Goal: Task Accomplishment & Management: Use online tool/utility

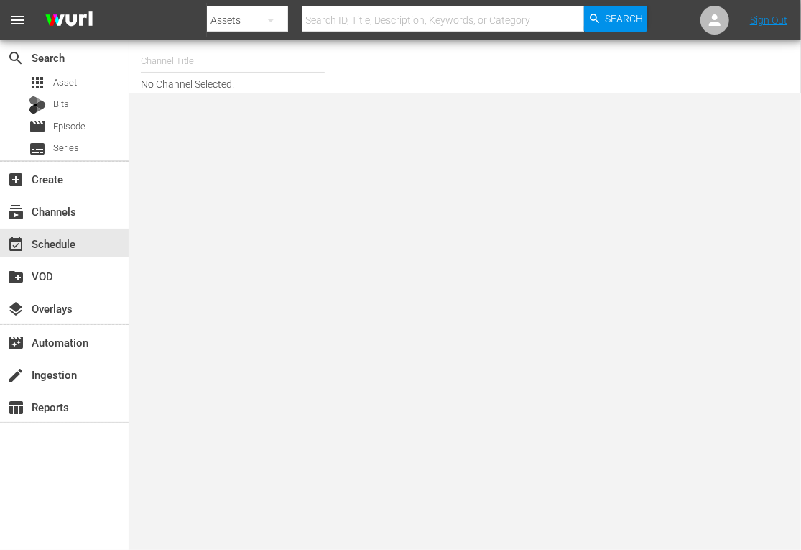
click at [228, 54] on input "text" at bounding box center [233, 61] width 184 height 34
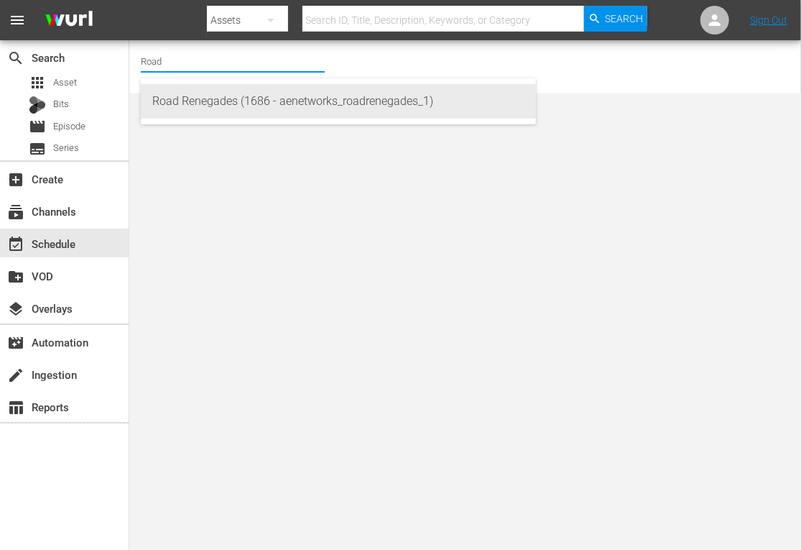
click at [193, 107] on div "Road Renegades (1686 - aenetworks_roadrenegades_1)" at bounding box center [338, 101] width 372 height 34
type input "Road Renegades (1686 - aenetworks_roadrenegades_1)"
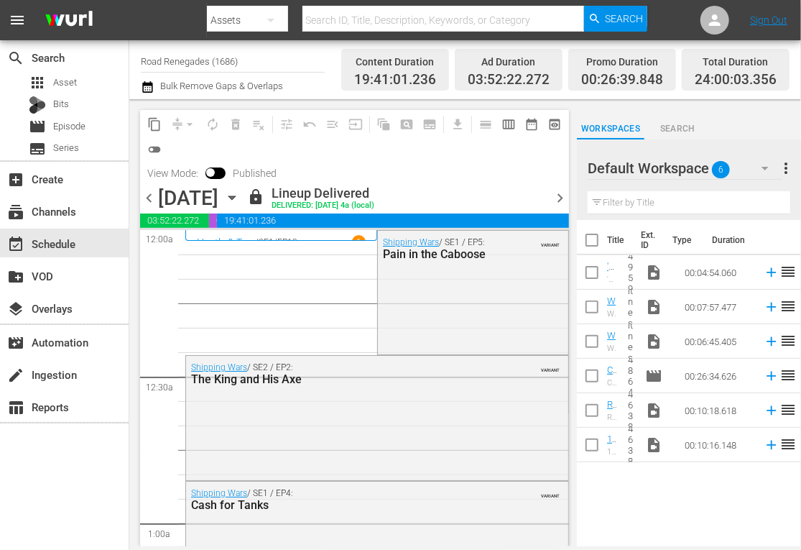
click at [240, 192] on icon "button" at bounding box center [232, 198] width 16 height 16
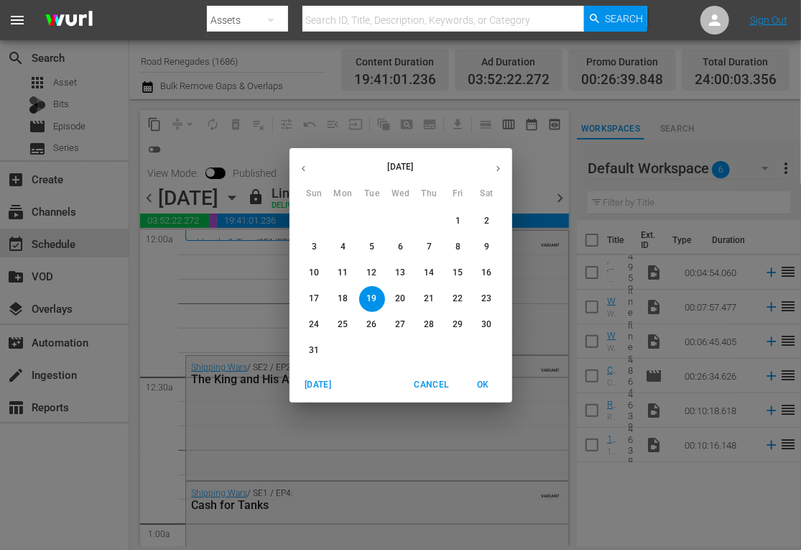
click at [499, 165] on icon "button" at bounding box center [498, 168] width 11 height 11
click at [336, 241] on span "8" at bounding box center [344, 247] width 26 height 12
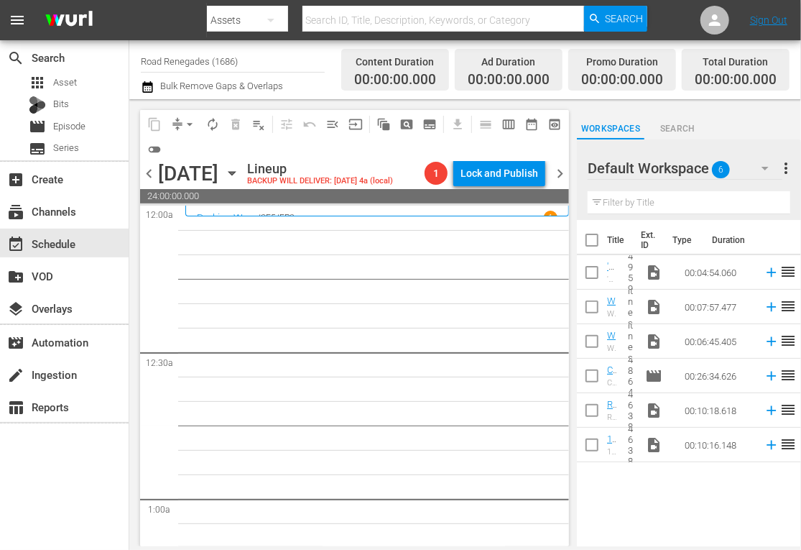
click at [565, 173] on span "chevron_right" at bounding box center [560, 174] width 18 height 18
click at [145, 175] on span "chevron_left" at bounding box center [149, 174] width 18 height 18
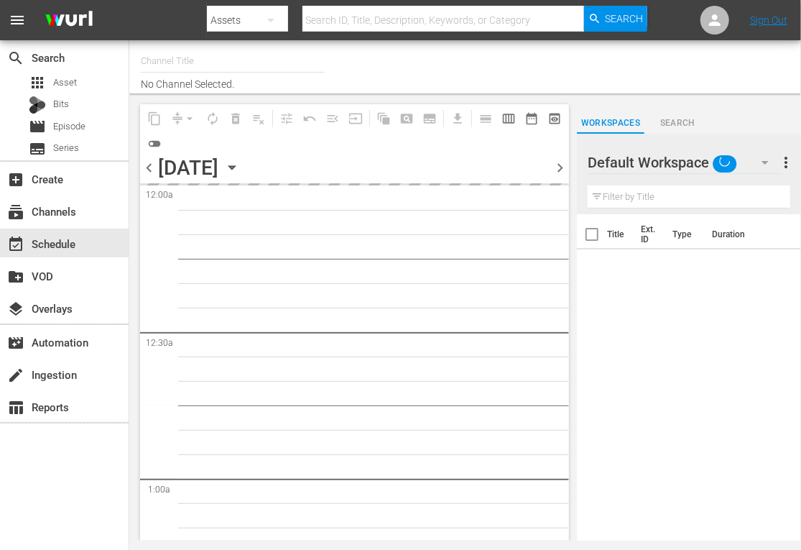
type input "Road Renegades (1686)"
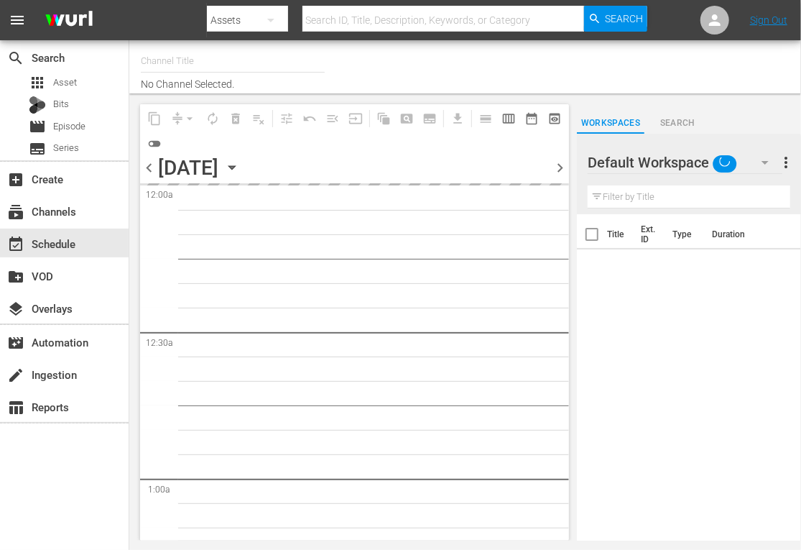
type input "Road Renegades (1686)"
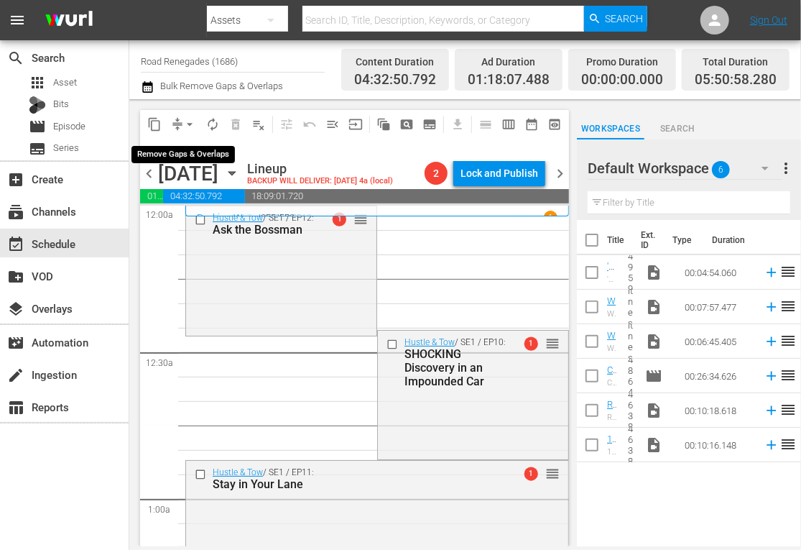
click at [190, 124] on span "arrow_drop_down" at bounding box center [190, 124] width 14 height 14
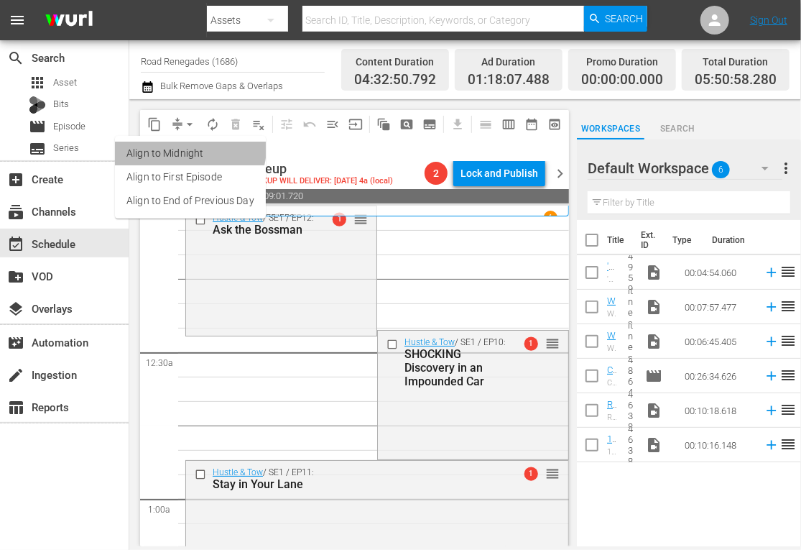
click at [188, 147] on li "Align to Midnight" at bounding box center [190, 154] width 151 height 24
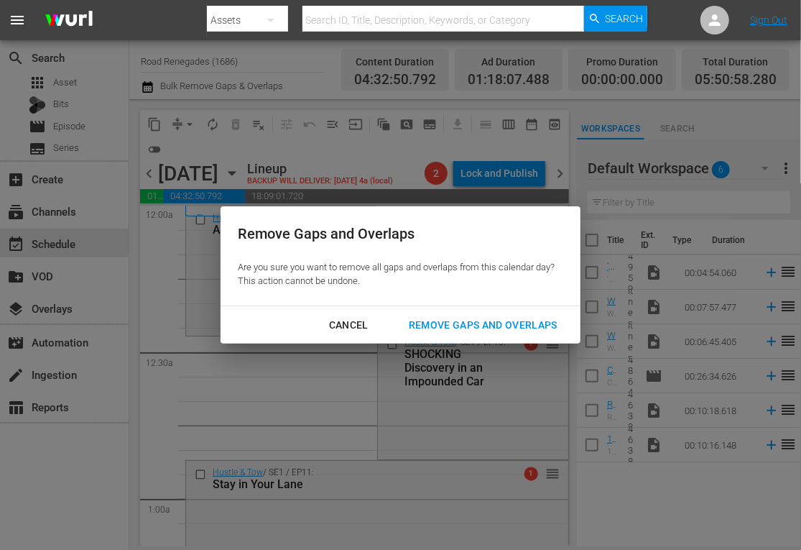
click at [445, 323] on div "Remove Gaps and Overlaps" at bounding box center [483, 325] width 172 height 18
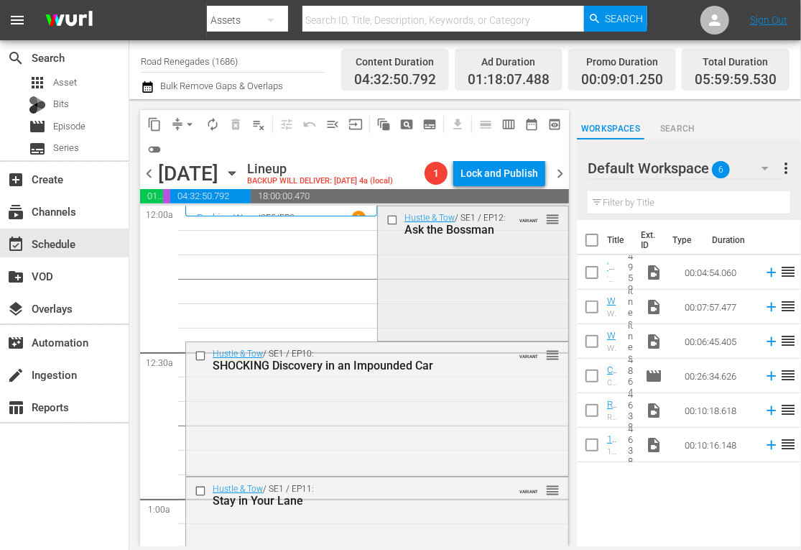
click at [454, 300] on div "Hustle & Tow / SE1 / EP12: Ask the Bossman VARIANT reorder" at bounding box center [473, 271] width 190 height 131
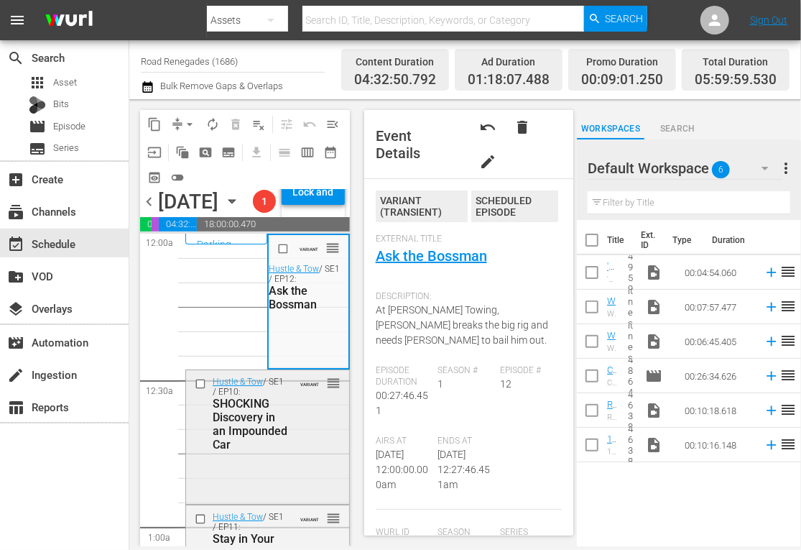
click at [272, 451] on div "SHOCKING Discovery in an Impounded Car" at bounding box center [251, 424] width 77 height 55
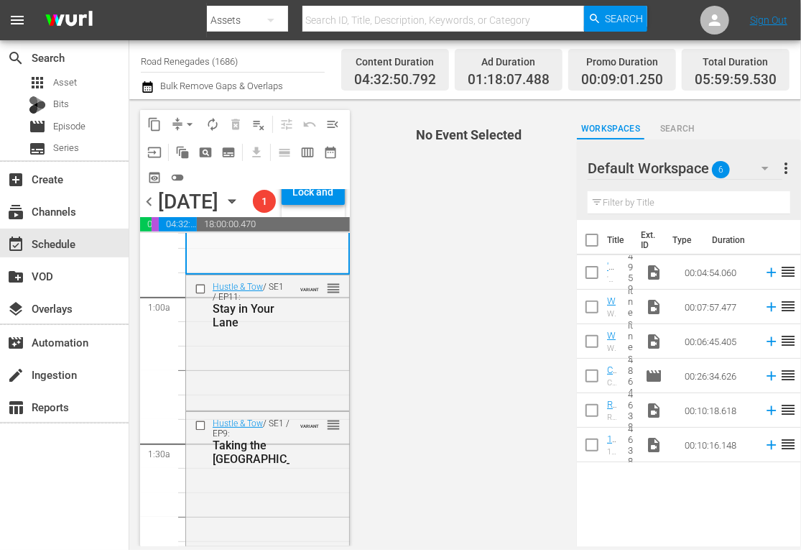
scroll to position [268, 0]
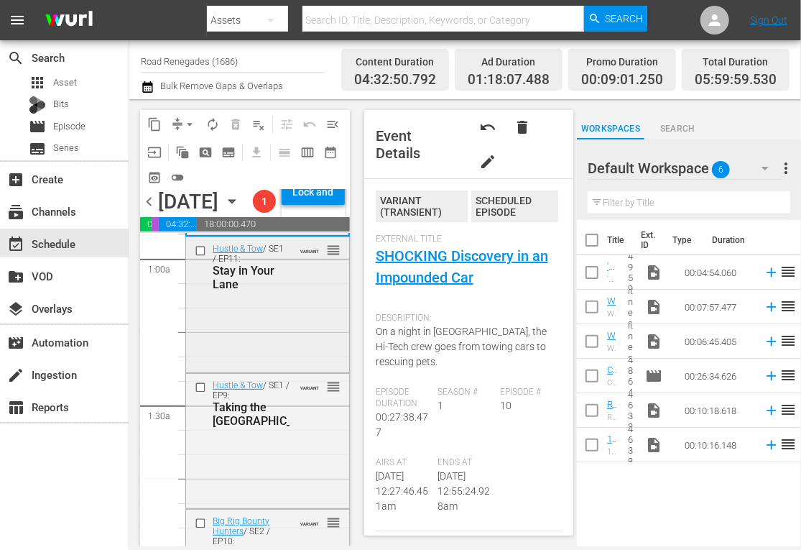
click at [275, 360] on div "Hustle & Tow / SE1 / EP11: Stay in Your Lane VARIANT reorder" at bounding box center [267, 303] width 163 height 132
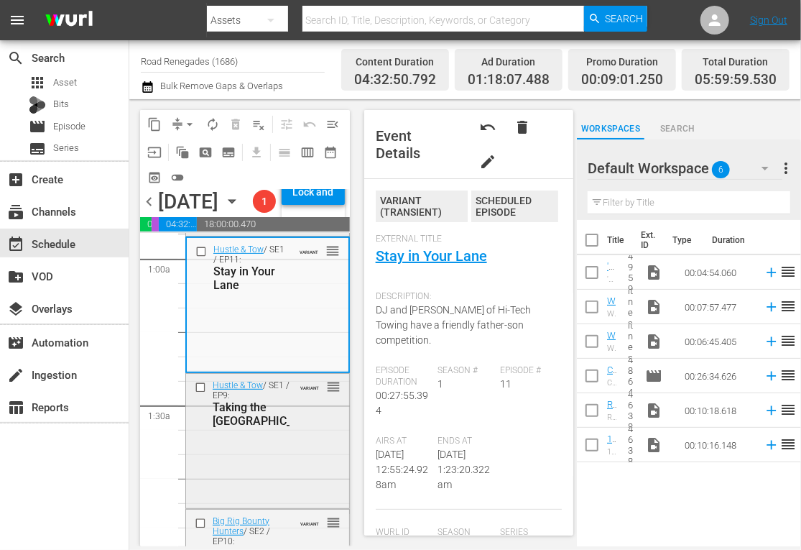
click at [288, 482] on div "Hustle & Tow / SE1 / EP9: Taking the High Road VARIANT reorder" at bounding box center [267, 439] width 163 height 131
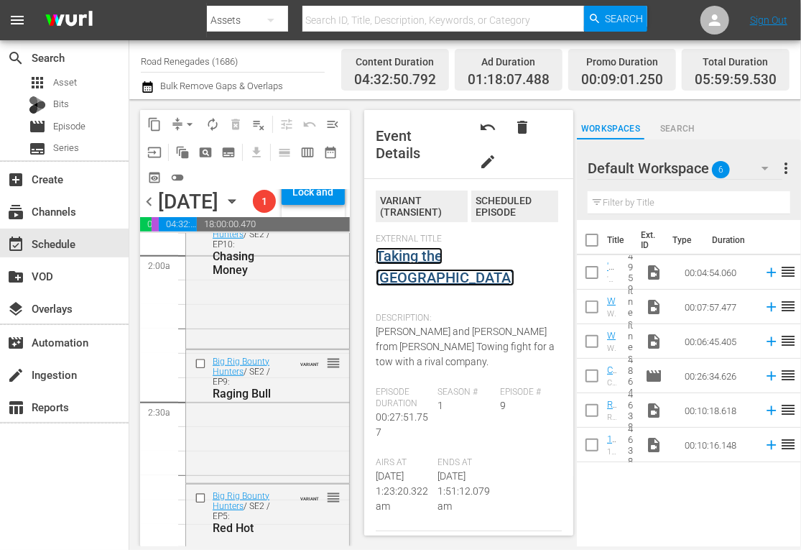
scroll to position [584, 0]
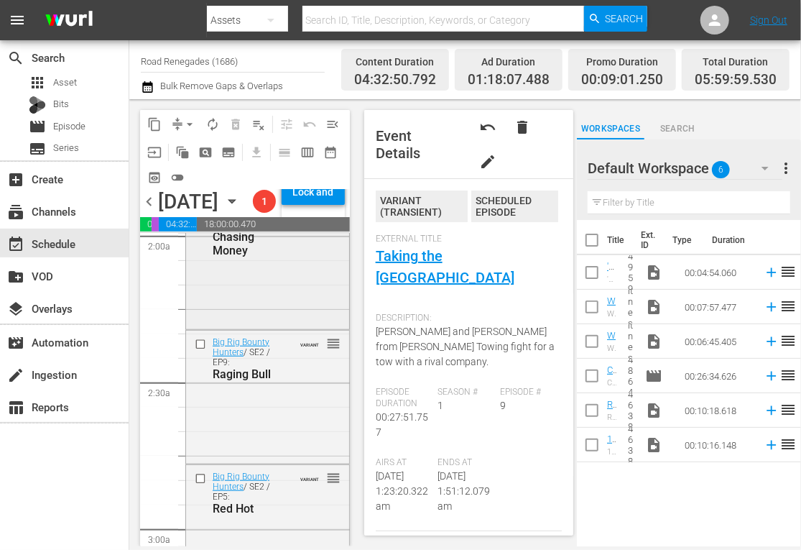
click at [274, 326] on div "Big Rig Bounty Hunters / SE2 / EP10: Chasing Money VARIANT reorder" at bounding box center [267, 259] width 163 height 133
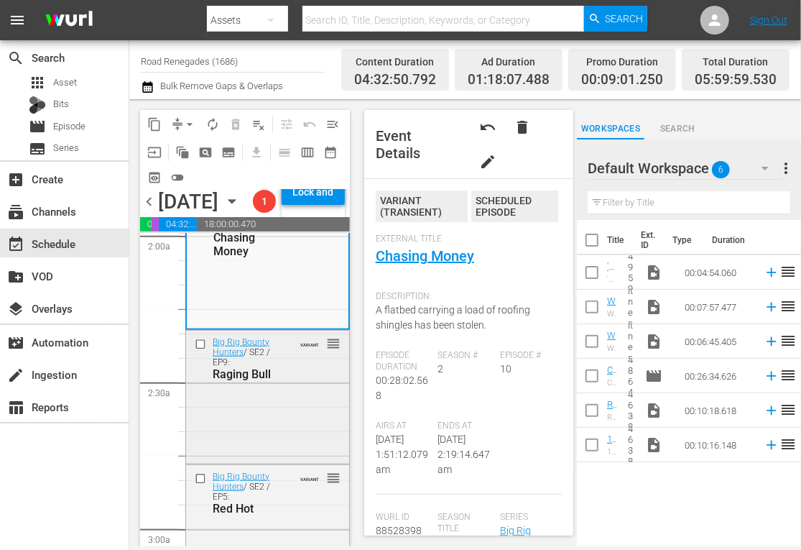
click at [286, 435] on div "Big Rig Bounty Hunters / SE2 / EP9: Raging Bull VARIANT reorder" at bounding box center [267, 396] width 163 height 130
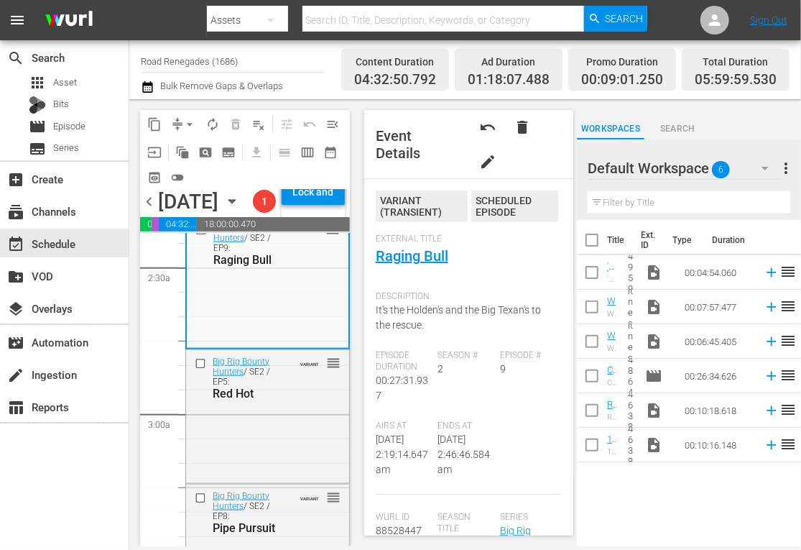
scroll to position [728, 0]
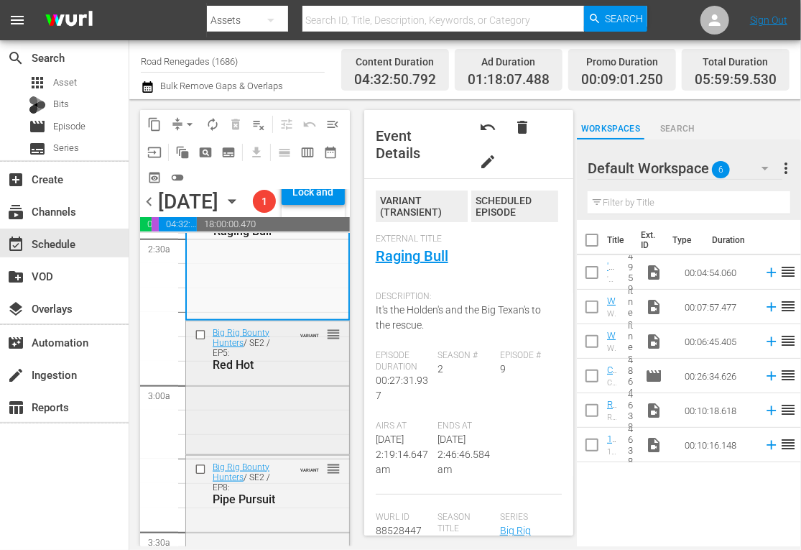
click at [298, 376] on div "Big Rig Bounty Hunters / SE2 / EP5: Red Hot VARIANT reorder" at bounding box center [267, 348] width 163 height 55
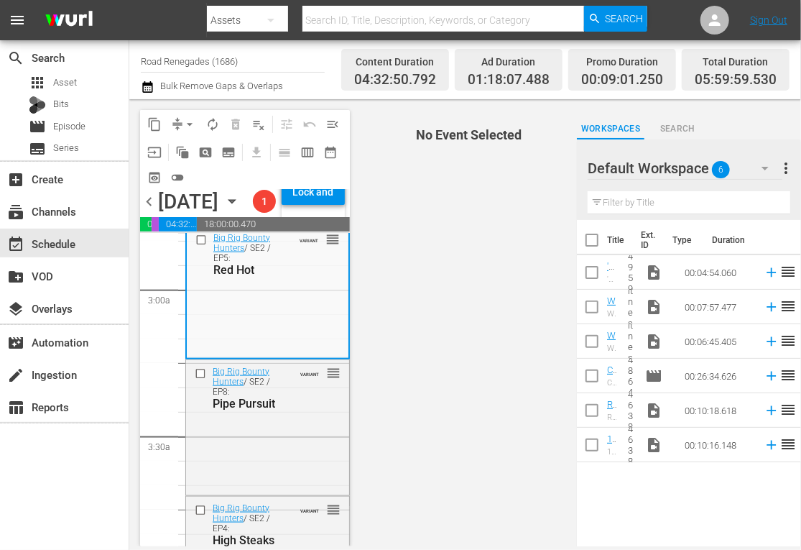
scroll to position [881, 0]
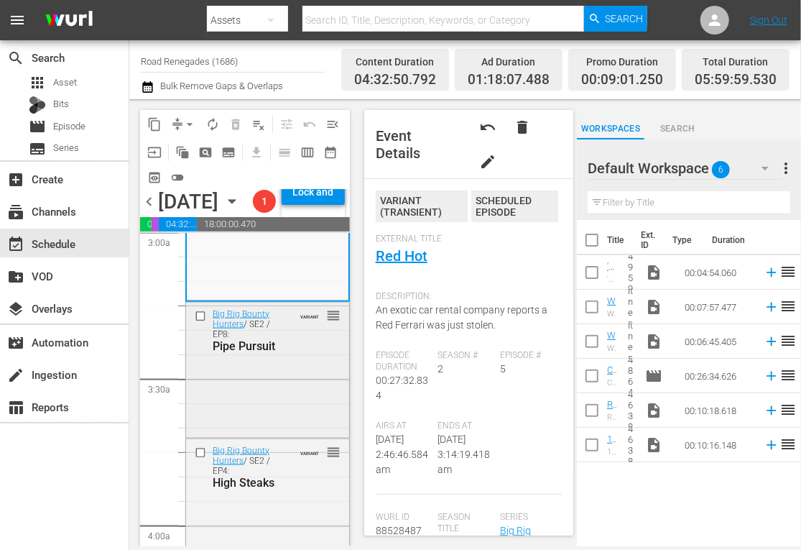
click at [276, 432] on div "Big Rig Bounty Hunters / SE2 / EP8: Pipe Pursuit VARIANT reorder" at bounding box center [267, 368] width 163 height 132
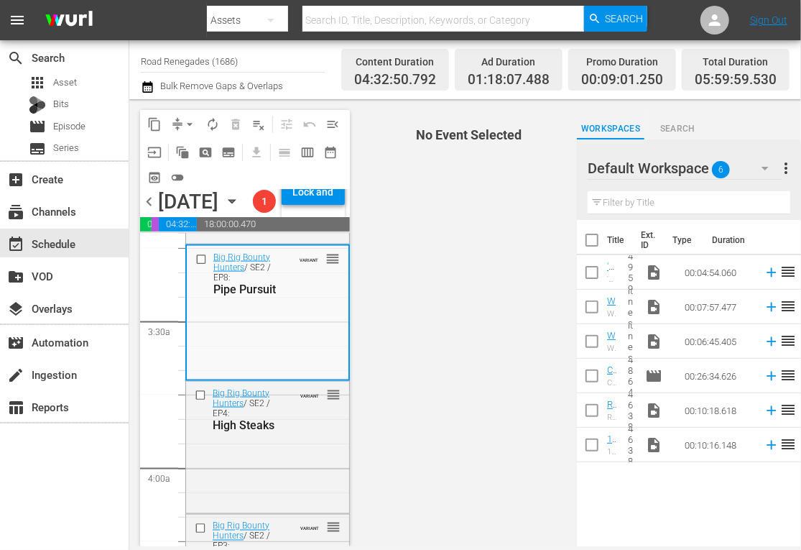
scroll to position [967, 0]
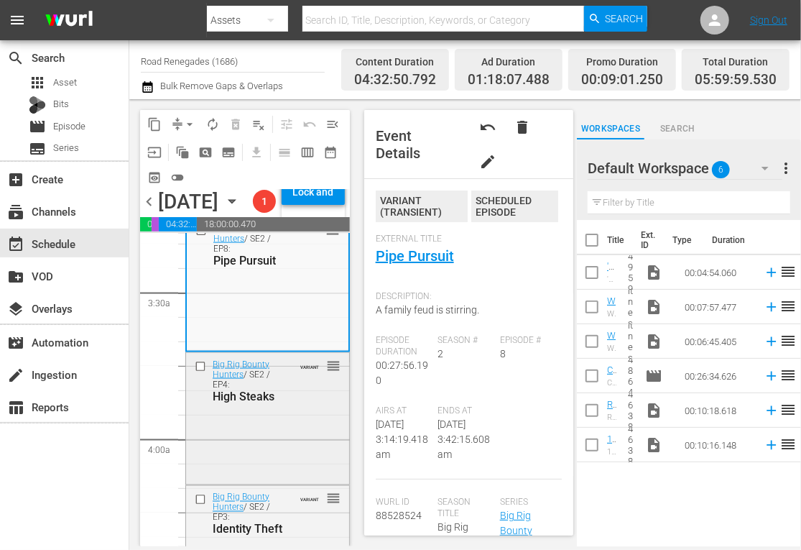
click at [292, 408] on div "Big Rig Bounty Hunters / SE2 / EP4: High Steaks VARIANT reorder" at bounding box center [267, 380] width 163 height 55
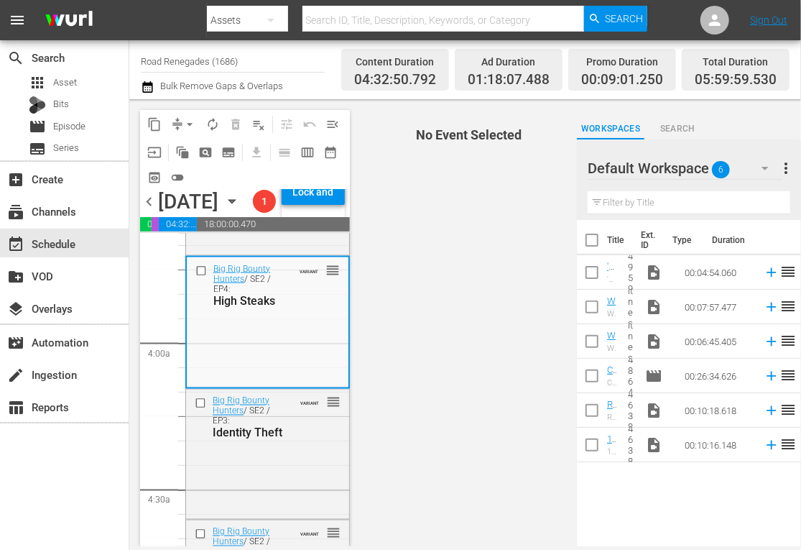
scroll to position [1130, 0]
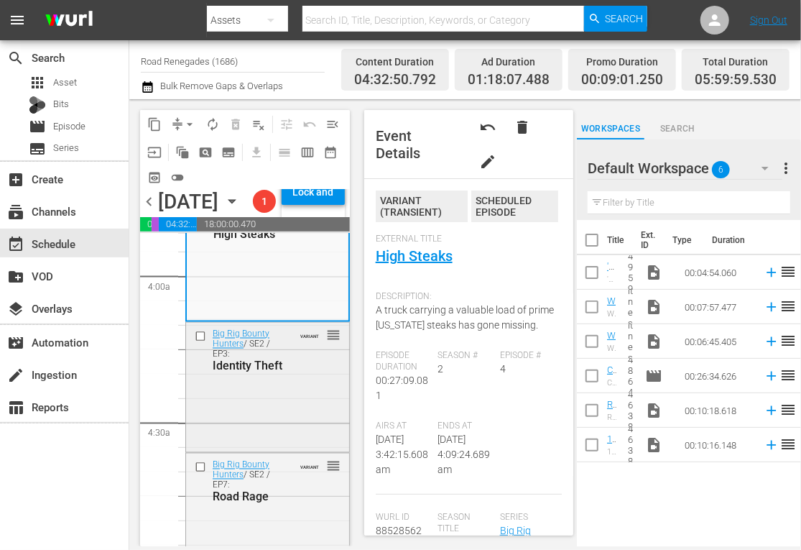
click at [290, 378] on div "Big Rig Bounty Hunters / SE2 / EP3: Identity Theft VARIANT reorder" at bounding box center [267, 350] width 163 height 55
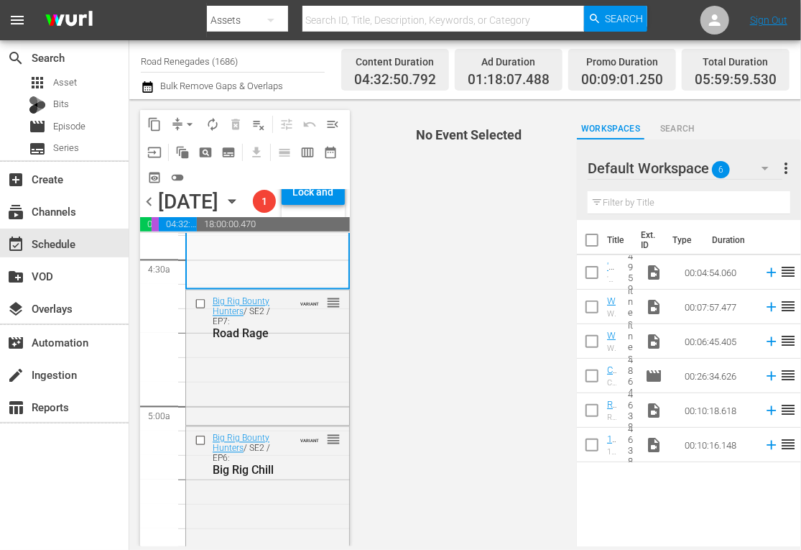
scroll to position [1322, 0]
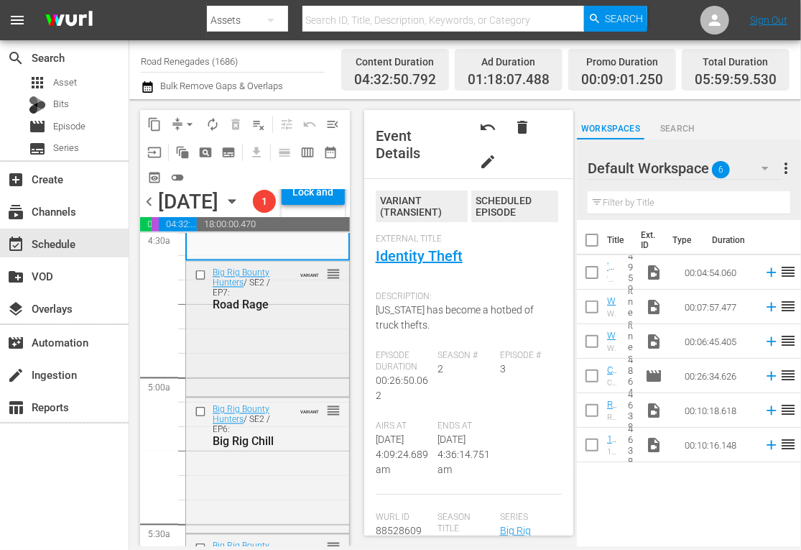
click at [296, 394] on div "Big Rig Bounty Hunters / SE2 / EP7: Road Rage VARIANT reorder" at bounding box center [267, 328] width 163 height 132
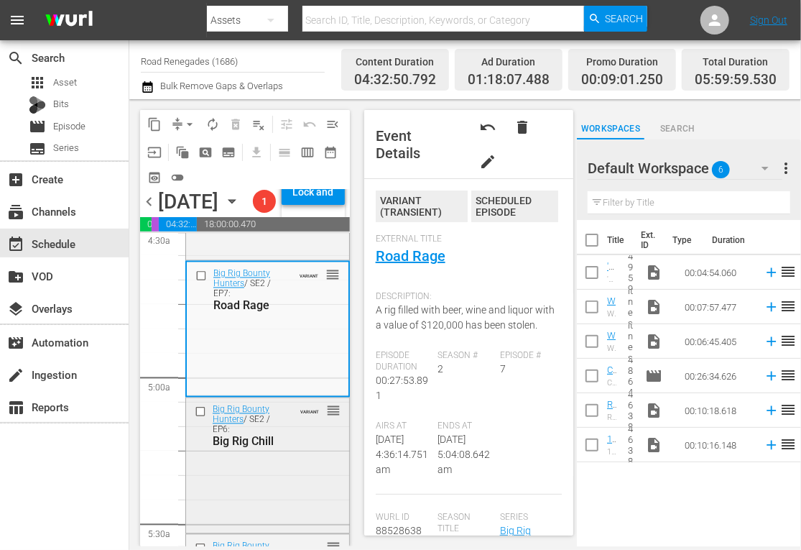
click at [288, 453] on div "Big Rig Bounty Hunters / SE2 / EP6: Big Rig Chill VARIANT reorder" at bounding box center [267, 425] width 163 height 55
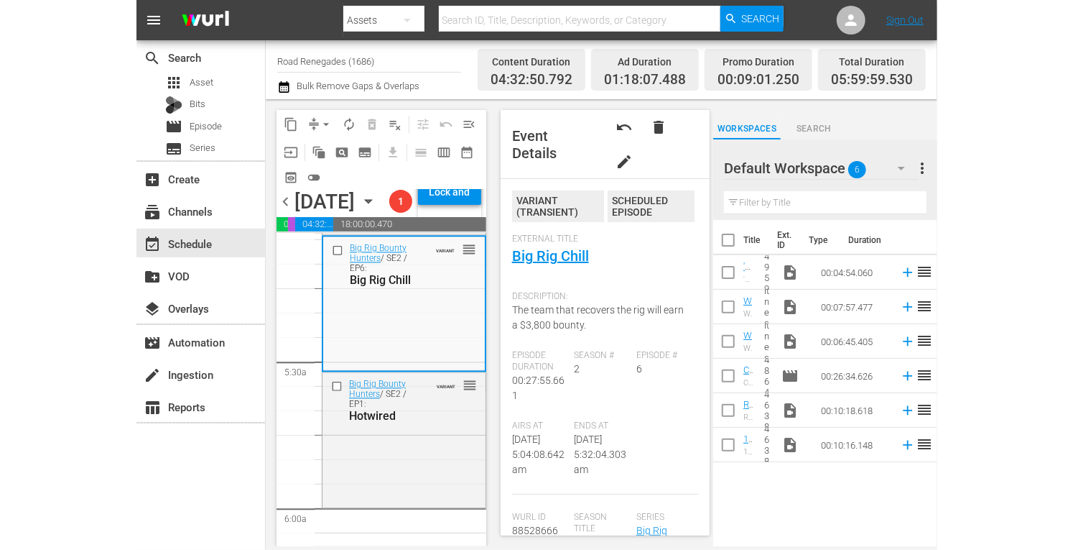
scroll to position [1552, 0]
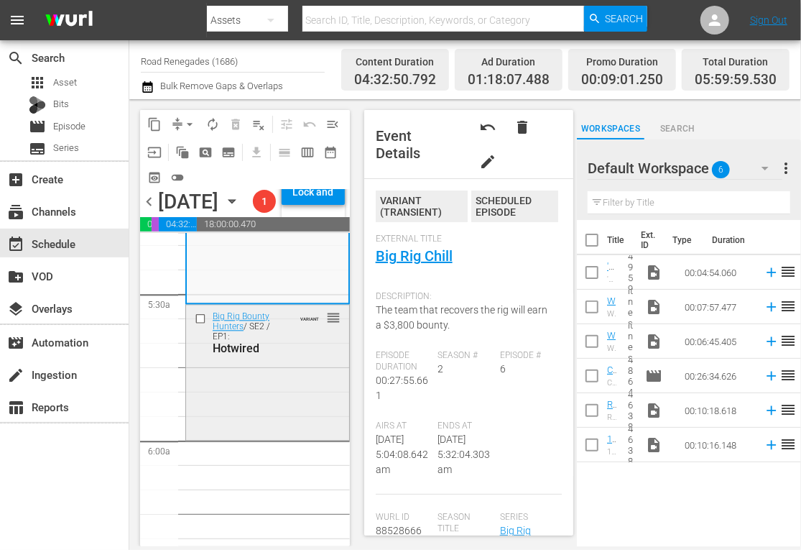
click at [299, 421] on div "Big Rig Bounty Hunters / SE2 / EP1: Hotwired VARIANT reorder" at bounding box center [267, 371] width 163 height 132
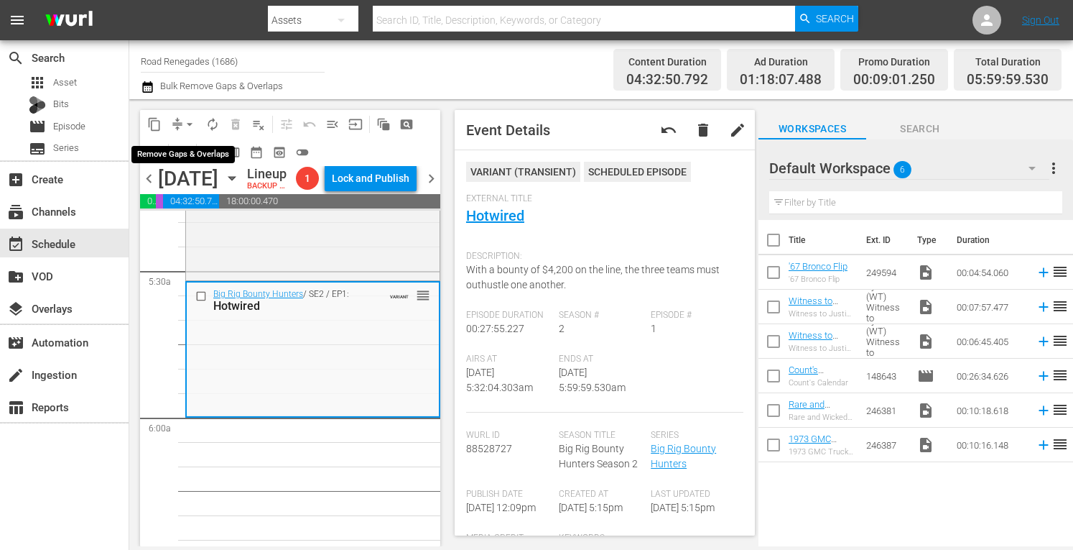
click at [188, 117] on span "arrow_drop_down" at bounding box center [190, 124] width 14 height 14
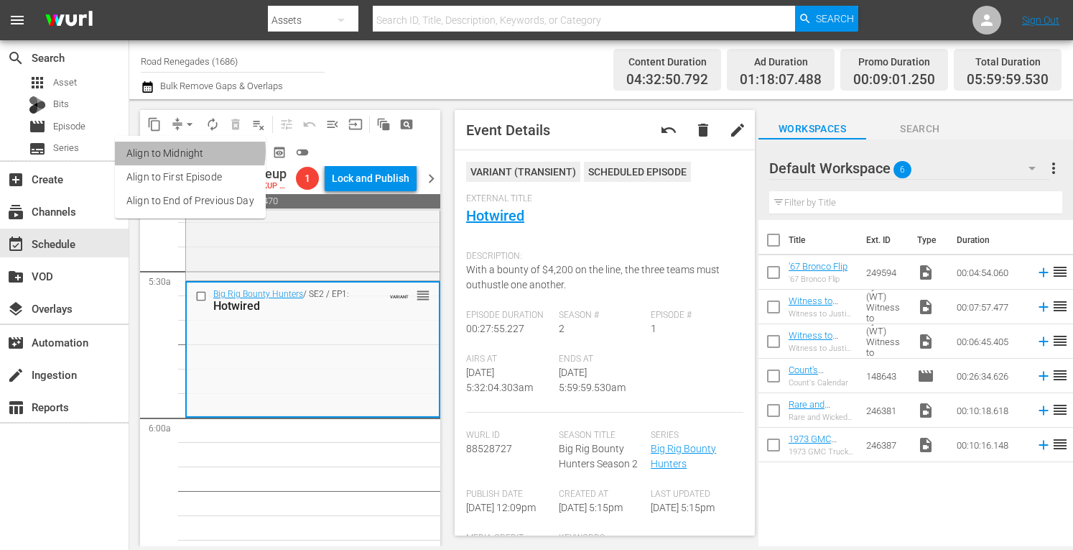
click at [185, 151] on li "Align to Midnight" at bounding box center [190, 154] width 151 height 24
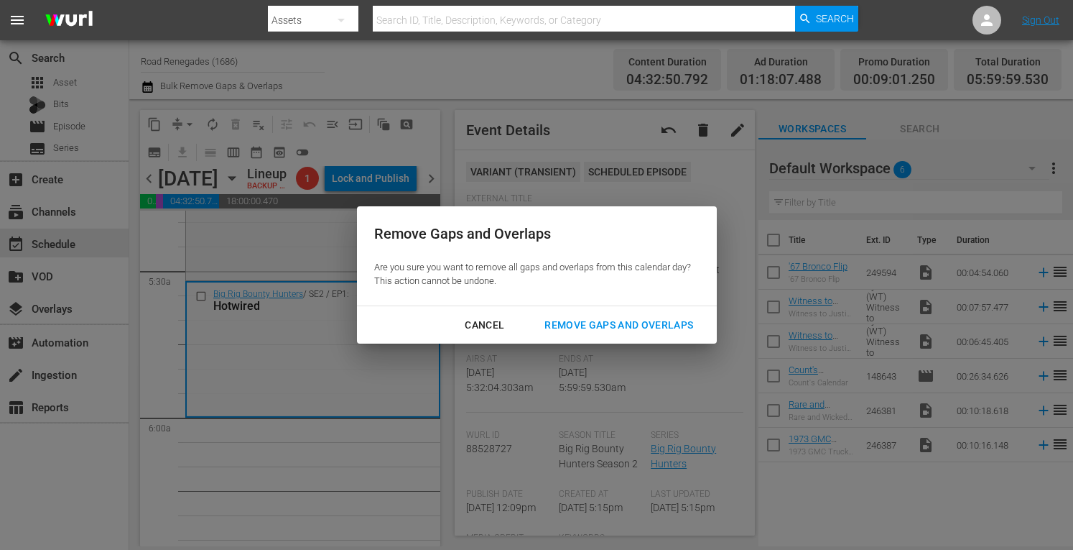
click at [592, 333] on div "Remove Gaps and Overlaps" at bounding box center [619, 325] width 172 height 18
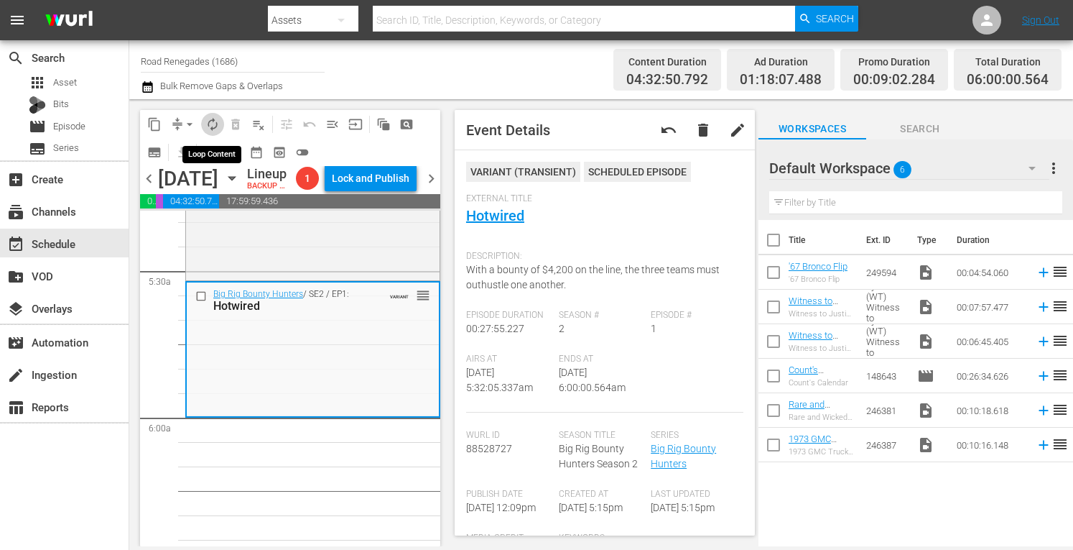
click at [208, 121] on span "autorenew_outlined" at bounding box center [212, 124] width 14 height 14
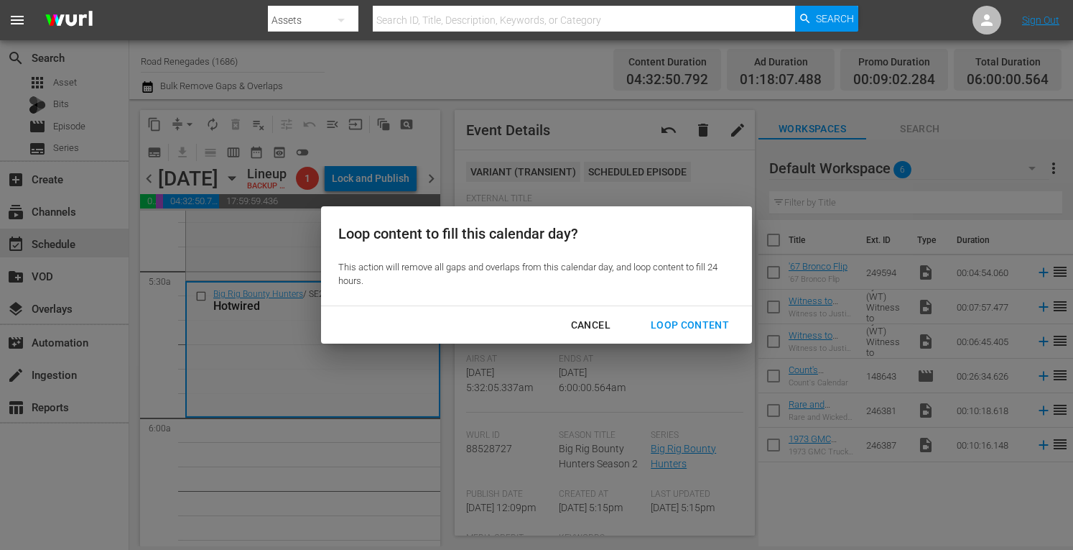
click at [696, 323] on div "Loop Content" at bounding box center [689, 325] width 101 height 18
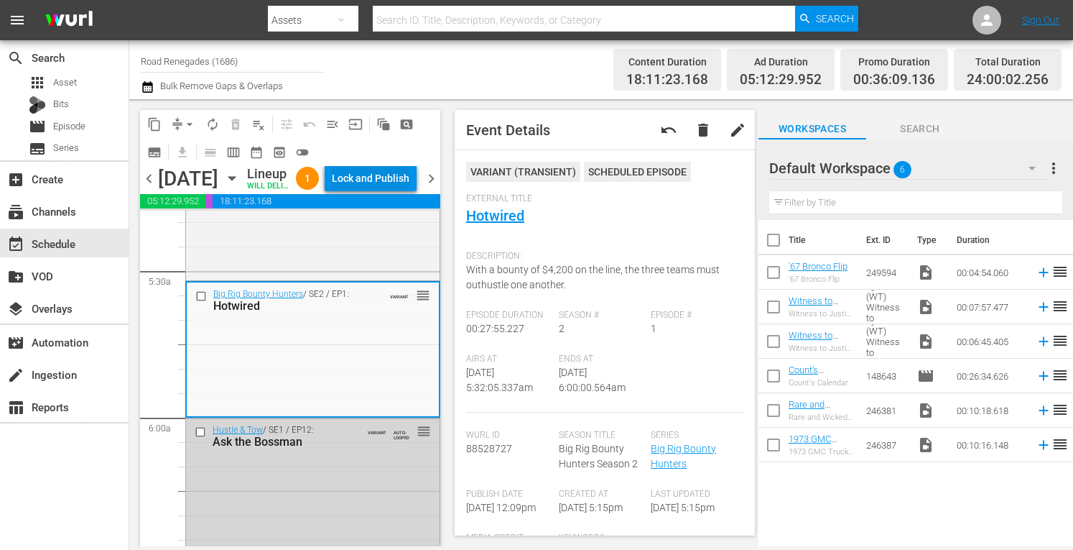
click at [395, 181] on div "Lock and Publish" at bounding box center [371, 178] width 78 height 26
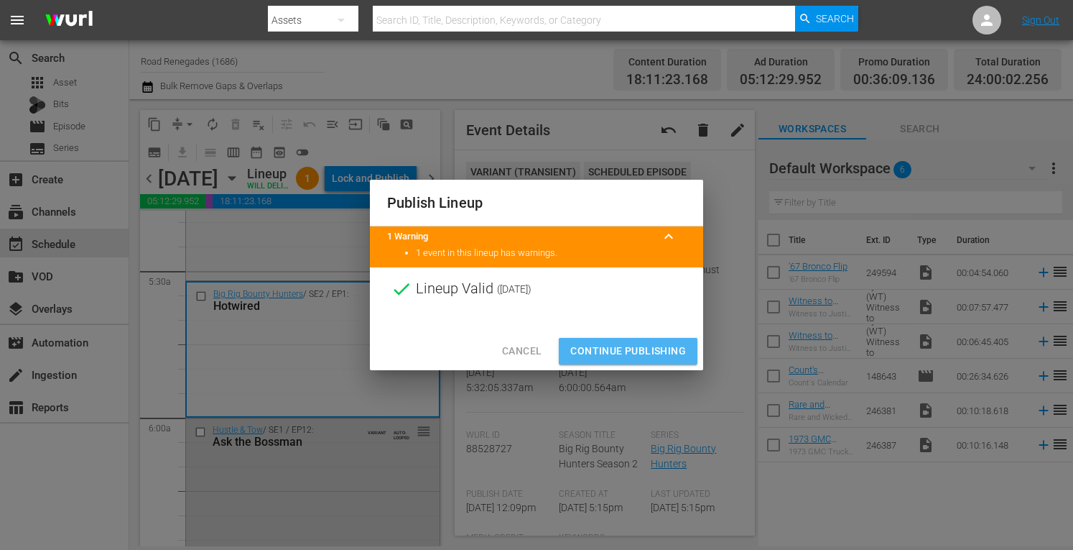
click at [615, 347] on span "Continue Publishing" at bounding box center [628, 351] width 116 height 18
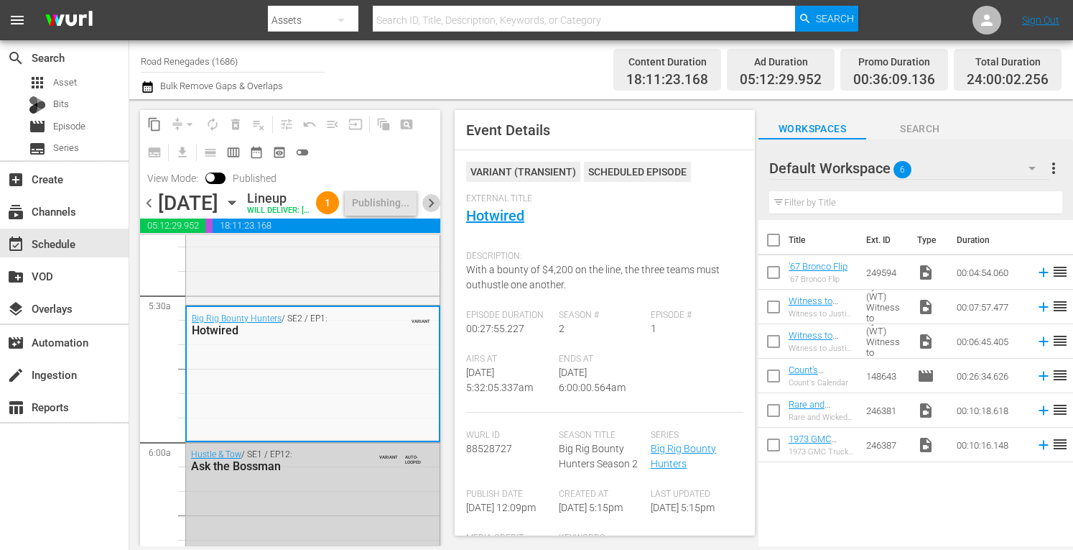
click at [430, 212] on span "chevron_right" at bounding box center [431, 203] width 18 height 18
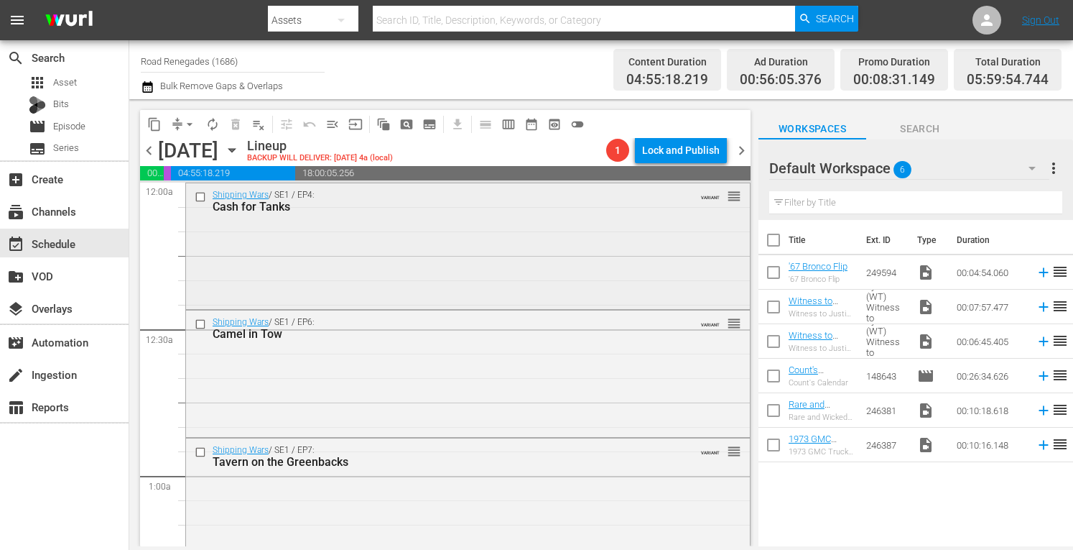
click at [463, 294] on div "Shipping Wars / SE1 / EP4: Cash for Tanks VARIANT reorder" at bounding box center [468, 244] width 564 height 123
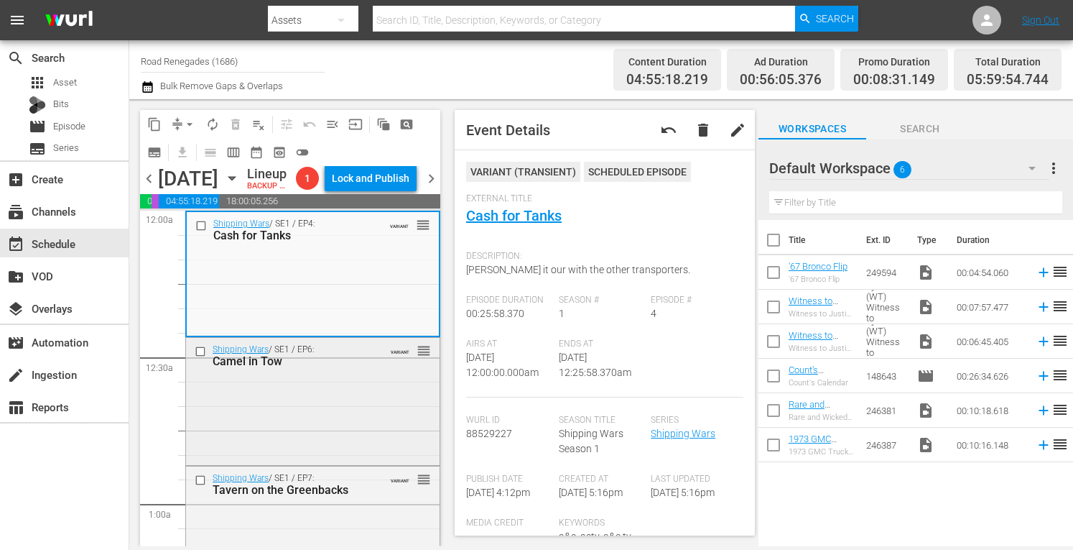
click at [325, 443] on div "Shipping Wars / SE1 / EP6: Camel in Tow VARIANT reorder" at bounding box center [313, 400] width 254 height 124
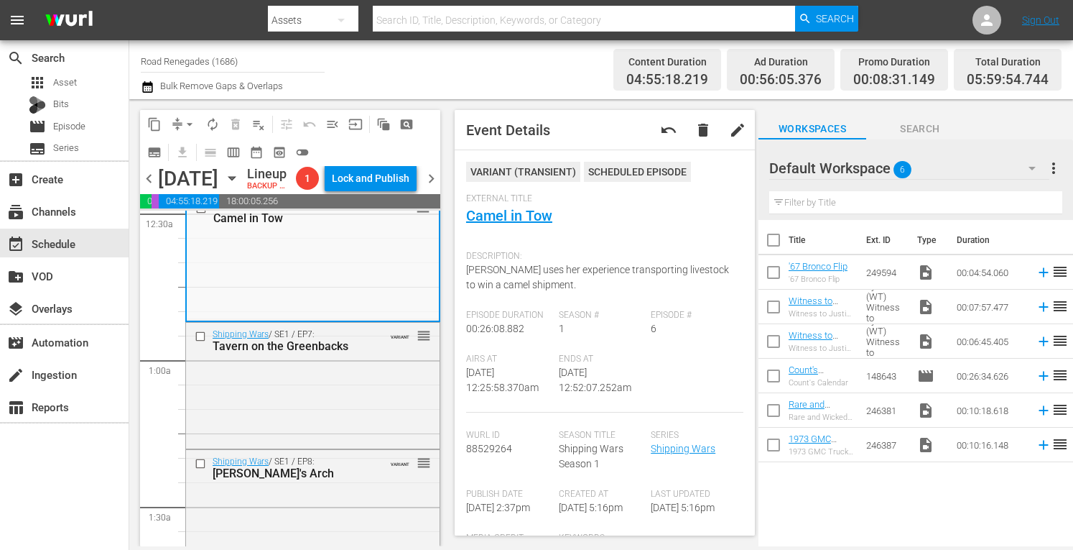
scroll to position [191, 0]
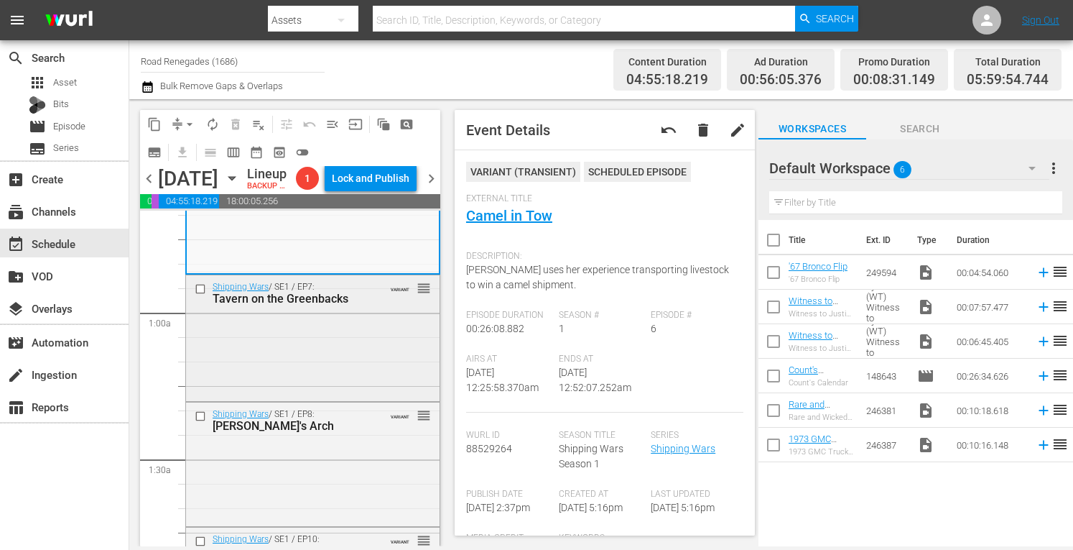
click at [342, 372] on div "Shipping Wars / SE1 / EP7: Tavern on the Greenbacks VARIANT reorder" at bounding box center [313, 336] width 254 height 123
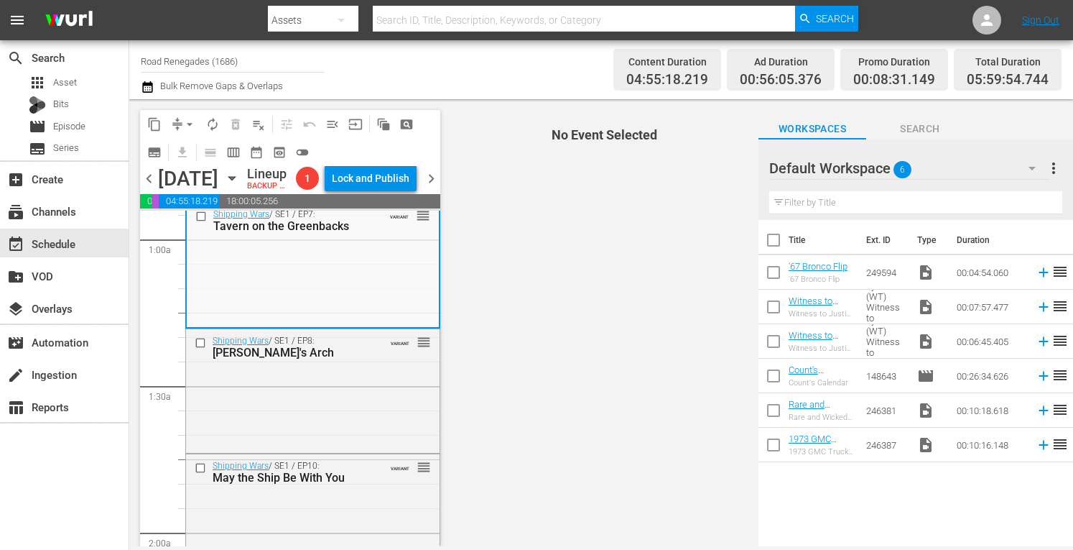
scroll to position [277, 0]
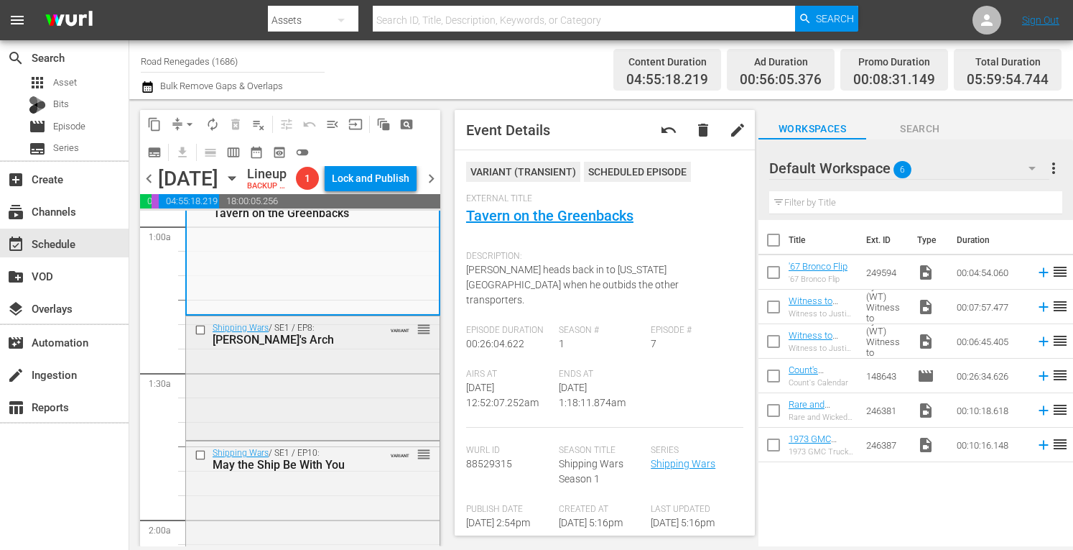
click at [366, 399] on div "Shipping Wars / SE1 / EP8: Jennifer's Arch VARIANT reorder" at bounding box center [313, 376] width 254 height 121
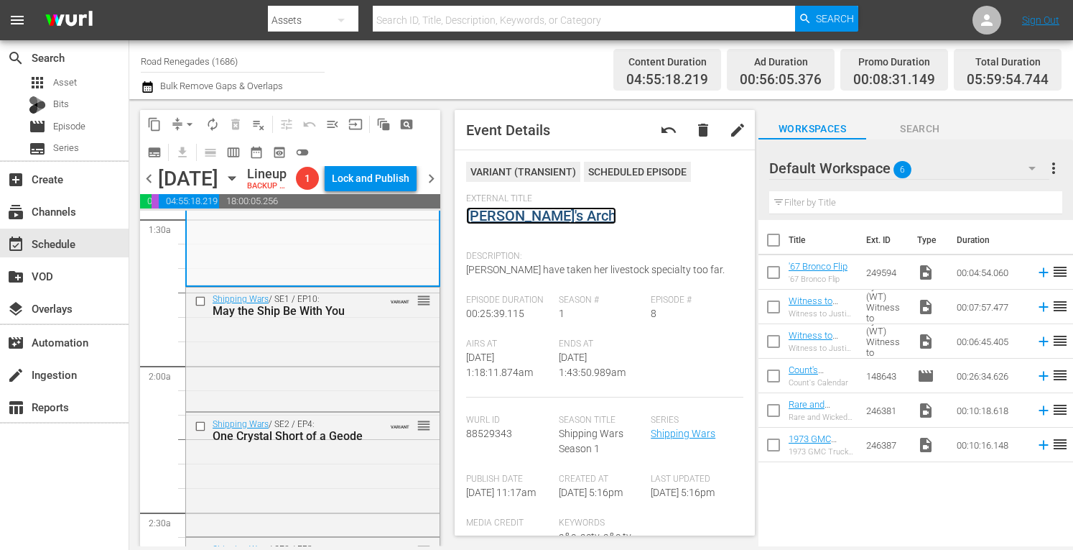
scroll to position [460, 0]
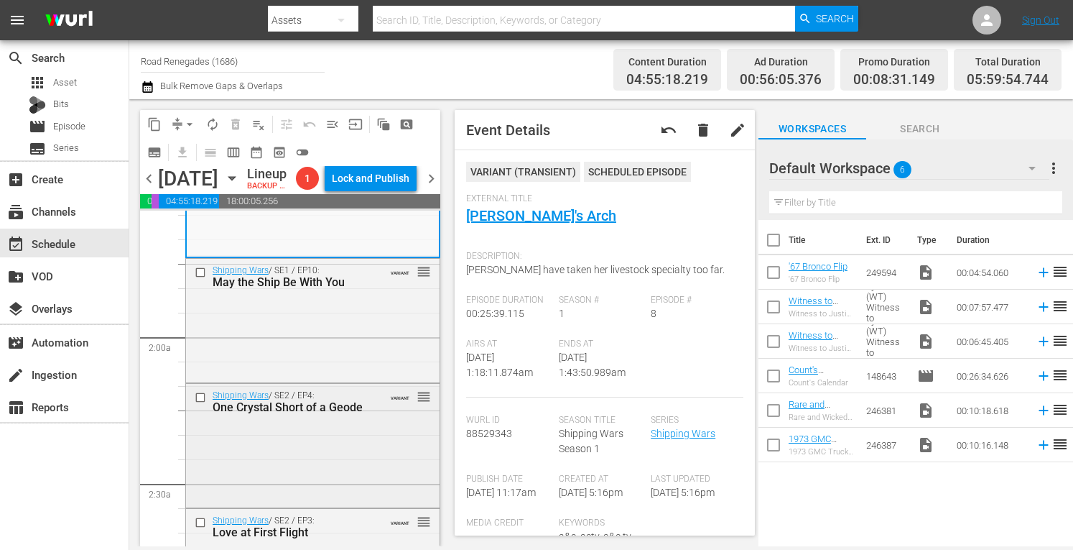
click at [361, 407] on div "Shipping Wars / SE2 / EP4: One Crystal Short of a Geode VARIANT reorder" at bounding box center [313, 401] width 254 height 35
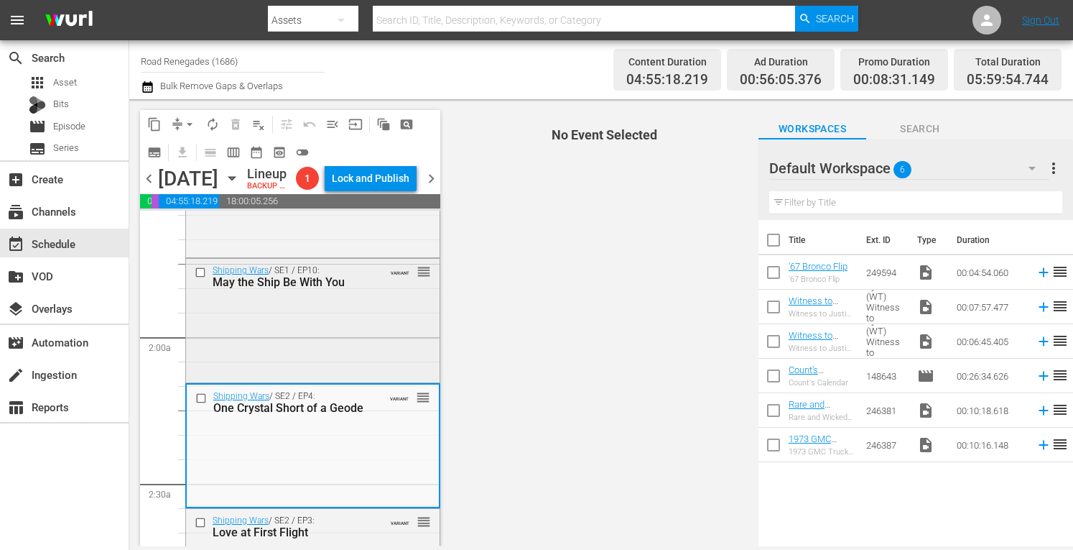
click at [333, 343] on div "Shipping Wars / SE1 / EP10: May the Ship Be With You VARIANT reorder" at bounding box center [313, 319] width 254 height 120
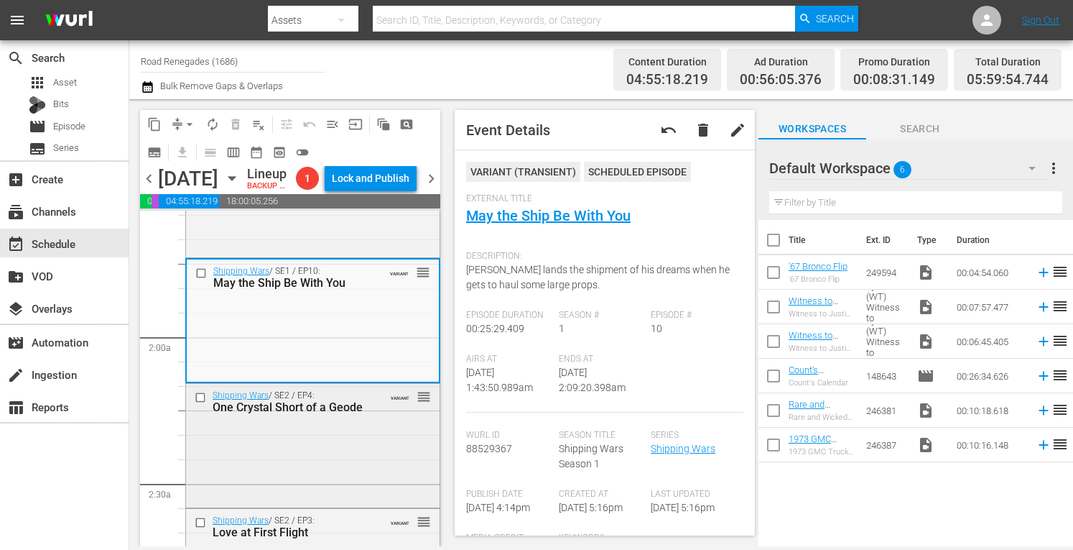
click at [345, 456] on div "Shipping Wars / SE2 / EP4: One Crystal Short of a Geode VARIANT reorder" at bounding box center [313, 444] width 254 height 121
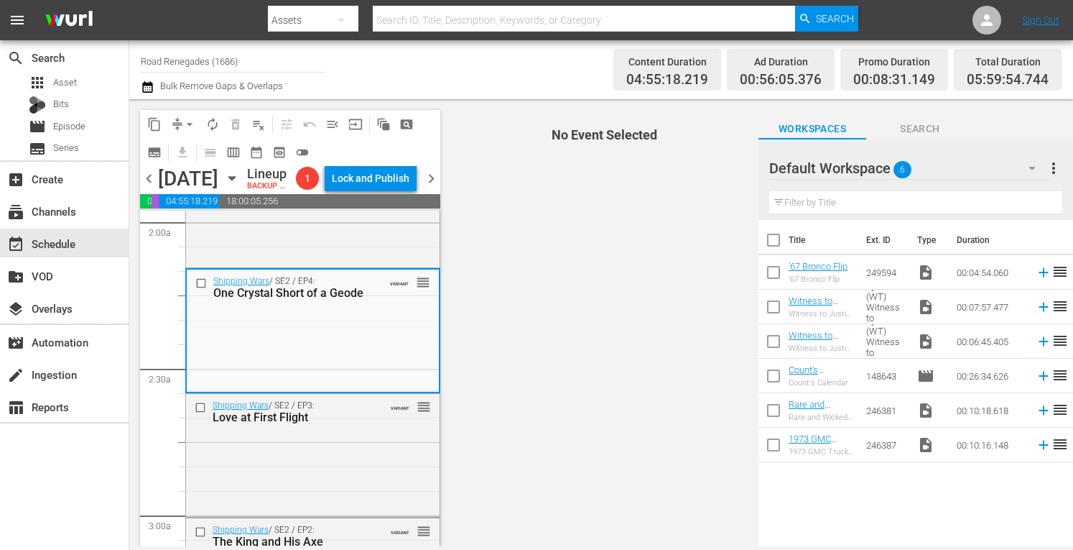
scroll to position [680, 0]
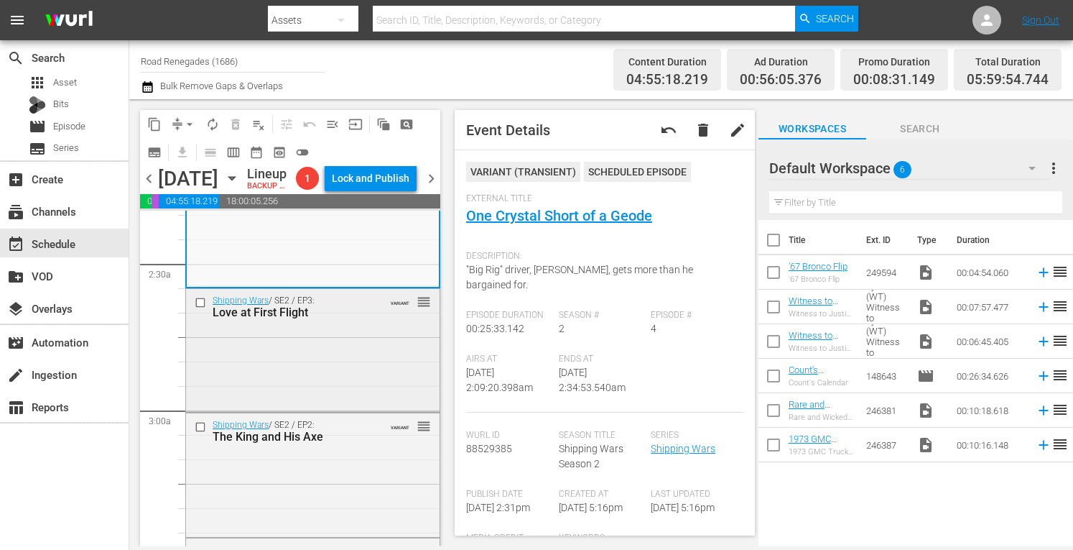
click at [366, 348] on div "Shipping Wars / SE2 / EP3: Love at First Flight VARIANT reorder" at bounding box center [313, 349] width 254 height 121
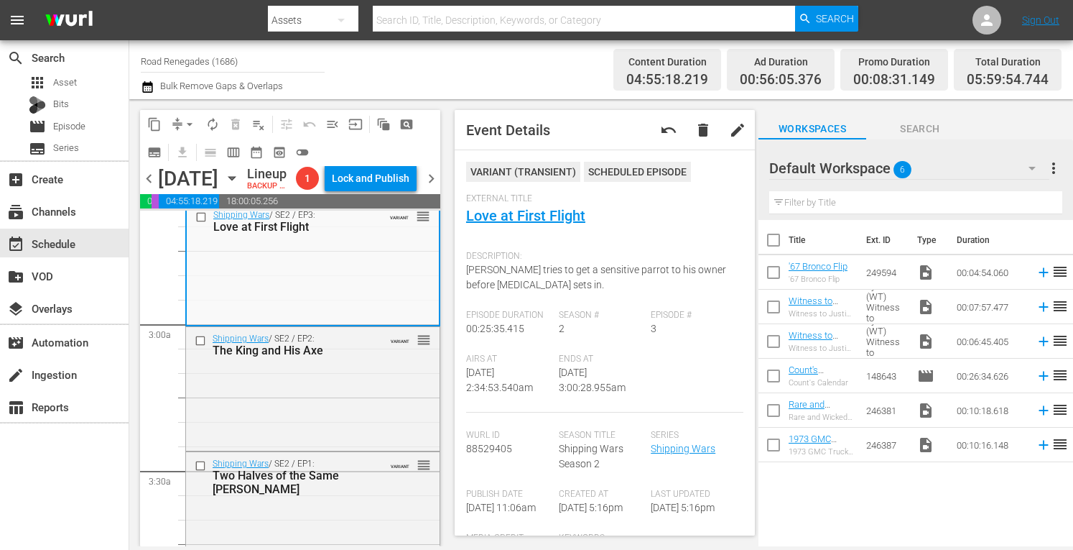
scroll to position [795, 0]
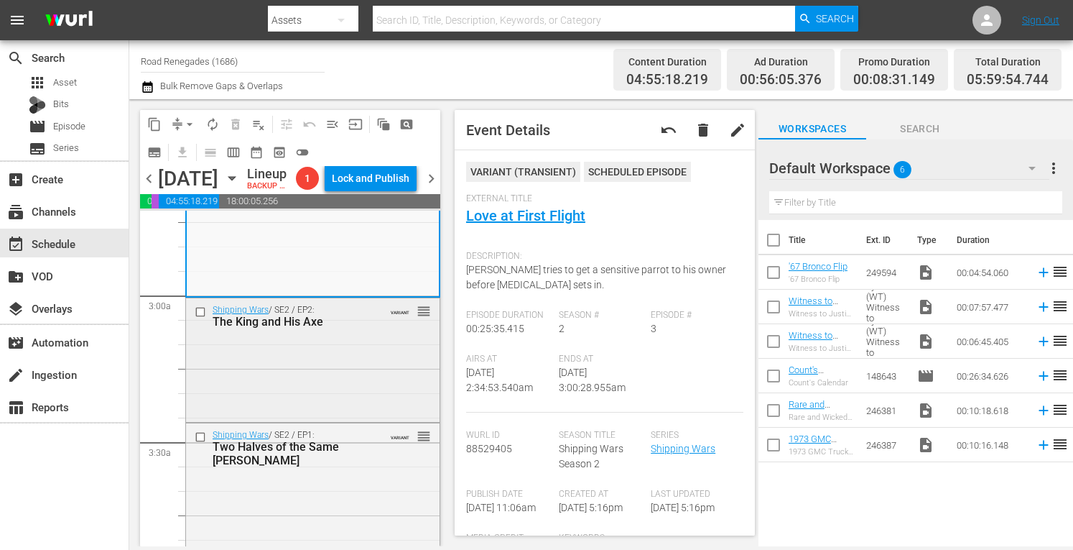
click at [319, 399] on div "Shipping Wars / SE2 / EP2: The King and His Axe VARIANT reorder" at bounding box center [313, 358] width 254 height 121
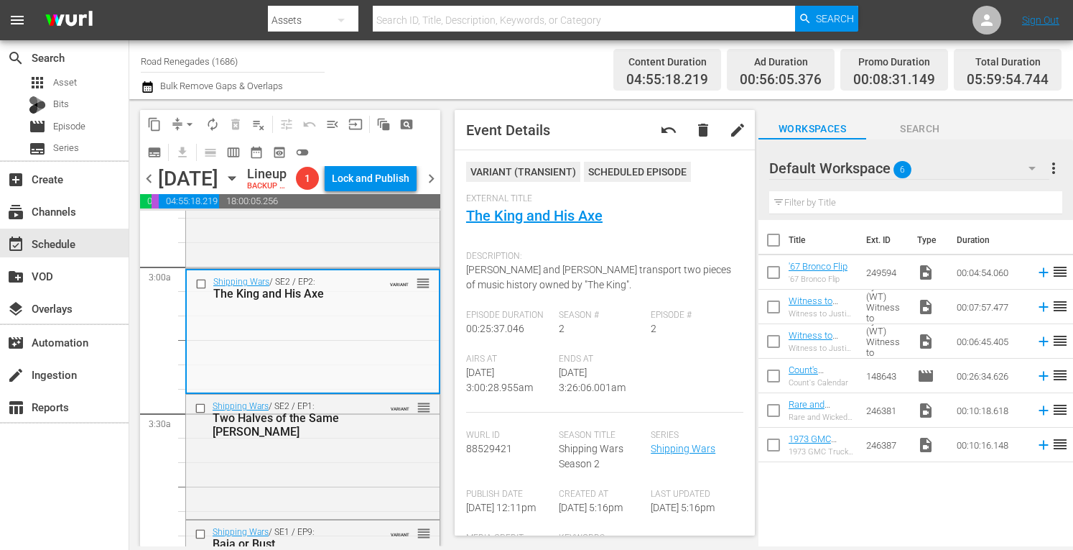
scroll to position [852, 0]
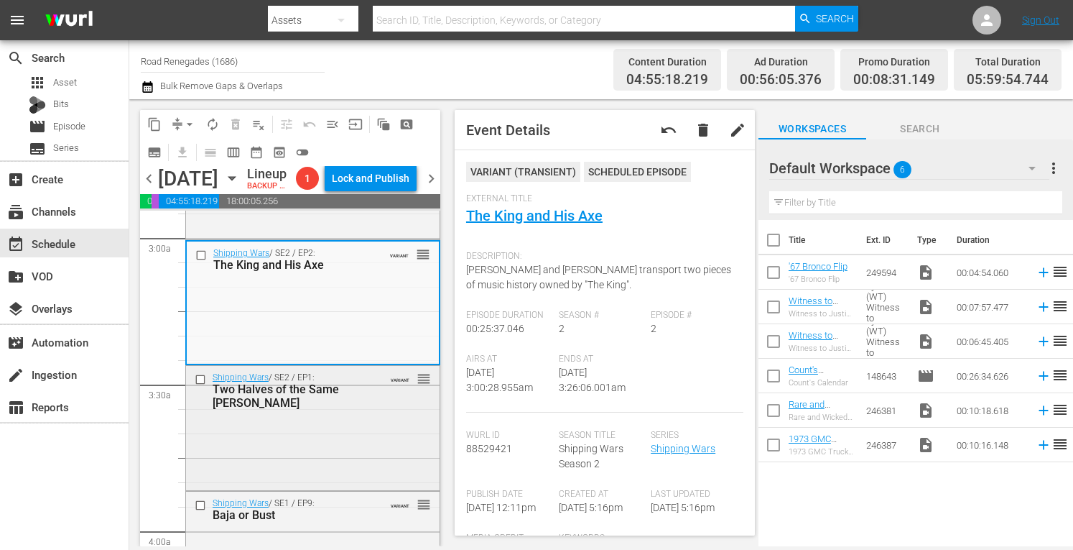
click at [347, 468] on div "Shipping Wars / SE2 / EP1: Two Halves of the Same Willie VARIANT reorder" at bounding box center [313, 426] width 254 height 121
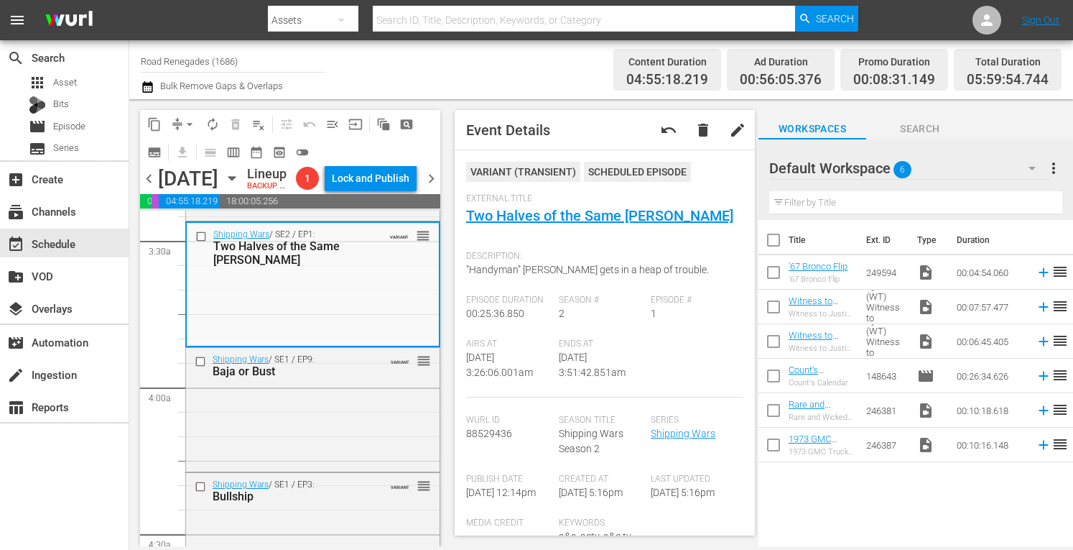
scroll to position [996, 0]
click at [349, 443] on div "Shipping Wars / SE1 / EP9: Baja or Bust VARIANT reorder" at bounding box center [313, 408] width 254 height 121
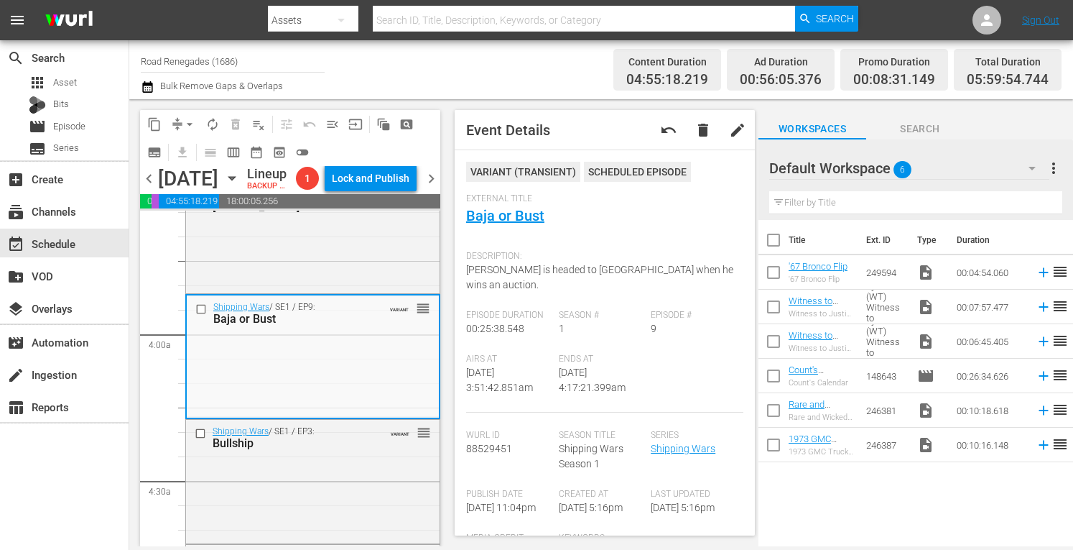
scroll to position [1130, 0]
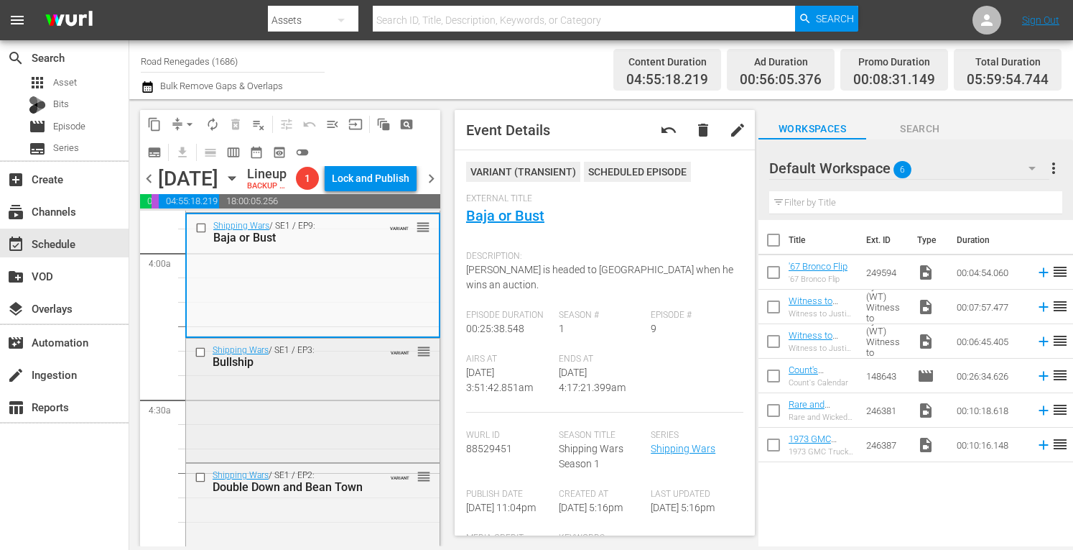
click at [363, 374] on div "Shipping Wars / SE1 / EP3: Bullship VARIANT reorder" at bounding box center [313, 355] width 254 height 35
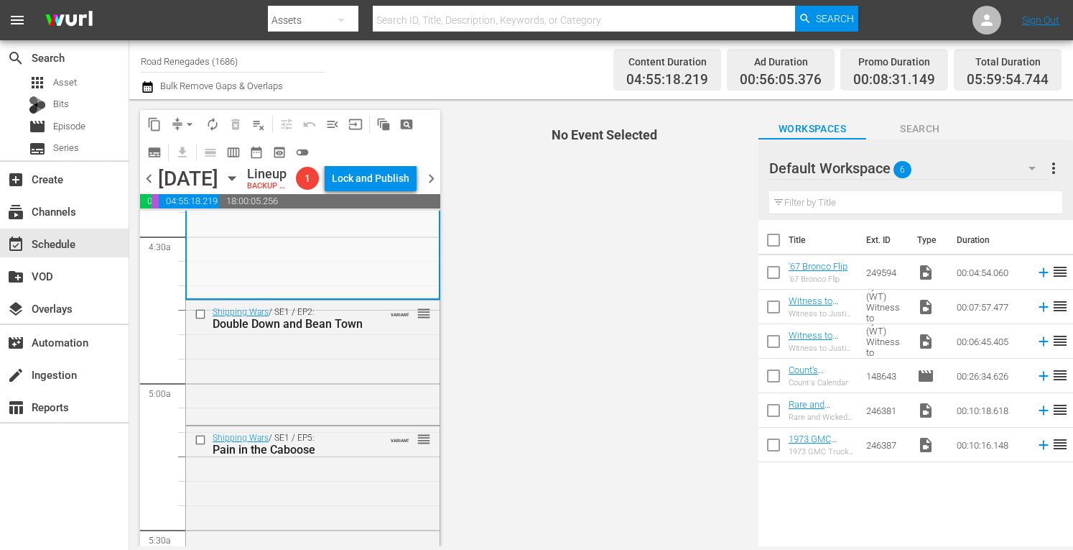
scroll to position [1303, 0]
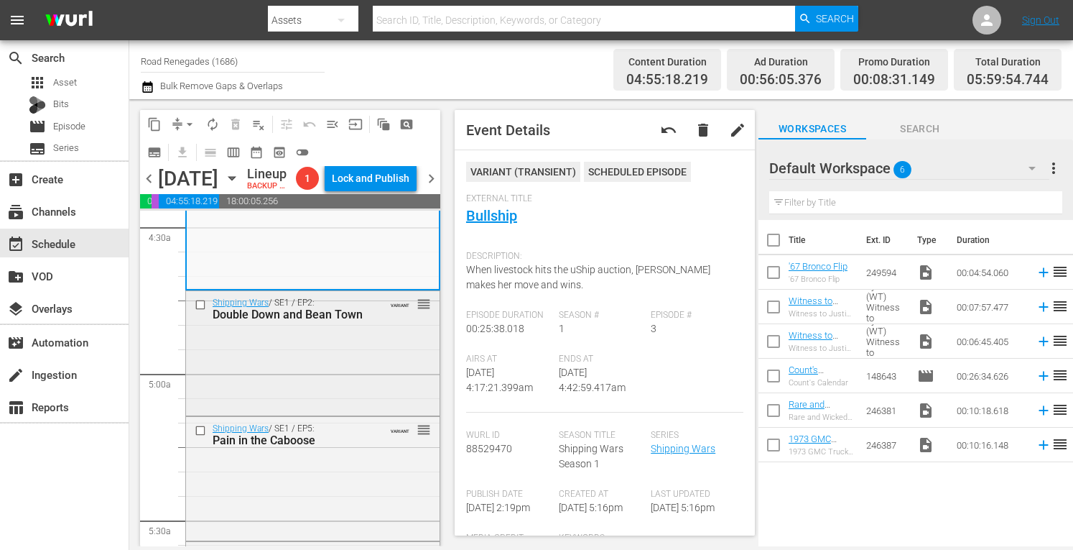
click at [347, 367] on div "Shipping Wars / SE1 / EP2: Double Down and Bean Town VARIANT reorder" at bounding box center [313, 351] width 254 height 121
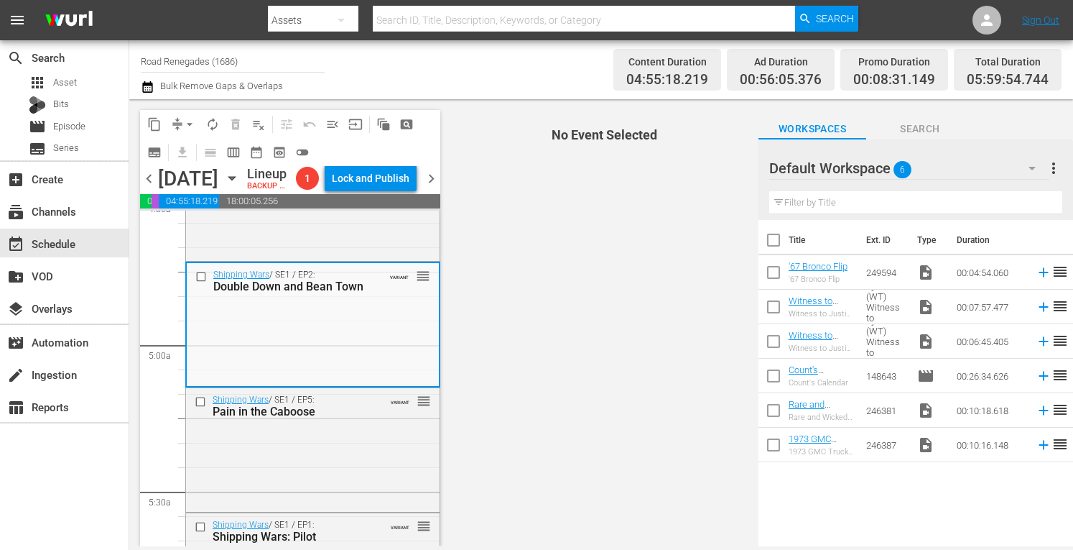
scroll to position [1418, 0]
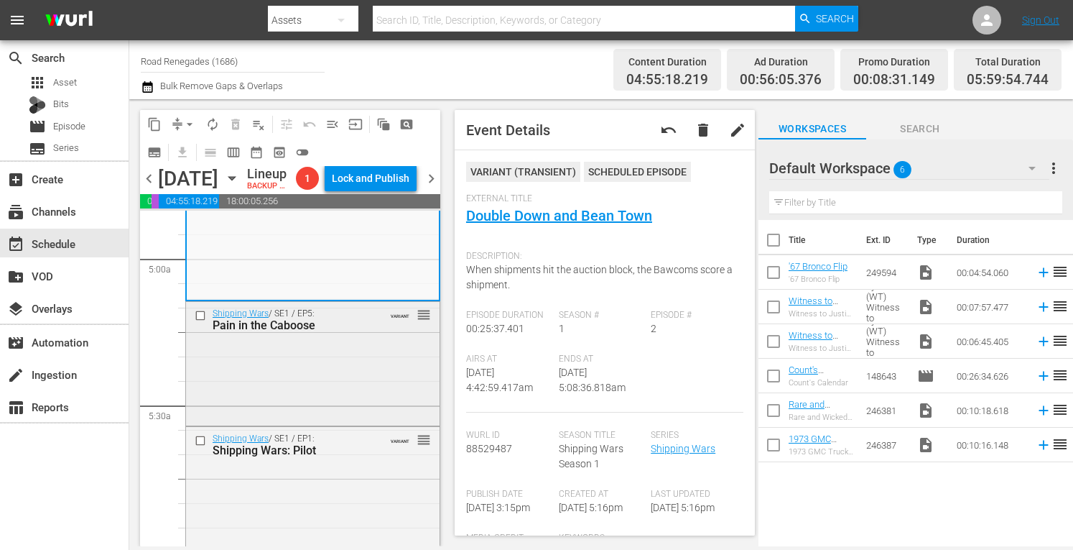
click at [361, 382] on div "Shipping Wars / SE1 / EP5: Pain in the Caboose VARIANT reorder" at bounding box center [313, 362] width 254 height 121
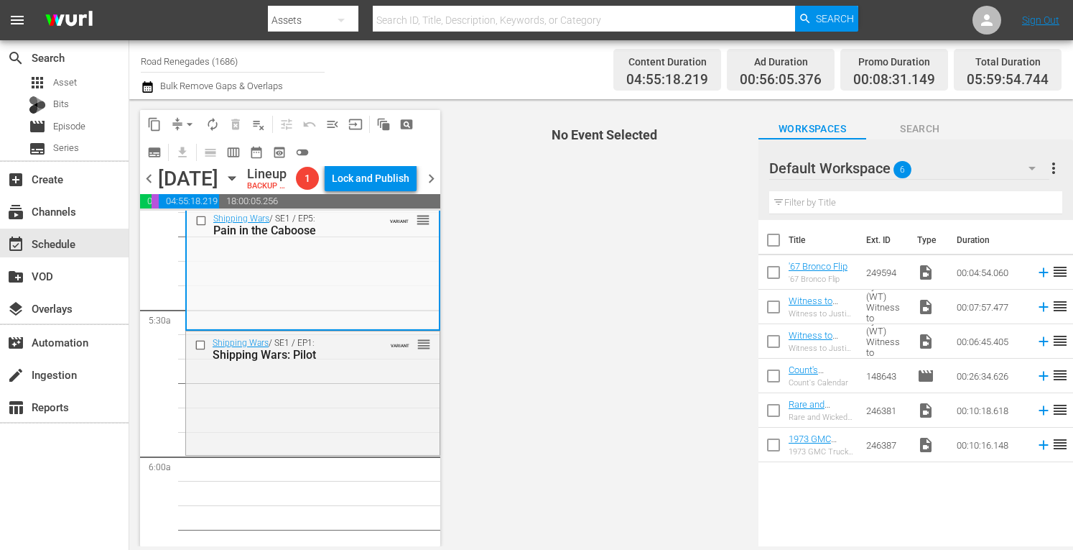
scroll to position [1561, 0]
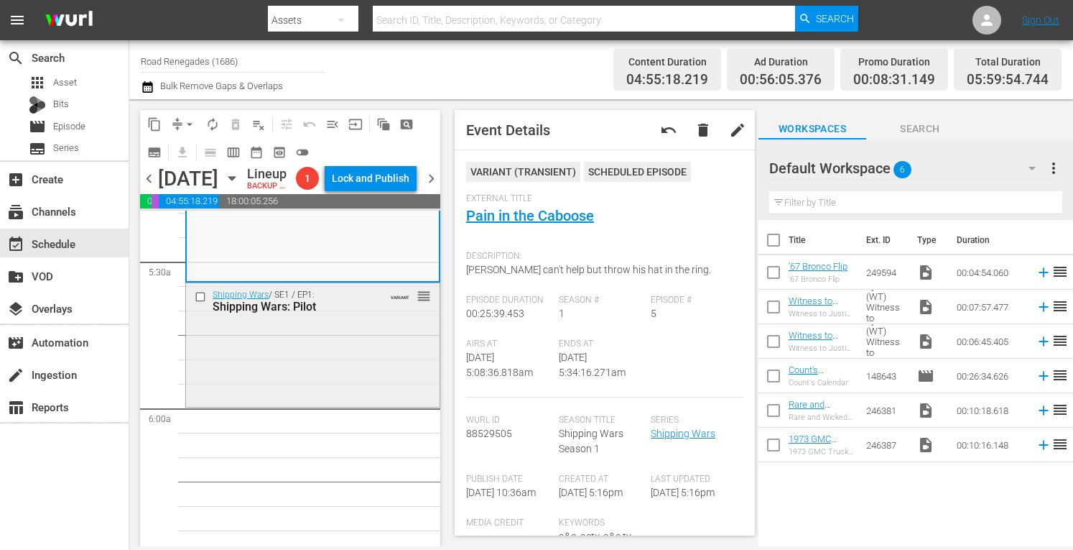
click at [313, 359] on div "Shipping Wars / SE1 / EP1: Shipping Wars: Pilot VARIANT reorder" at bounding box center [313, 343] width 254 height 121
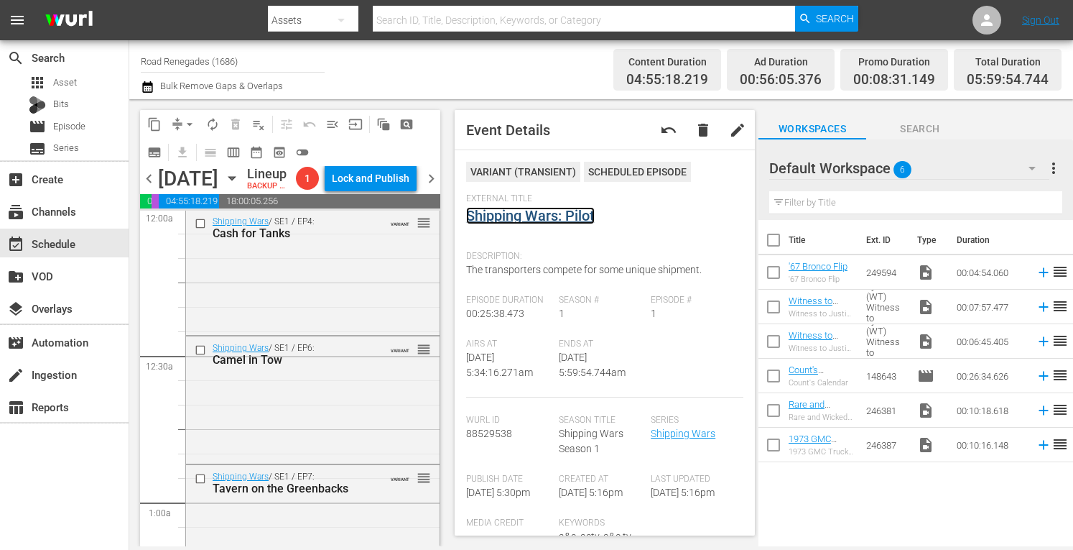
scroll to position [0, 0]
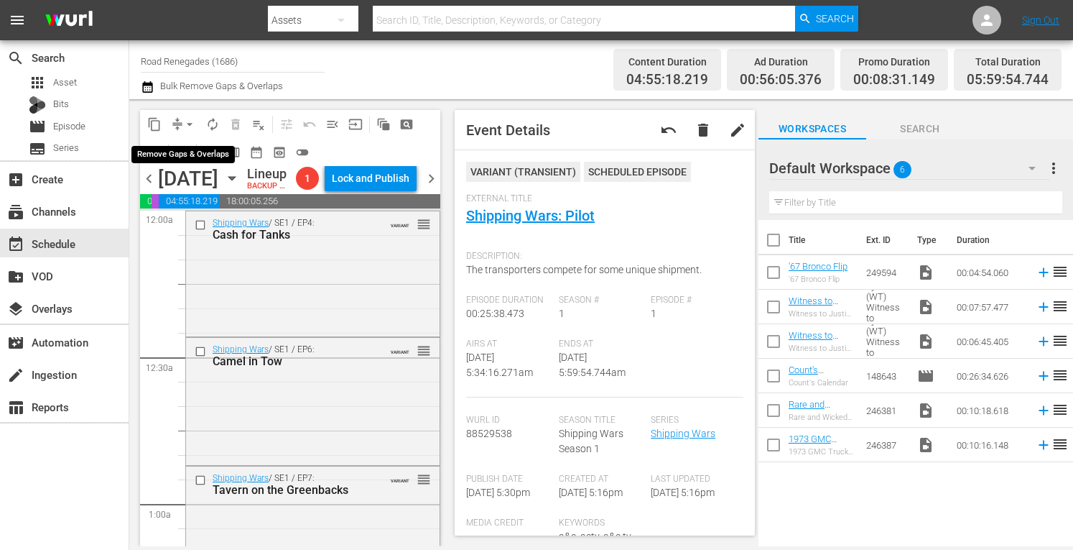
click at [191, 117] on span "arrow_drop_down" at bounding box center [190, 124] width 14 height 14
click at [185, 148] on li "Align to Midnight" at bounding box center [190, 154] width 119 height 24
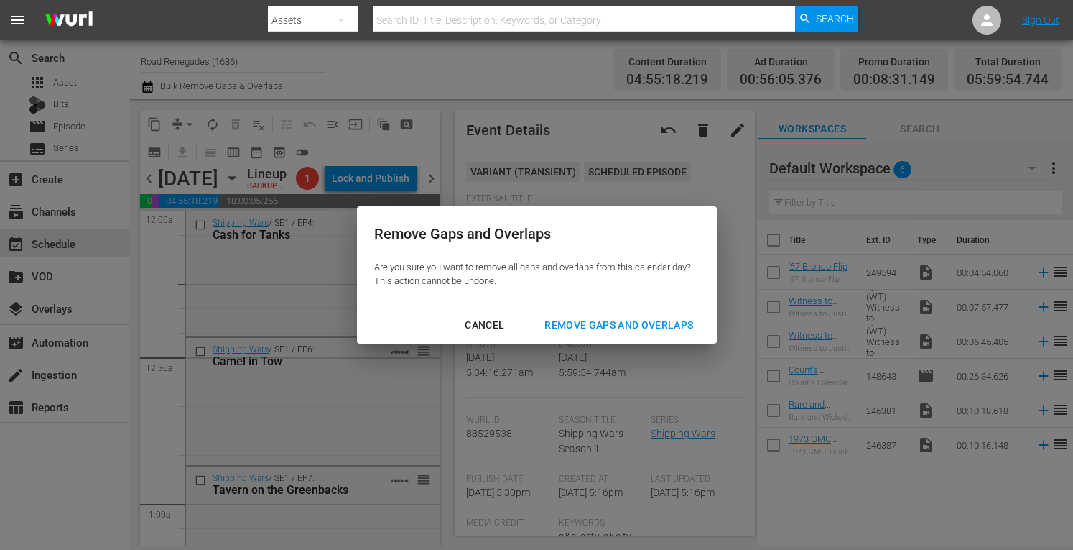
click at [570, 323] on div "Remove Gaps and Overlaps" at bounding box center [619, 325] width 172 height 18
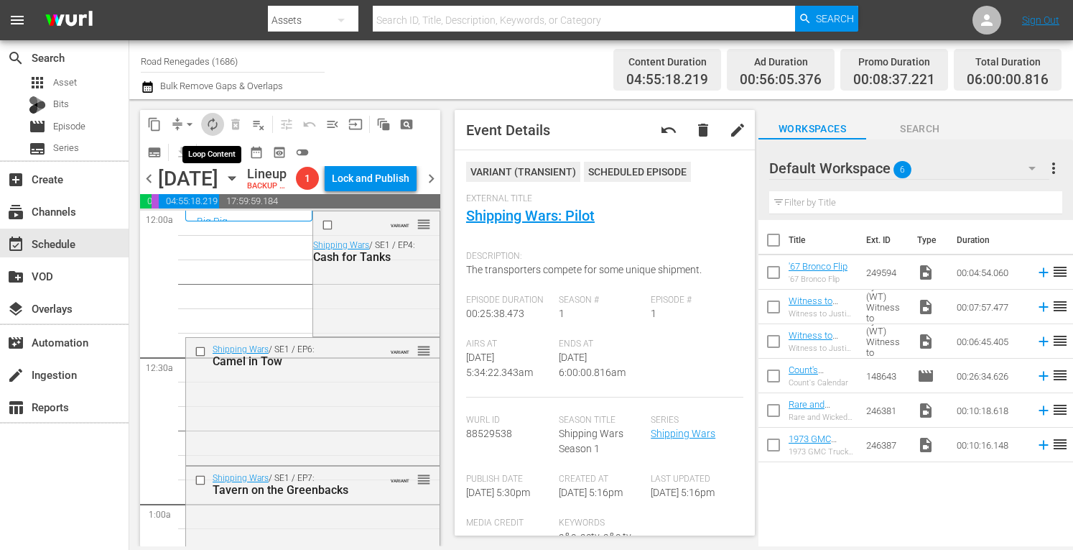
click at [210, 129] on span "autorenew_outlined" at bounding box center [212, 124] width 14 height 14
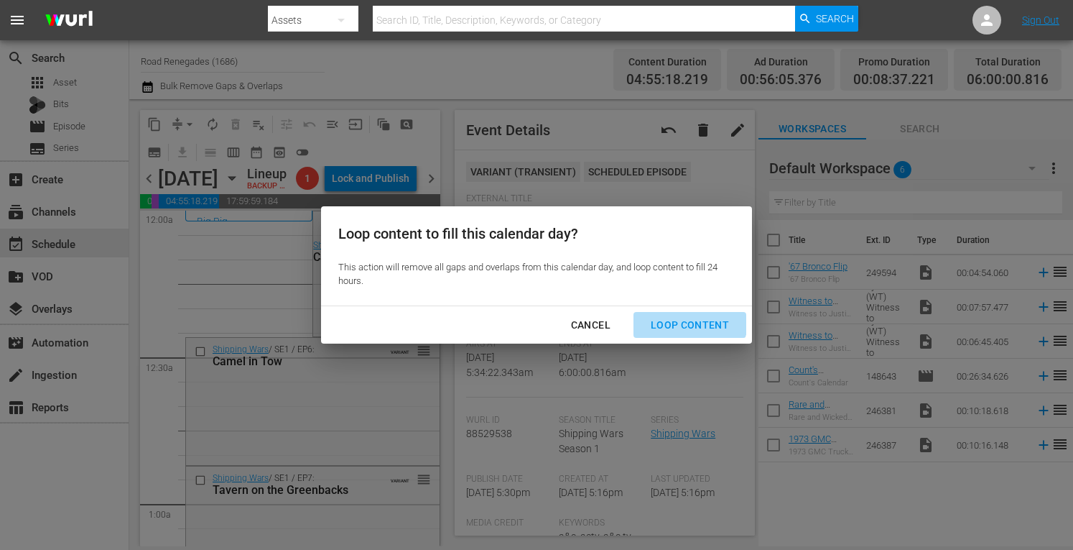
click at [675, 317] on div "Loop Content" at bounding box center [689, 325] width 101 height 18
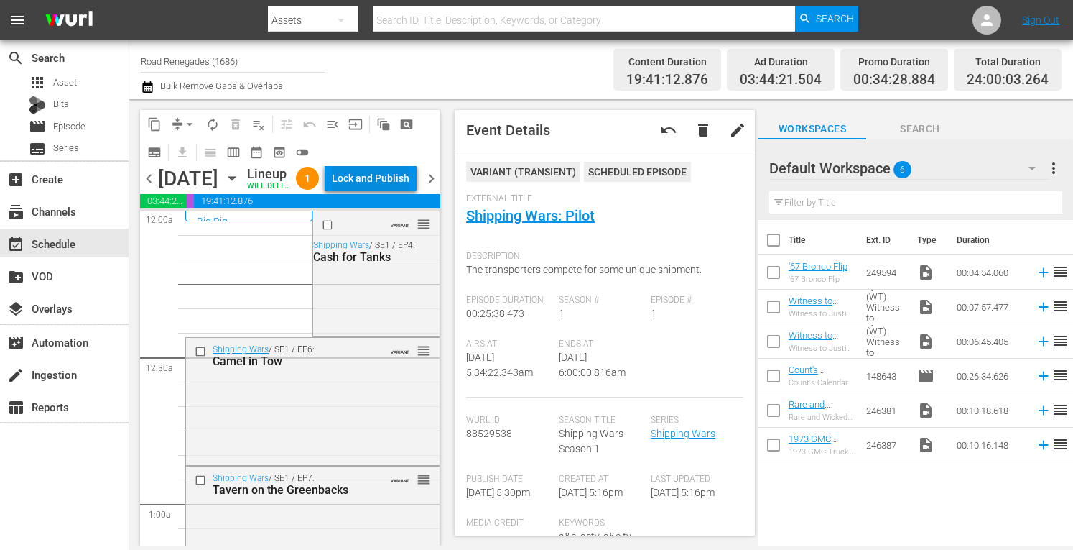
click at [407, 174] on div "Lock and Publish" at bounding box center [371, 178] width 78 height 26
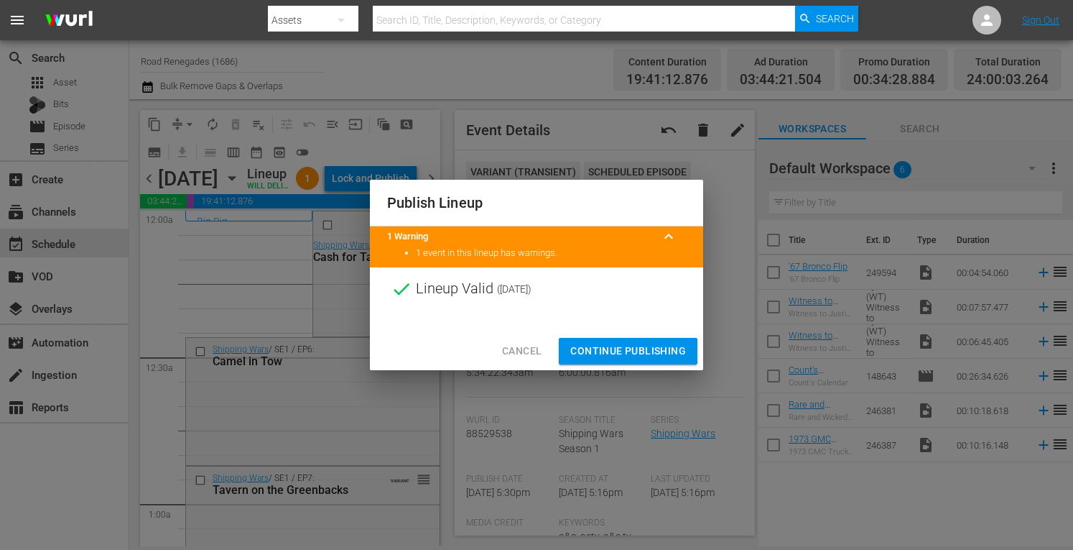
click at [657, 349] on span "Continue Publishing" at bounding box center [628, 351] width 116 height 18
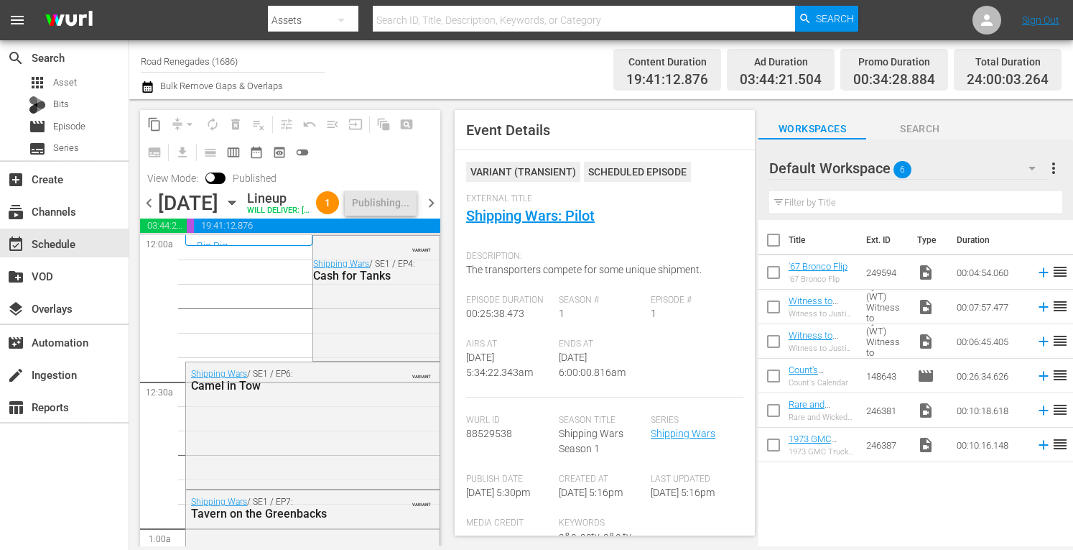
click at [430, 212] on span "chevron_right" at bounding box center [431, 203] width 18 height 18
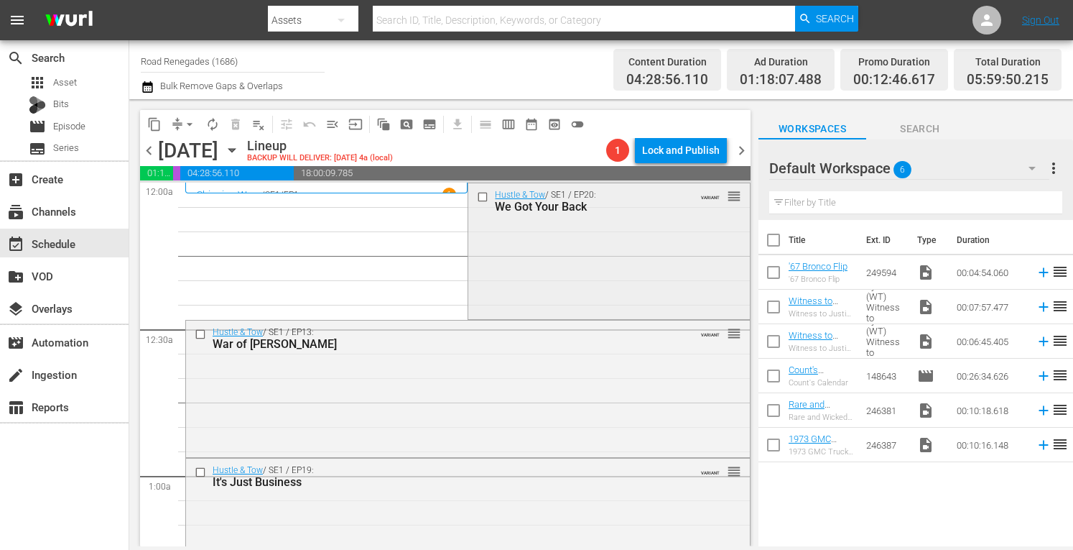
click at [587, 290] on div "Hustle & Tow / SE1 / EP20: We Got Your Back VARIANT reorder" at bounding box center [608, 249] width 281 height 133
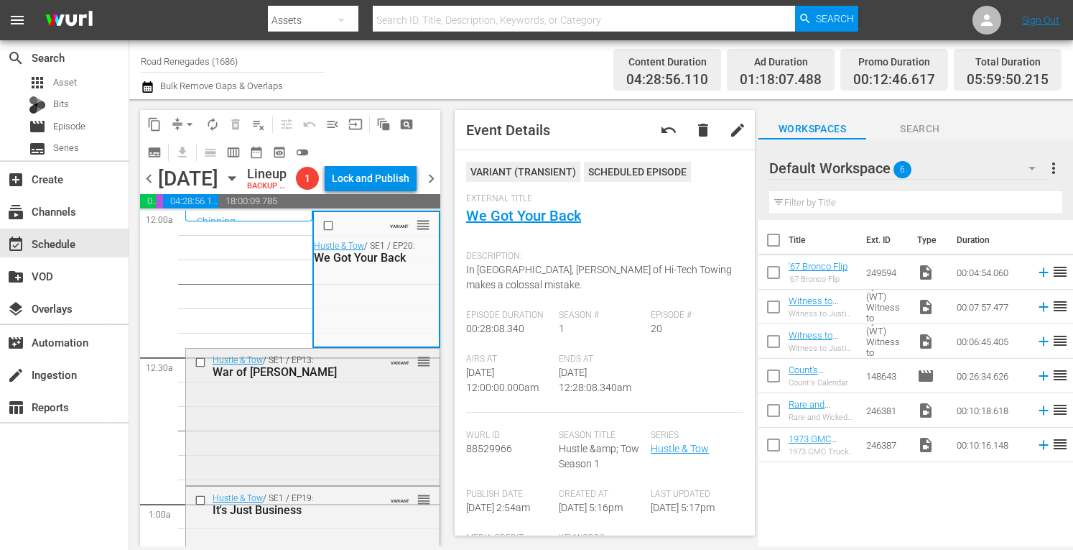
click at [345, 468] on div "Hustle & Tow / SE1 / EP13: War of Wills VARIANT reorder" at bounding box center [313, 414] width 254 height 133
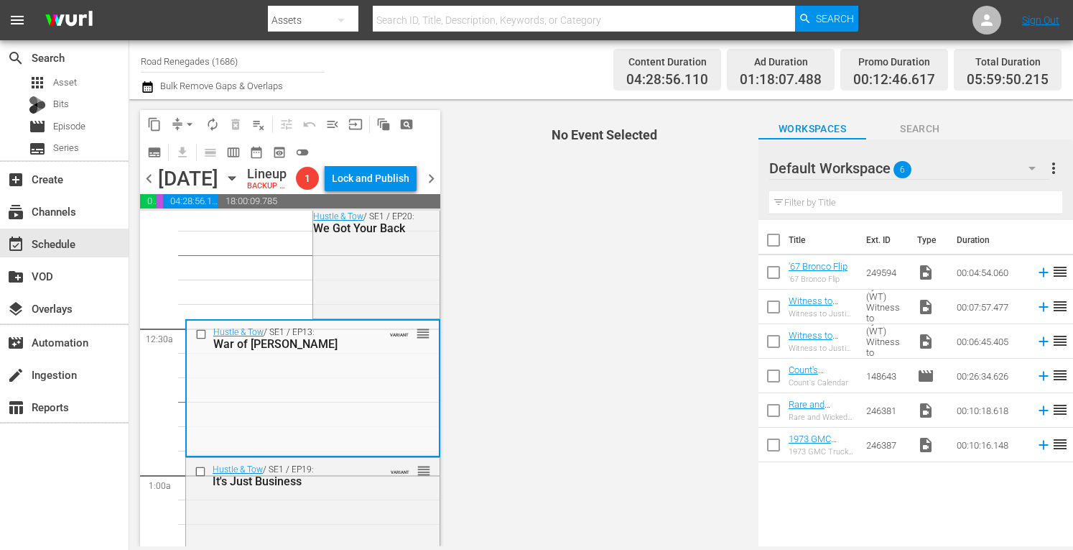
scroll to position [191, 0]
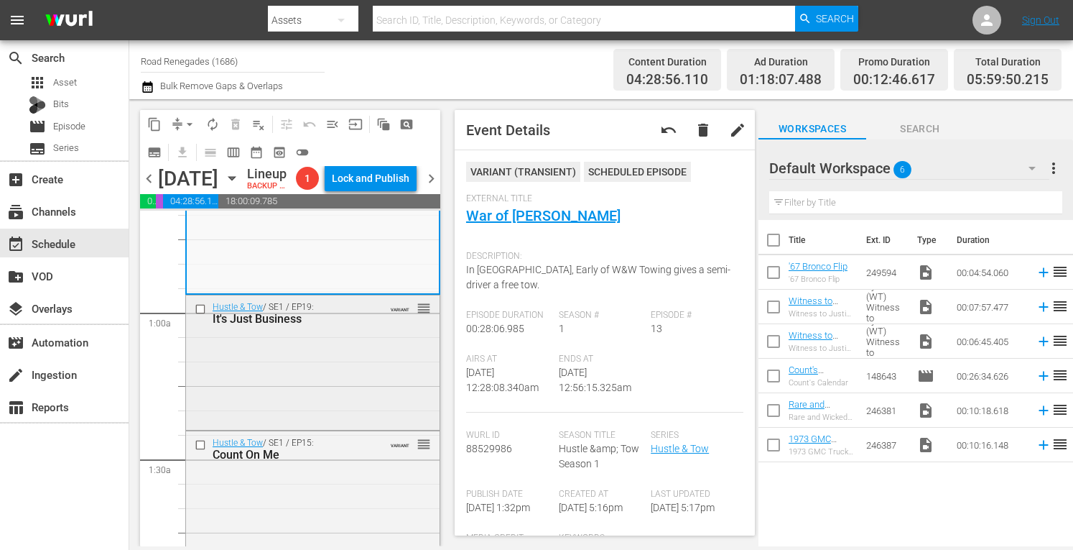
click at [336, 408] on div "Hustle & Tow / SE1 / EP19: It's Just Business VARIANT reorder" at bounding box center [313, 360] width 254 height 131
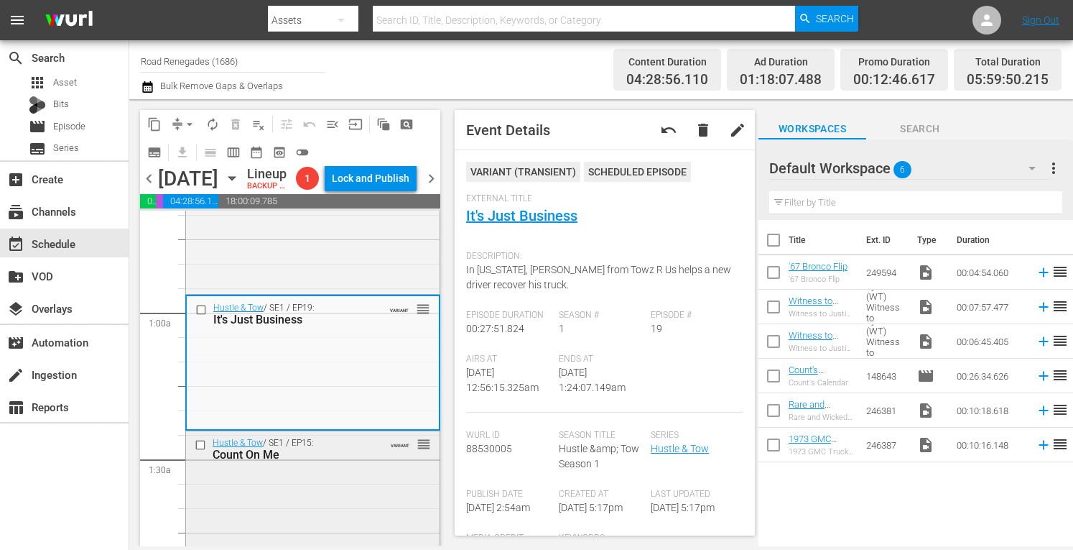
click at [379, 466] on div "Hustle & Tow / SE1 / EP15: Count On Me VARIANT reorder" at bounding box center [313, 448] width 254 height 35
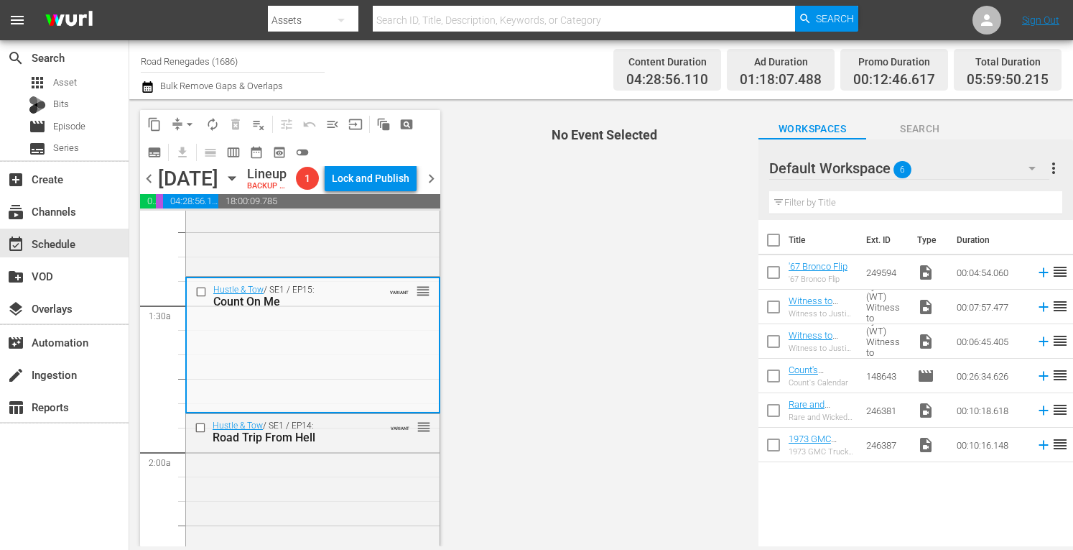
scroll to position [383, 0]
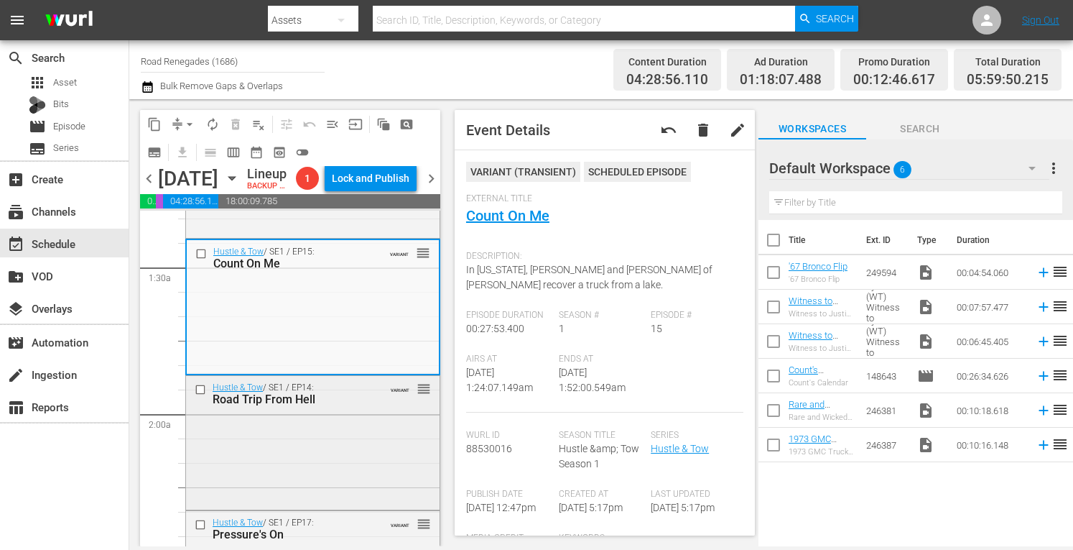
click at [343, 473] on div "Hustle & Tow / SE1 / EP14: Road Trip From Hell VARIANT reorder" at bounding box center [313, 441] width 254 height 131
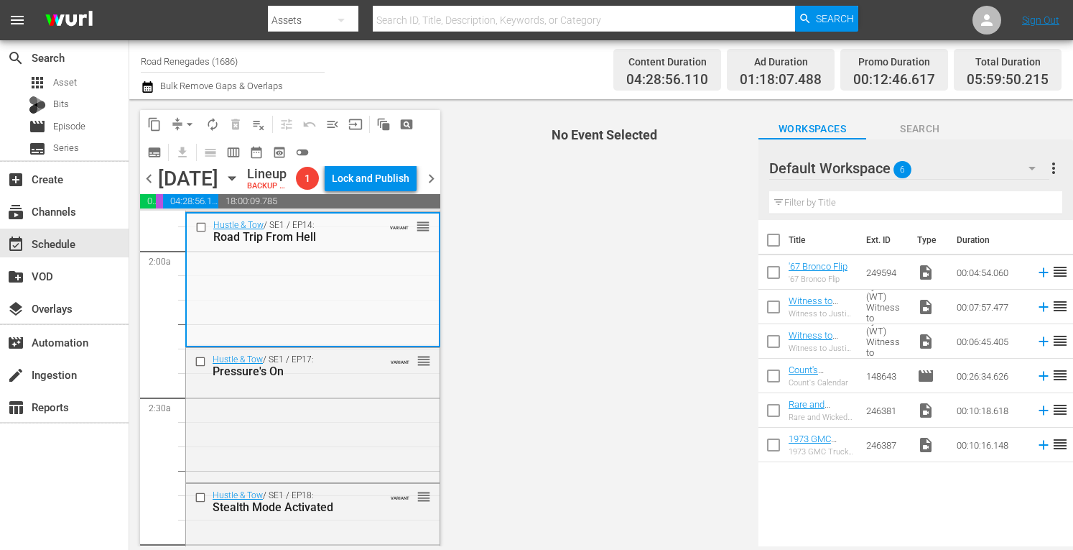
scroll to position [565, 0]
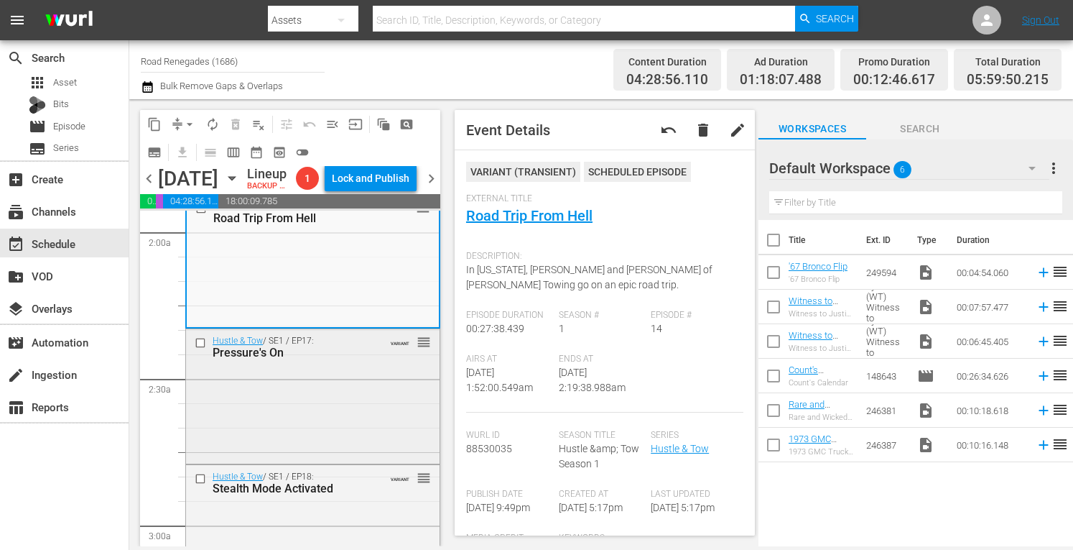
click at [362, 449] on div "Hustle & Tow / SE1 / EP17: Pressure's On VARIANT reorder" at bounding box center [313, 394] width 254 height 131
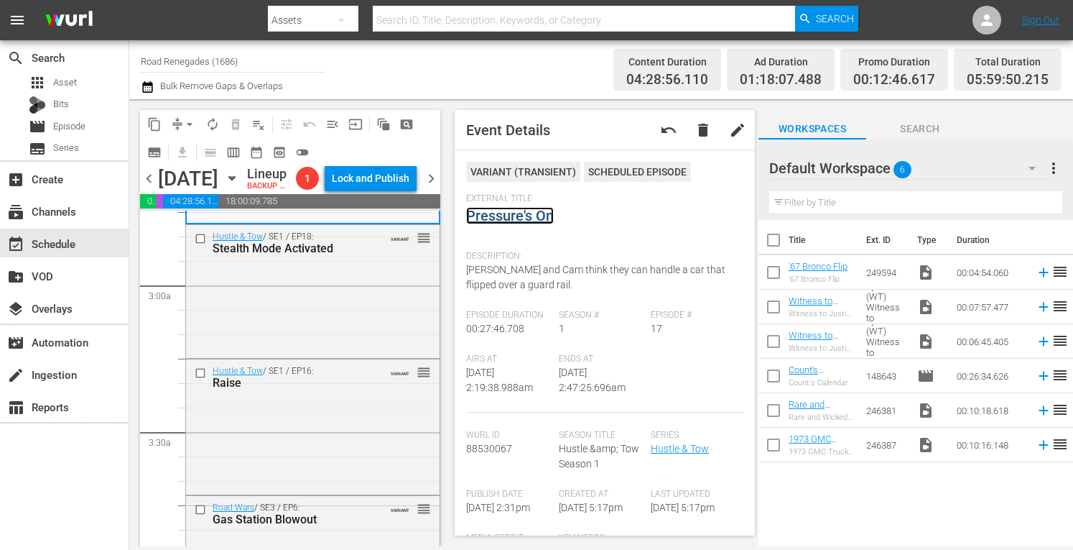
scroll to position [843, 0]
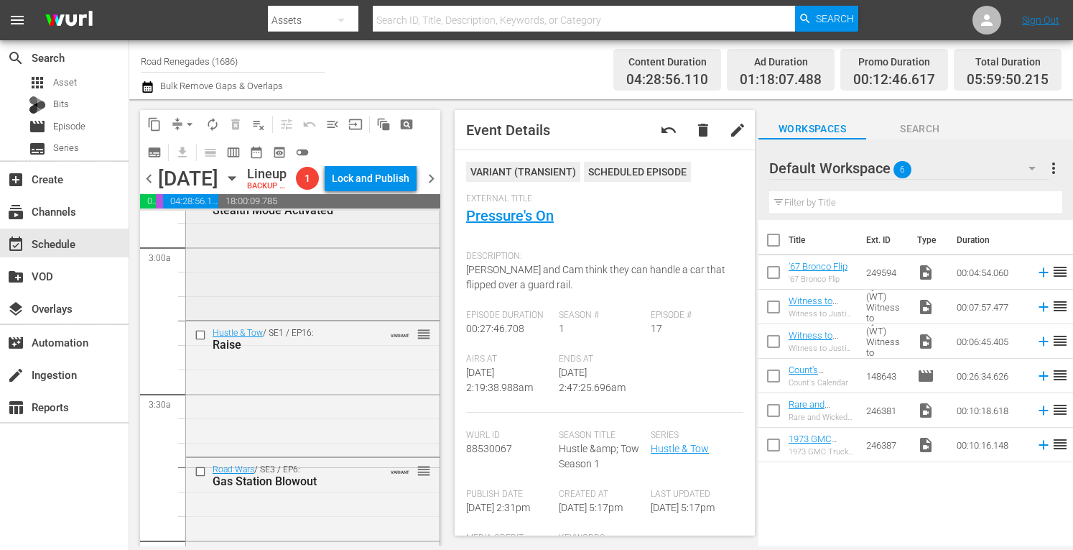
click at [336, 318] on div "Hustle & Tow / SE1 / EP18: Stealth Mode Activated VARIANT reorder" at bounding box center [313, 252] width 254 height 131
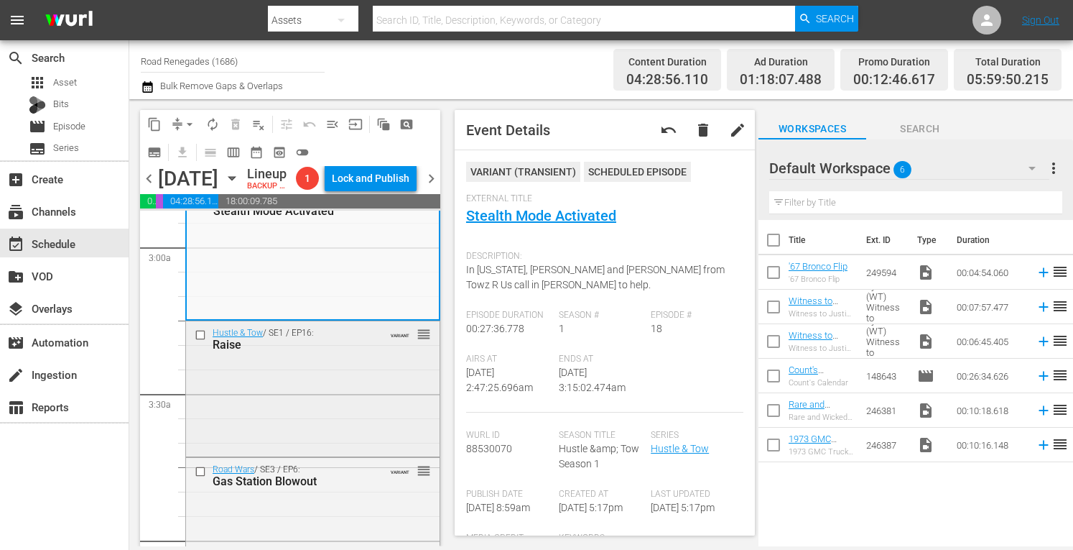
click at [329, 442] on div "Hustle & Tow / SE1 / EP16: Raise VARIANT reorder" at bounding box center [313, 387] width 254 height 132
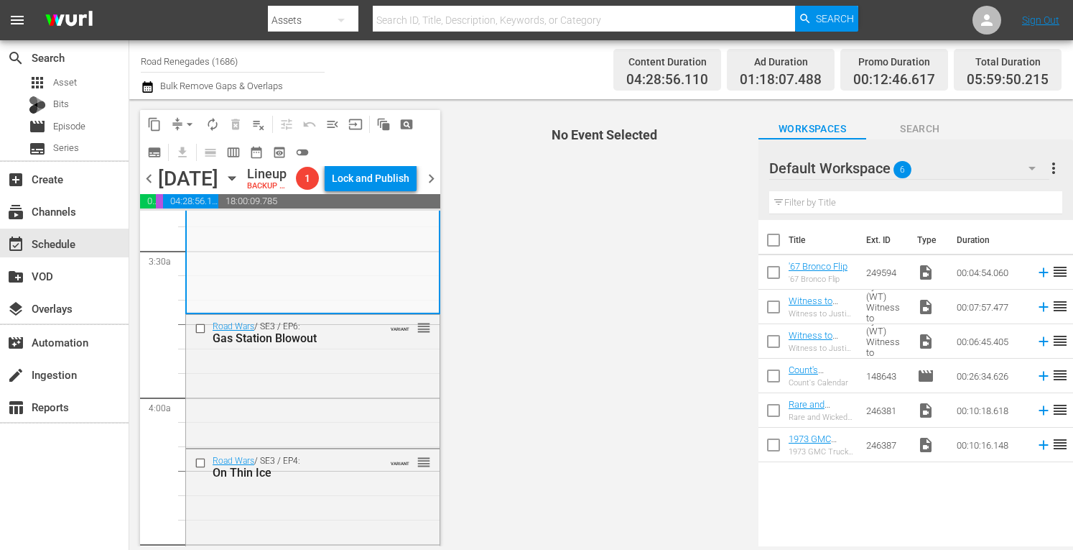
scroll to position [987, 0]
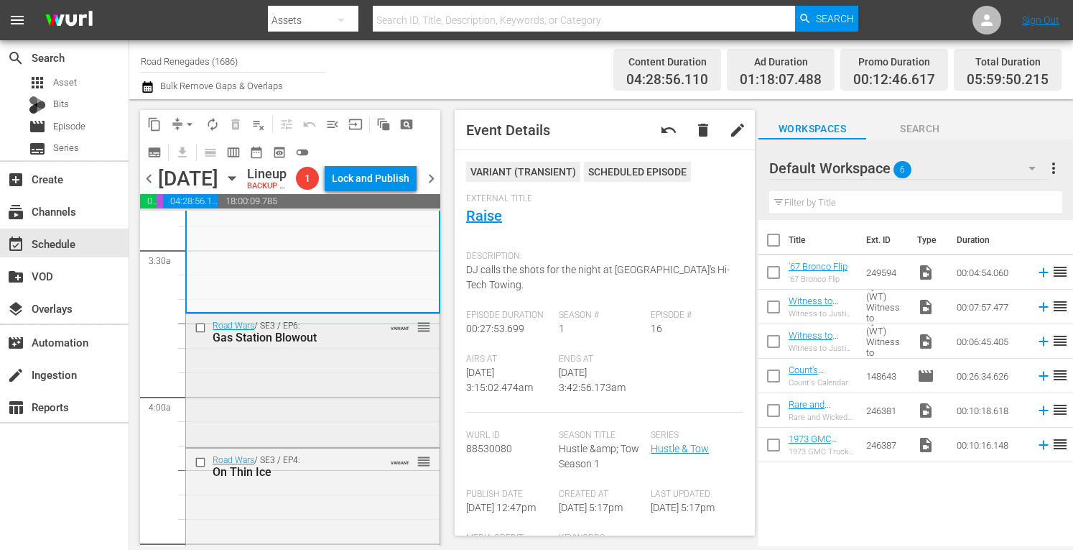
click at [303, 433] on div "Road Wars / SE3 / EP6: Gas Station Blowout VARIANT reorder" at bounding box center [313, 379] width 254 height 130
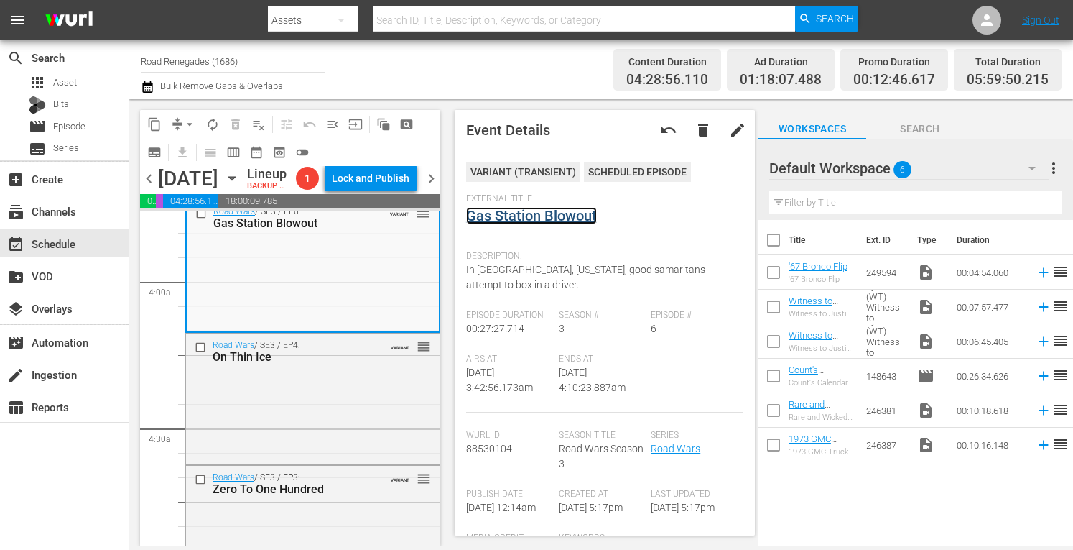
scroll to position [1159, 0]
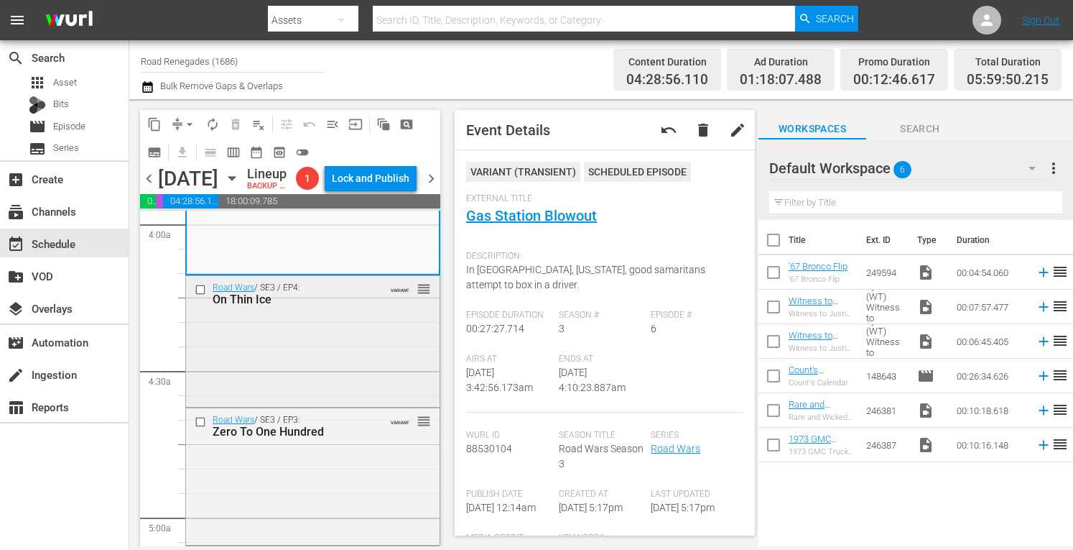
click at [342, 404] on div "Road Wars / SE3 / EP4: On Thin Ice VARIANT reorder" at bounding box center [313, 340] width 254 height 128
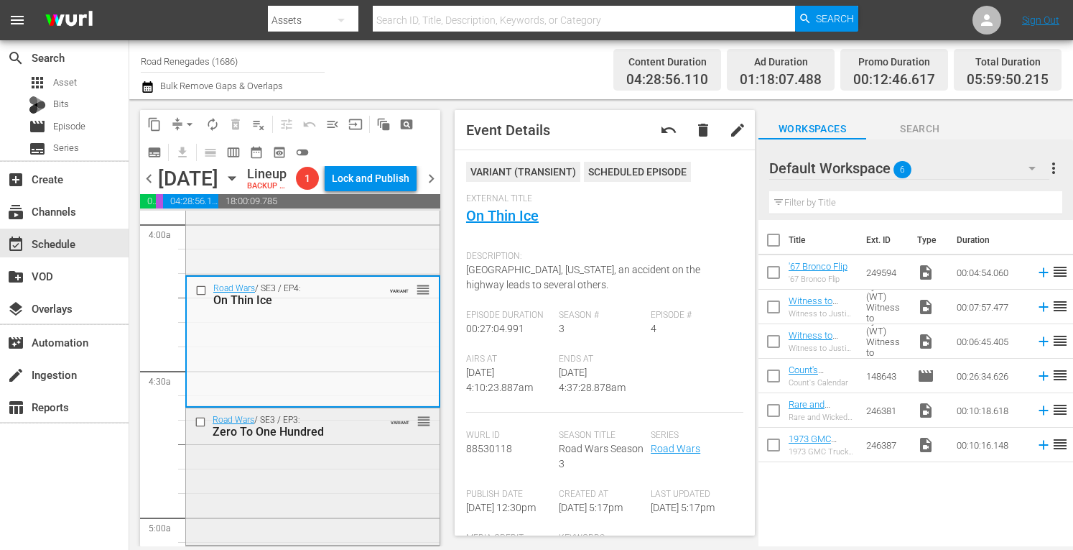
click at [371, 504] on div "Road Wars / SE3 / EP3: Zero To One Hundred VARIANT reorder" at bounding box center [313, 475] width 254 height 134
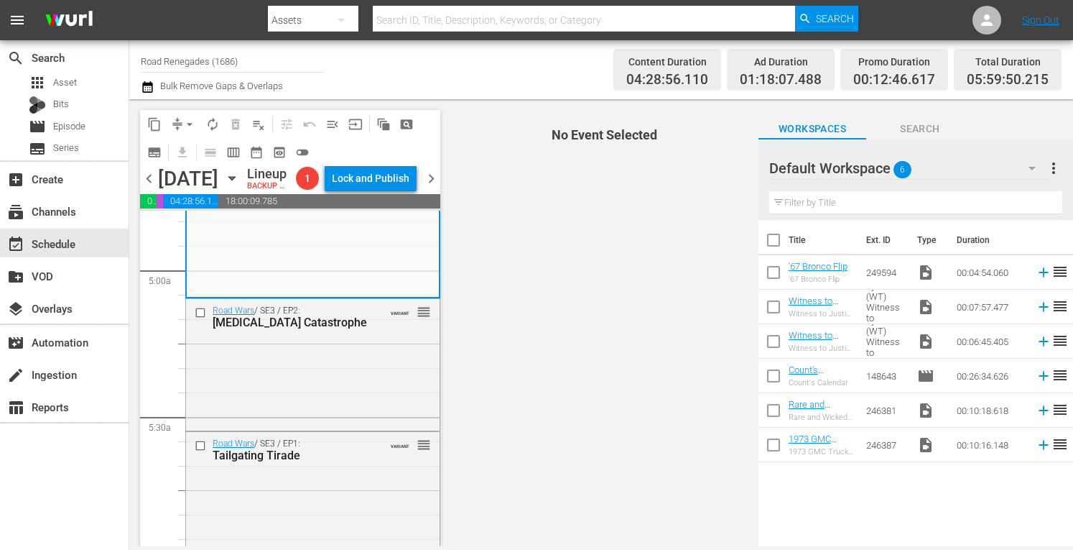
scroll to position [1427, 0]
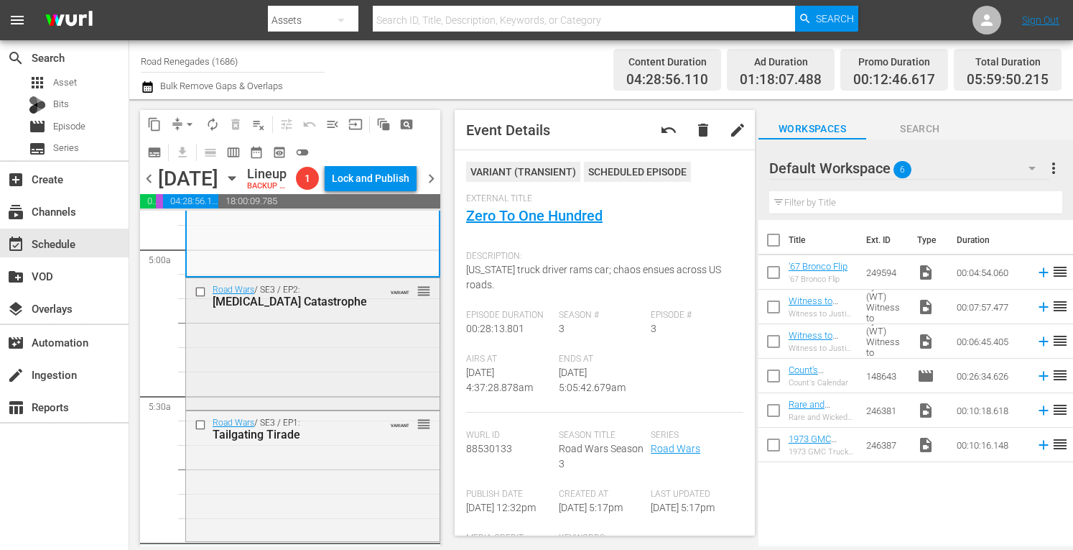
click at [341, 398] on div "Road Wars / SE3 / EP2: Carjacking Catastrophe VARIANT reorder" at bounding box center [313, 342] width 254 height 129
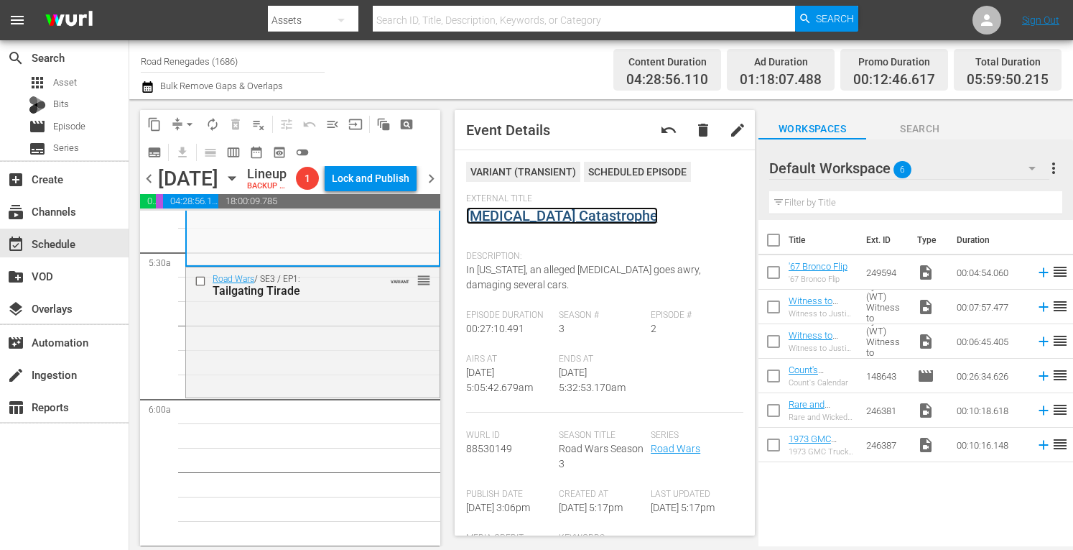
scroll to position [1628, 0]
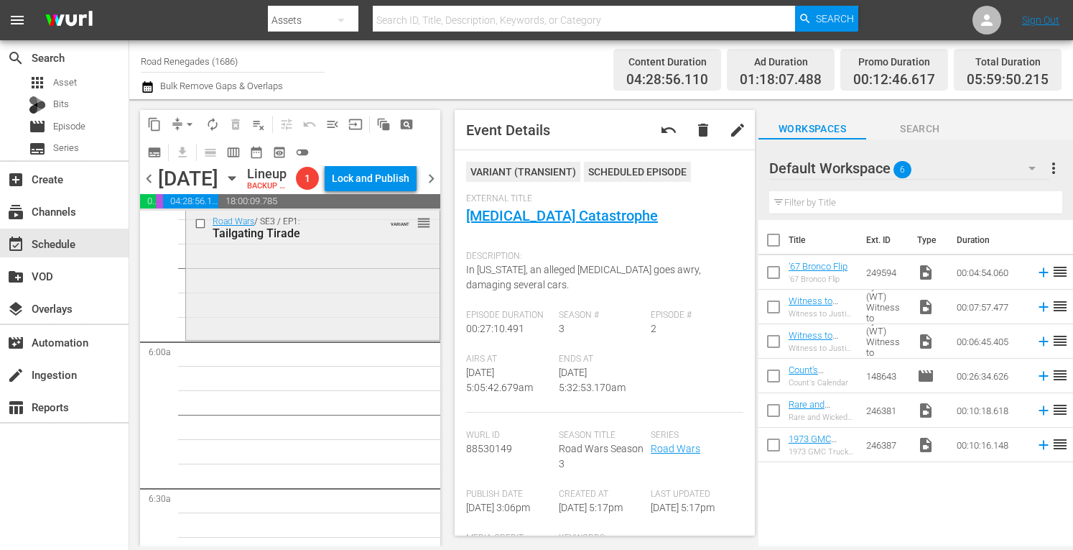
click at [336, 337] on div "Road Wars / SE3 / EP1: Tailgating Tirade VARIANT reorder" at bounding box center [313, 273] width 254 height 127
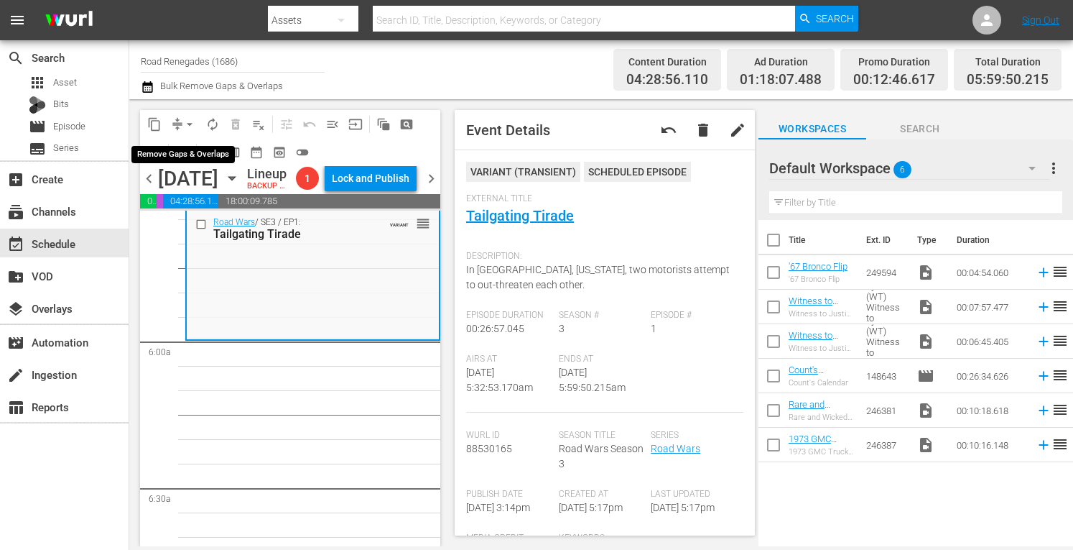
click at [188, 123] on span "arrow_drop_down" at bounding box center [190, 124] width 14 height 14
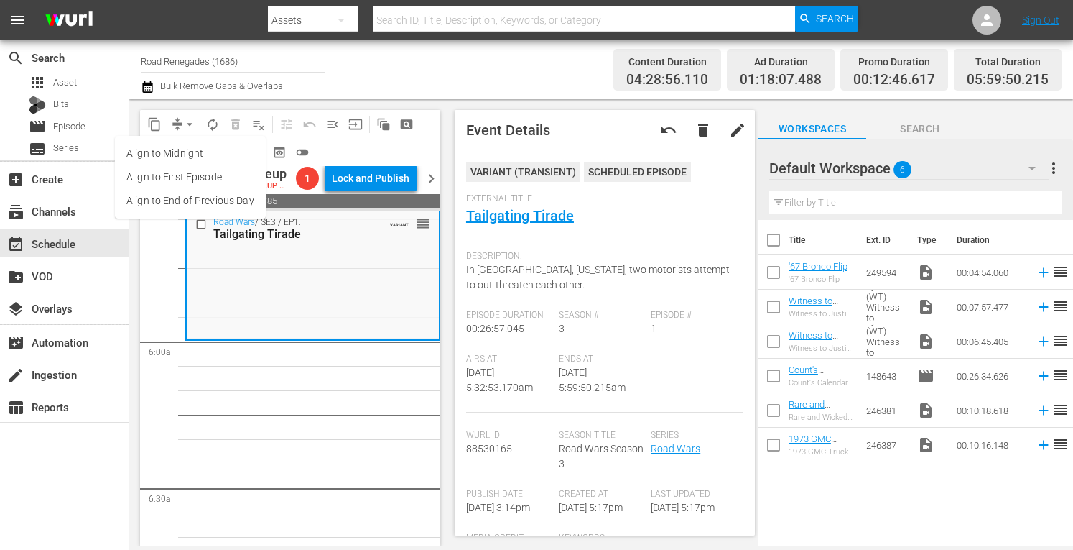
click at [190, 149] on li "Align to Midnight" at bounding box center [190, 154] width 151 height 24
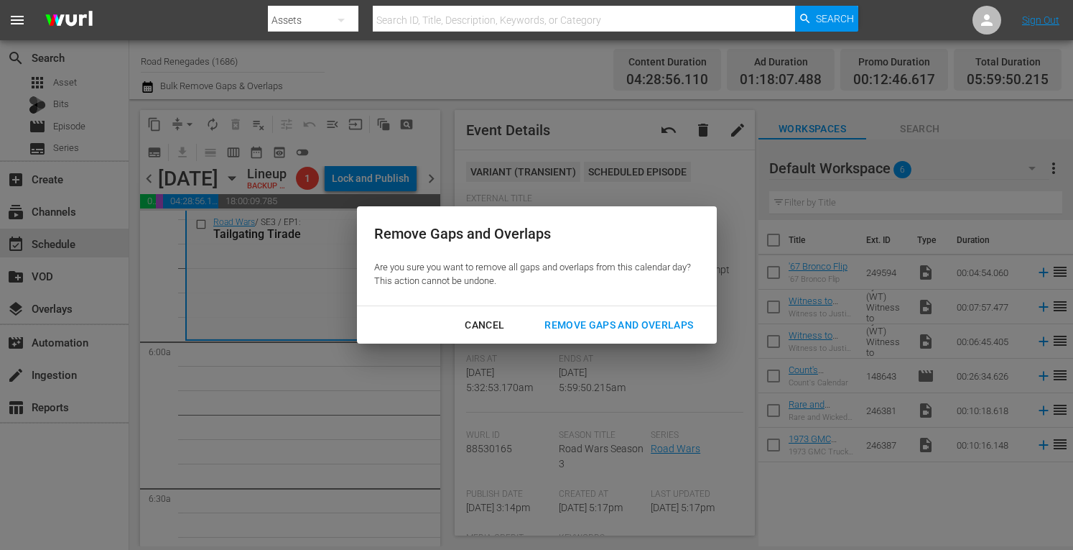
click at [594, 318] on div "Remove Gaps and Overlaps" at bounding box center [619, 325] width 172 height 18
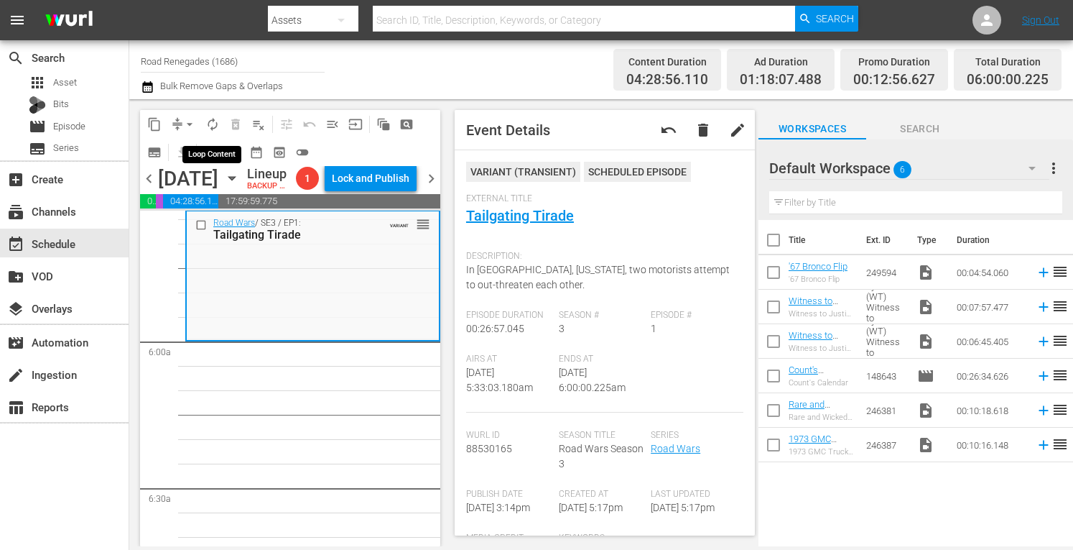
click at [213, 124] on span "autorenew_outlined" at bounding box center [212, 124] width 14 height 14
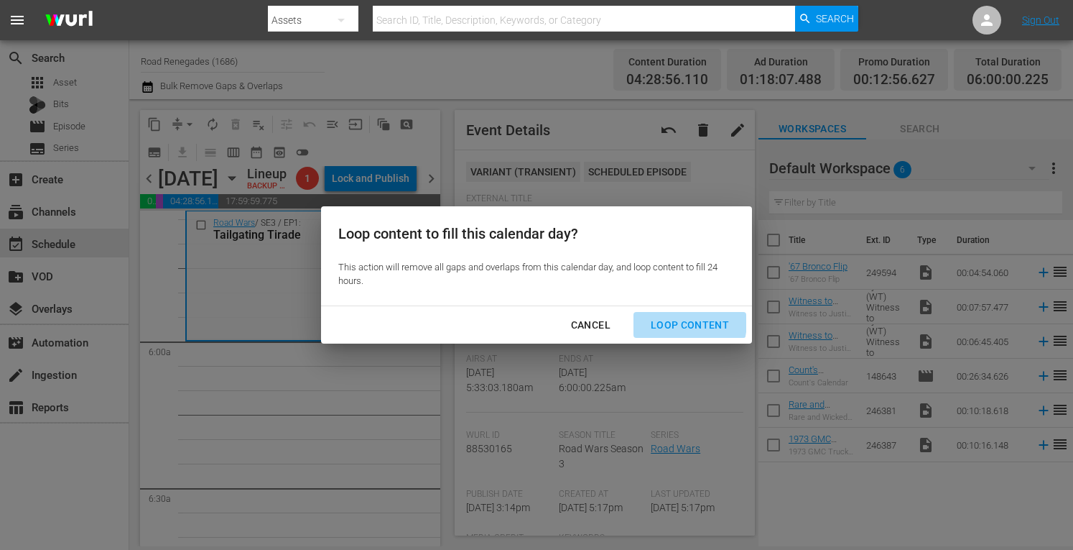
click at [673, 321] on div "Loop Content" at bounding box center [689, 325] width 101 height 18
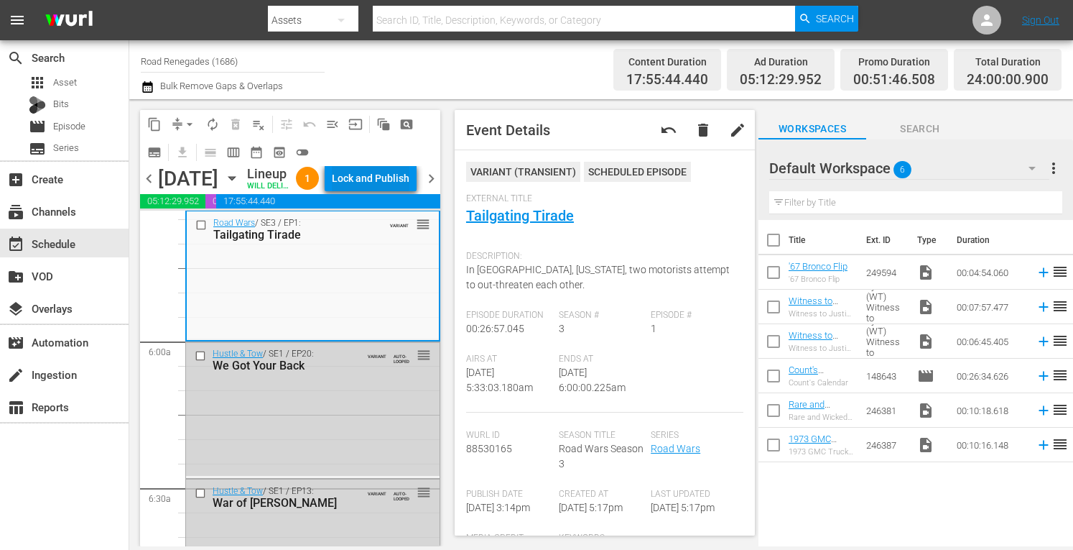
click at [389, 191] on div "Lock and Publish" at bounding box center [371, 178] width 78 height 26
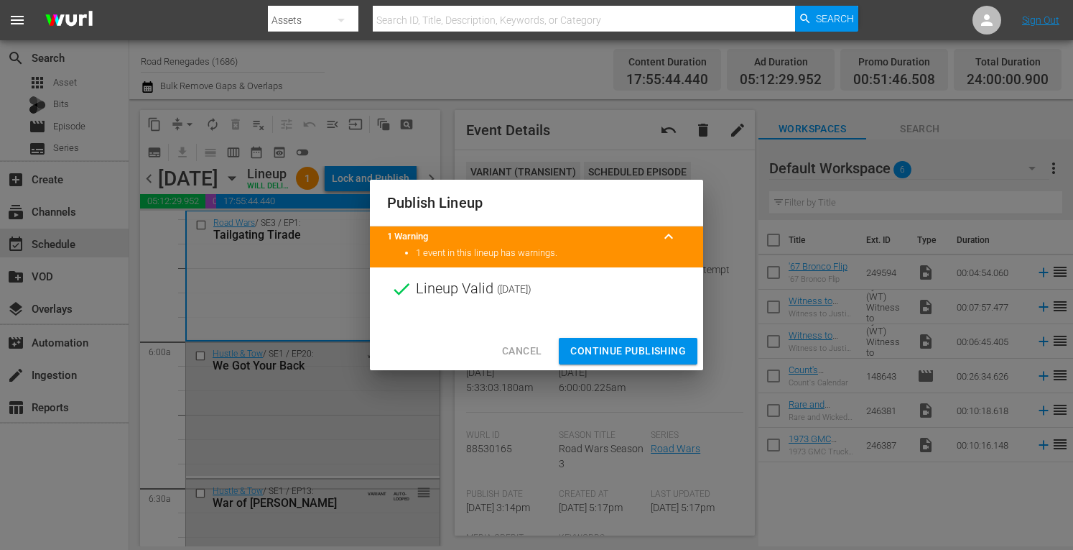
click at [586, 346] on span "Continue Publishing" at bounding box center [628, 351] width 116 height 18
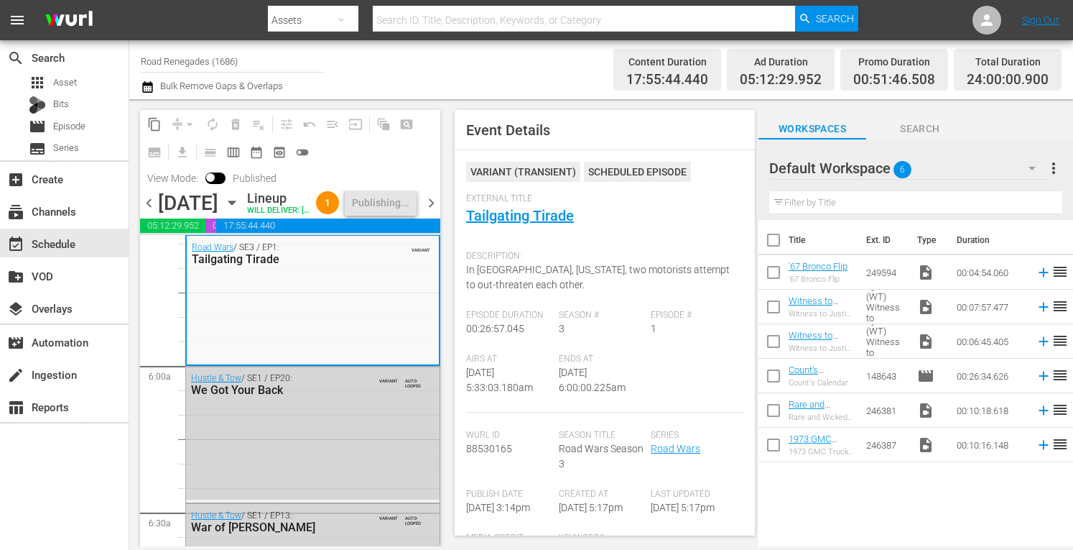
click at [433, 212] on span "chevron_right" at bounding box center [431, 203] width 18 height 18
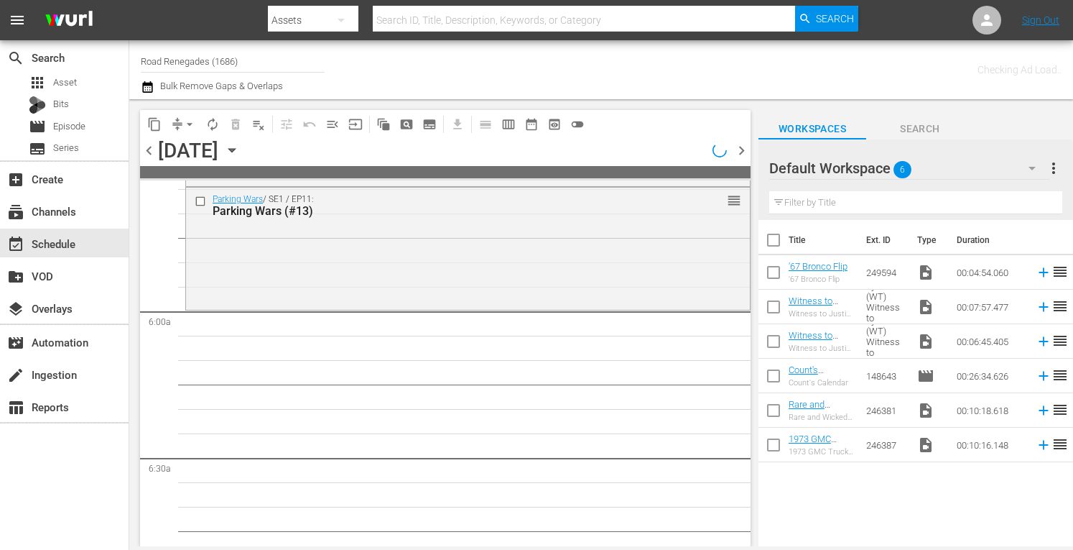
scroll to position [1408, 0]
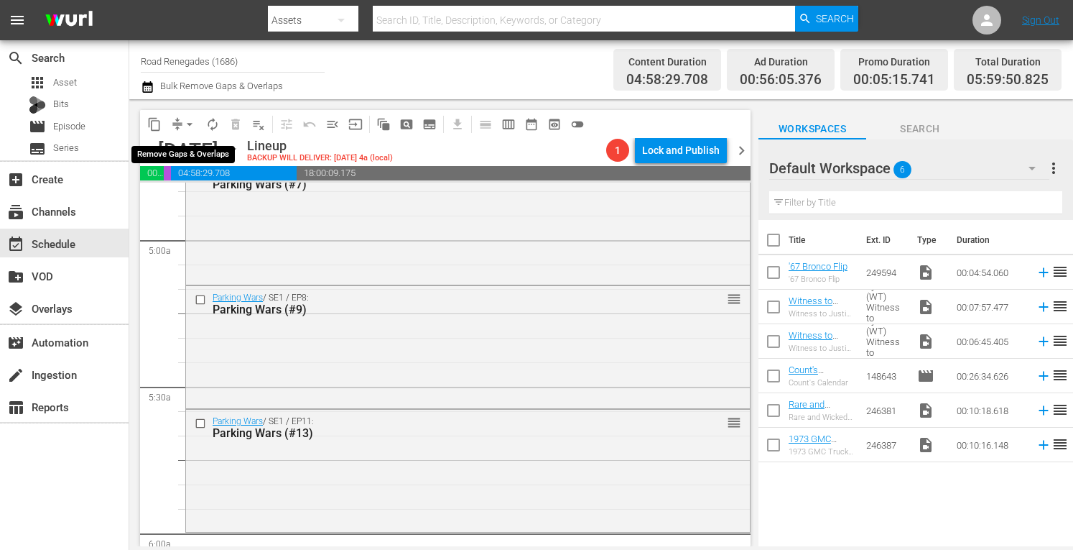
click at [194, 123] on span "arrow_drop_down" at bounding box center [190, 124] width 14 height 14
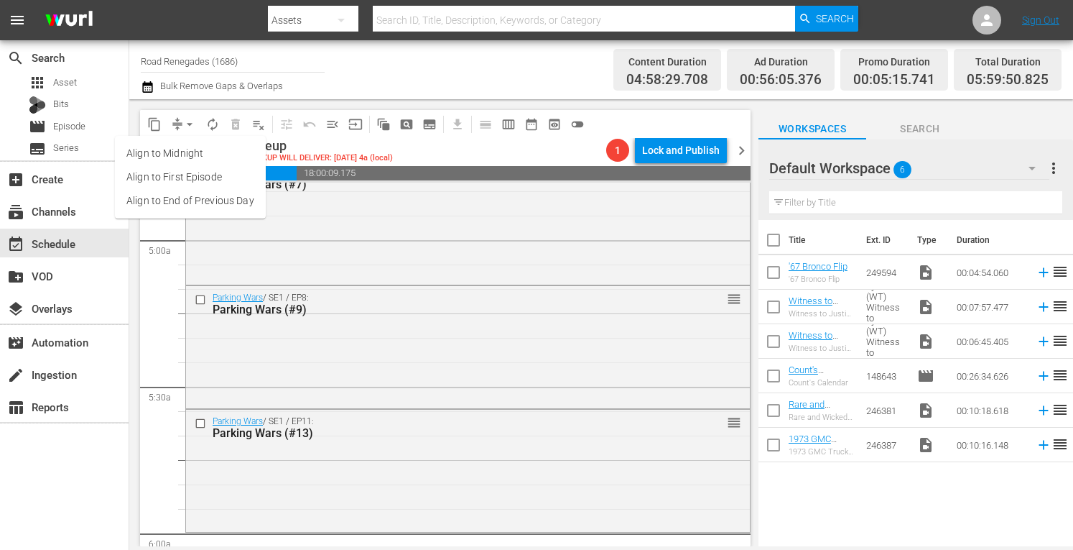
click at [190, 153] on li "Align to Midnight" at bounding box center [190, 154] width 151 height 24
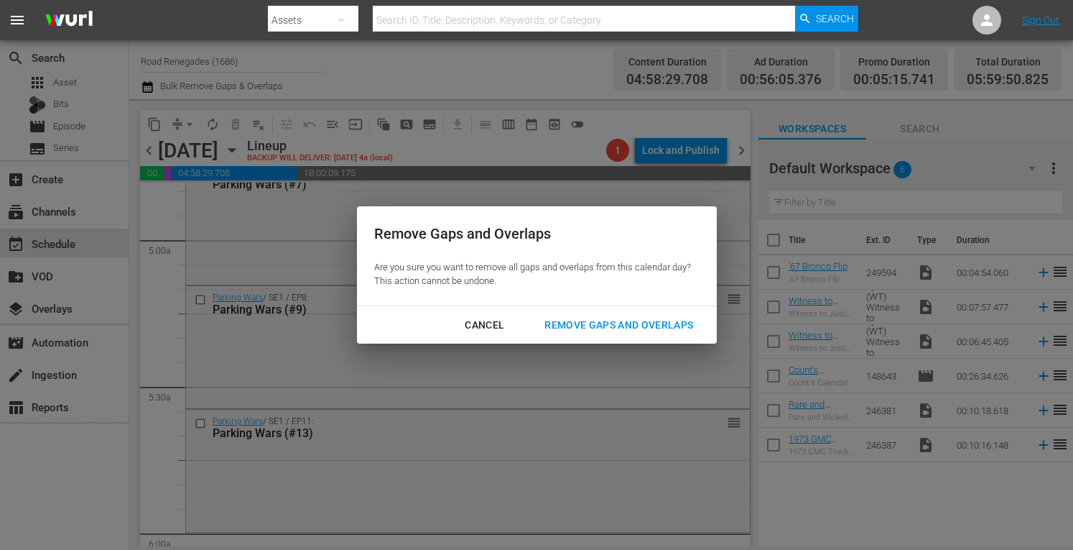
click at [605, 328] on div "Remove Gaps and Overlaps" at bounding box center [619, 325] width 172 height 18
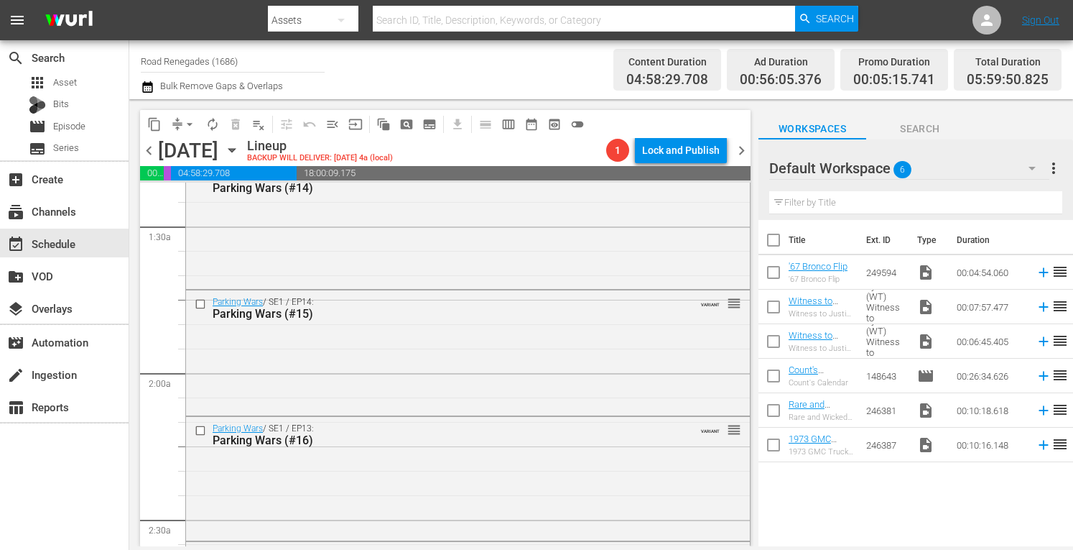
scroll to position [0, 0]
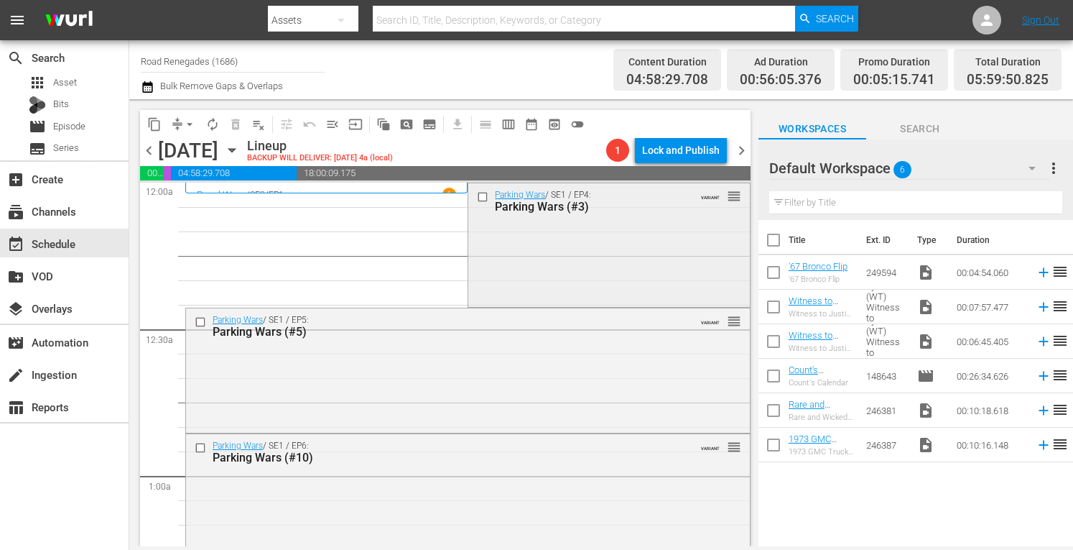
click at [602, 257] on div "Parking Wars / SE1 / EP4: Parking Wars (#3) VARIANT reorder" at bounding box center [608, 243] width 281 height 120
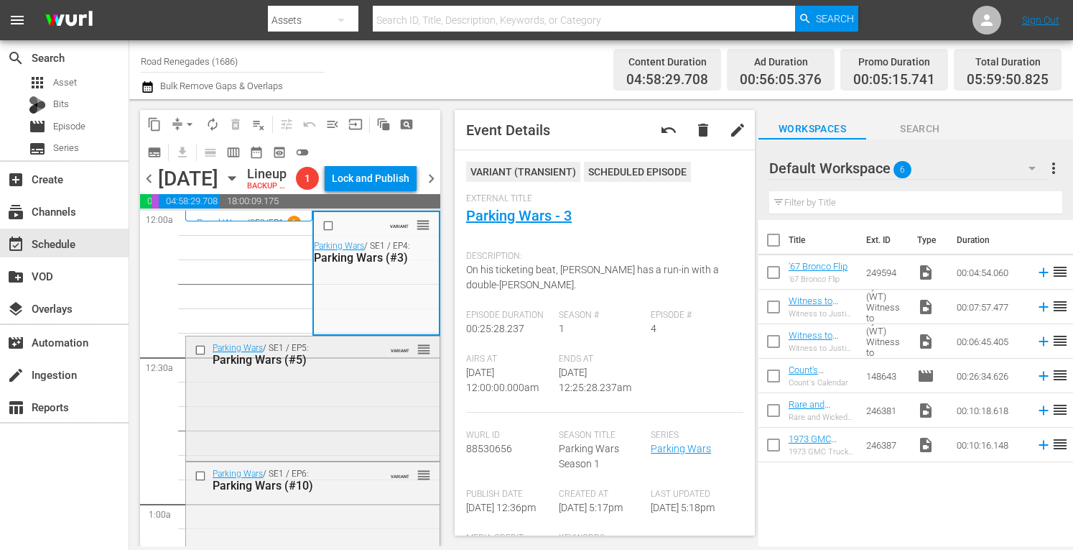
click at [382, 445] on div "Parking Wars / SE1 / EP5: Parking Wars (#5) VARIANT reorder" at bounding box center [313, 396] width 254 height 121
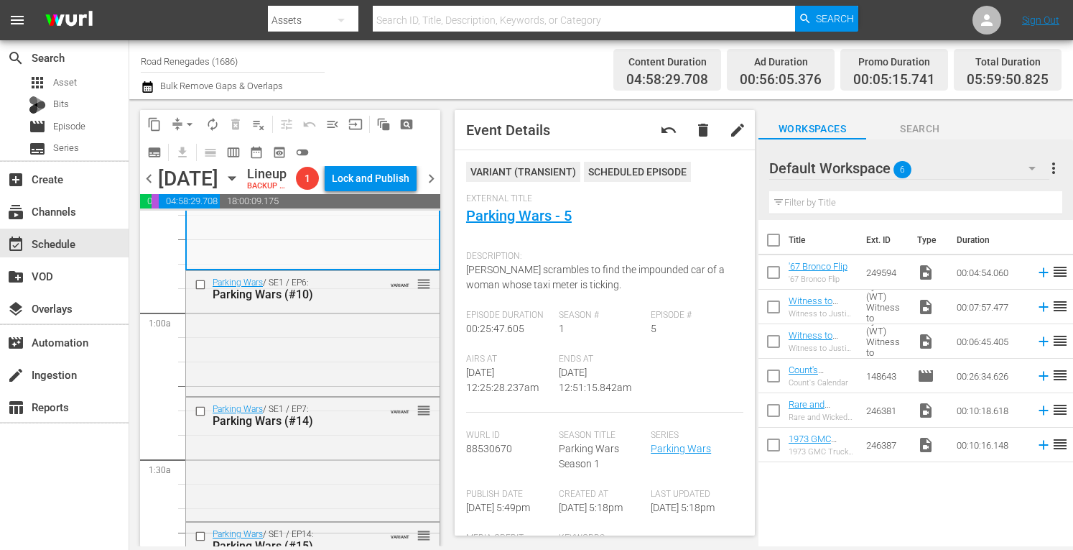
scroll to position [220, 0]
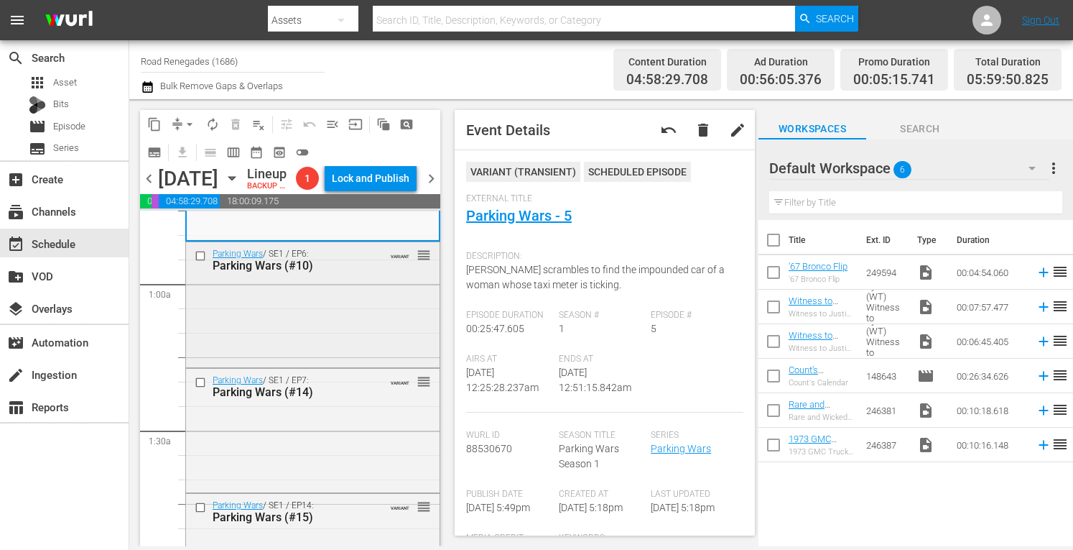
click at [403, 343] on div "Parking Wars / SE1 / EP6: Parking Wars (#10) VARIANT reorder" at bounding box center [313, 303] width 254 height 122
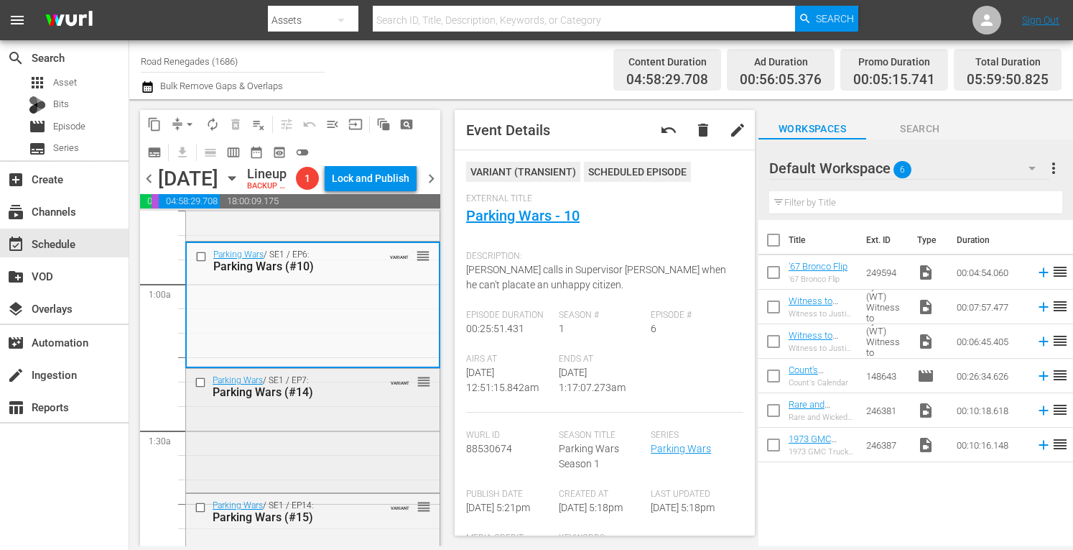
click at [356, 468] on div "Parking Wars / SE1 / EP7: Parking Wars (#14) VARIANT reorder" at bounding box center [313, 429] width 254 height 121
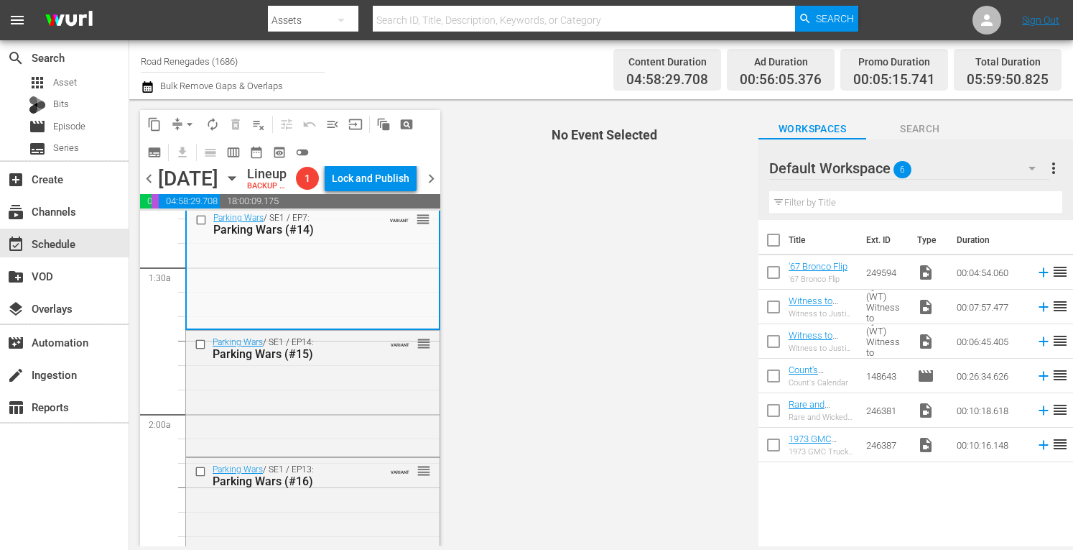
scroll to position [421, 0]
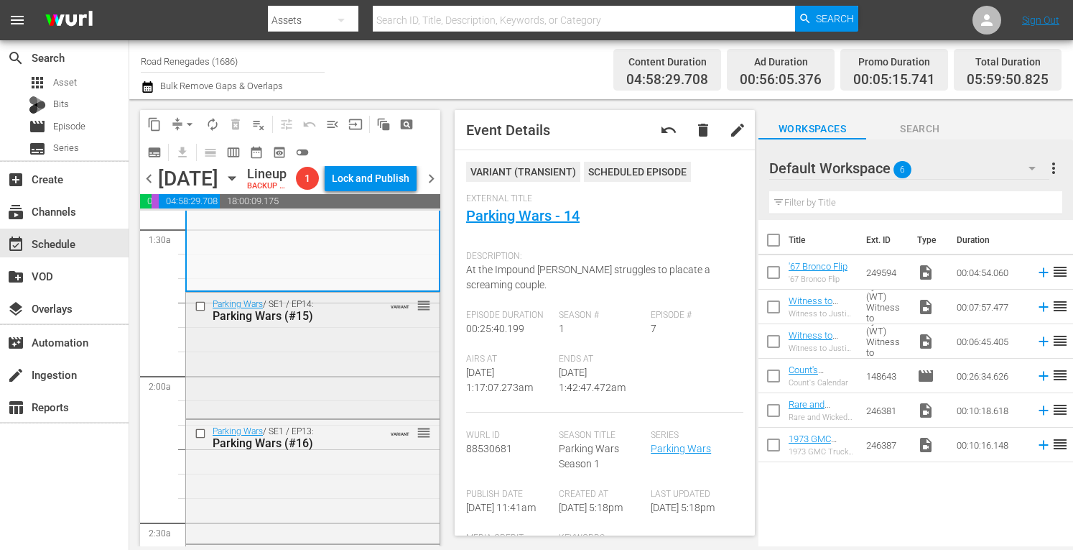
click at [362, 386] on div "Parking Wars / SE1 / EP14: Parking Wars (#15) VARIANT reorder" at bounding box center [313, 353] width 254 height 123
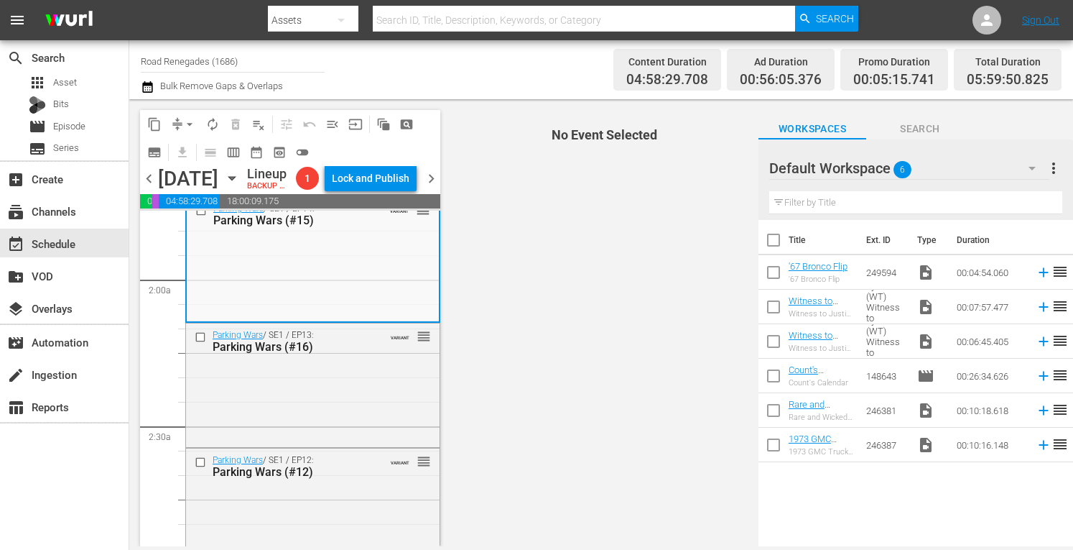
scroll to position [565, 0]
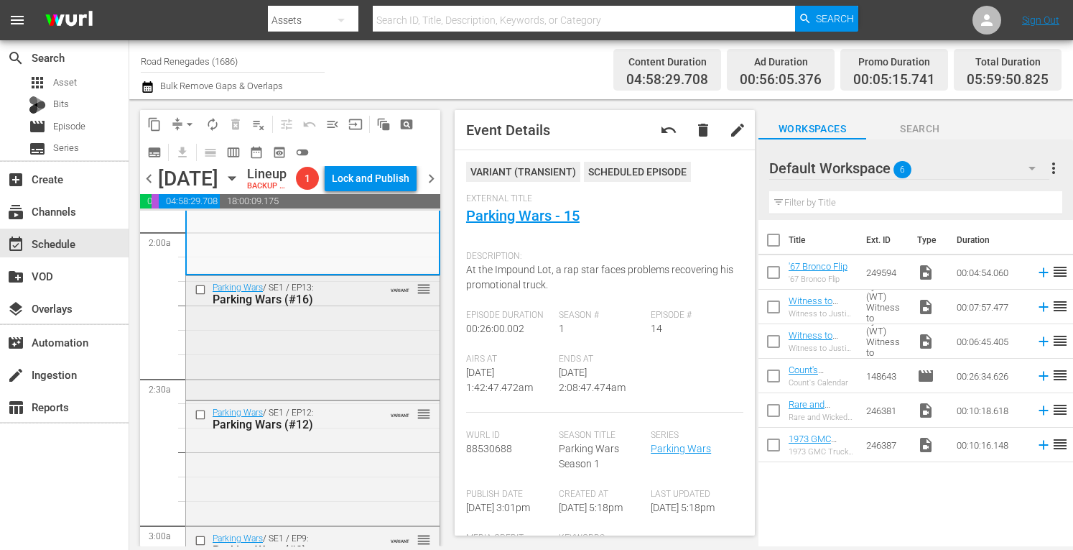
click at [333, 394] on div "Parking Wars / SE1 / EP13: Parking Wars (#16) VARIANT reorder" at bounding box center [313, 336] width 254 height 121
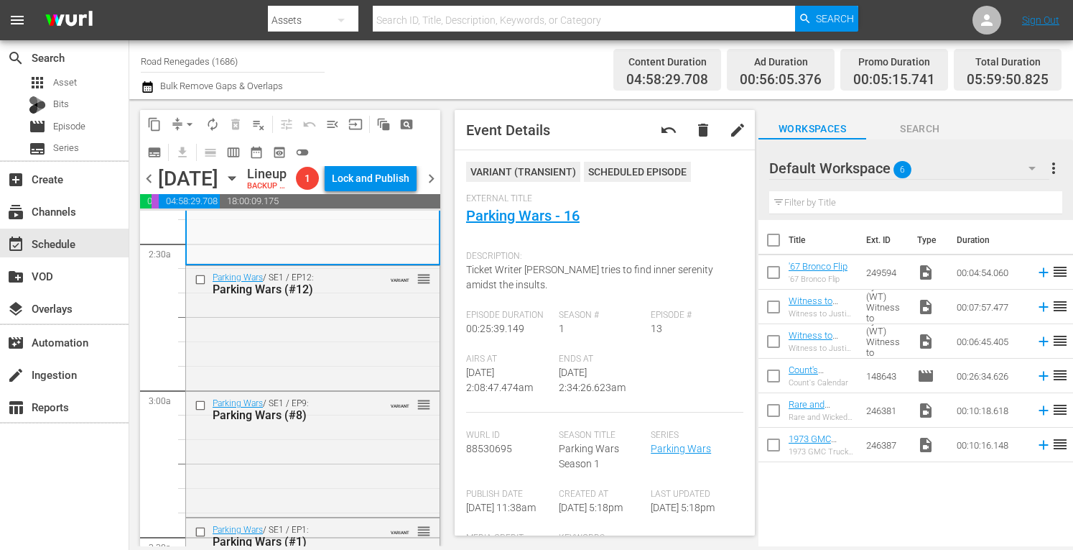
scroll to position [708, 0]
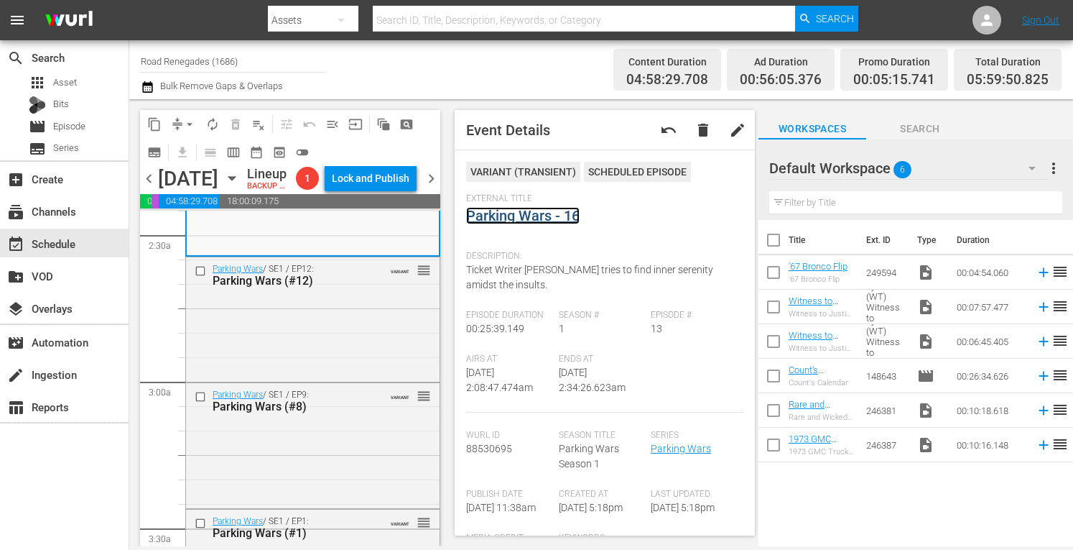
click at [540, 216] on link "Parking Wars - 16" at bounding box center [523, 215] width 114 height 17
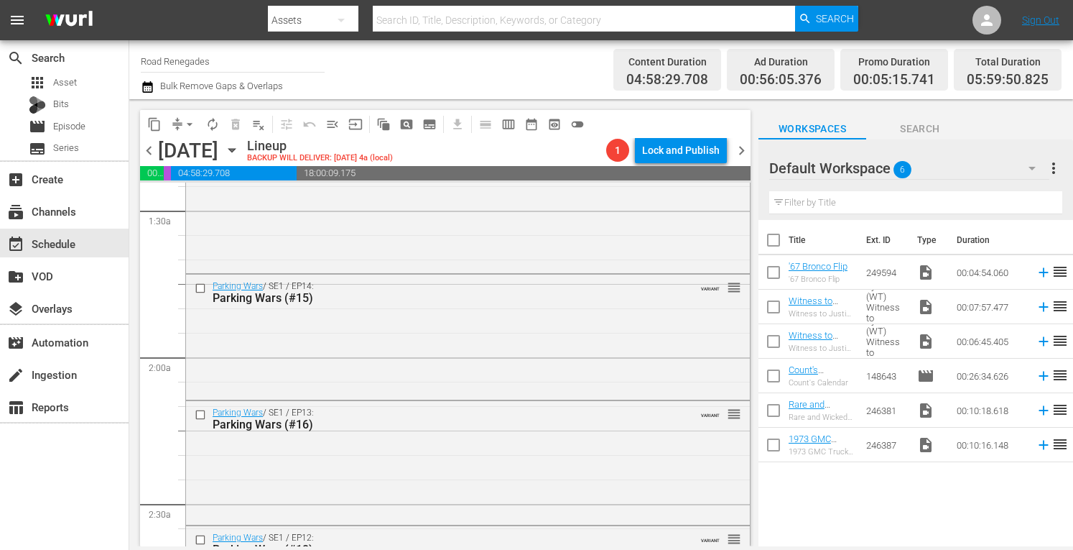
scroll to position [469, 0]
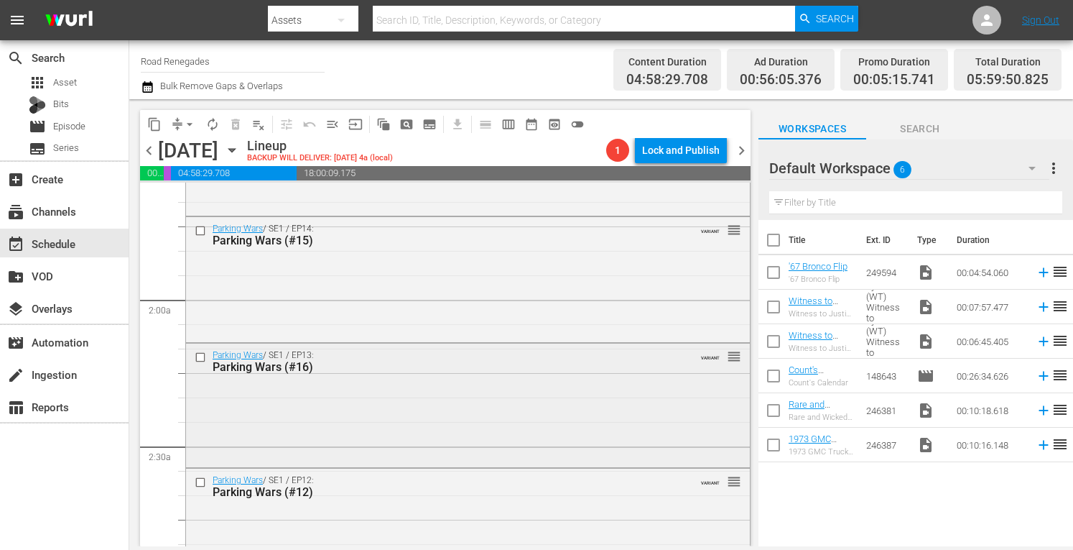
click at [545, 417] on div "Parking Wars / SE1 / EP13: Parking Wars (#16) VARIANT reorder" at bounding box center [468, 403] width 564 height 121
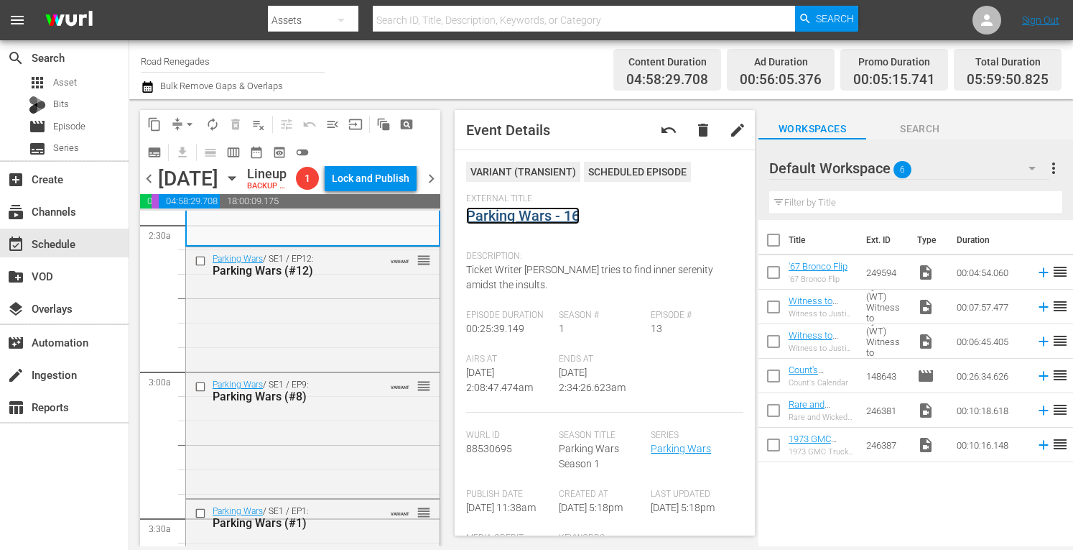
scroll to position [747, 0]
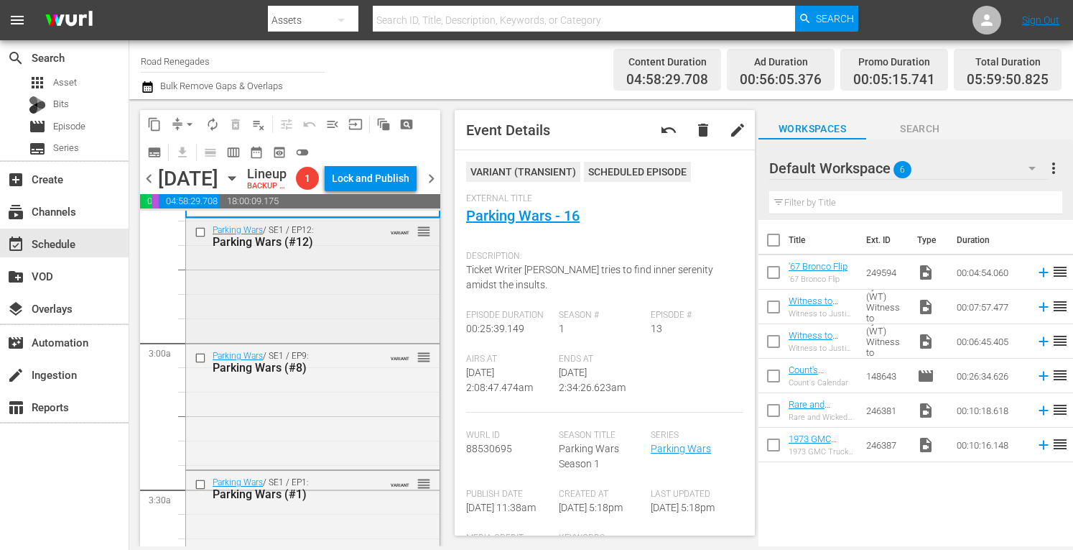
click at [379, 340] on div "Parking Wars / SE1 / EP12: Parking Wars (#12) VARIANT reorder" at bounding box center [313, 278] width 254 height 121
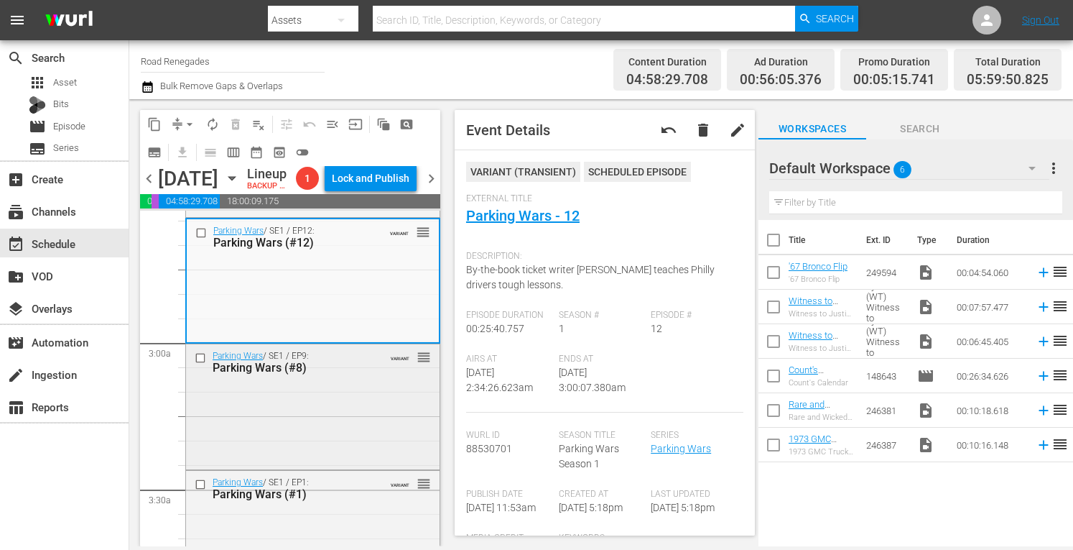
click at [329, 438] on div "Parking Wars / SE1 / EP9: Parking Wars (#8) VARIANT reorder" at bounding box center [313, 405] width 254 height 122
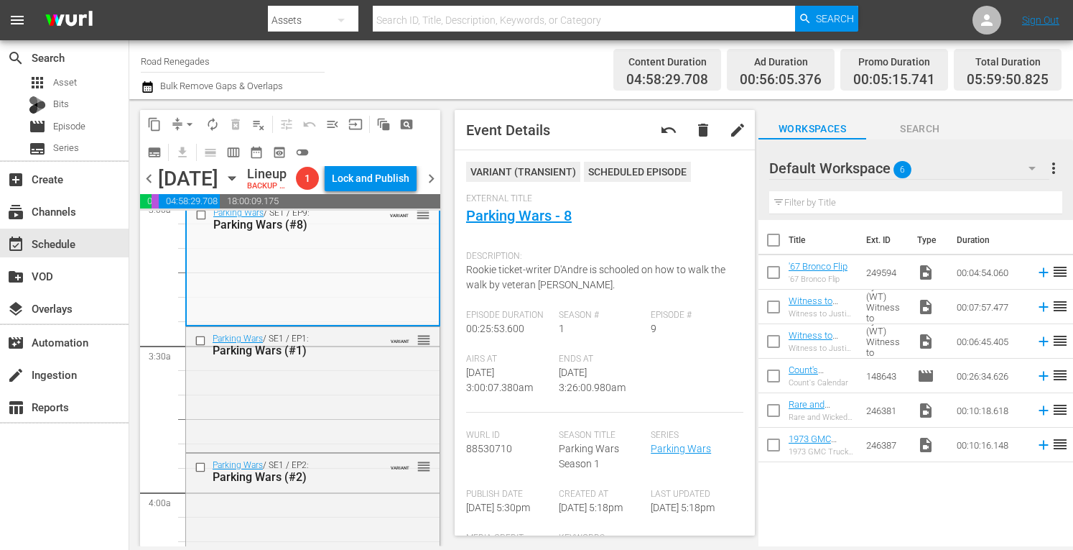
scroll to position [929, 0]
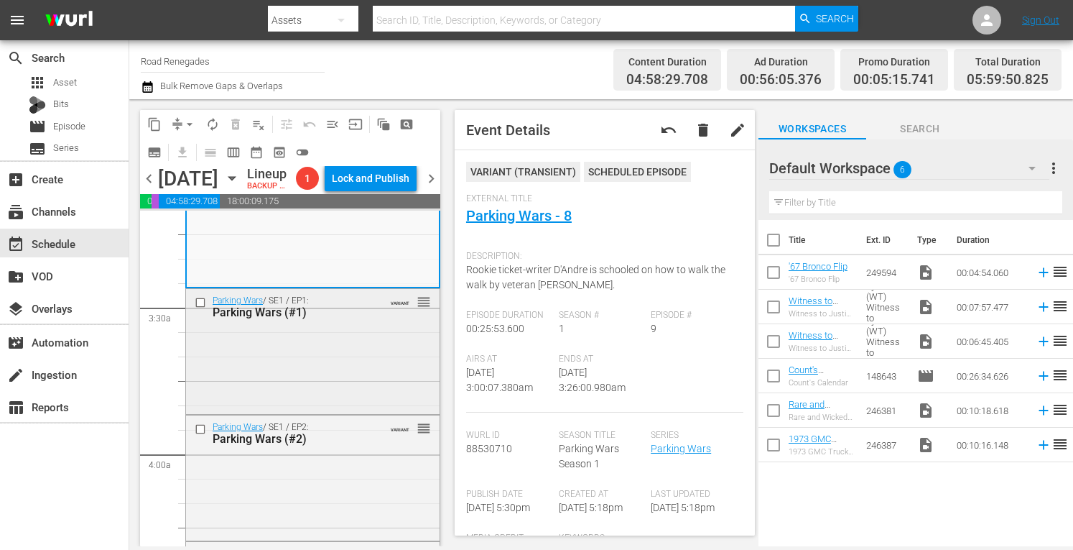
click at [387, 411] on div "Parking Wars / SE1 / EP1: Parking Wars (#1) VARIANT reorder" at bounding box center [313, 350] width 254 height 122
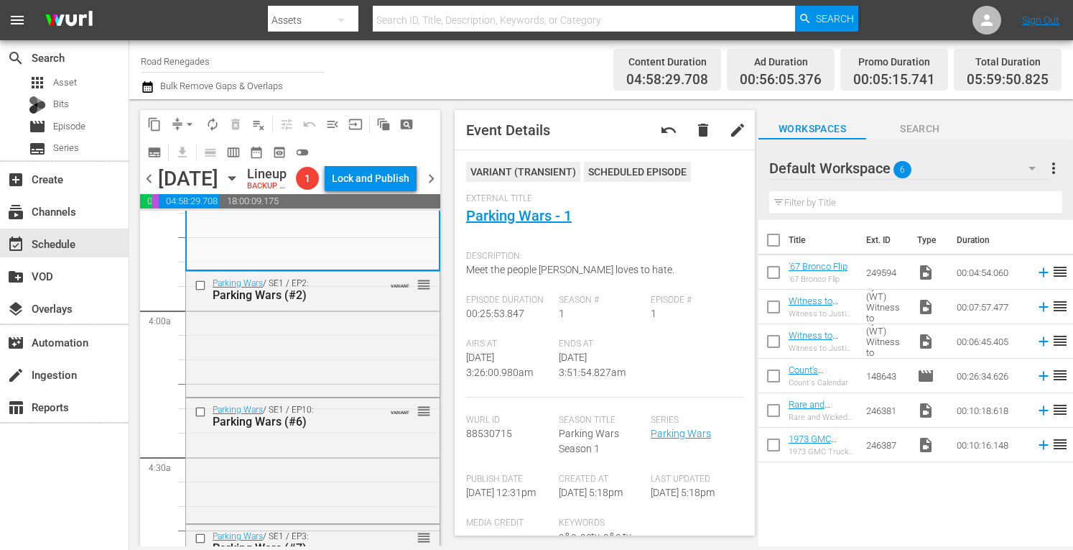
scroll to position [1101, 0]
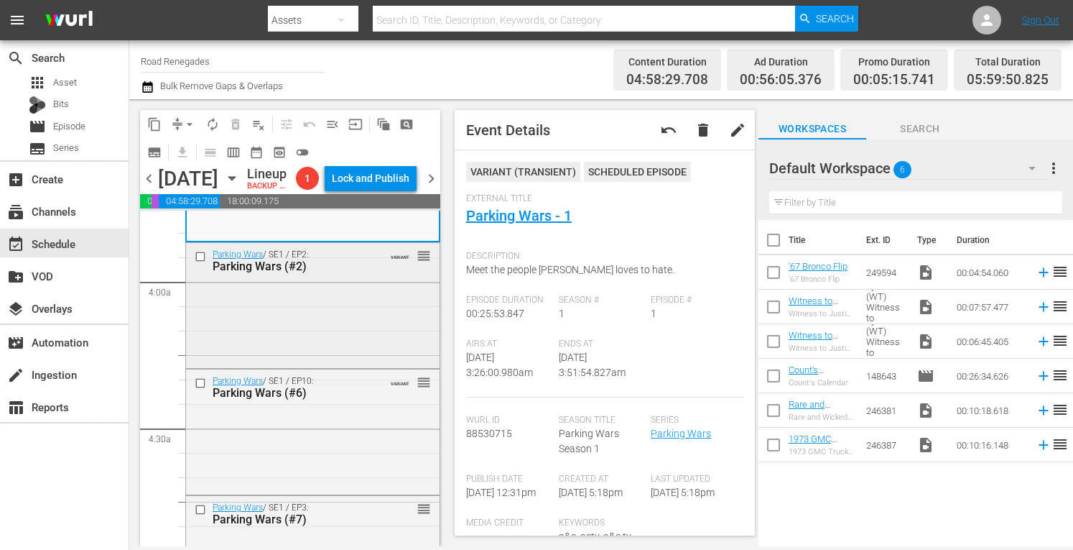
click at [313, 365] on div "Parking Wars / SE1 / EP2: Parking Wars (#2) VARIANT reorder" at bounding box center [313, 304] width 254 height 122
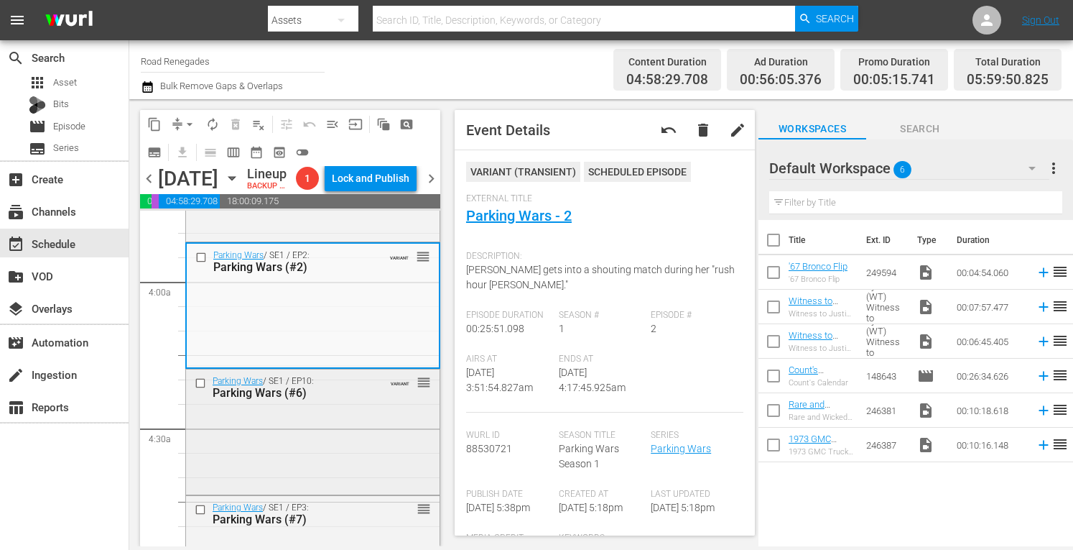
click at [355, 482] on div "Parking Wars / SE1 / EP10: Parking Wars (#6) VARIANT reorder" at bounding box center [313, 430] width 254 height 123
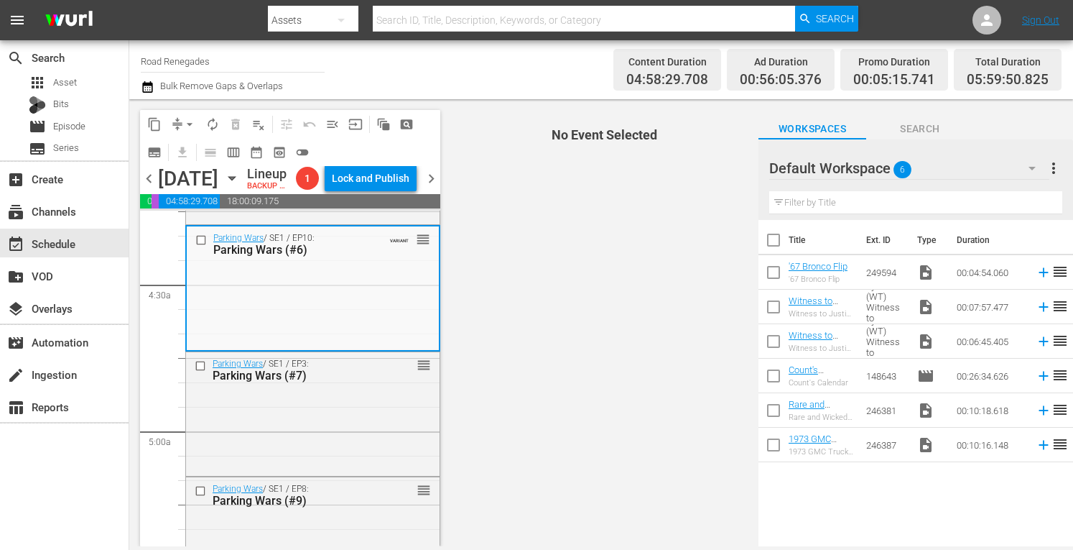
scroll to position [1312, 0]
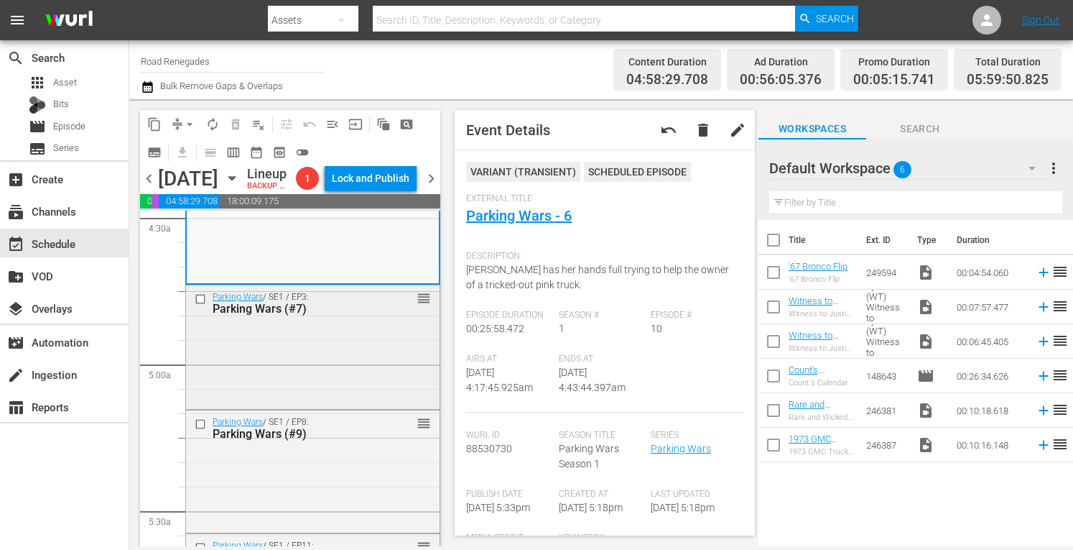
click at [378, 320] on div "Parking Wars / SE1 / EP3: Parking Wars (#7) reorder" at bounding box center [313, 302] width 254 height 35
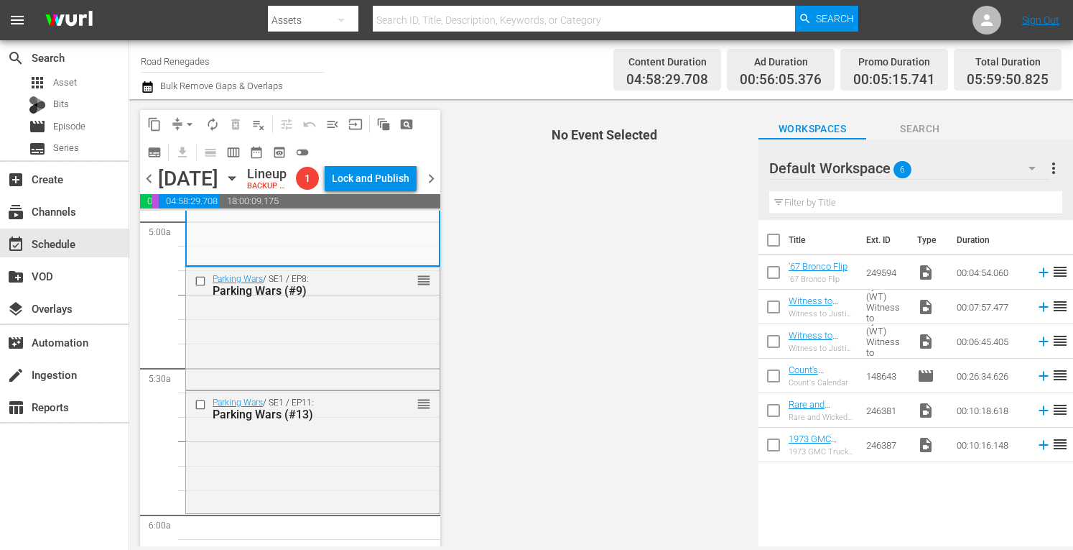
scroll to position [1466, 0]
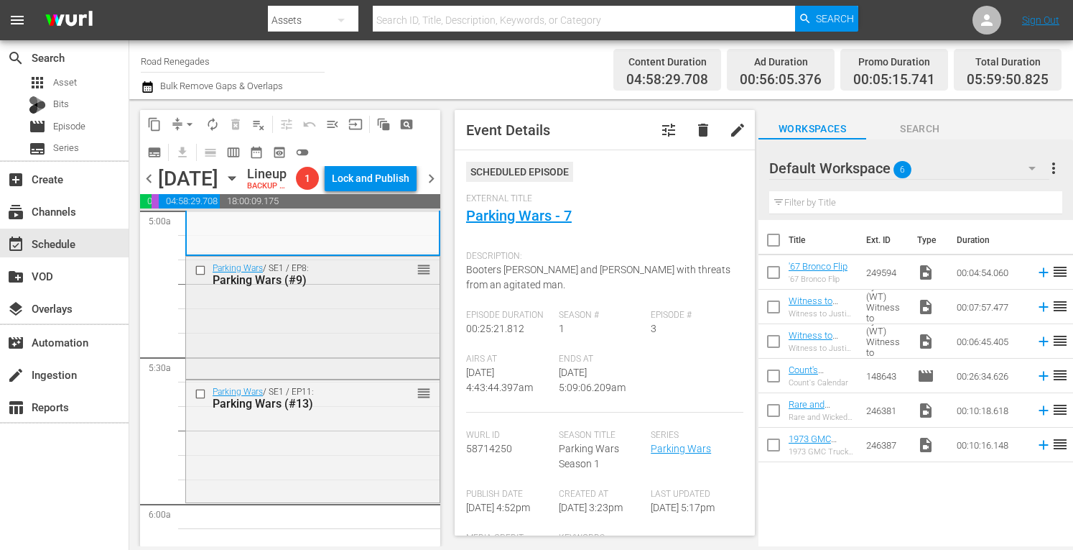
click at [366, 350] on div "Parking Wars / SE1 / EP8: Parking Wars (#9) reorder" at bounding box center [313, 317] width 254 height 120
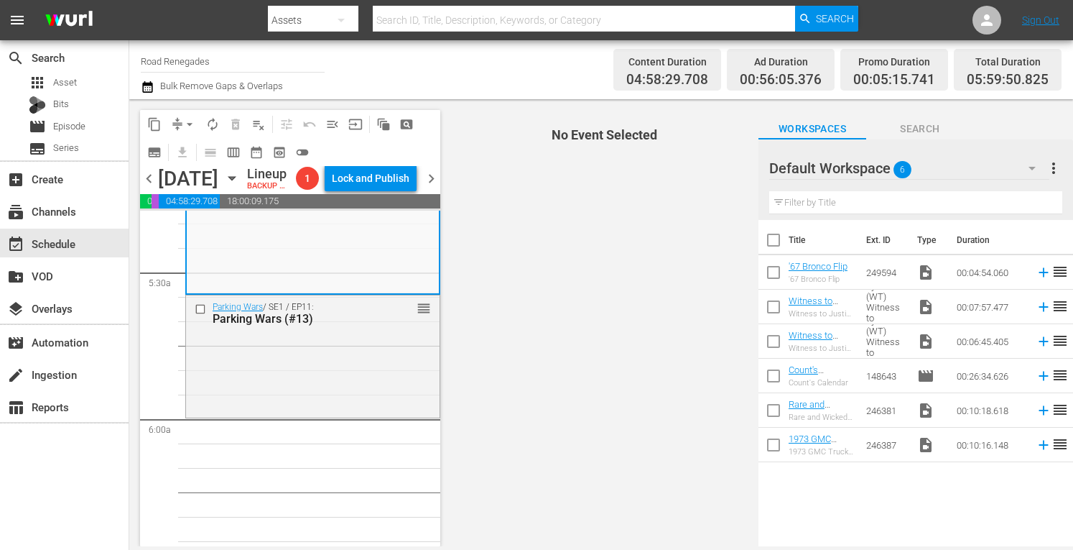
scroll to position [1552, 0]
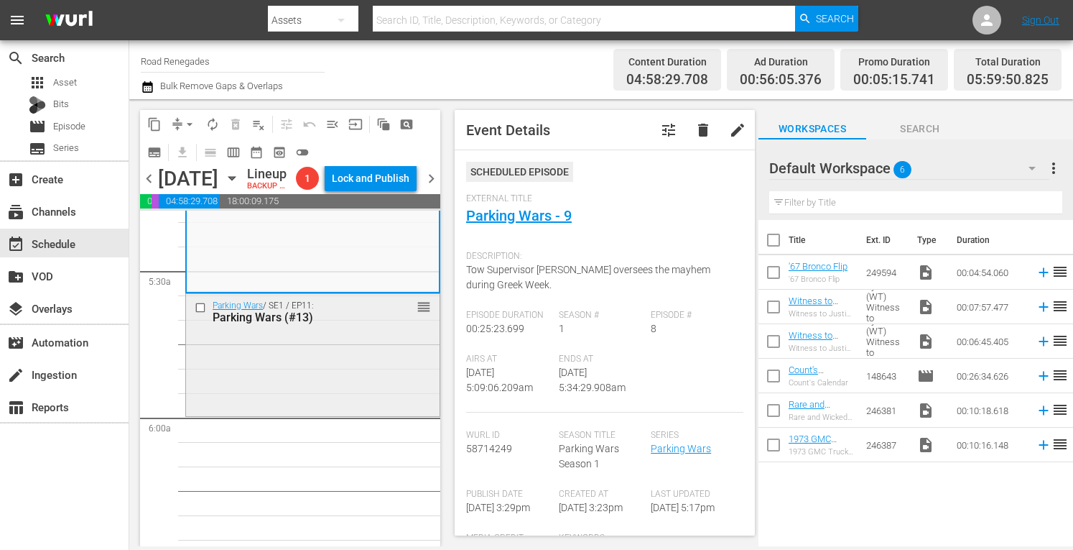
click at [380, 379] on div "Parking Wars / SE1 / EP11: Parking Wars (#13) reorder" at bounding box center [313, 353] width 254 height 119
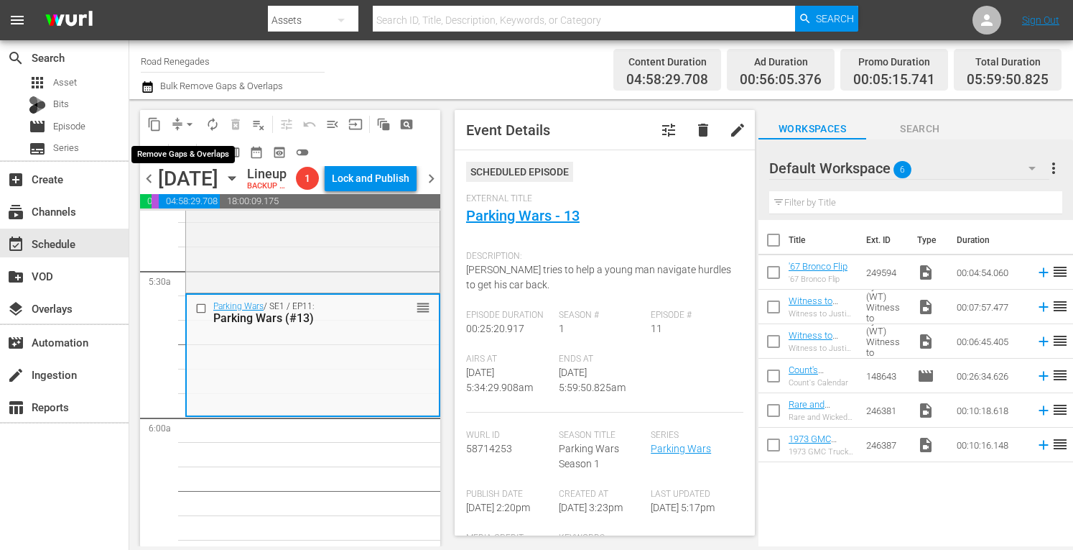
click at [189, 124] on span "arrow_drop_down" at bounding box center [190, 124] width 14 height 14
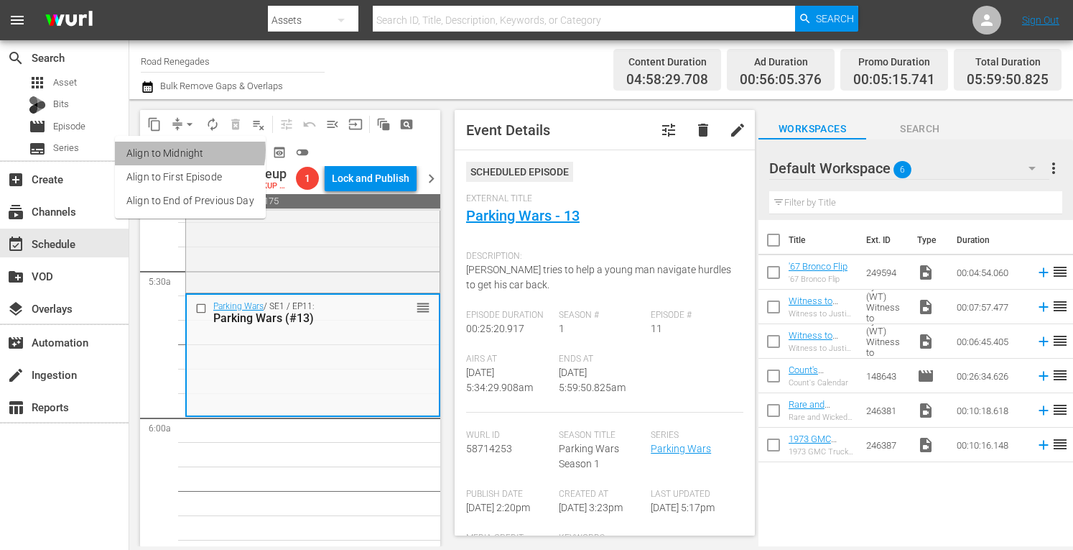
click at [185, 150] on li "Align to Midnight" at bounding box center [190, 154] width 151 height 24
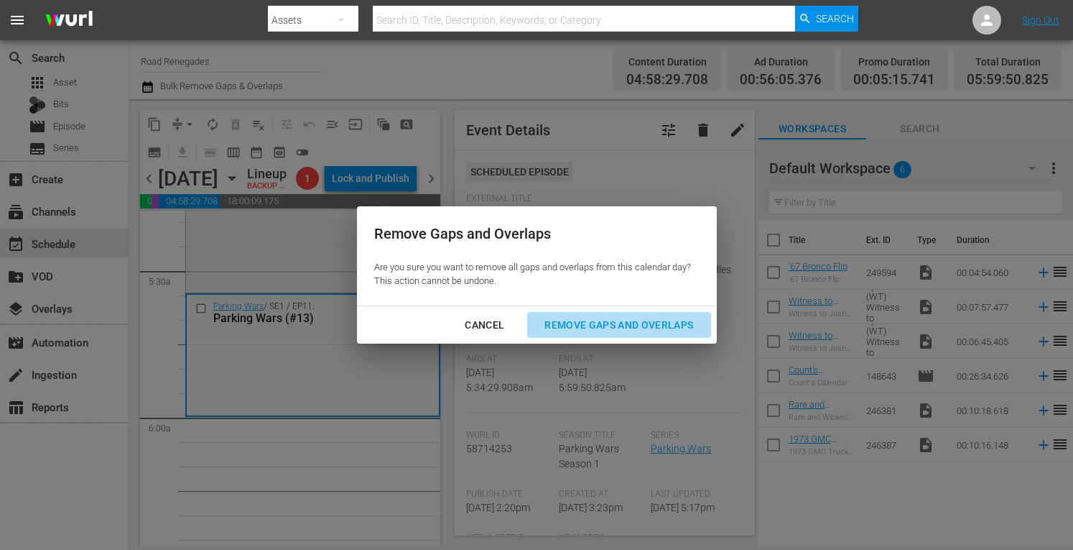
click at [556, 319] on div "Remove Gaps and Overlaps" at bounding box center [619, 325] width 172 height 18
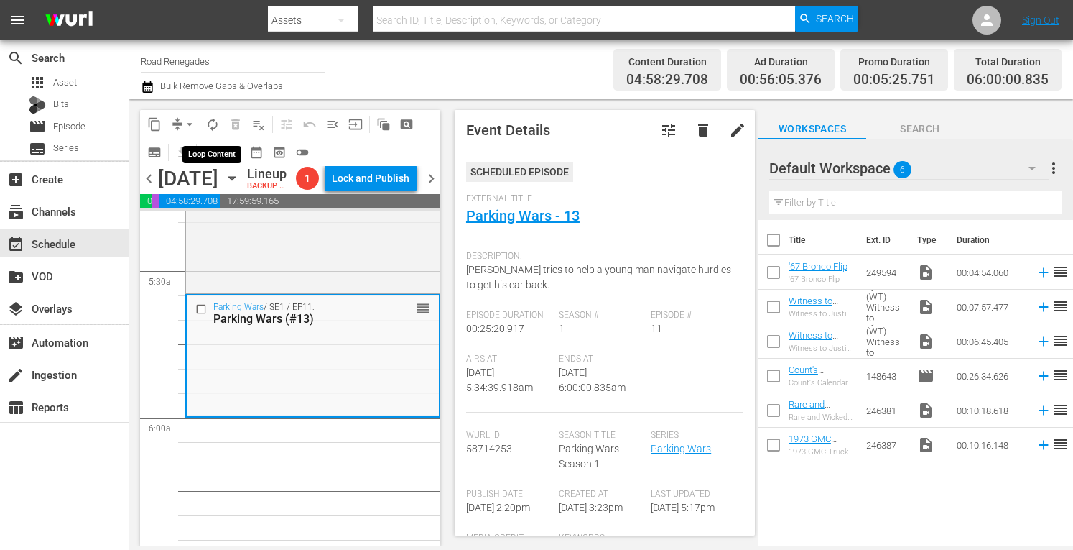
click at [213, 124] on span "autorenew_outlined" at bounding box center [212, 124] width 14 height 14
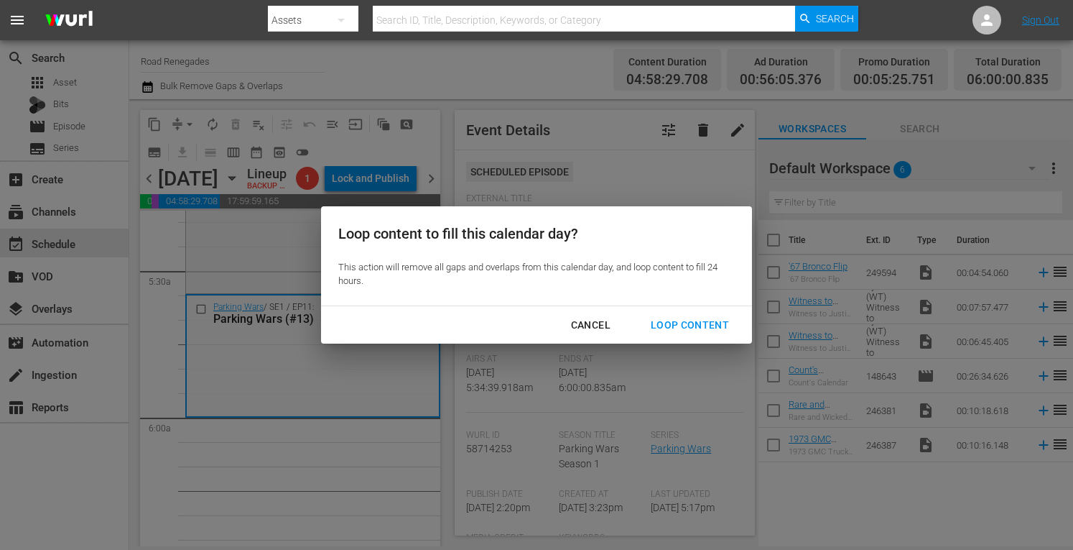
click at [690, 324] on div "Loop Content" at bounding box center [689, 325] width 101 height 18
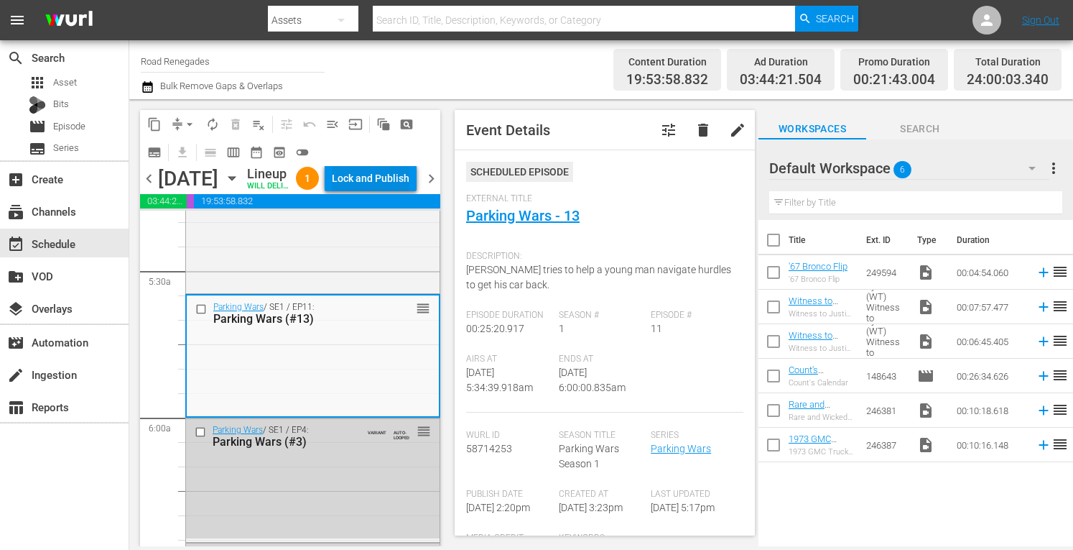
click at [398, 191] on div "Lock and Publish" at bounding box center [371, 178] width 78 height 26
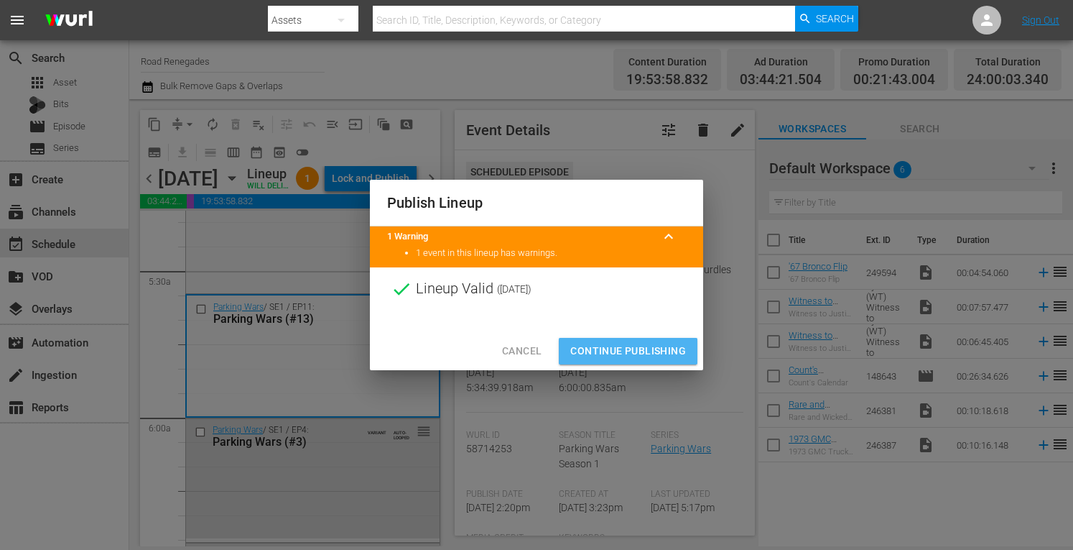
click at [622, 345] on span "Continue Publishing" at bounding box center [628, 351] width 116 height 18
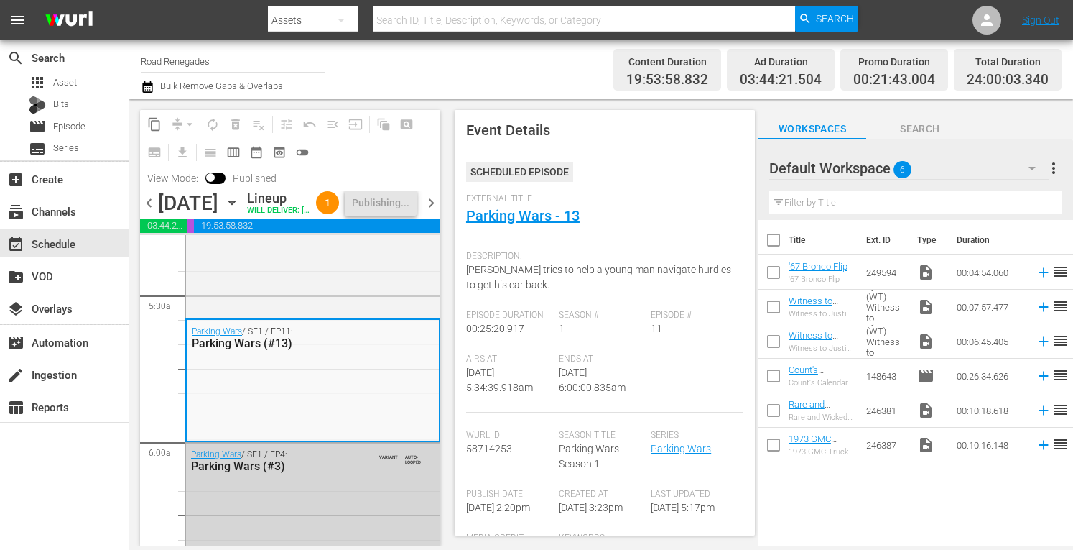
click at [430, 212] on span "chevron_right" at bounding box center [431, 203] width 18 height 18
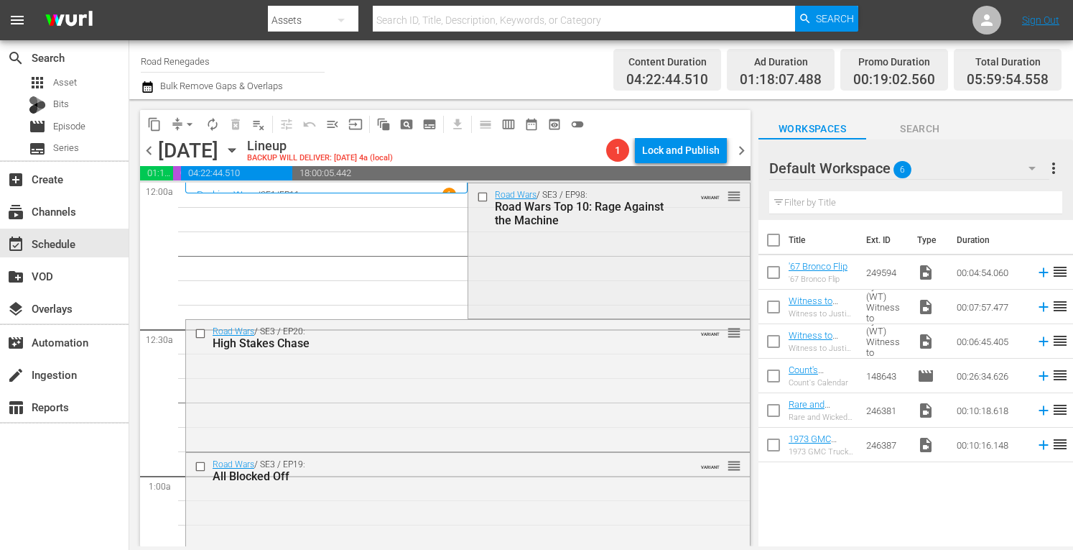
click at [619, 252] on div "Road Wars / SE3 / EP98: Road Wars Top 10: Rage Against the Machine VARIANT reor…" at bounding box center [608, 249] width 281 height 132
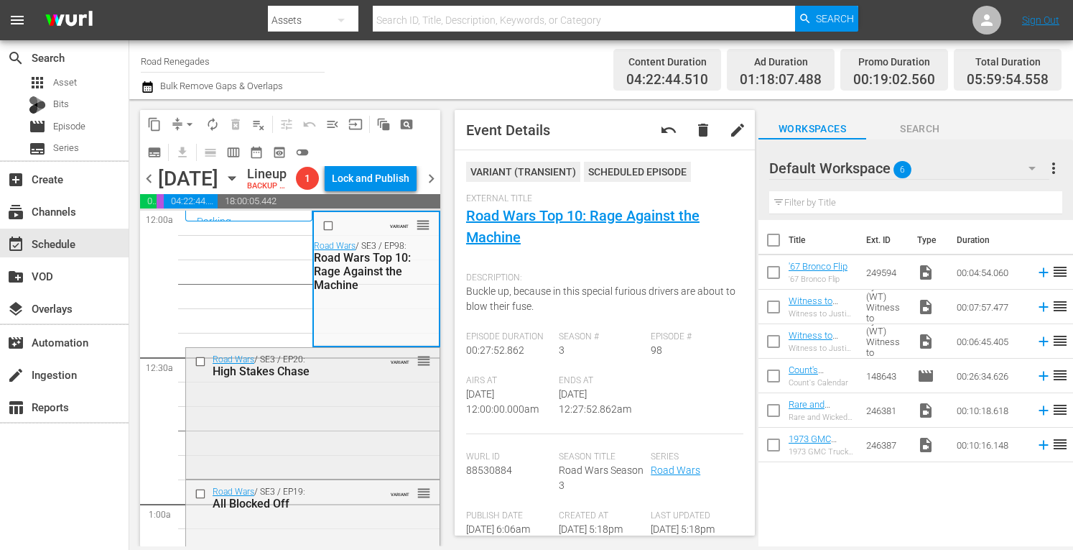
click at [346, 464] on div "Road Wars / SE3 / EP20: High Stakes Chase VARIANT reorder" at bounding box center [313, 412] width 254 height 128
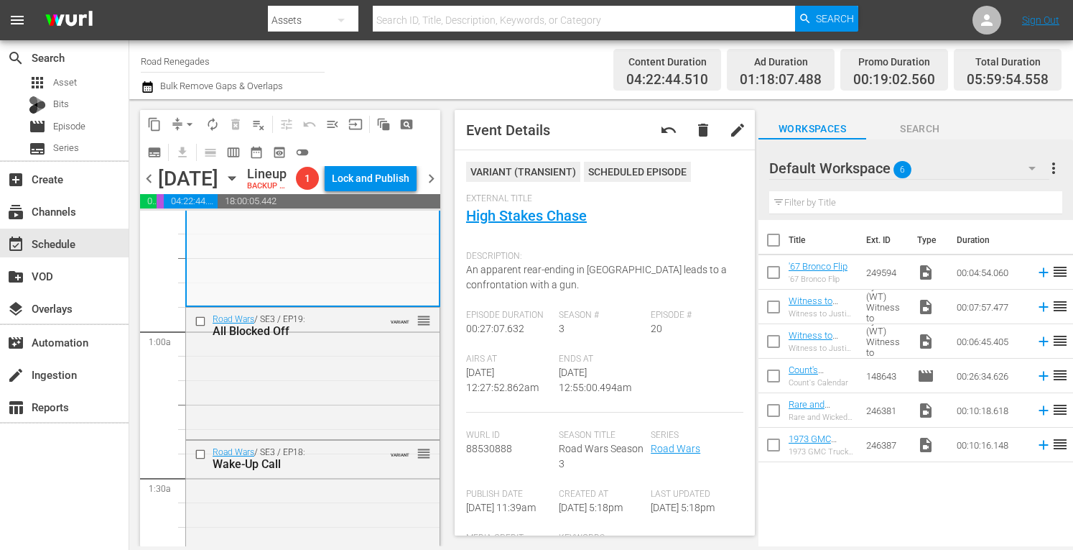
scroll to position [201, 0]
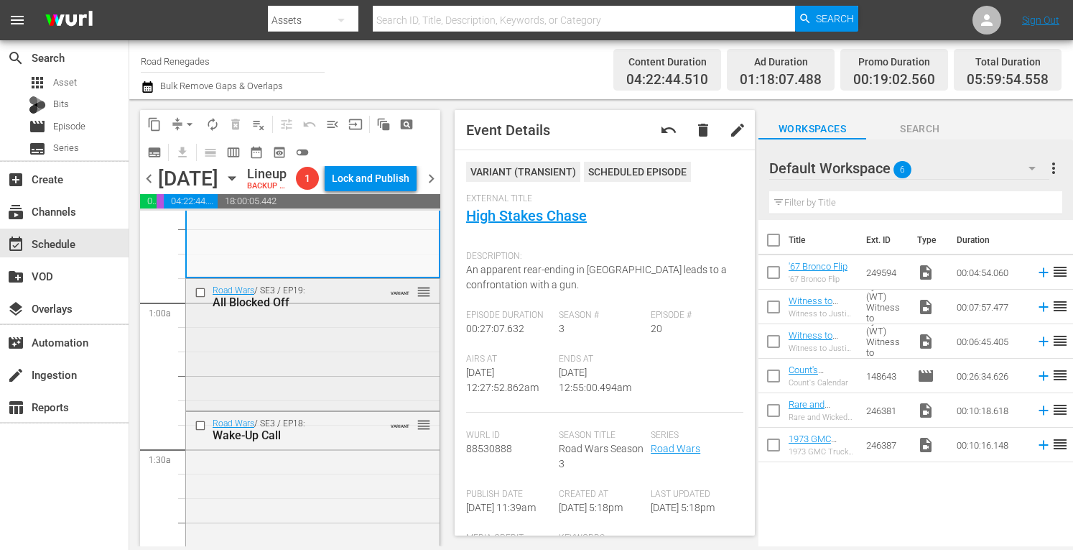
click at [359, 380] on div "Road Wars / SE3 / EP19: All Blocked Off VARIANT reorder" at bounding box center [313, 343] width 254 height 129
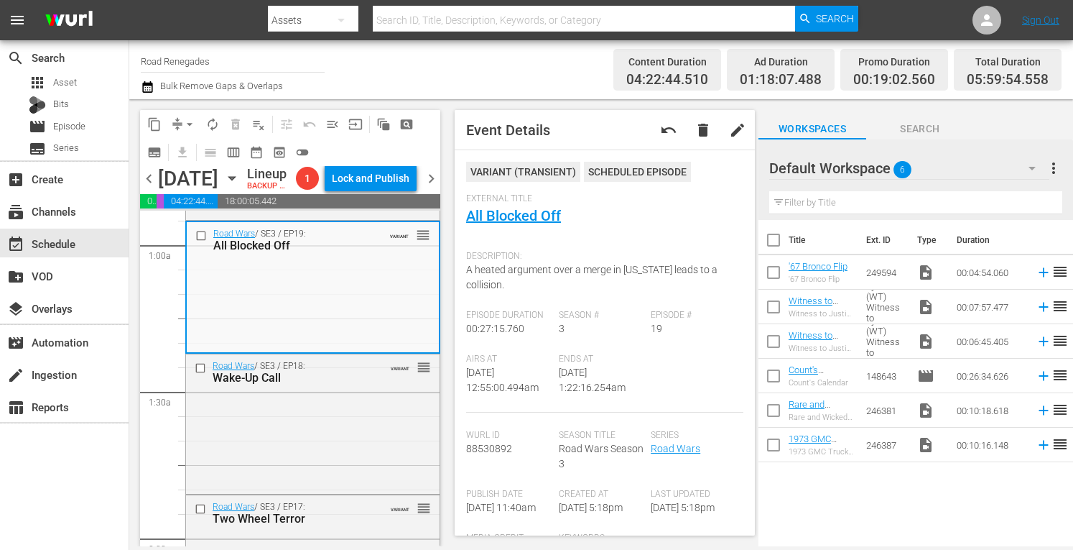
scroll to position [287, 0]
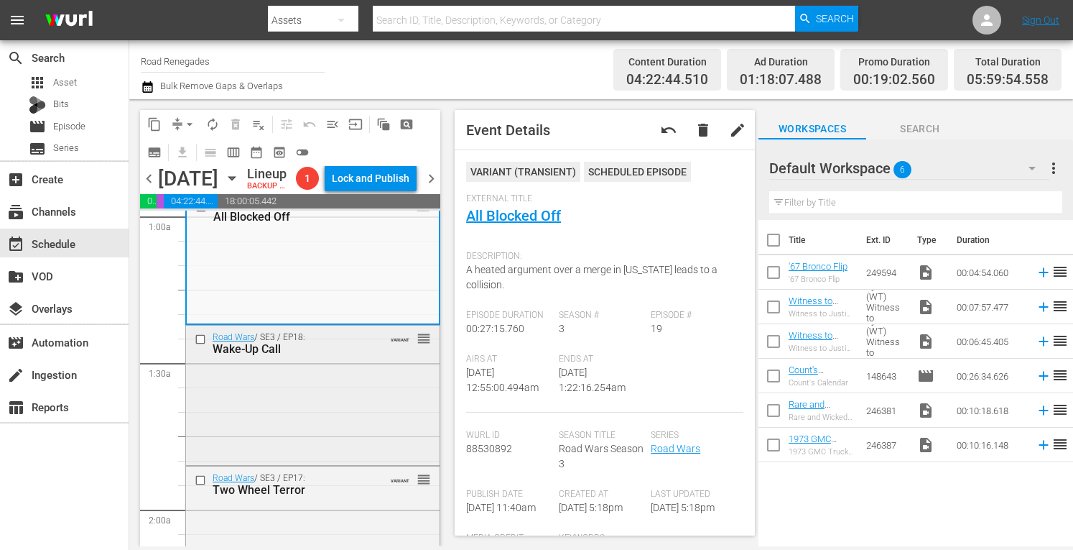
click at [369, 421] on div "Road Wars / SE3 / EP18: Wake-Up Call VARIANT reorder" at bounding box center [313, 393] width 254 height 136
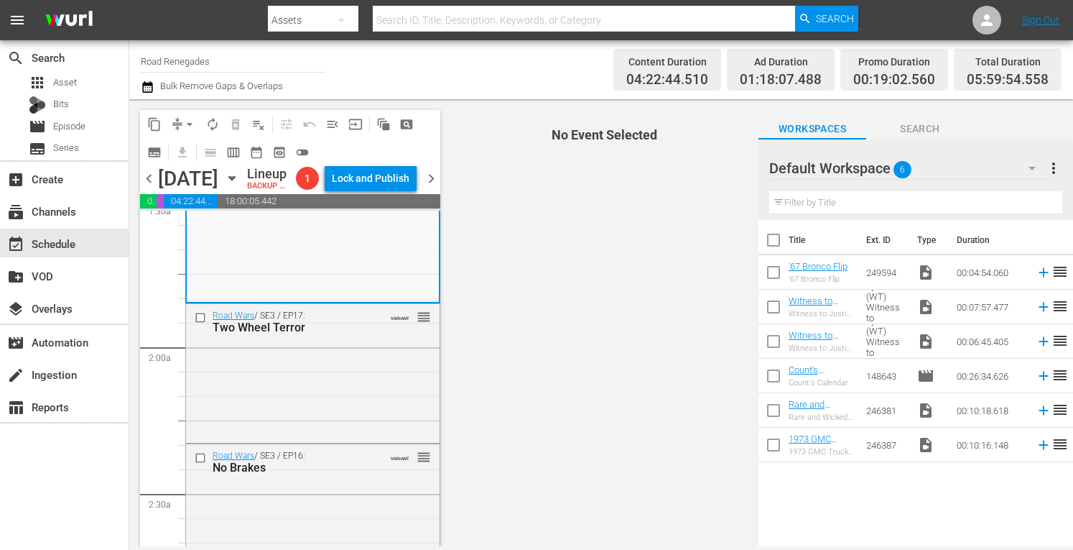
scroll to position [498, 0]
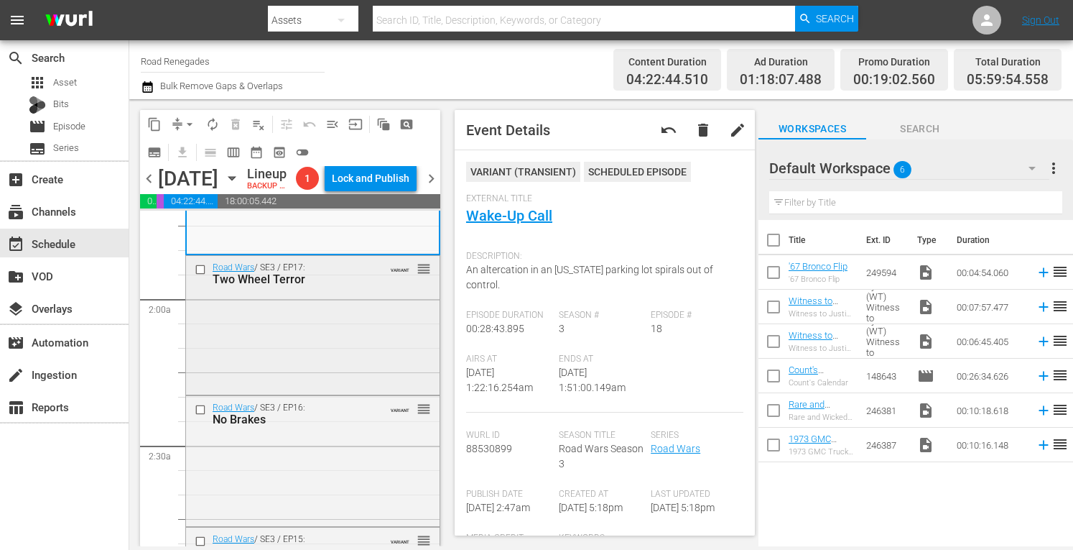
click at [313, 379] on div "Road Wars / SE3 / EP17: Two Wheel Terror VARIANT reorder" at bounding box center [313, 324] width 254 height 136
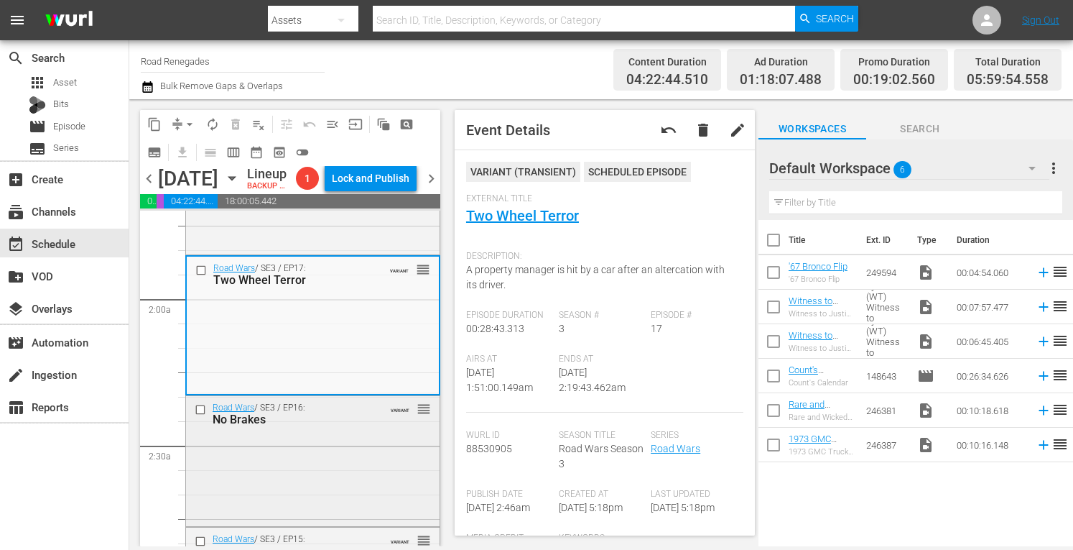
click at [332, 426] on div "No Brakes" at bounding box center [293, 419] width 160 height 14
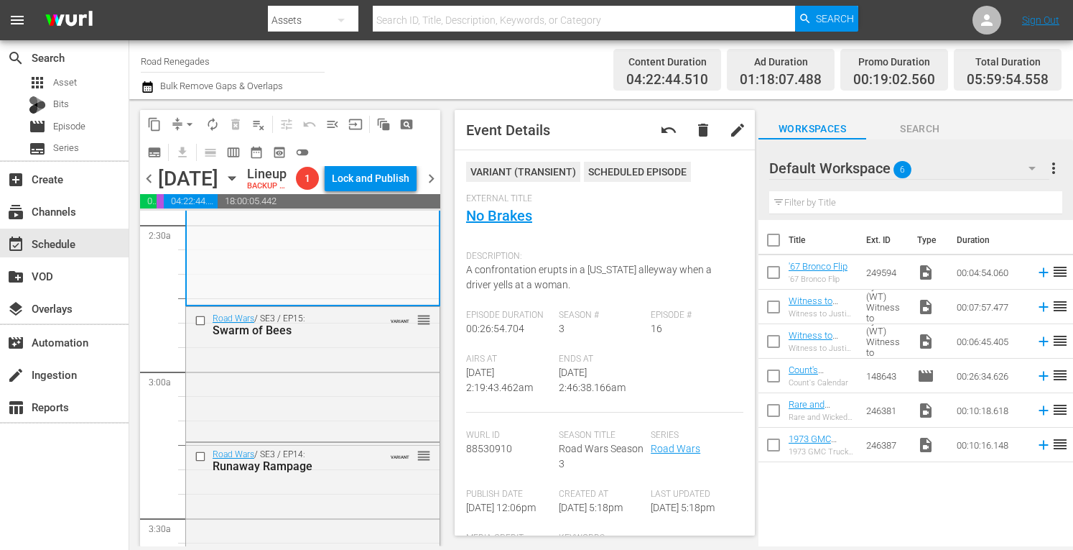
scroll to position [747, 0]
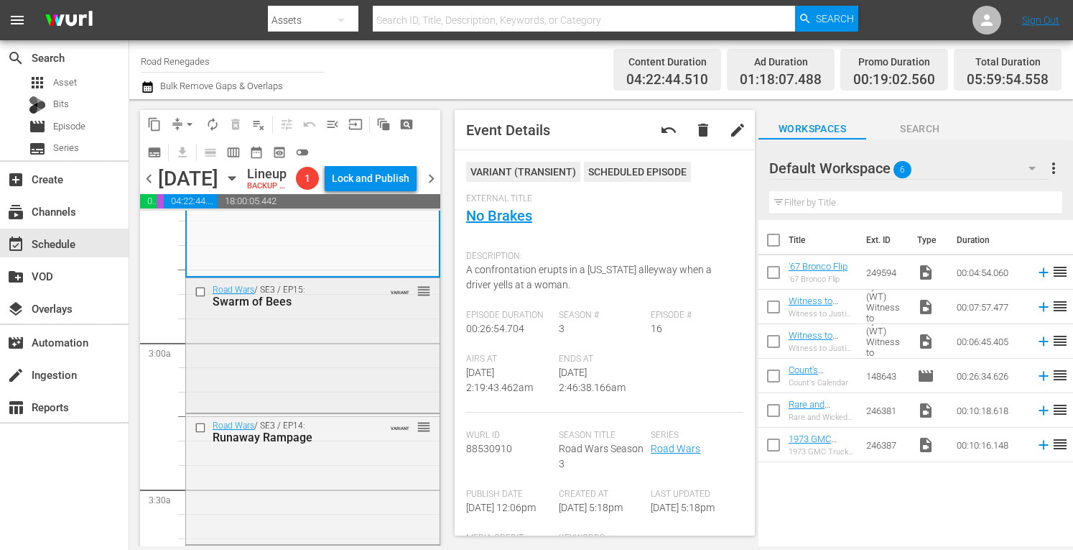
click at [370, 370] on div "Road Wars / SE3 / EP15: Swarm of Bees VARIANT reorder" at bounding box center [313, 343] width 254 height 131
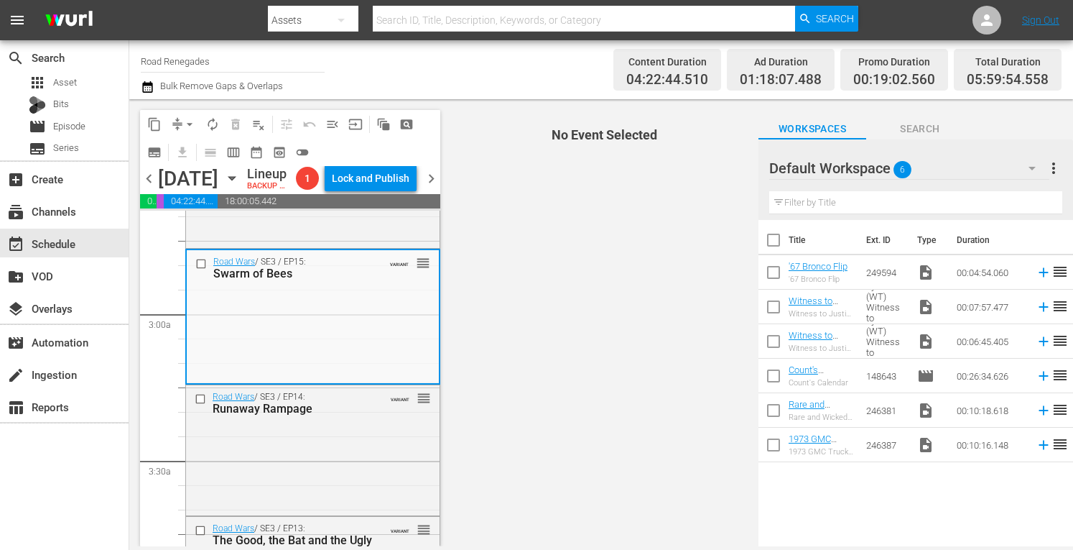
scroll to position [872, 0]
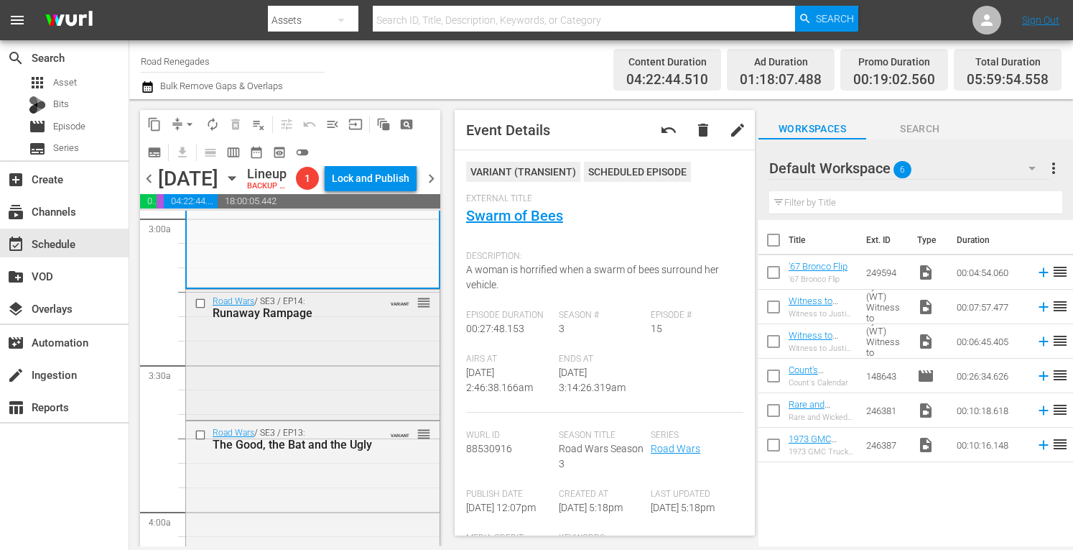
click at [356, 388] on div "Road Wars / SE3 / EP14: Runaway Rampage VARIANT reorder" at bounding box center [313, 353] width 254 height 127
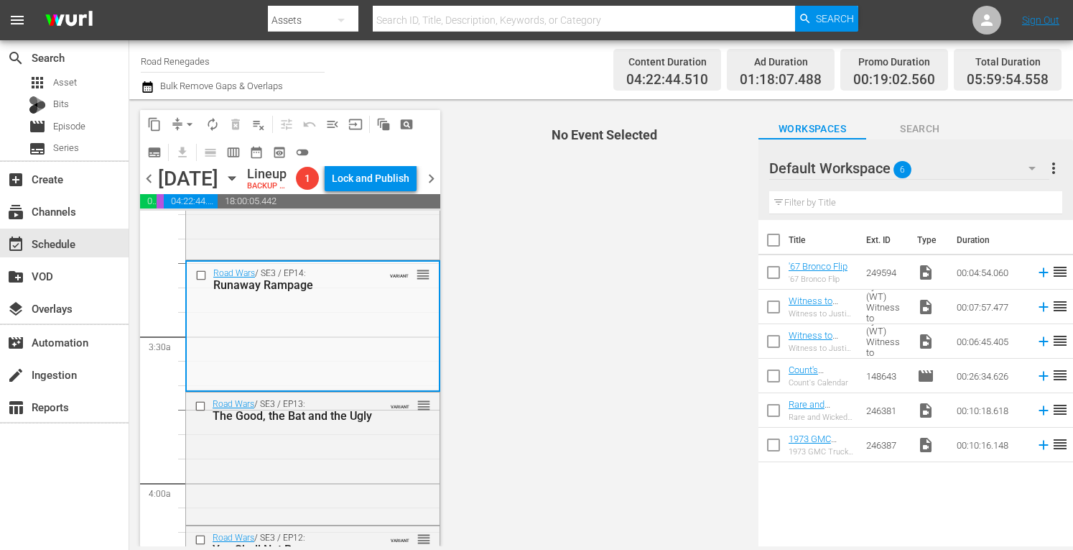
scroll to position [1025, 0]
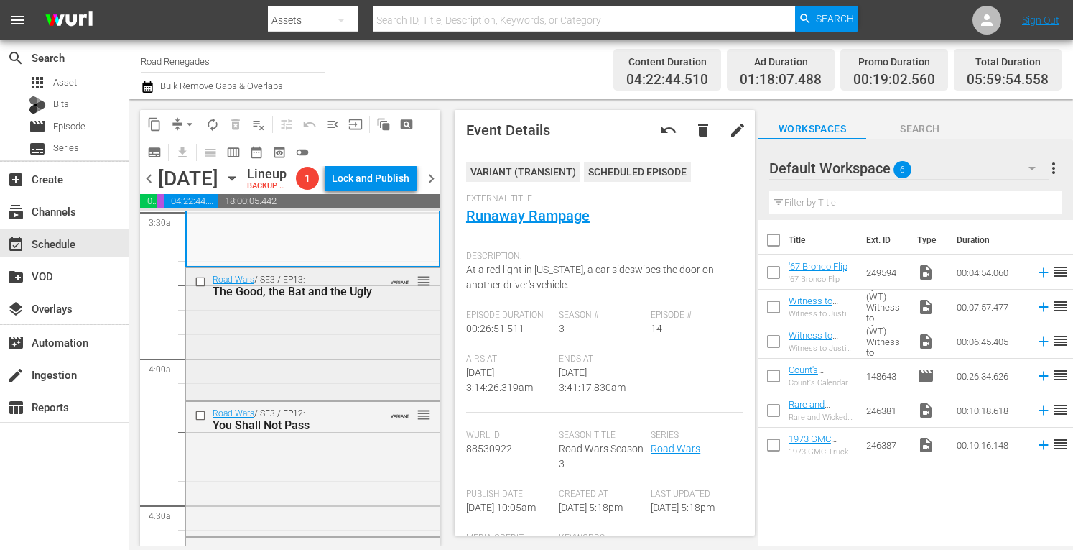
click at [394, 371] on div "Road Wars / SE3 / EP13: The Good, the Bat and the Ugly VARIANT reorder" at bounding box center [313, 333] width 254 height 130
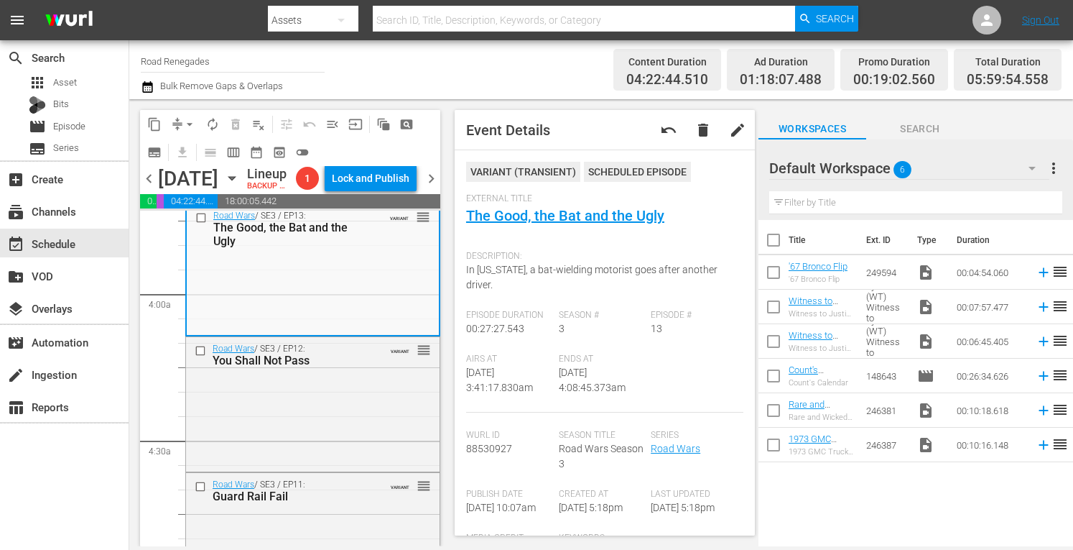
scroll to position [1111, 0]
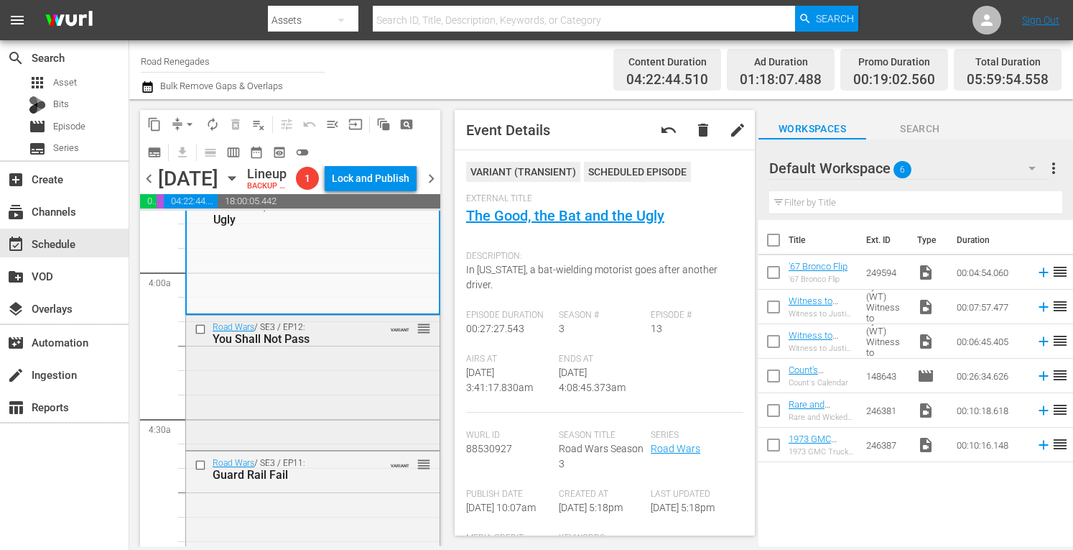
click at [390, 433] on div "Road Wars / SE3 / EP12: You Shall Not Pass VARIANT reorder" at bounding box center [313, 380] width 254 height 131
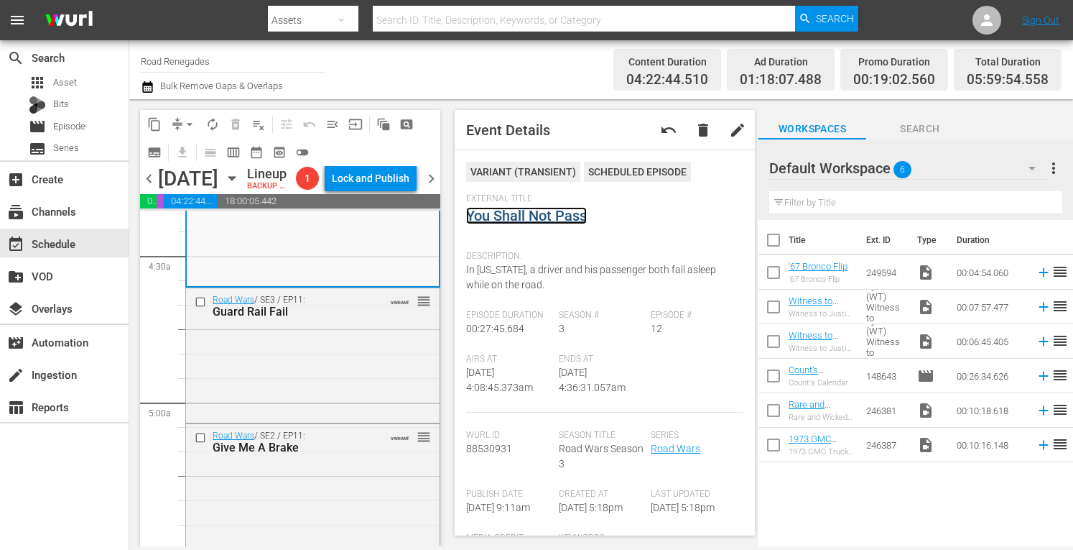
scroll to position [1341, 0]
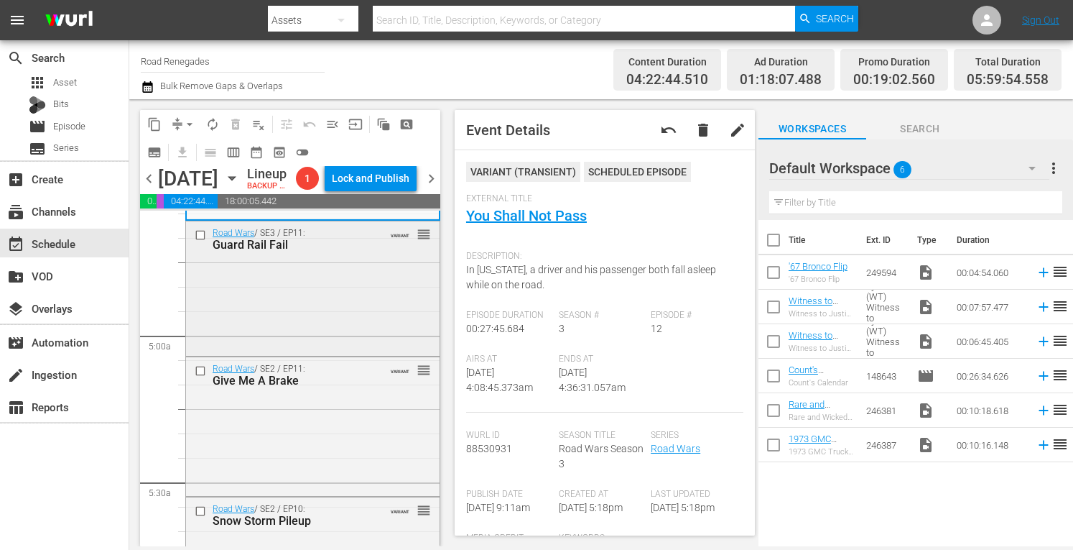
click at [369, 320] on div "Road Wars / SE3 / EP11: Guard Rail Fail VARIANT reorder" at bounding box center [313, 286] width 254 height 131
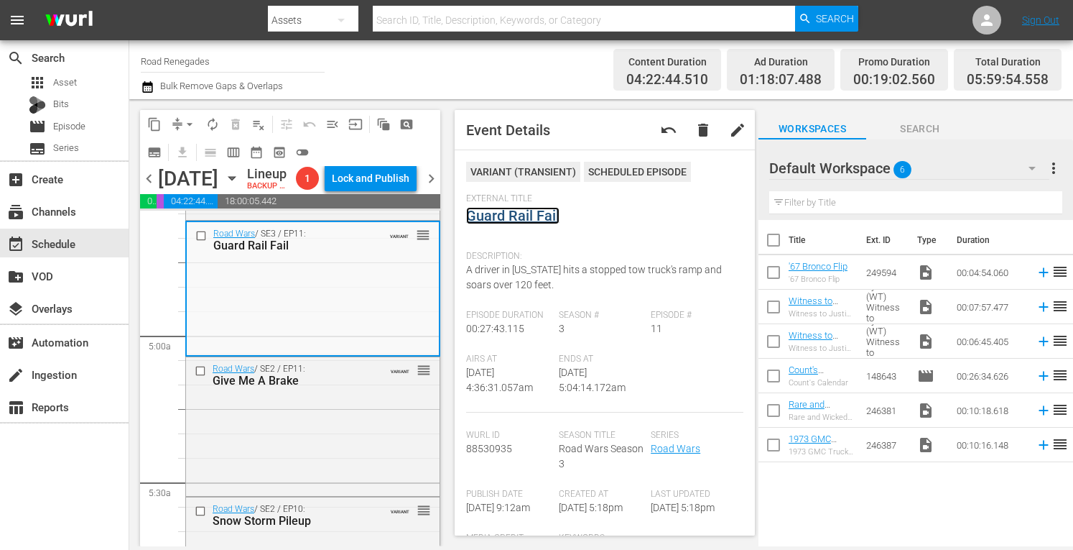
click at [499, 214] on link "Guard Rail Fail" at bounding box center [512, 215] width 93 height 17
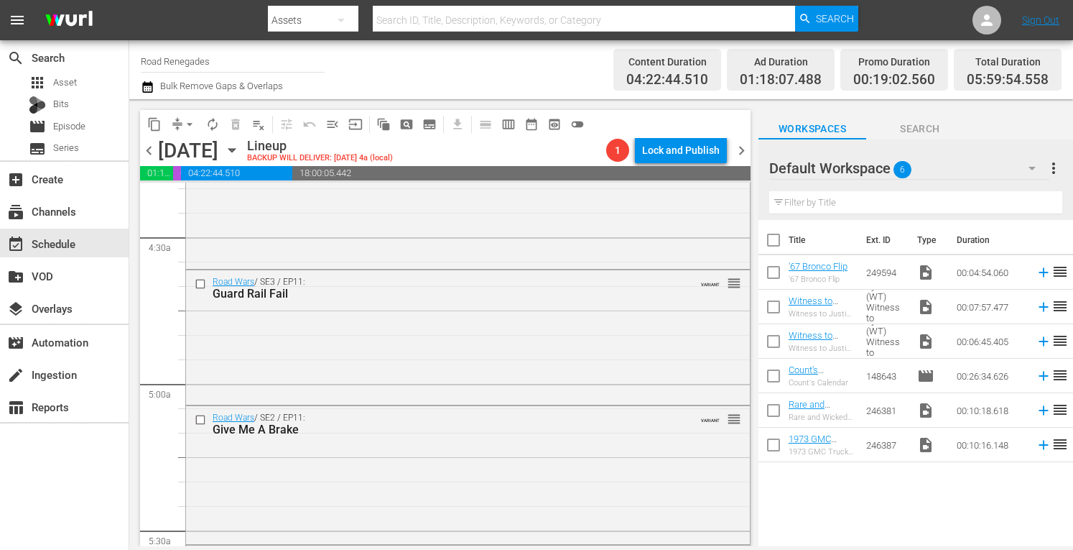
scroll to position [1322, 0]
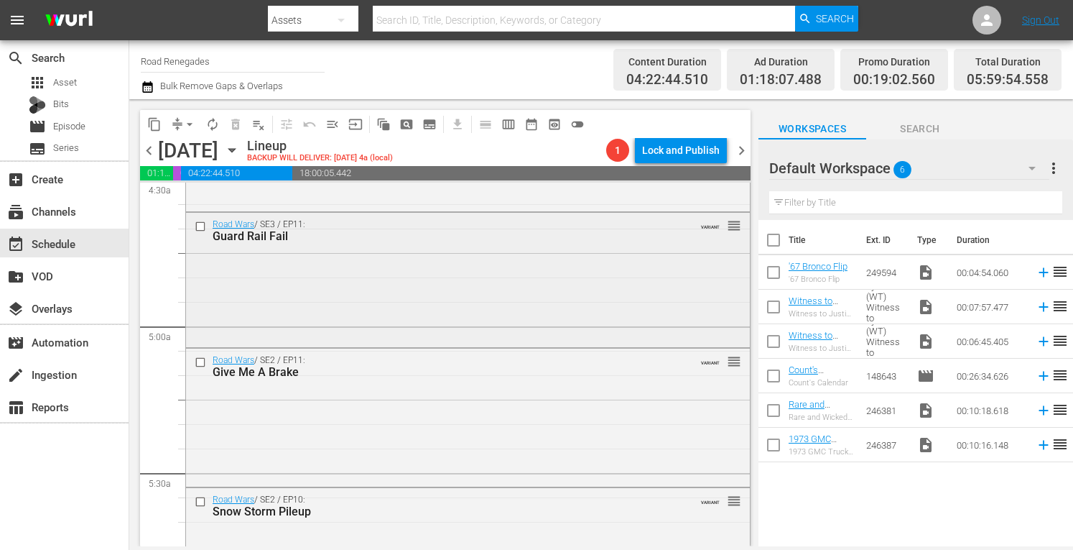
click at [464, 305] on div "Road Wars / SE3 / EP11: Guard Rail Fail VARIANT reorder" at bounding box center [468, 278] width 564 height 131
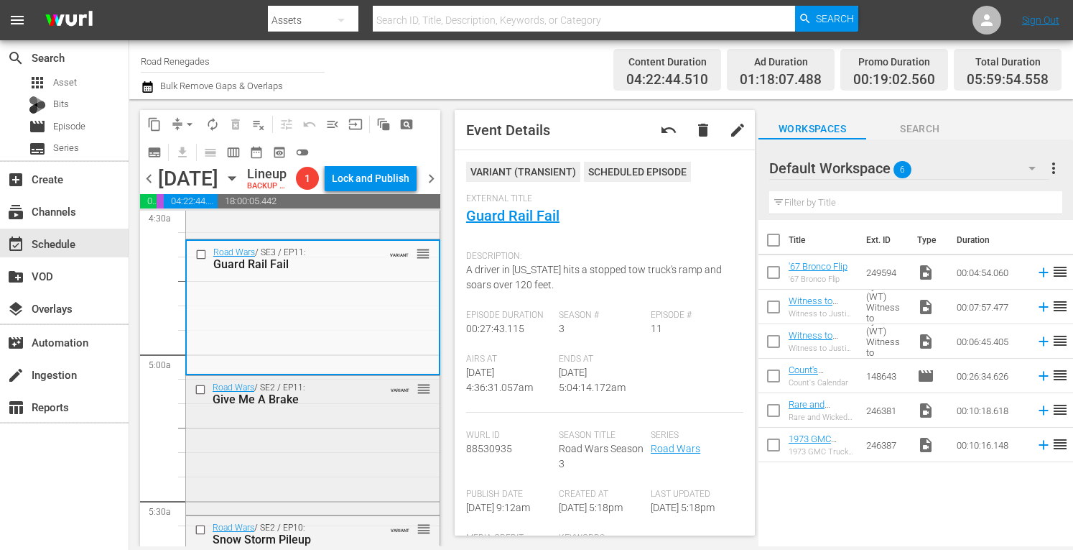
click at [333, 492] on div "Road Wars / SE2 / EP11: Give Me A Brake VARIANT reorder" at bounding box center [313, 444] width 254 height 136
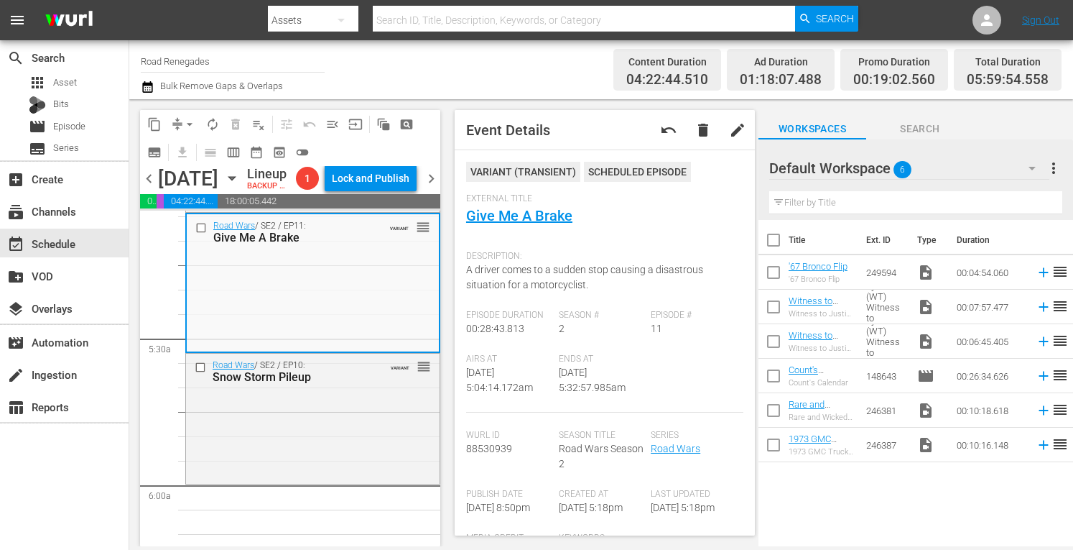
scroll to position [1571, 0]
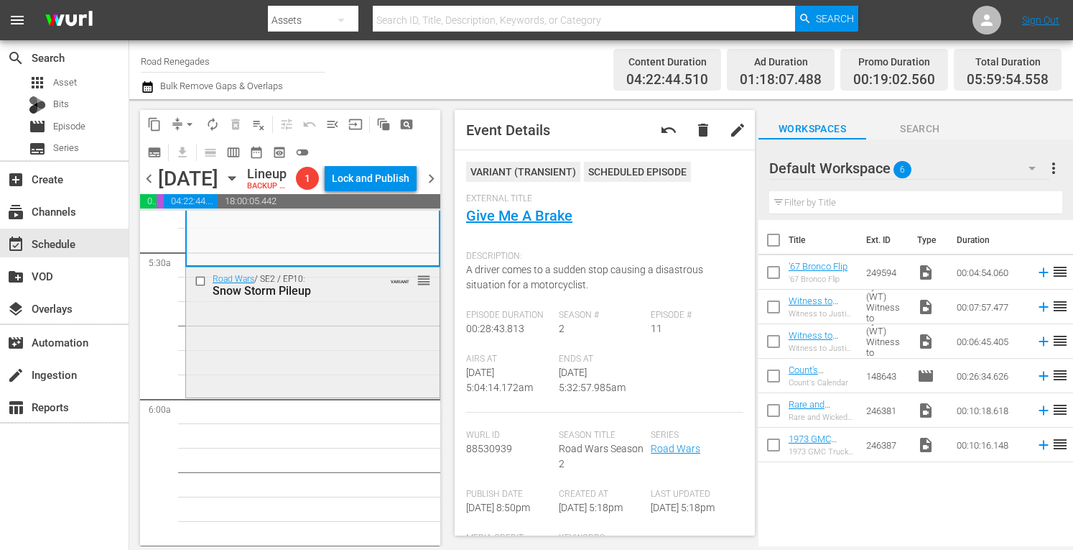
click at [382, 363] on div "Road Wars / SE2 / EP10: Snow Storm Pileup VARIANT reorder" at bounding box center [313, 330] width 254 height 127
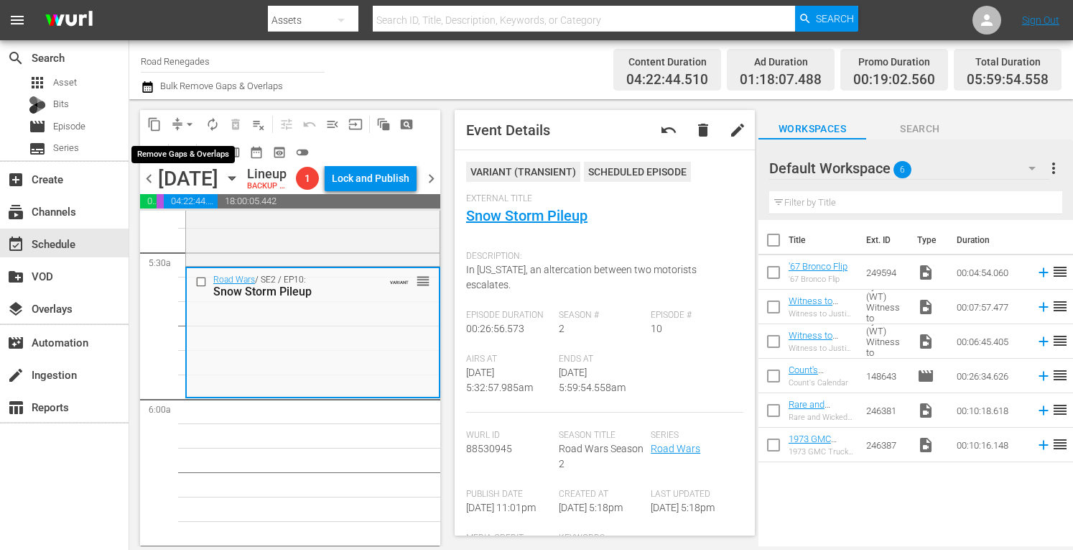
click at [191, 120] on span "arrow_drop_down" at bounding box center [190, 124] width 14 height 14
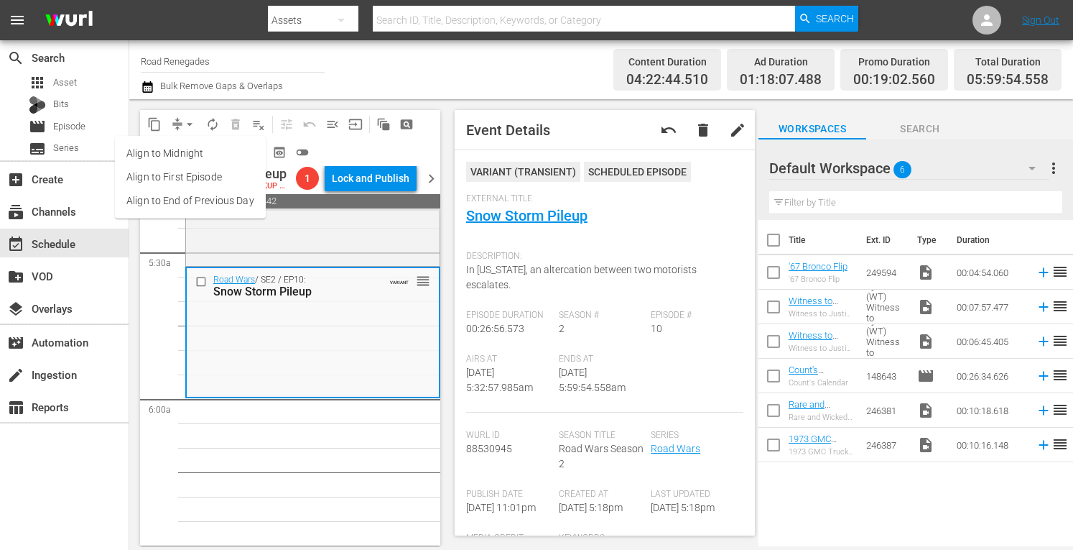
click at [180, 157] on li "Align to Midnight" at bounding box center [190, 154] width 151 height 24
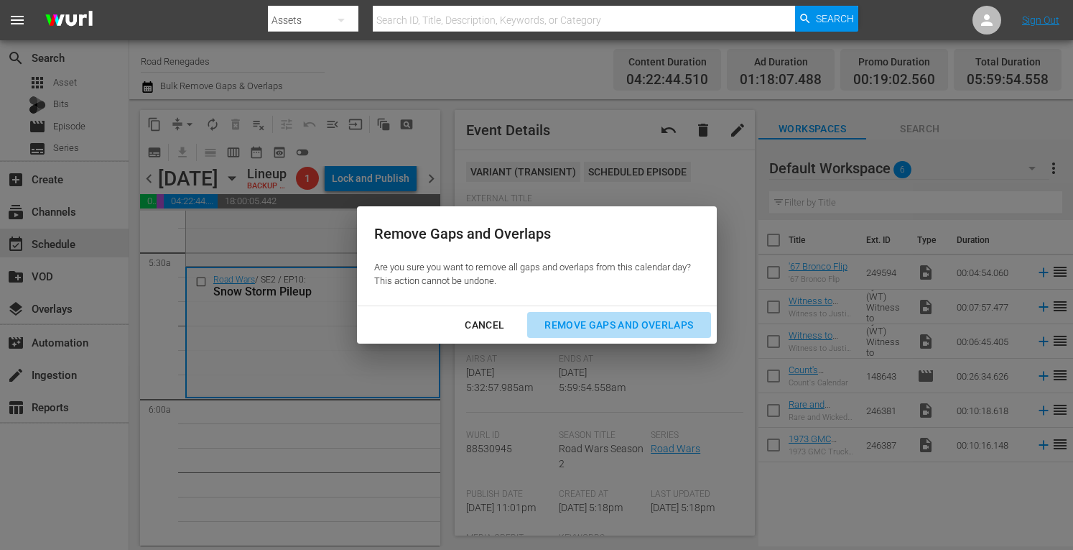
click at [593, 325] on div "Remove Gaps and Overlaps" at bounding box center [619, 325] width 172 height 18
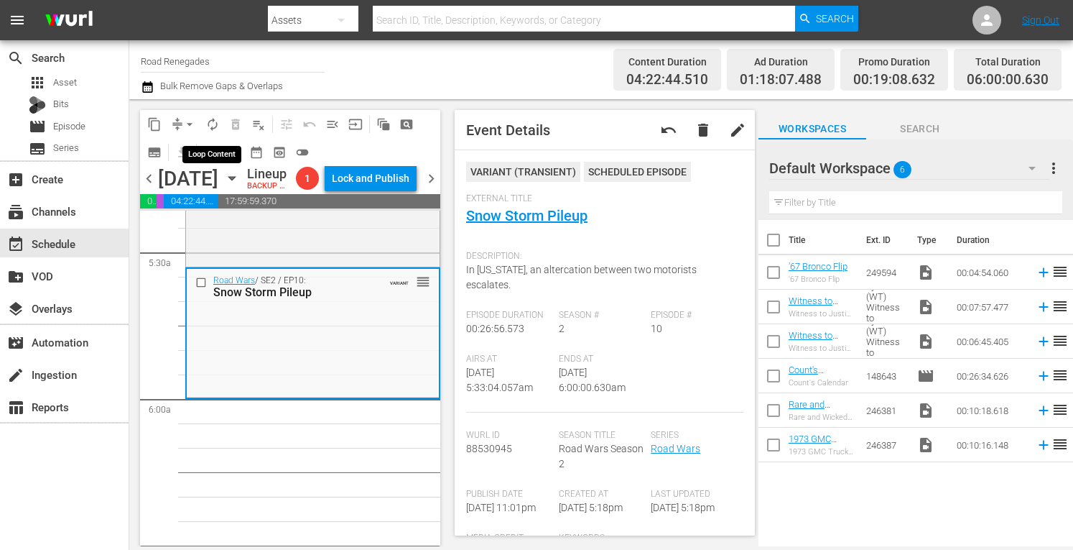
click at [210, 123] on span "autorenew_outlined" at bounding box center [212, 124] width 14 height 14
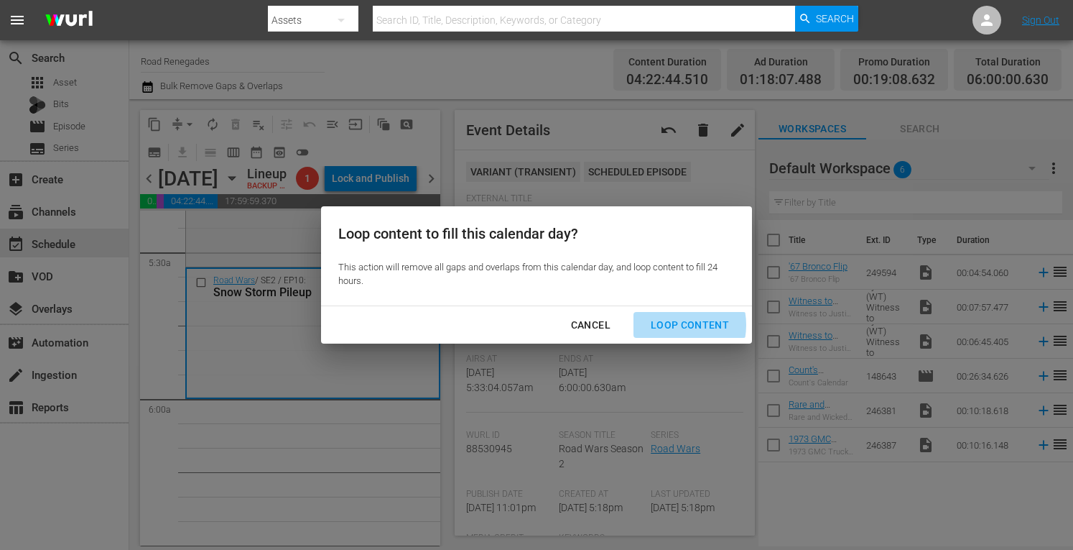
click at [673, 325] on div "Loop Content" at bounding box center [689, 325] width 101 height 18
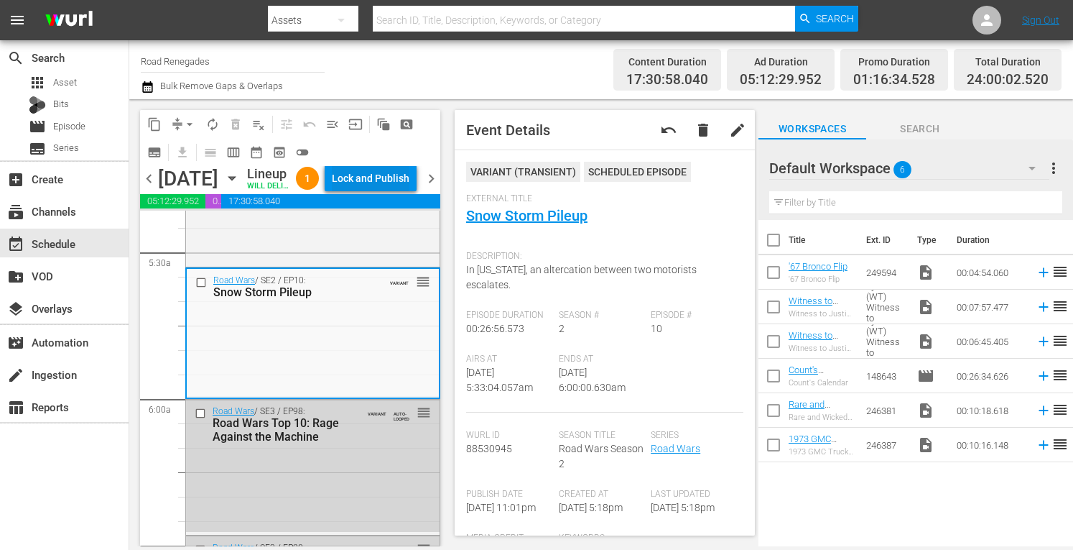
click at [364, 191] on div "Lock and Publish" at bounding box center [371, 178] width 78 height 26
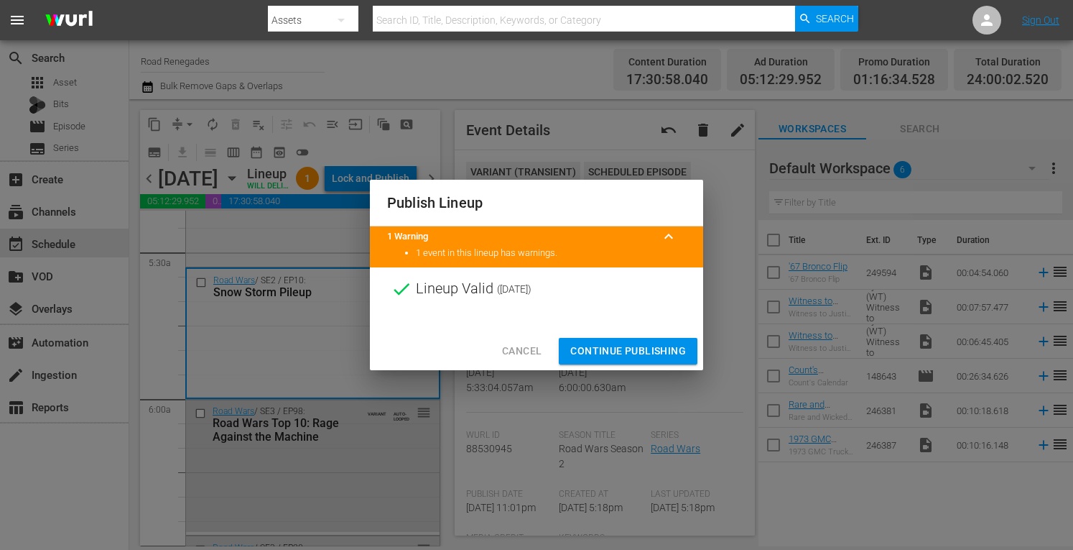
click at [622, 359] on span "Continue Publishing" at bounding box center [628, 351] width 116 height 18
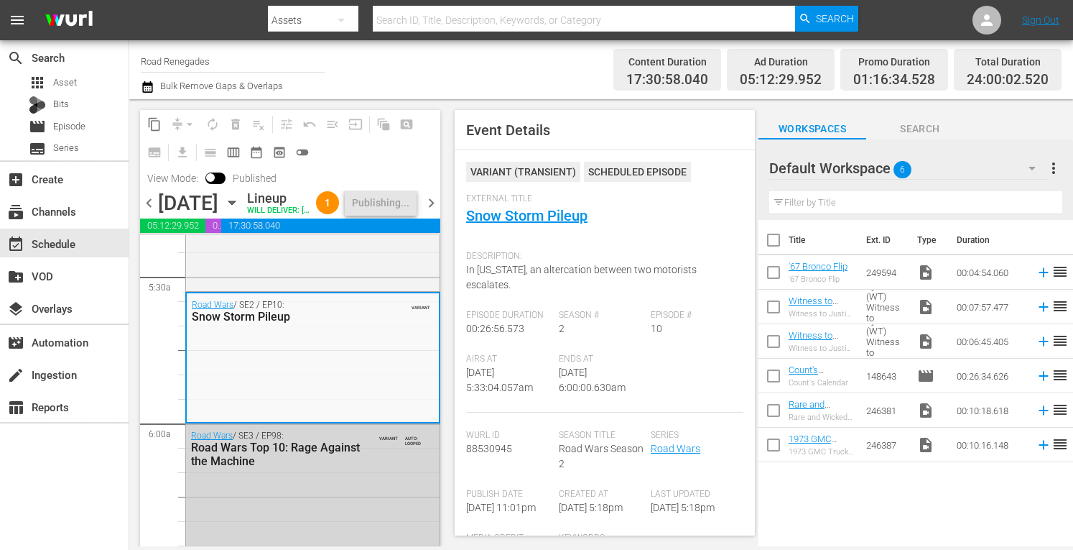
click at [435, 212] on span "chevron_right" at bounding box center [431, 203] width 18 height 18
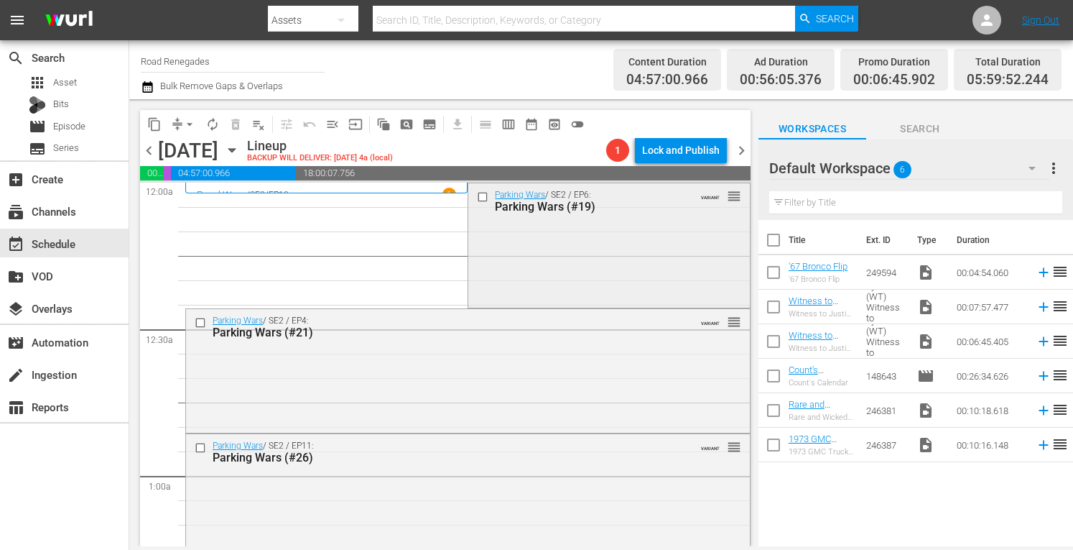
click at [657, 239] on div "Parking Wars / SE2 / EP6: Parking Wars (#19) VARIANT reorder" at bounding box center [608, 243] width 281 height 121
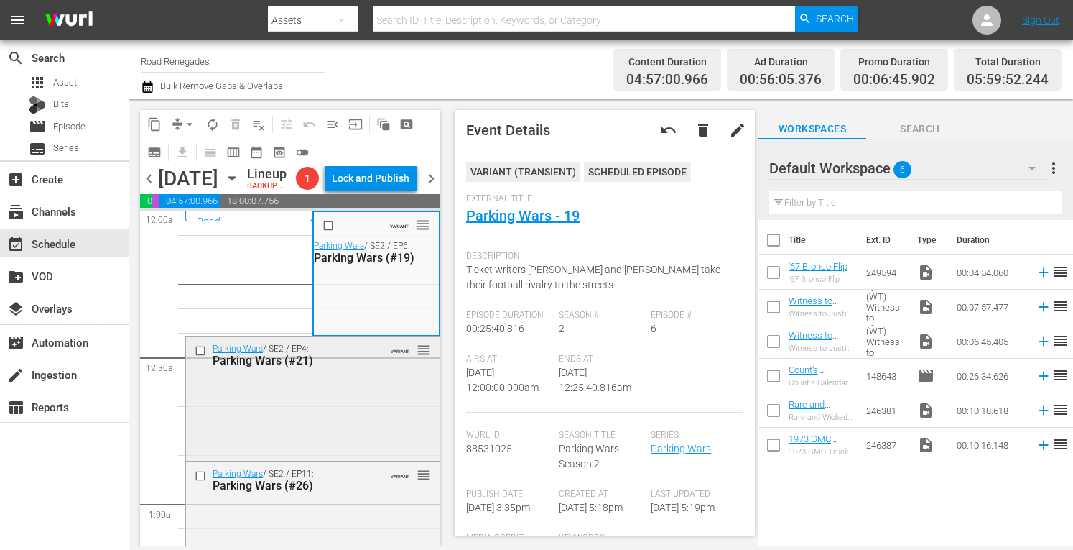
click at [356, 451] on div "Parking Wars / SE2 / EP4: Parking Wars (#21) VARIANT reorder" at bounding box center [313, 397] width 254 height 121
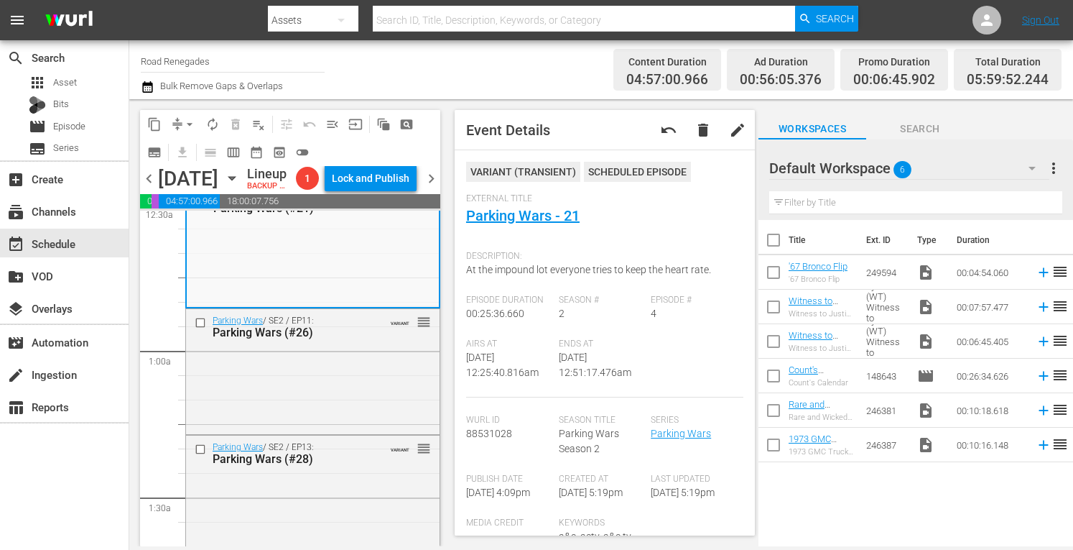
scroll to position [172, 0]
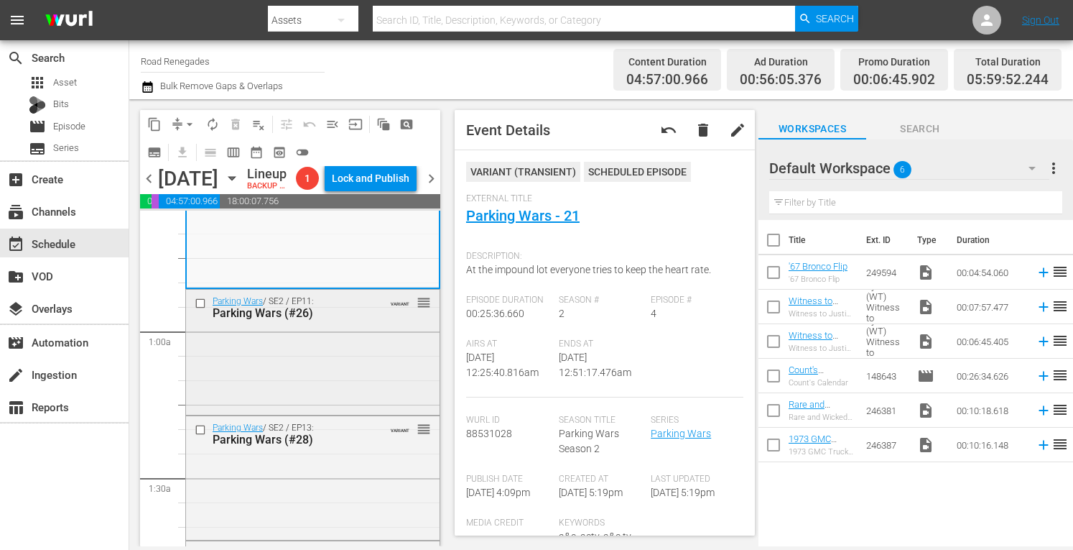
click at [316, 384] on div "Parking Wars / SE2 / EP11: Parking Wars (#26) VARIANT reorder" at bounding box center [313, 351] width 254 height 122
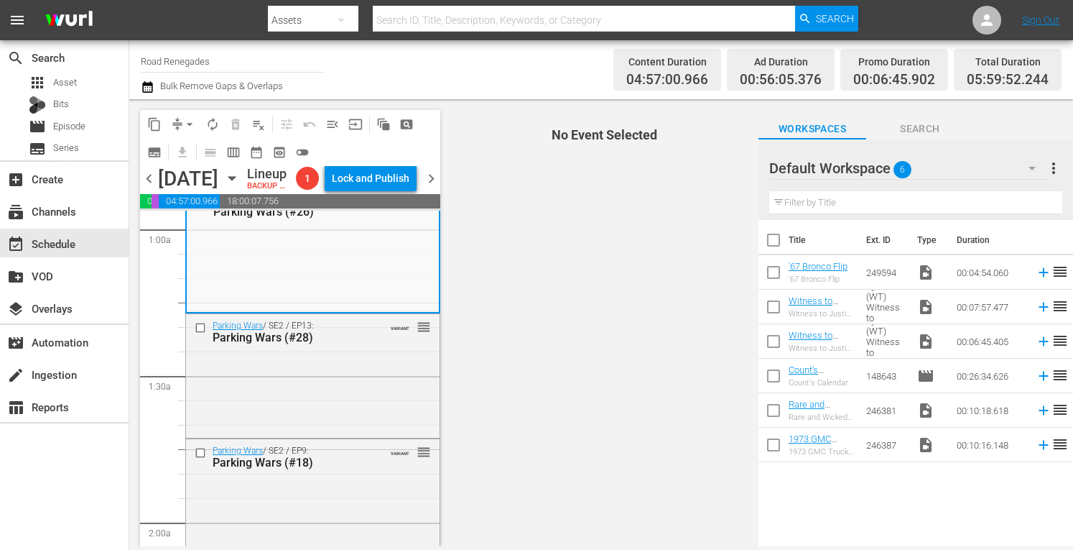
scroll to position [287, 0]
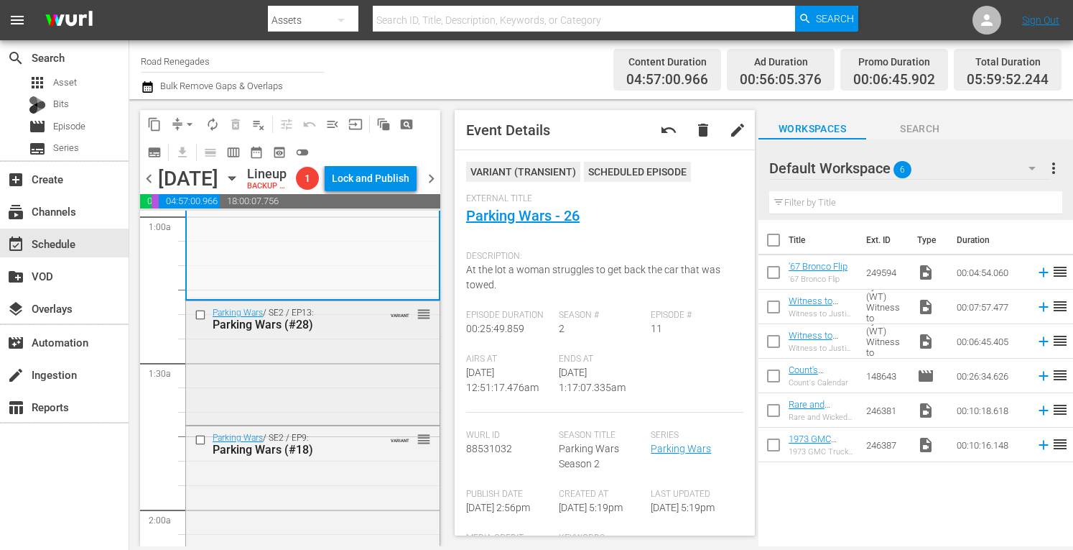
click at [382, 387] on div "Parking Wars / SE2 / EP13: Parking Wars (#28) VARIANT reorder" at bounding box center [313, 361] width 254 height 121
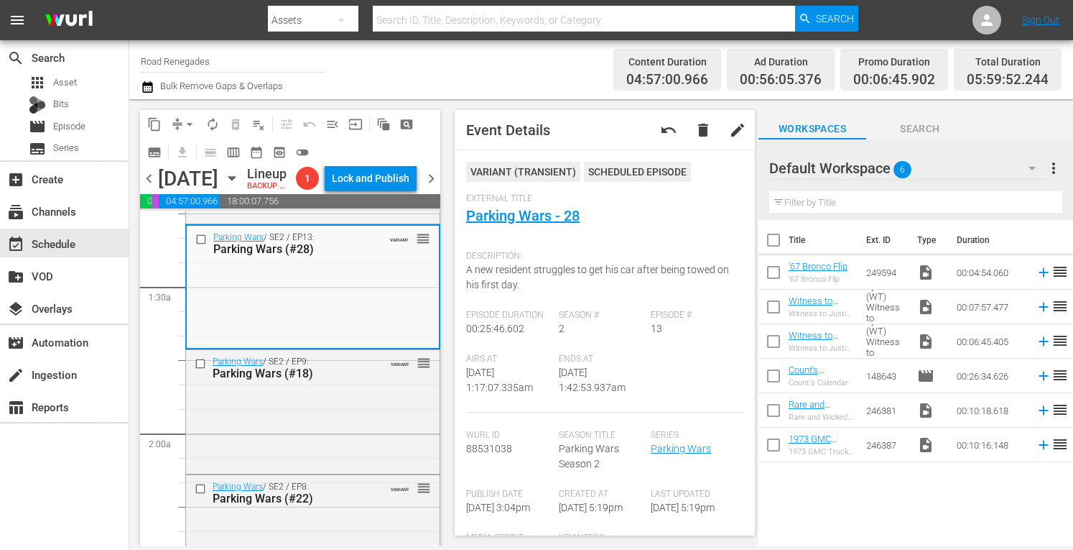
scroll to position [374, 0]
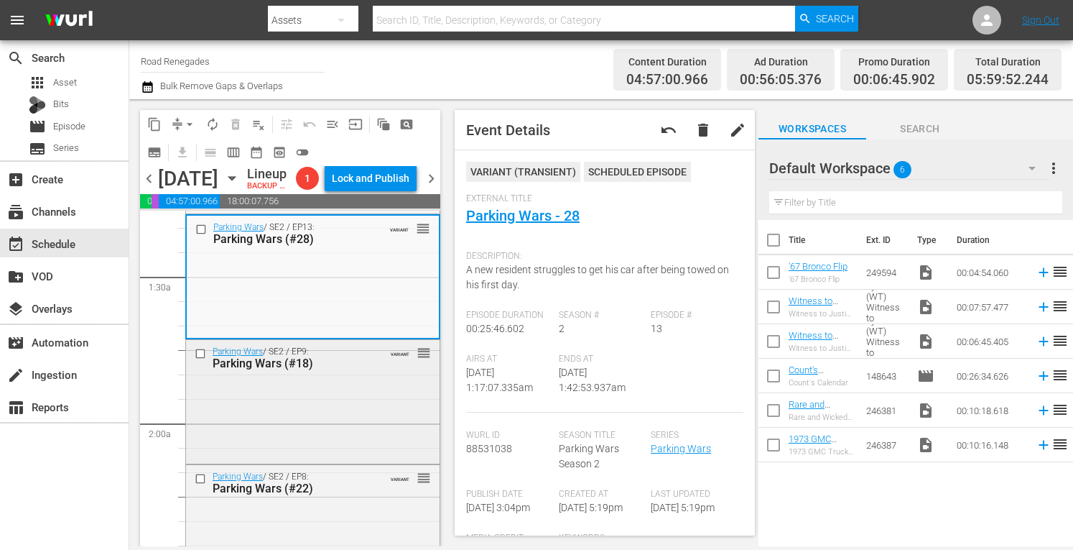
click at [366, 438] on div "Parking Wars / SE2 / EP9: Parking Wars (#18) VARIANT reorder" at bounding box center [313, 400] width 254 height 120
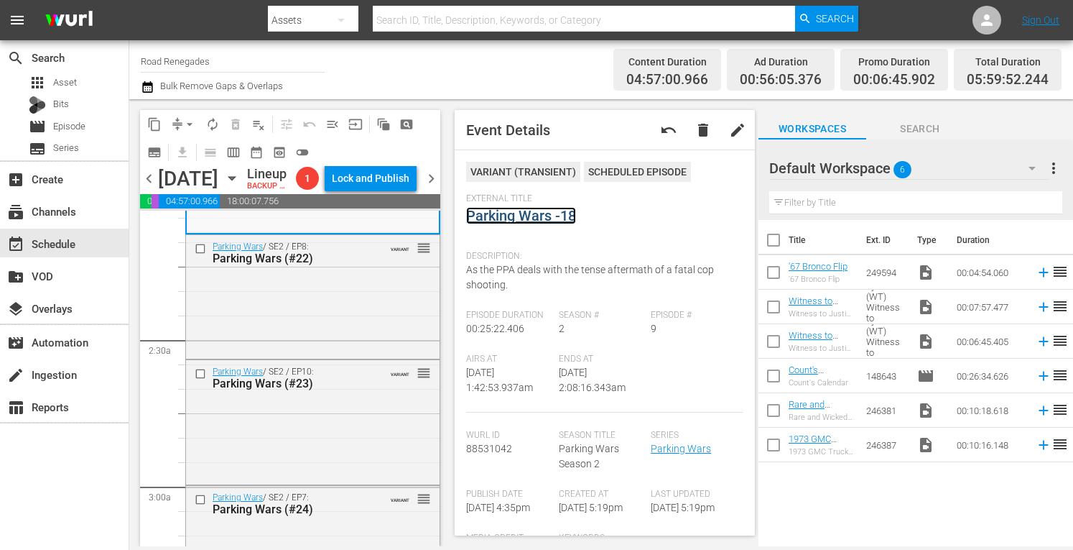
scroll to position [632, 0]
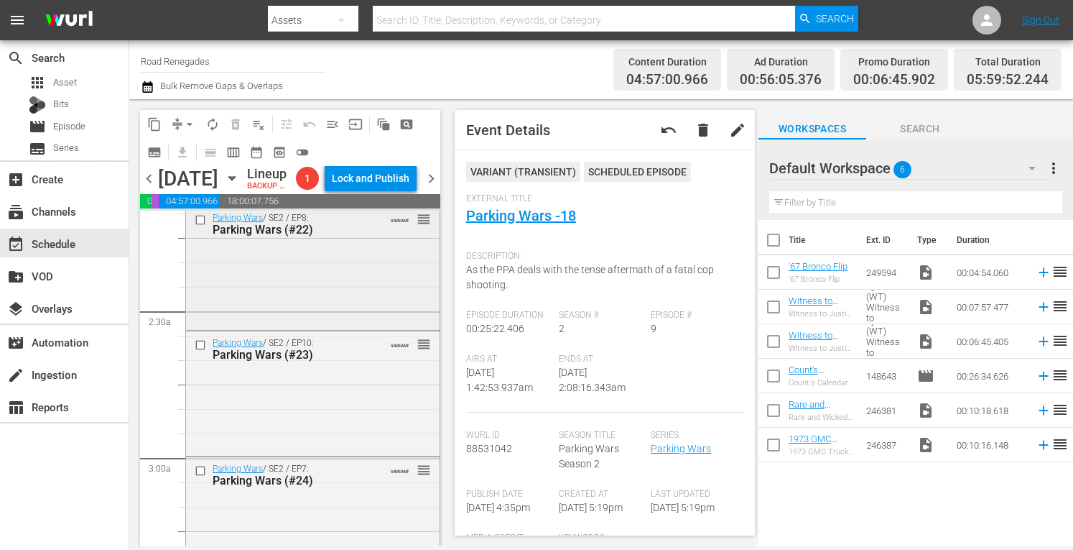
click at [344, 328] on div "Parking Wars / SE2 / EP8: Parking Wars (#22) VARIANT reorder" at bounding box center [313, 266] width 254 height 121
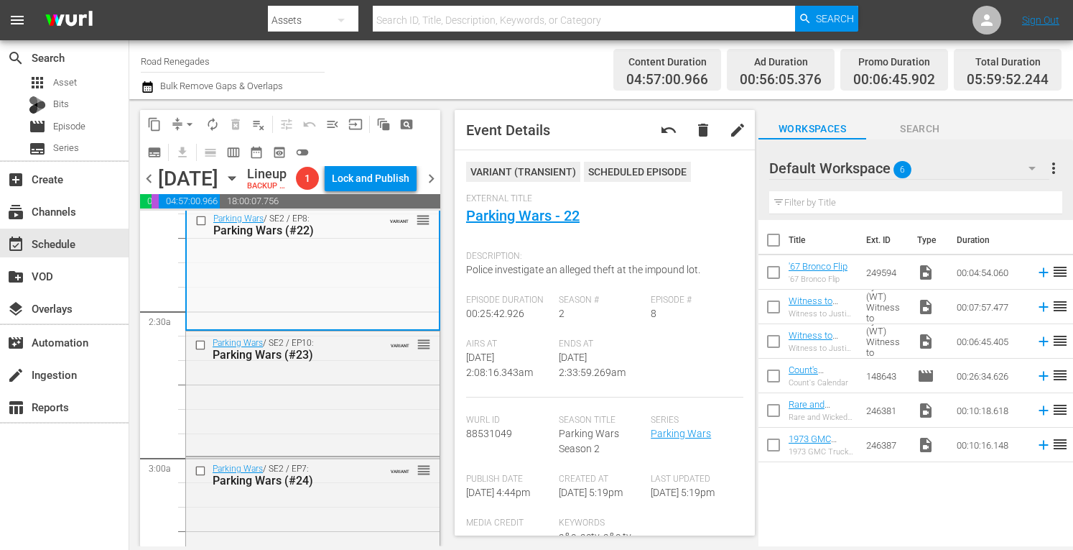
click at [673, 216] on div "External Title Parking Wars - 22" at bounding box center [604, 218] width 277 height 50
click at [368, 423] on div "Parking Wars / SE2 / EP10: Parking Wars (#23) VARIANT reorder" at bounding box center [313, 391] width 254 height 121
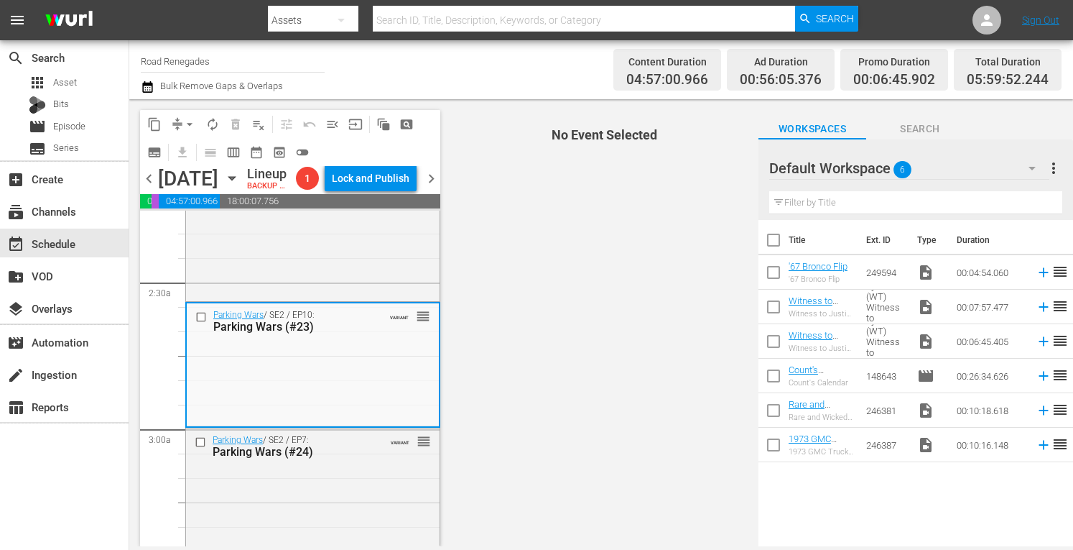
scroll to position [699, 0]
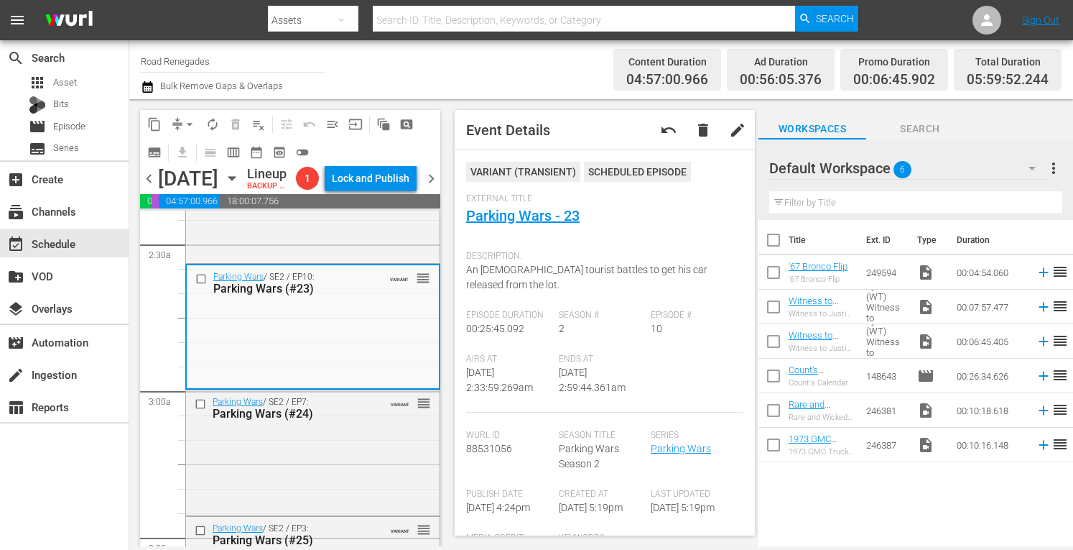
click at [592, 147] on div "Event Details undo delete edit" at bounding box center [605, 130] width 300 height 40
click at [353, 425] on div "Parking Wars / SE2 / EP7: Parking Wars (#24) VARIANT reorder" at bounding box center [313, 407] width 254 height 35
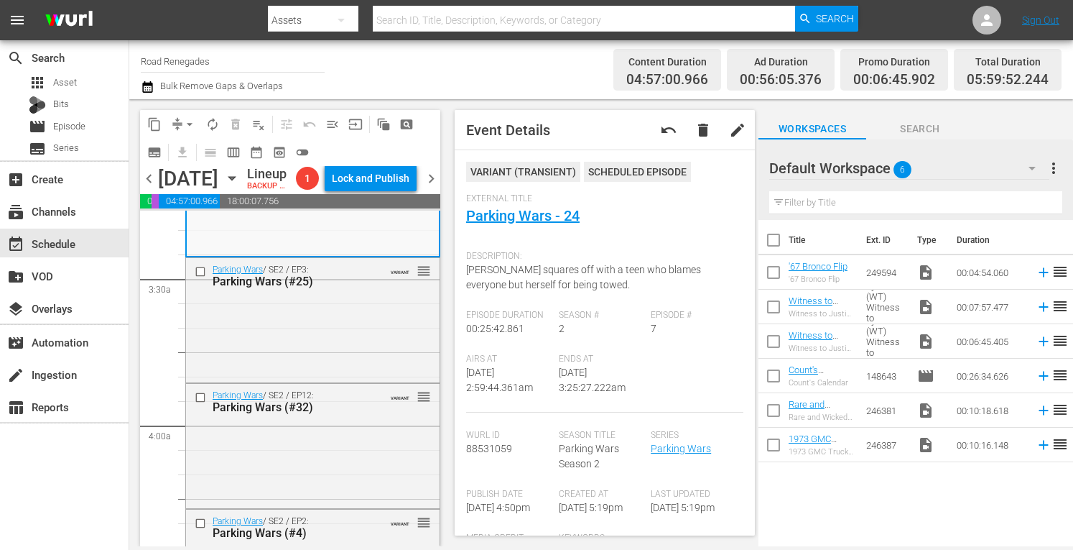
scroll to position [967, 0]
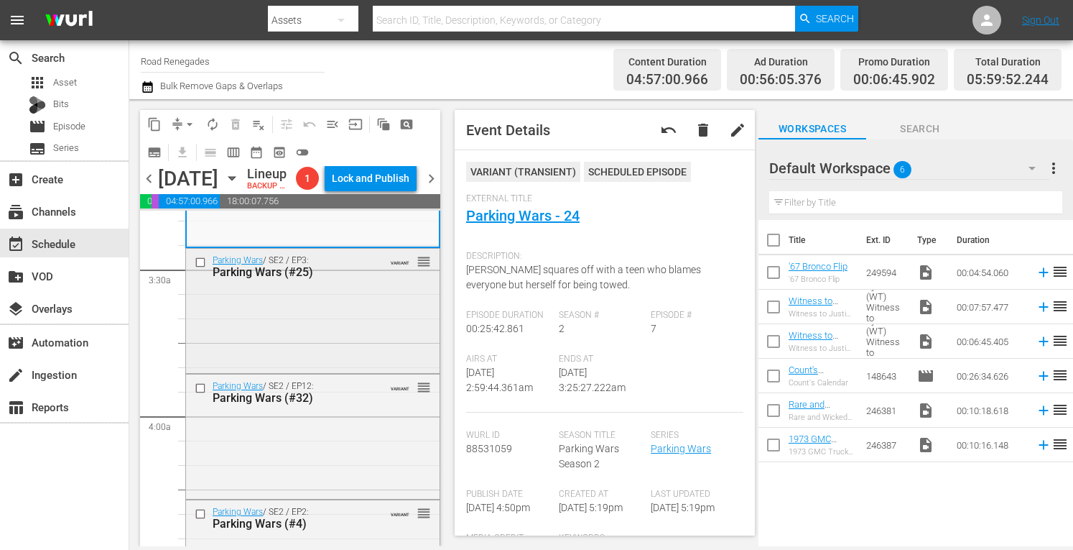
click at [338, 370] on div "Parking Wars / SE2 / EP3: Parking Wars (#25) VARIANT reorder" at bounding box center [313, 309] width 254 height 121
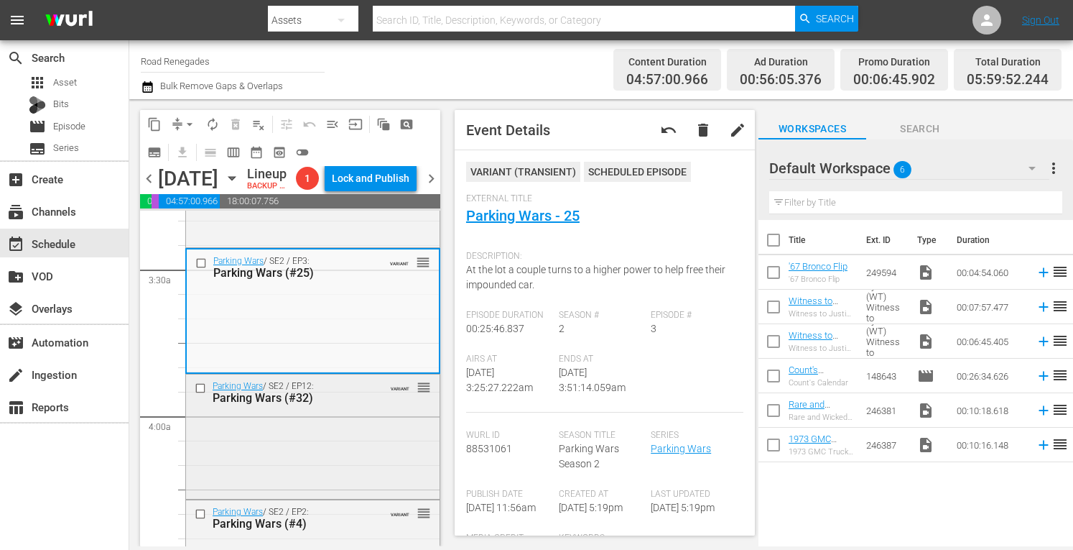
click at [344, 491] on div "Parking Wars / SE2 / EP12: Parking Wars (#32) VARIANT reorder" at bounding box center [313, 435] width 254 height 122
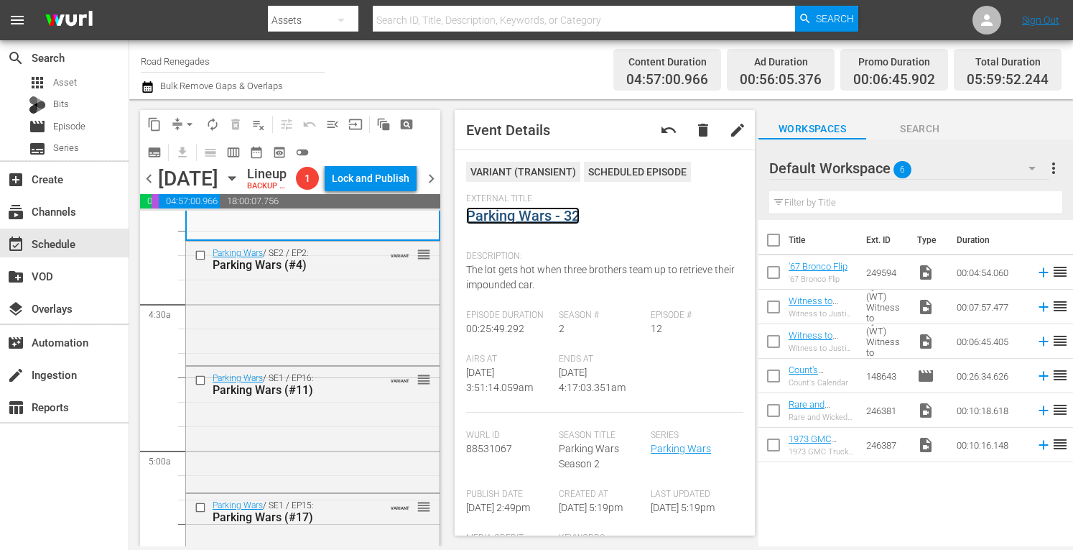
scroll to position [1255, 0]
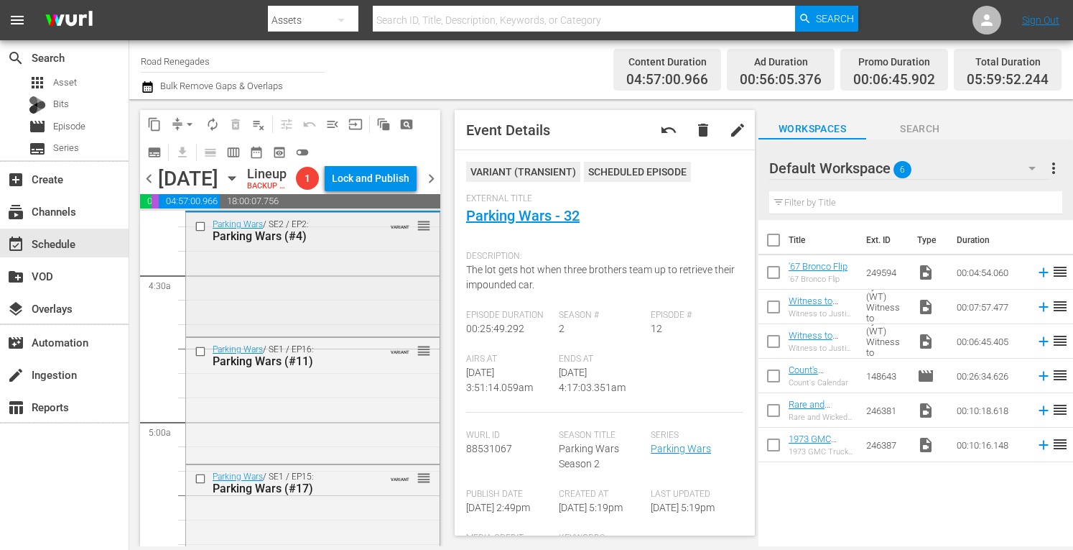
click at [351, 333] on div "Parking Wars / SE2 / EP2: Parking Wars (#4) VARIANT reorder" at bounding box center [313, 273] width 254 height 121
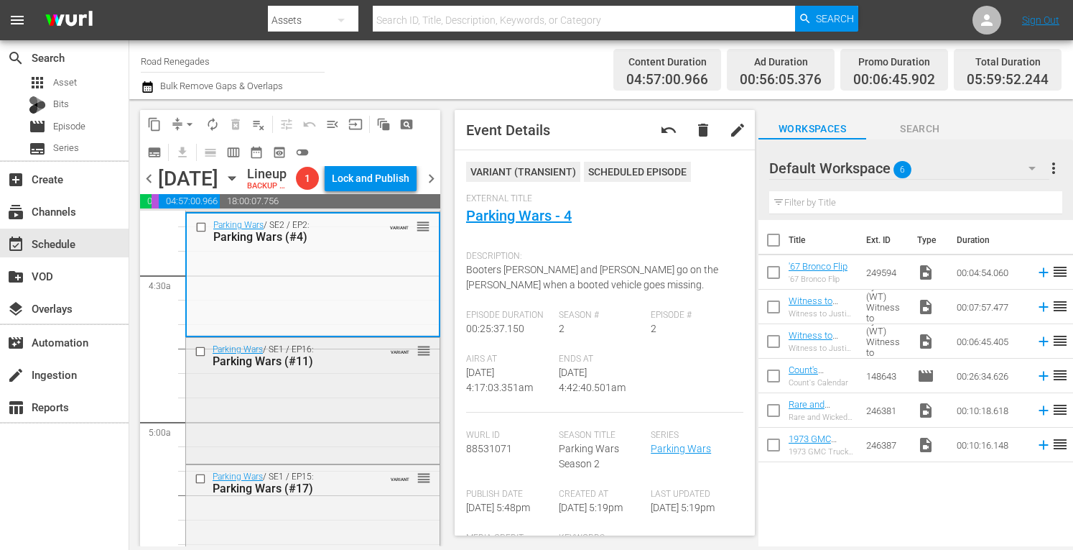
click at [368, 438] on div "Parking Wars / SE1 / EP16: Parking Wars (#11) VARIANT reorder" at bounding box center [313, 399] width 254 height 122
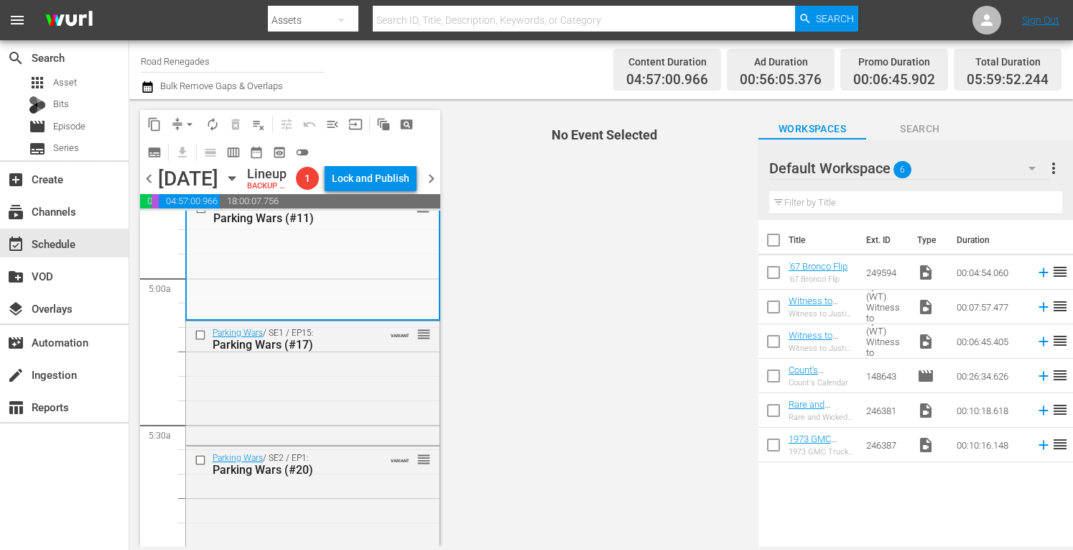
scroll to position [1427, 0]
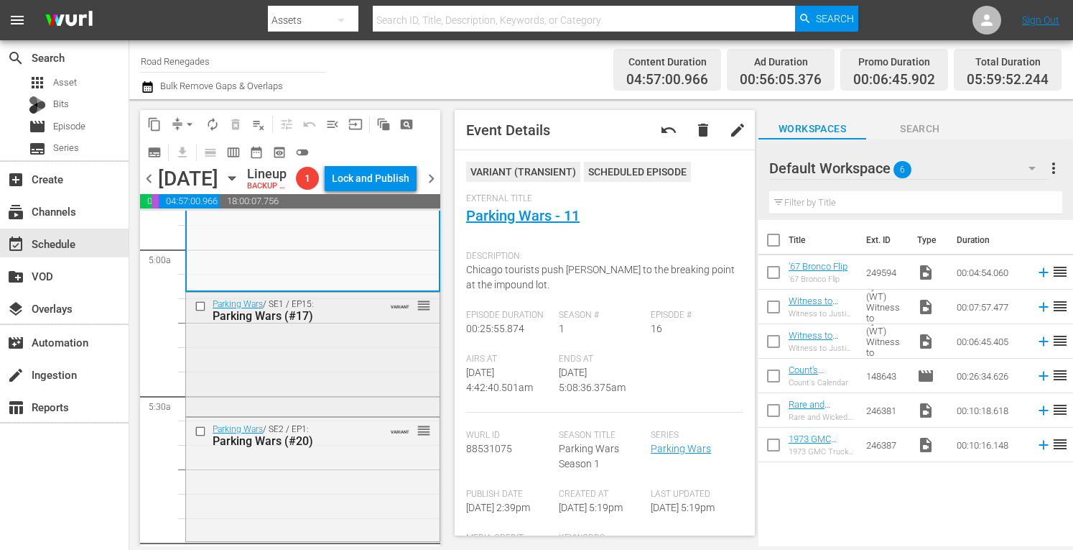
click at [336, 387] on div "Parking Wars / SE1 / EP15: Parking Wars (#17) VARIANT reorder" at bounding box center [313, 352] width 254 height 121
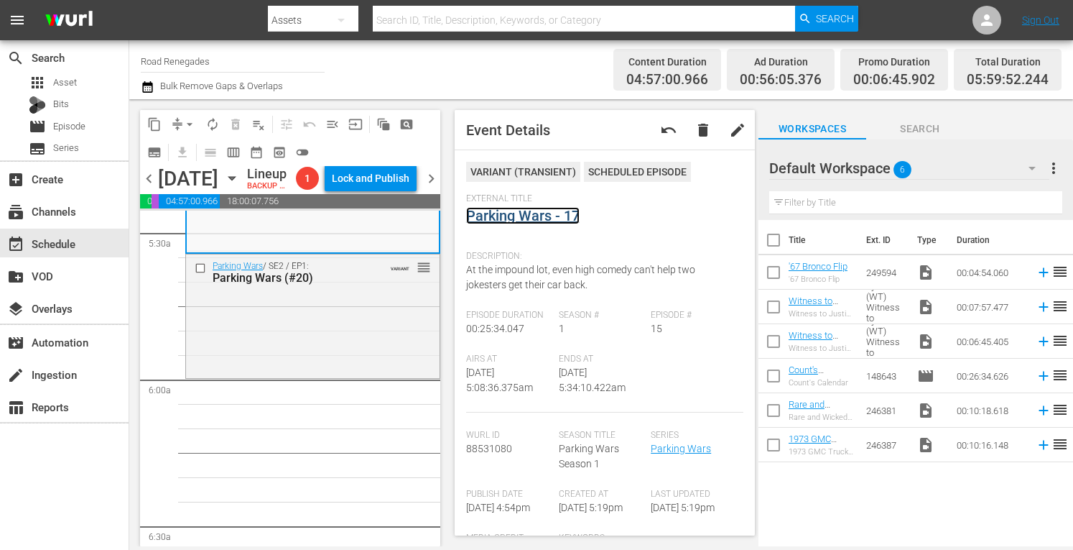
scroll to position [1619, 0]
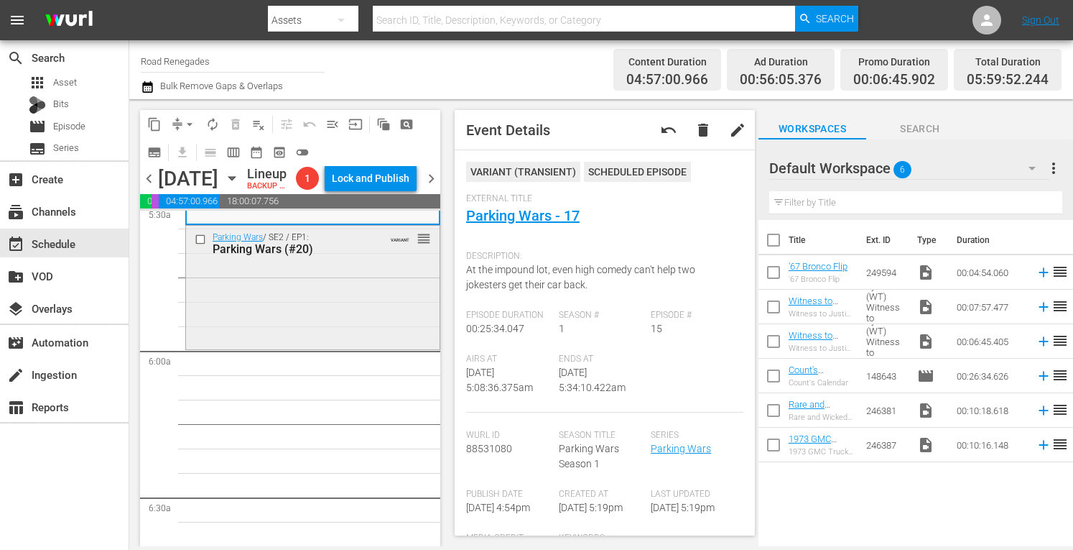
click at [361, 347] on div "Parking Wars / SE2 / EP1: Parking Wars (#20) VARIANT reorder" at bounding box center [313, 286] width 254 height 121
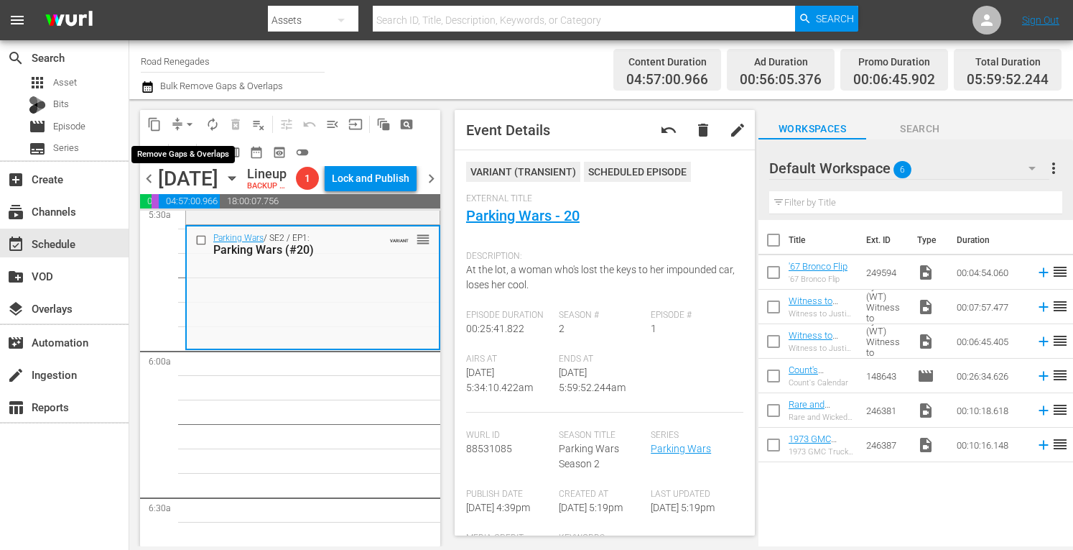
click at [192, 120] on span "arrow_drop_down" at bounding box center [190, 124] width 14 height 14
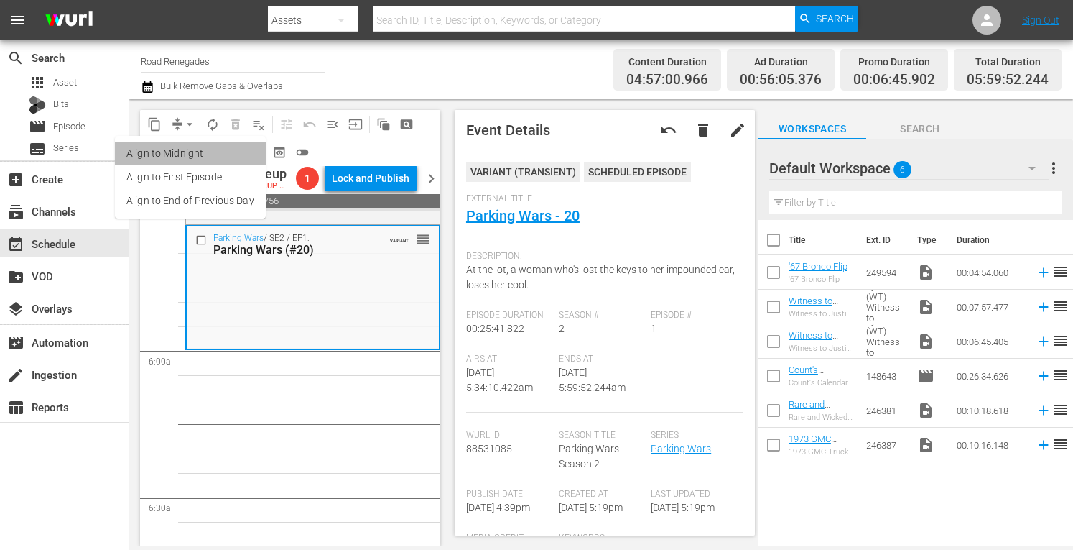
click at [190, 152] on li "Align to Midnight" at bounding box center [190, 154] width 151 height 24
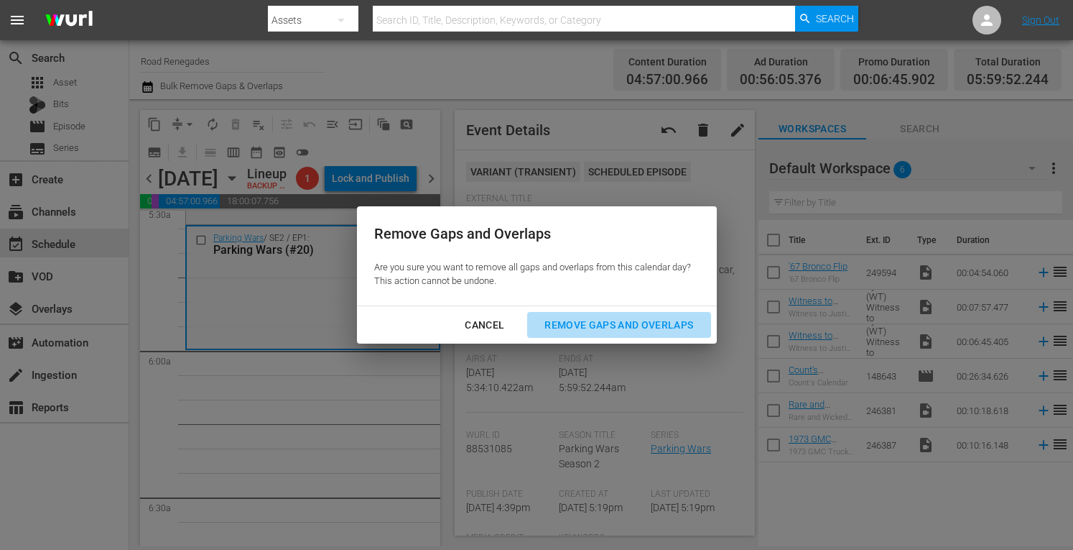
click at [593, 322] on div "Remove Gaps and Overlaps" at bounding box center [619, 325] width 172 height 18
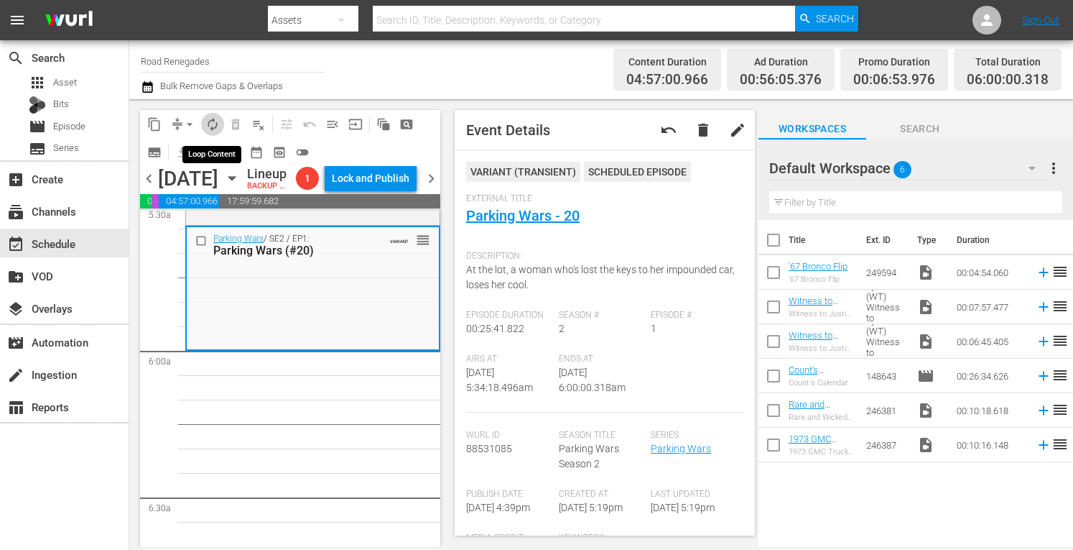
click at [210, 121] on span "autorenew_outlined" at bounding box center [212, 124] width 14 height 14
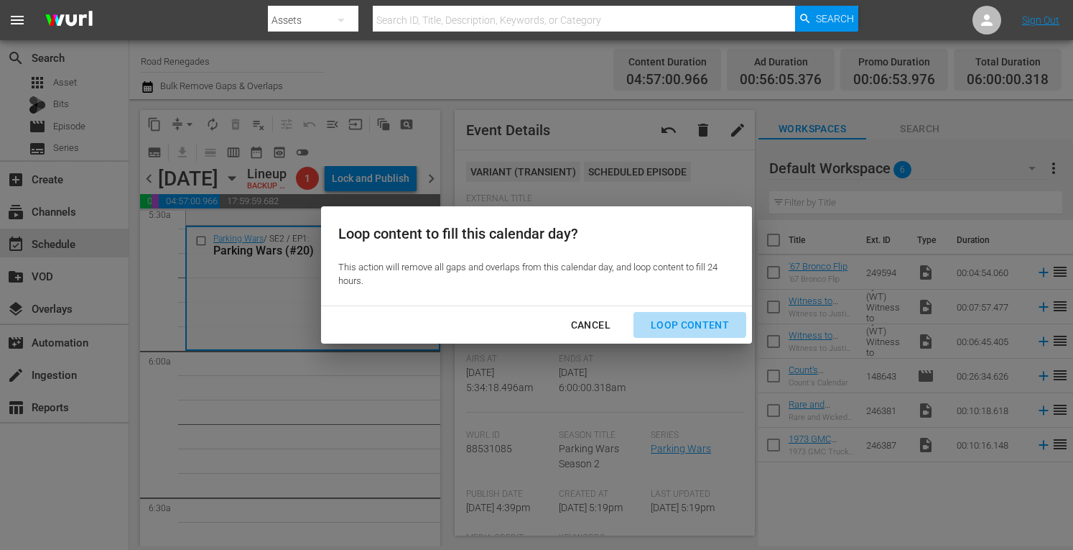
click at [685, 318] on div "Loop Content" at bounding box center [689, 325] width 101 height 18
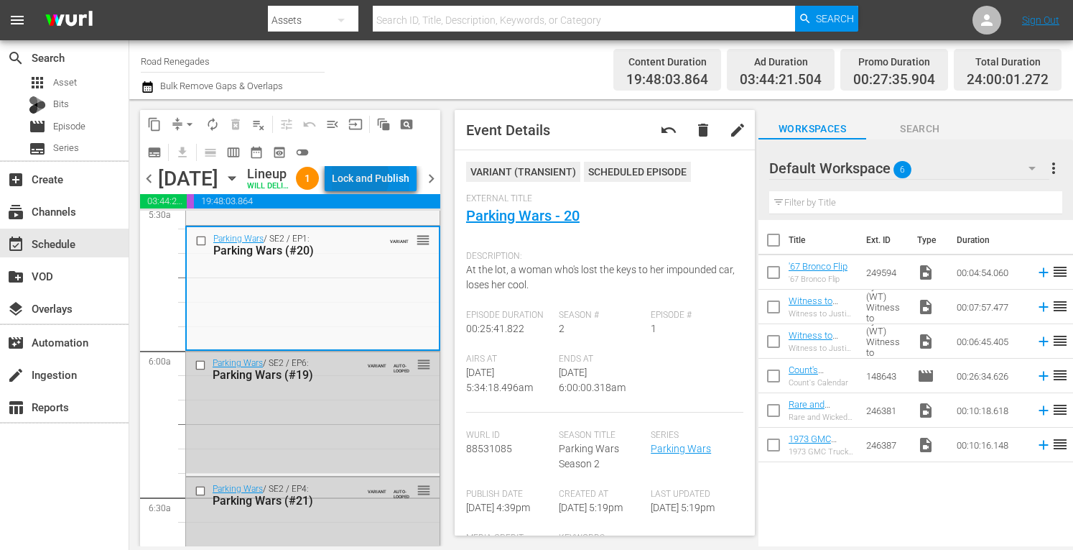
click at [392, 191] on div "Lock and Publish" at bounding box center [371, 178] width 78 height 26
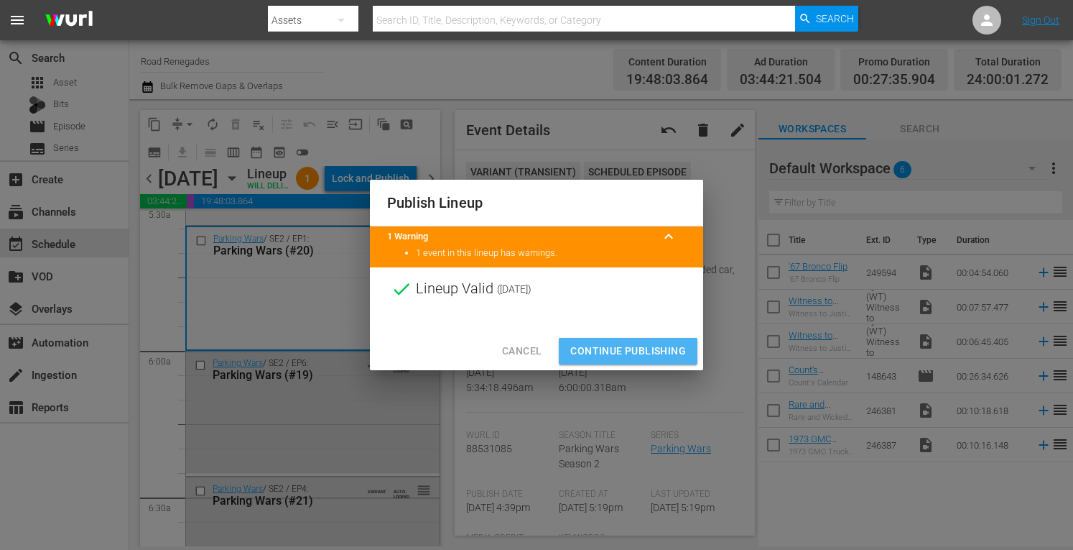
click at [620, 354] on span "Continue Publishing" at bounding box center [628, 351] width 116 height 18
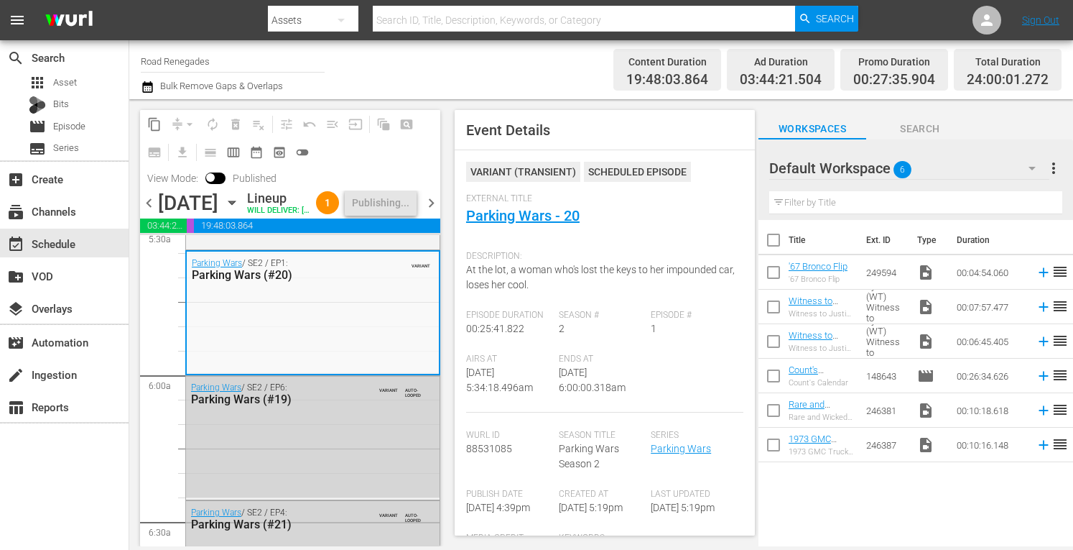
click at [430, 212] on span "chevron_right" at bounding box center [431, 203] width 18 height 18
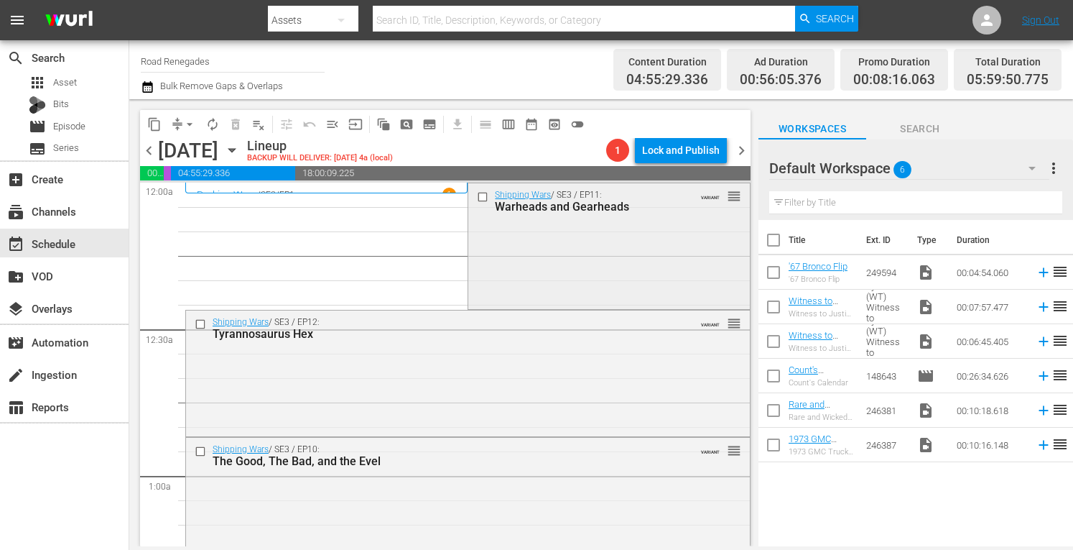
click at [604, 254] on div "Shipping Wars / SE3 / EP11: Warheads and Gearheads VARIANT reorder" at bounding box center [608, 244] width 281 height 122
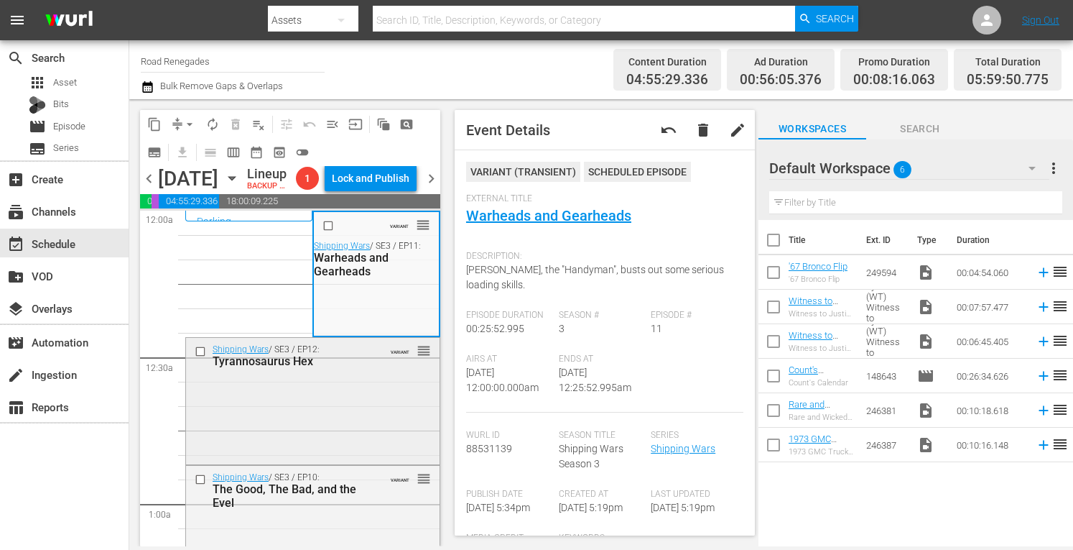
click at [346, 461] on div "Shipping Wars / SE3 / EP12: Tyrannosaurus Hex VARIANT reorder" at bounding box center [313, 400] width 254 height 124
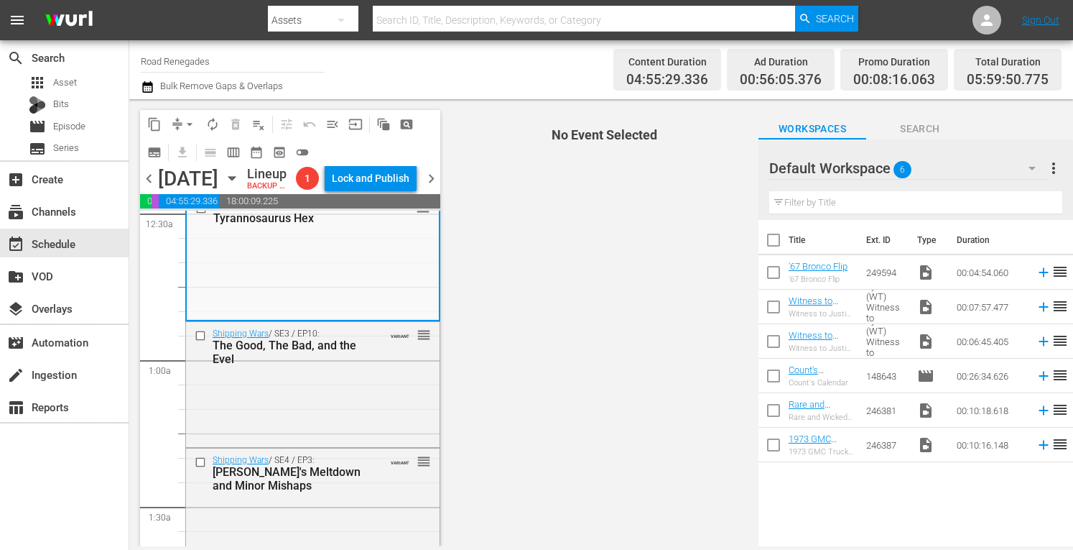
scroll to position [220, 0]
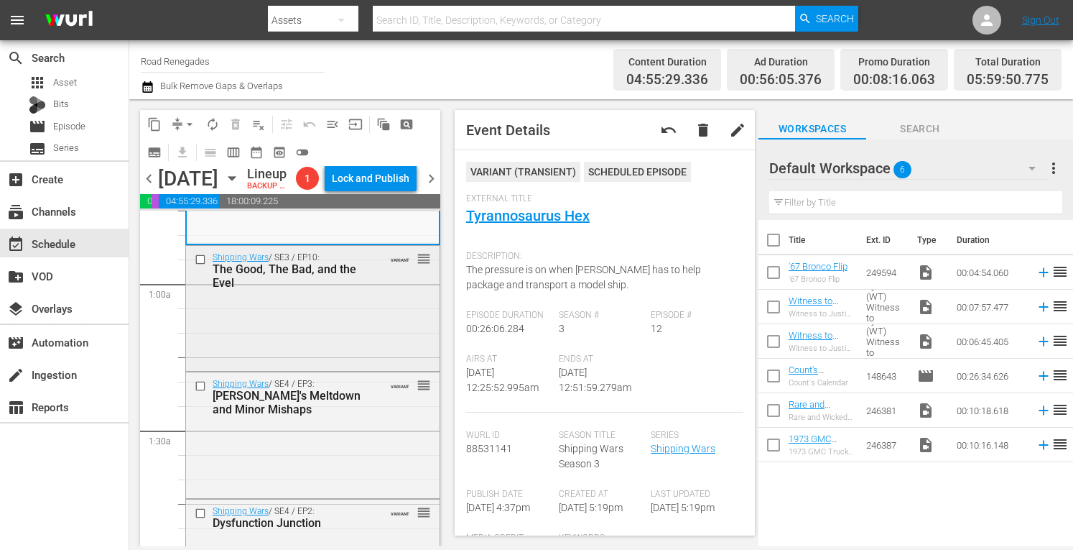
click at [365, 368] on div "Shipping Wars / SE3 / EP10: The Good, The Bad, and the Evel VARIANT reorder" at bounding box center [313, 307] width 254 height 122
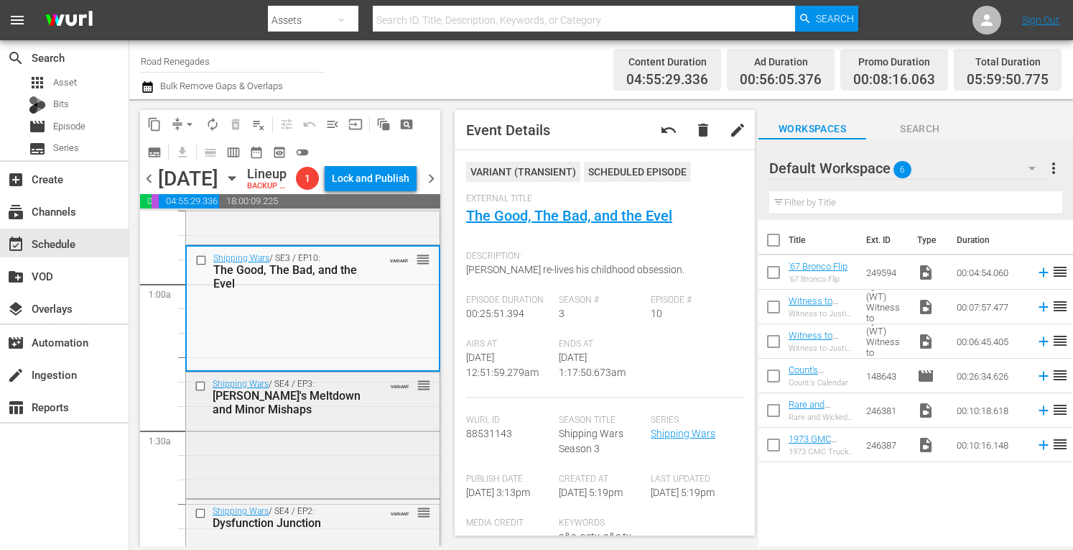
click at [365, 421] on div "Shipping Wars / SE4 / EP3: Manner's Meltdown and Minor Mishaps VARIANT reorder" at bounding box center [313, 396] width 254 height 49
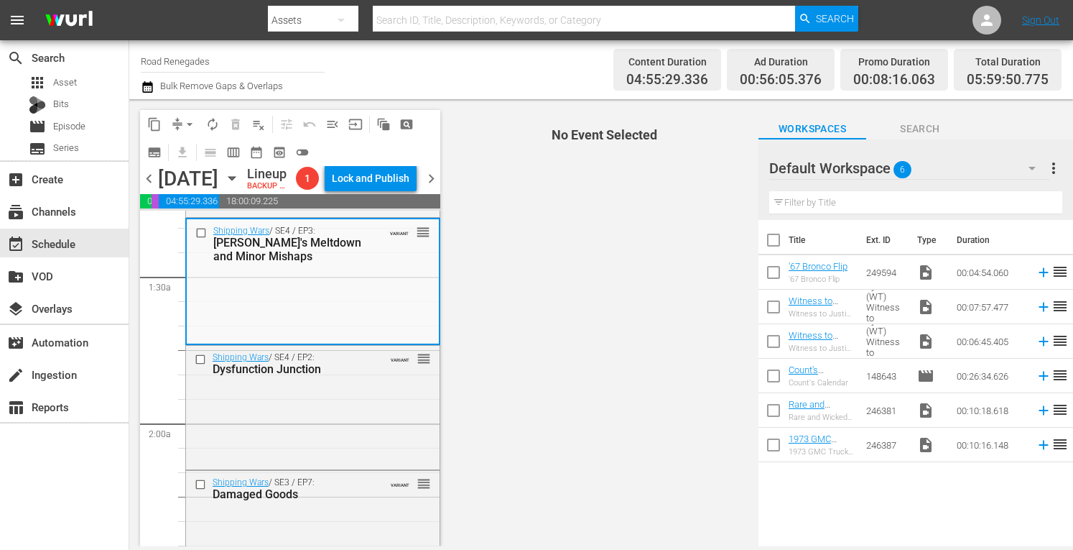
scroll to position [402, 0]
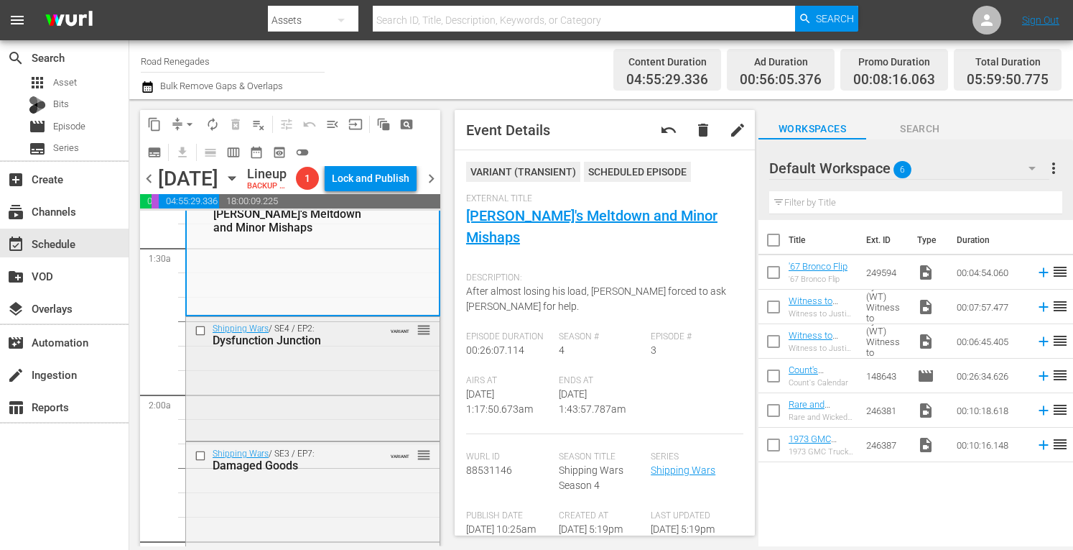
click at [353, 352] on div "Shipping Wars / SE4 / EP2: Dysfunction Junction VARIANT reorder" at bounding box center [313, 334] width 254 height 35
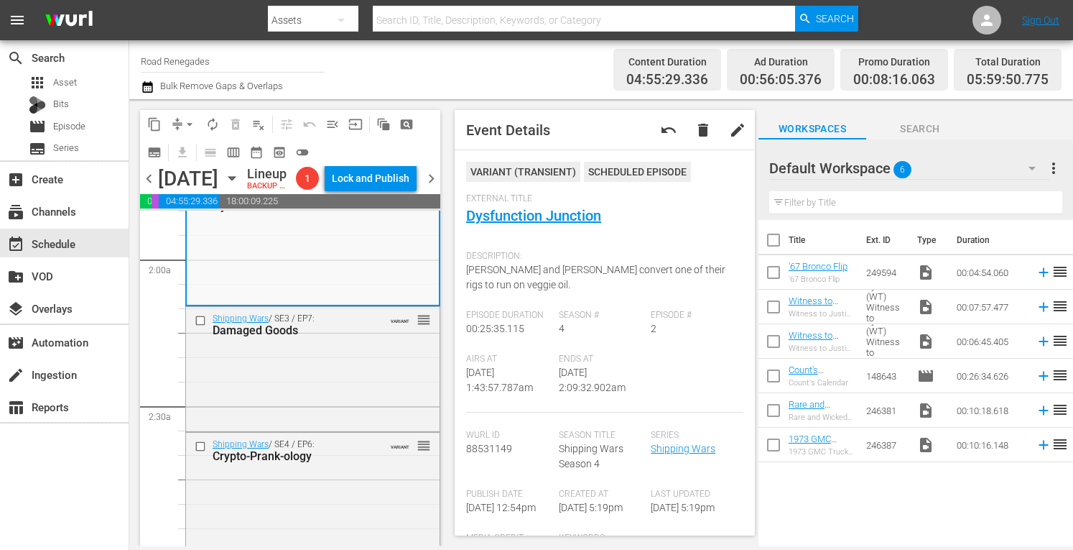
scroll to position [546, 0]
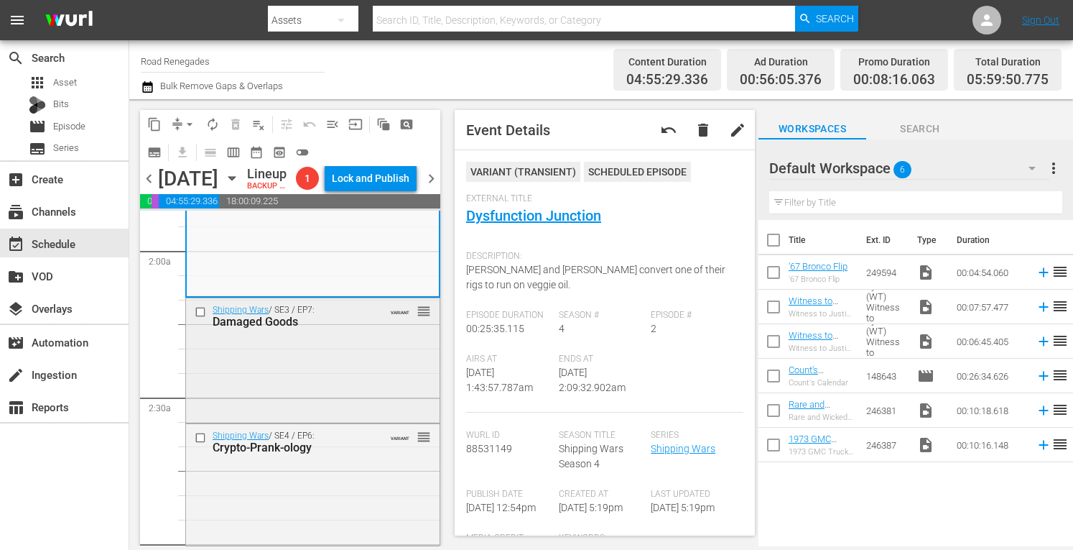
click at [338, 395] on div "Shipping Wars / SE3 / EP7: Damaged Goods VARIANT reorder" at bounding box center [313, 358] width 254 height 121
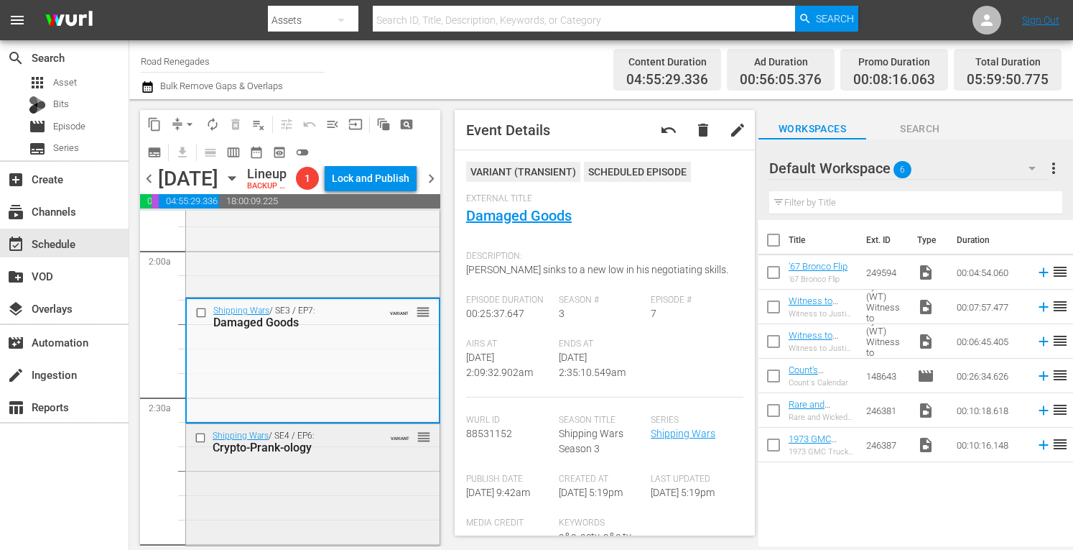
click at [358, 454] on div "Crypto-Prank-ology" at bounding box center [293, 447] width 160 height 14
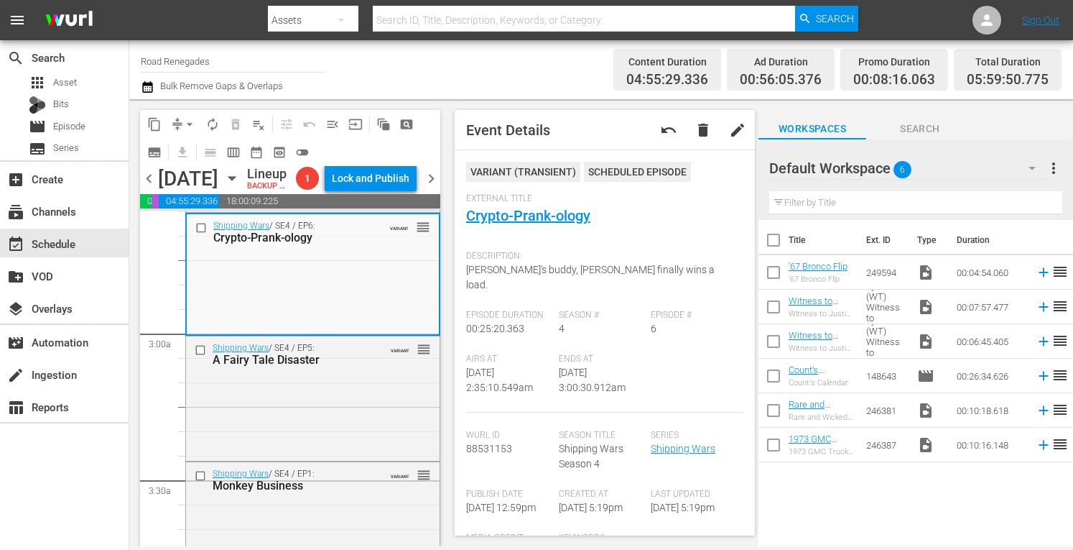
scroll to position [814, 0]
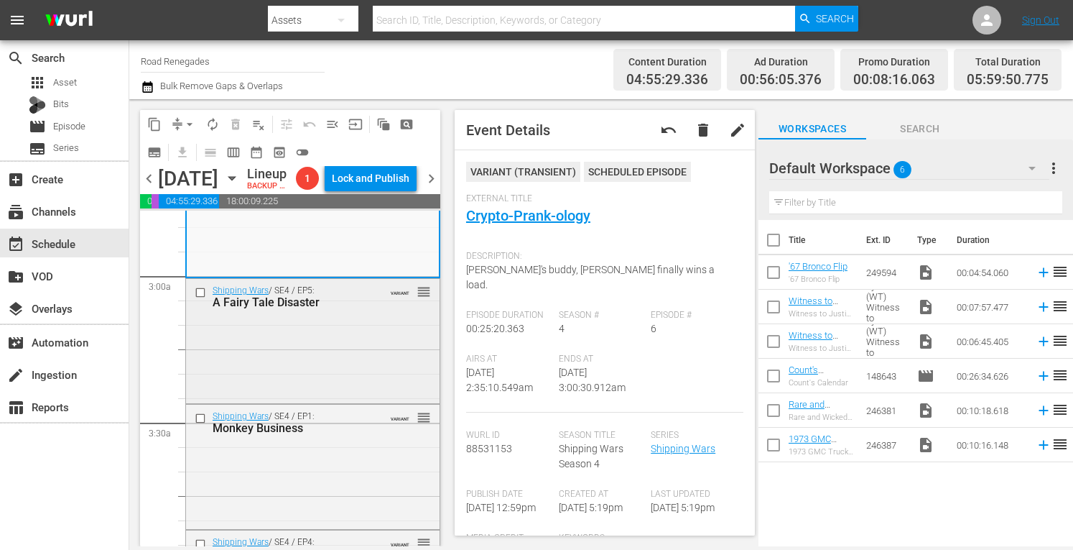
click at [335, 399] on div "Shipping Wars / SE4 / EP5: A Fairy Tale Disaster VARIANT reorder" at bounding box center [313, 339] width 254 height 121
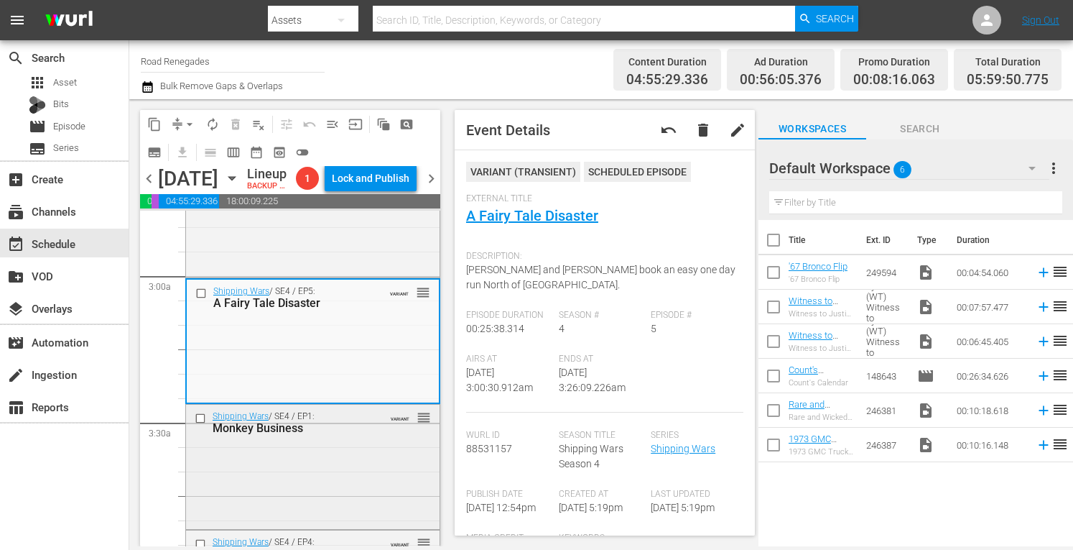
click at [343, 515] on div "Shipping Wars / SE4 / EP1: Monkey Business VARIANT reorder" at bounding box center [313, 465] width 254 height 121
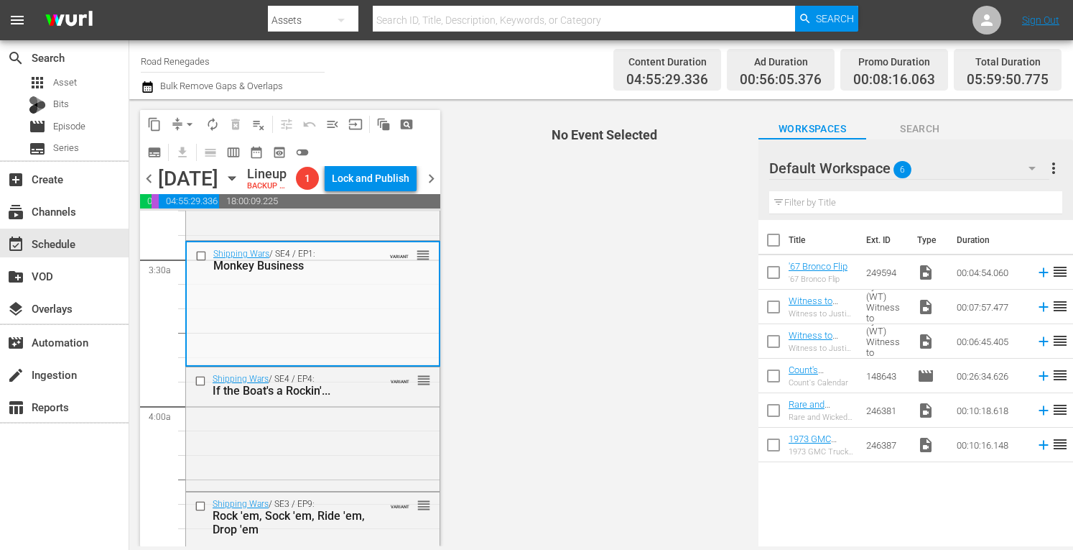
scroll to position [1025, 0]
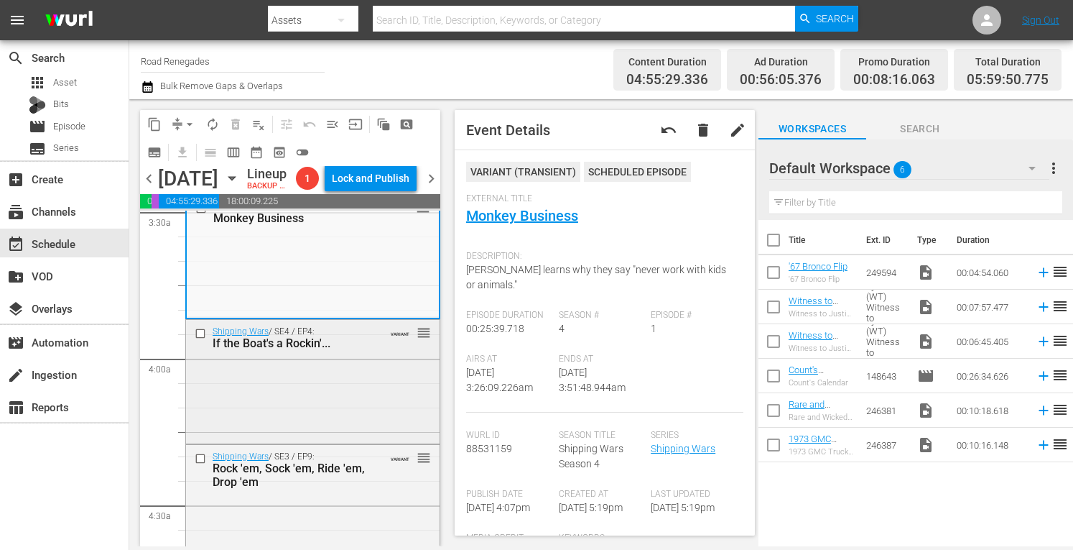
click at [308, 355] on div "Shipping Wars / SE4 / EP4: If the Boat's a Rockin'... VARIANT reorder" at bounding box center [313, 337] width 254 height 35
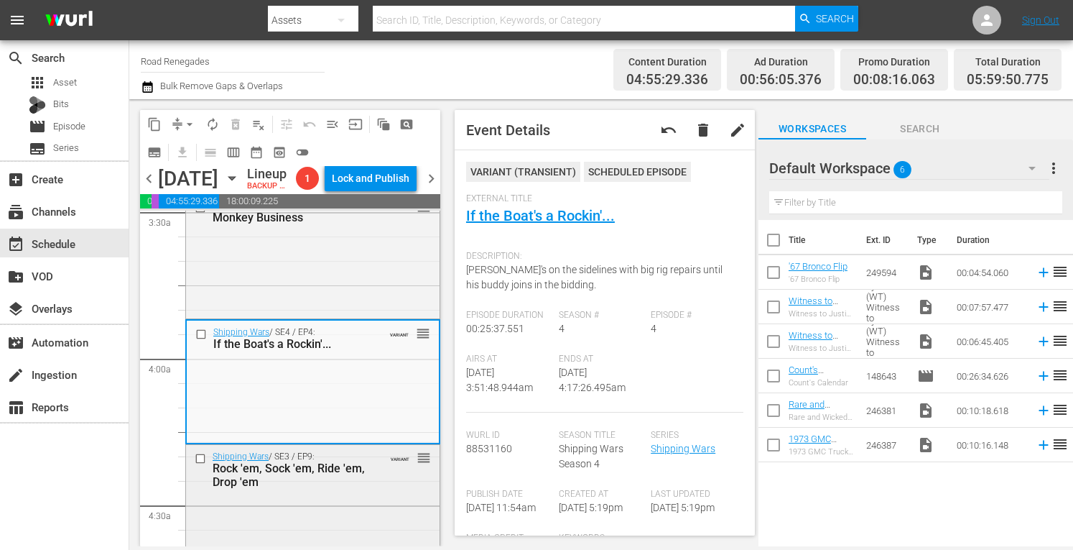
click at [364, 494] on div "Shipping Wars / SE3 / EP9: Rock 'em, Sock 'em, Ride 'em, Drop 'em VARIANT reord…" at bounding box center [313, 469] width 254 height 49
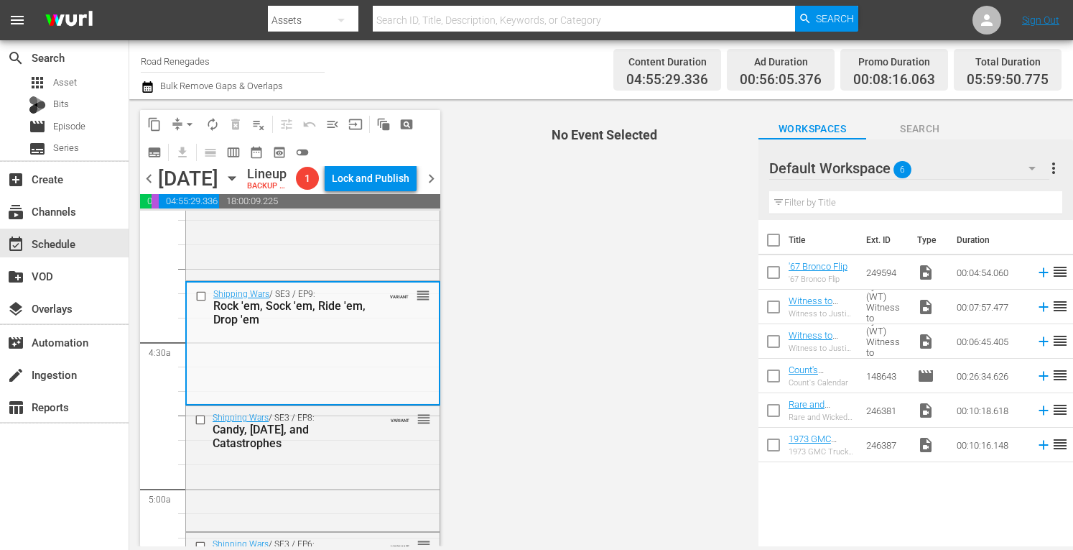
scroll to position [1283, 0]
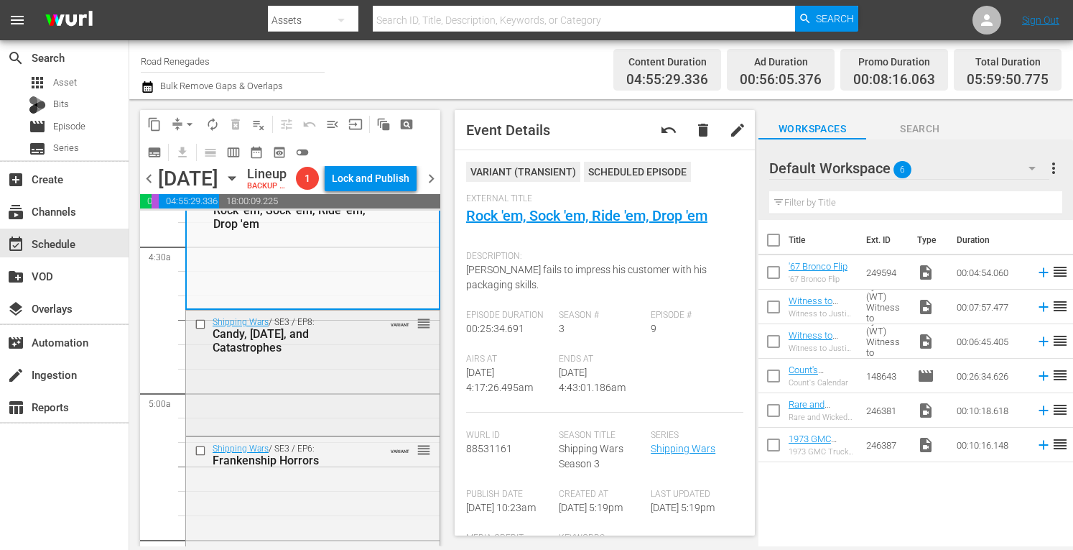
click at [368, 359] on div "Shipping Wars / SE3 / EP8: Candy, Karma, and Catastrophes VARIANT reorder" at bounding box center [313, 334] width 254 height 49
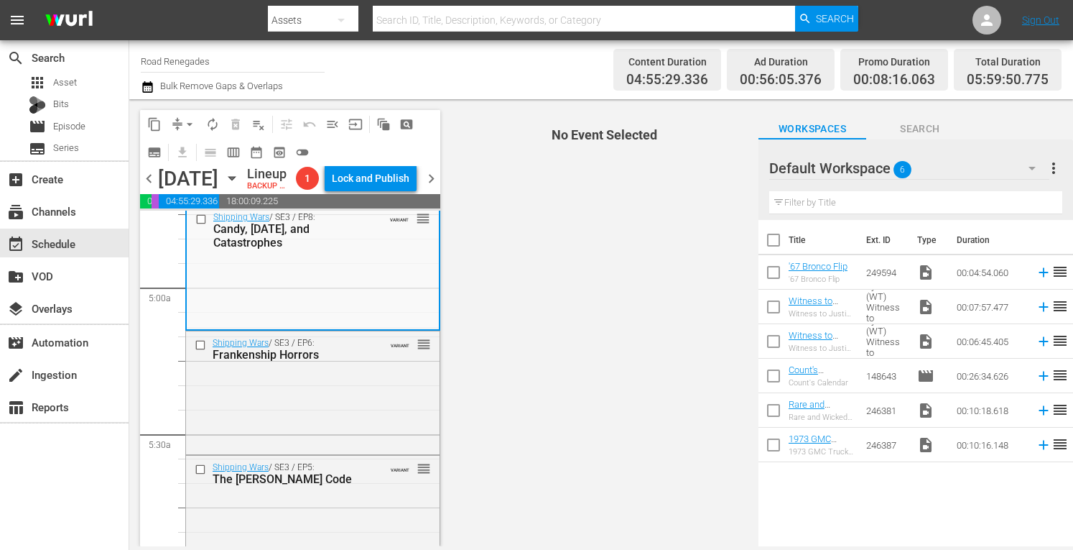
scroll to position [1446, 0]
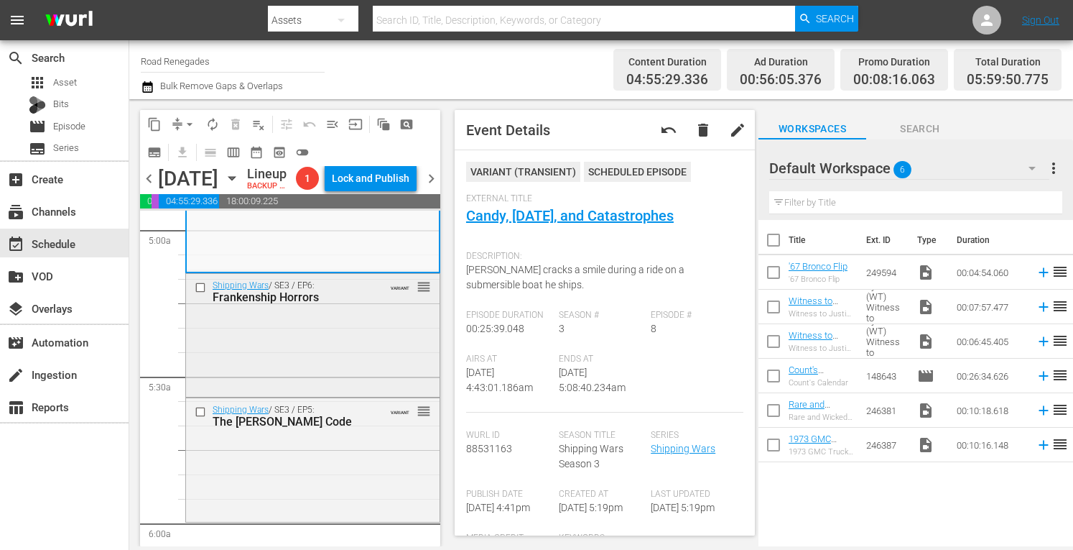
click at [328, 394] on div "Shipping Wars / SE3 / EP6: Frankenship Horrors VARIANT reorder" at bounding box center [313, 334] width 254 height 121
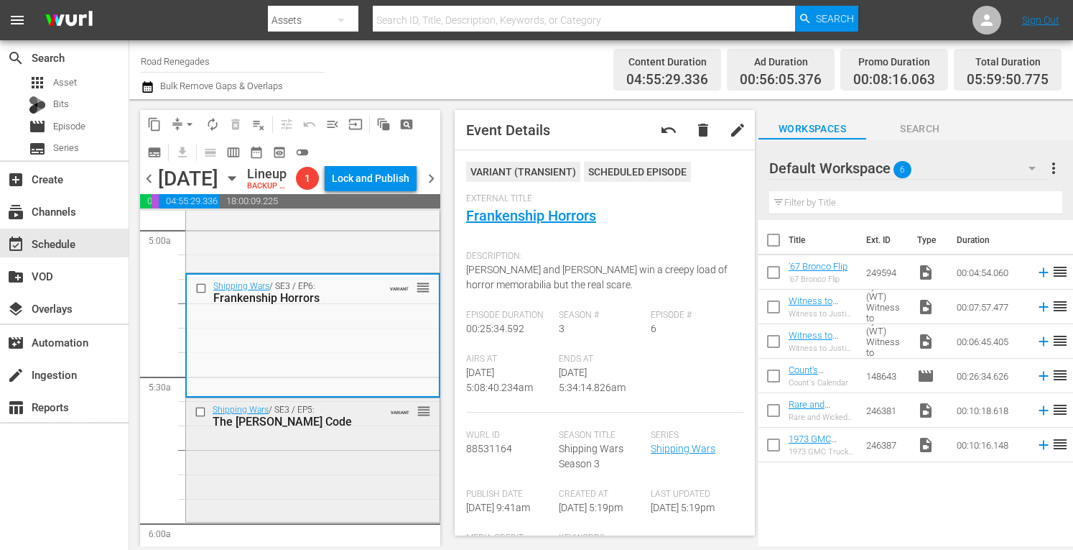
click at [352, 519] on div "Shipping Wars / SE3 / EP5: The Carney Code VARIANT reorder" at bounding box center [313, 458] width 254 height 121
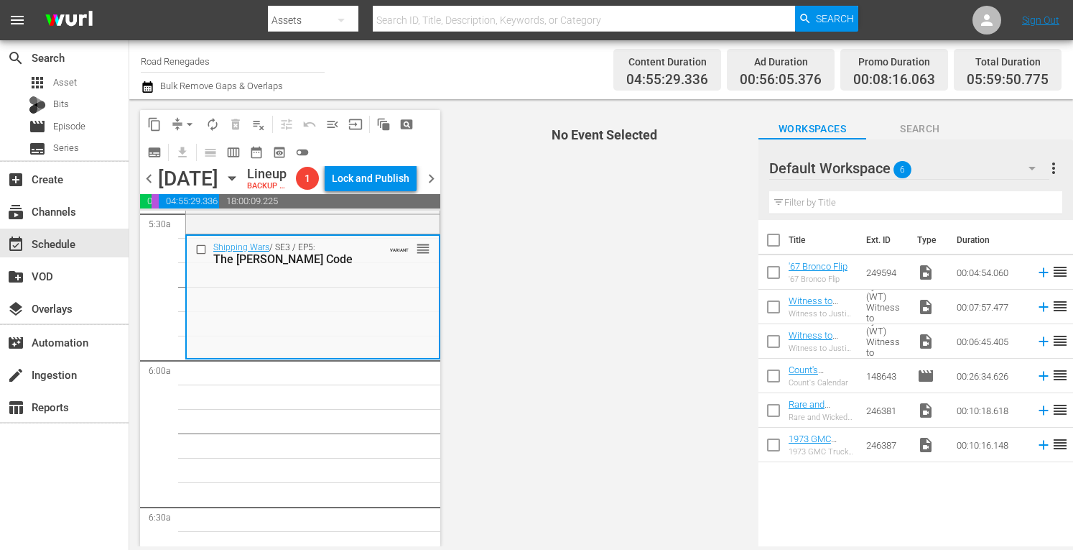
scroll to position [1667, 0]
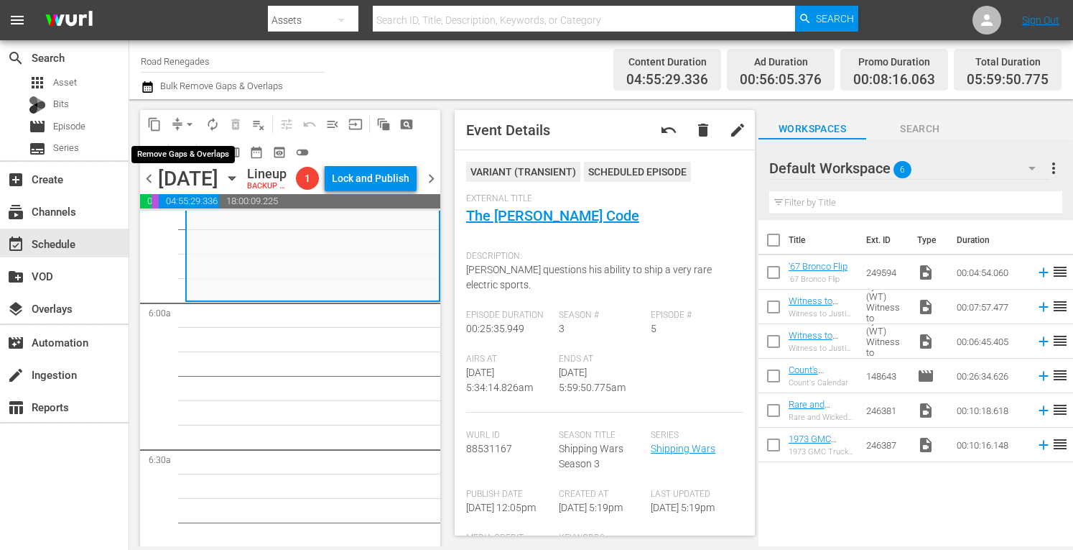
click at [191, 120] on span "arrow_drop_down" at bounding box center [190, 124] width 14 height 14
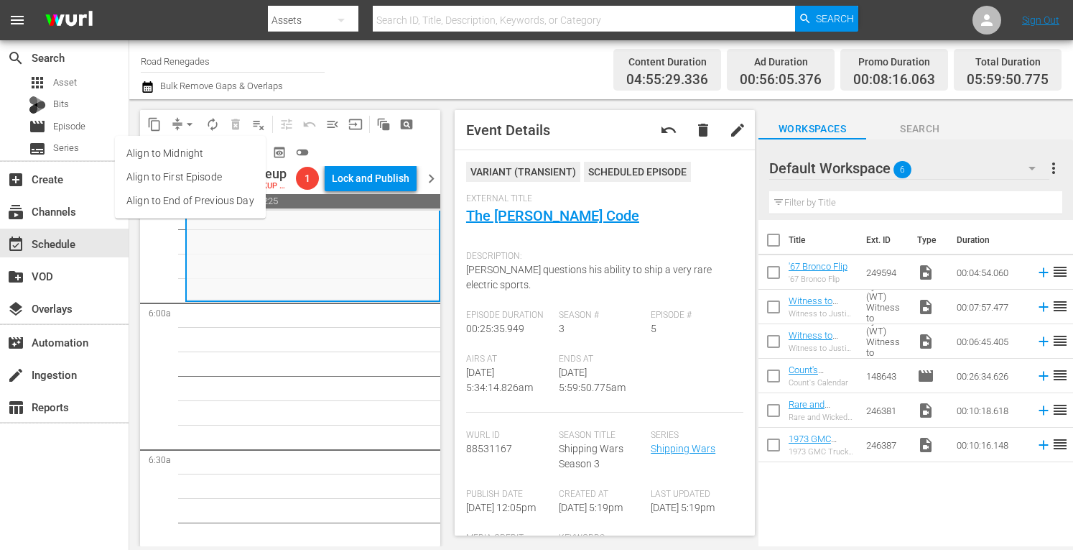
click at [182, 151] on li "Align to Midnight" at bounding box center [190, 154] width 151 height 24
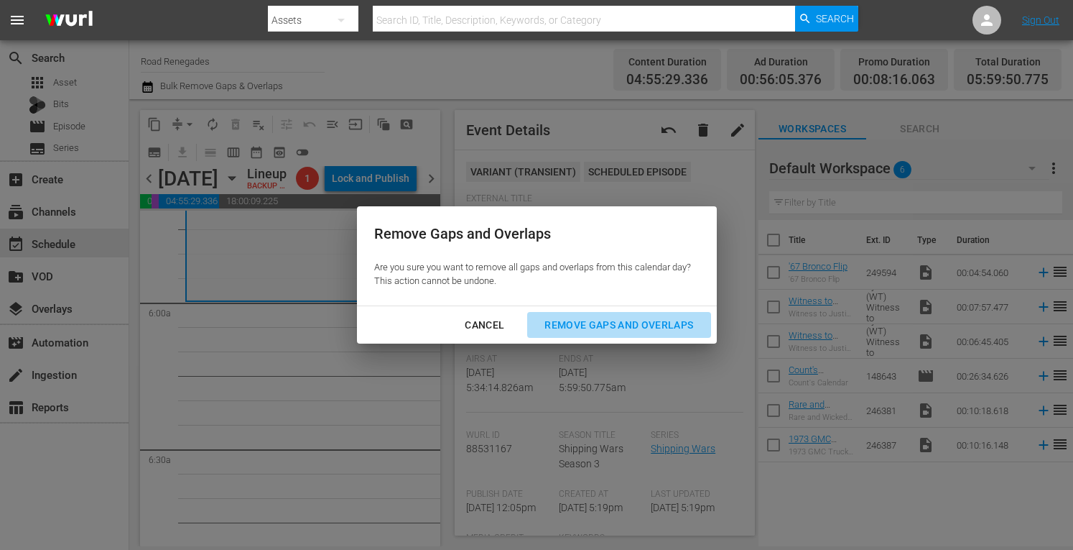
click at [575, 322] on div "Remove Gaps and Overlaps" at bounding box center [619, 325] width 172 height 18
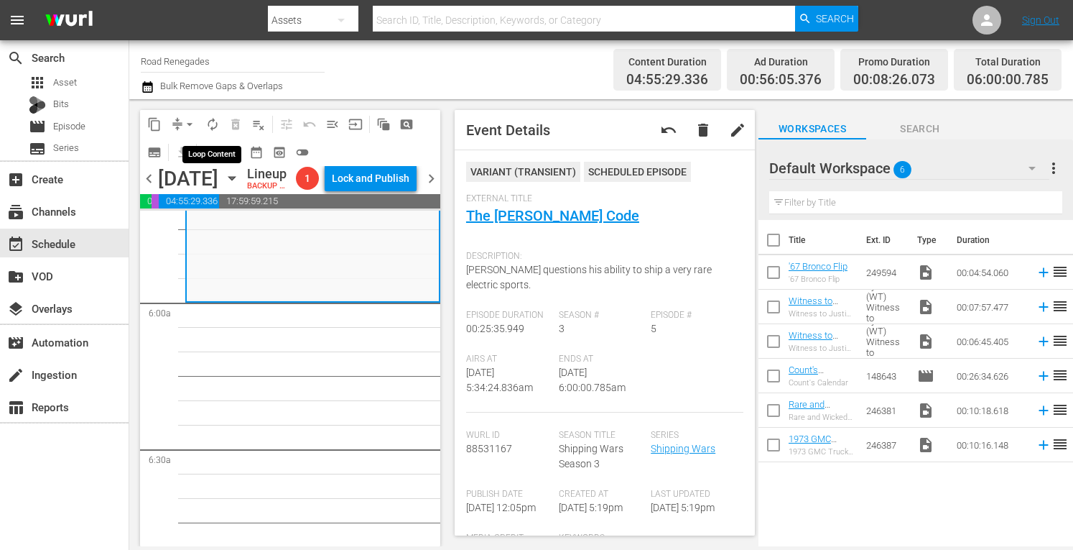
click at [210, 121] on span "autorenew_outlined" at bounding box center [212, 124] width 14 height 14
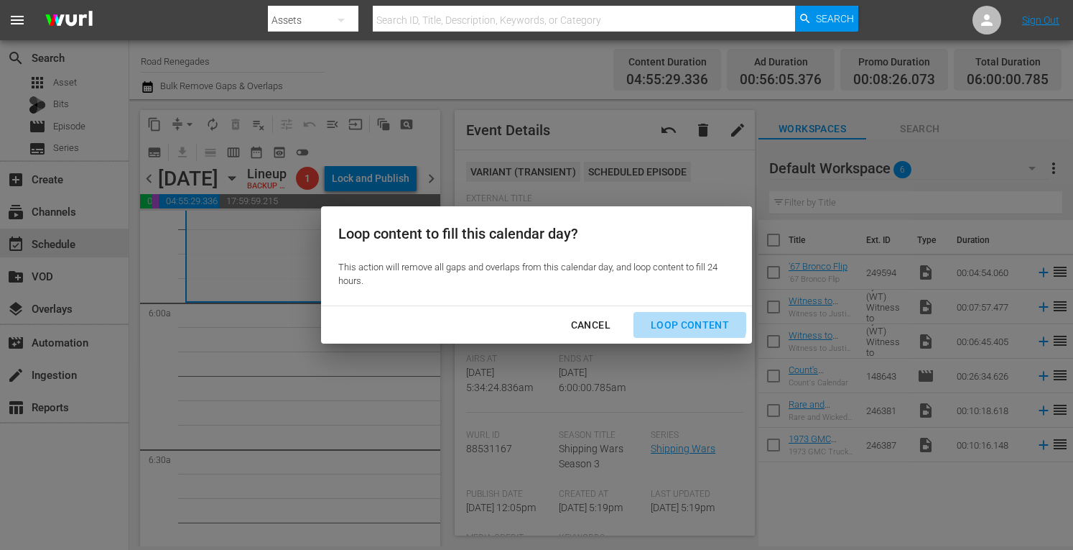
click at [664, 320] on div "Loop Content" at bounding box center [689, 325] width 101 height 18
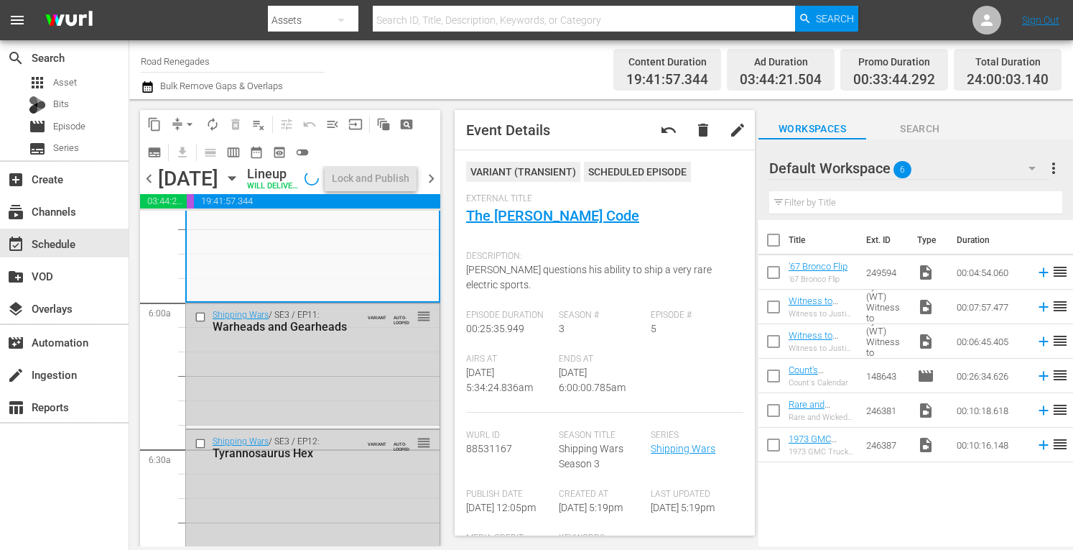
click at [427, 188] on span "chevron_right" at bounding box center [431, 179] width 18 height 18
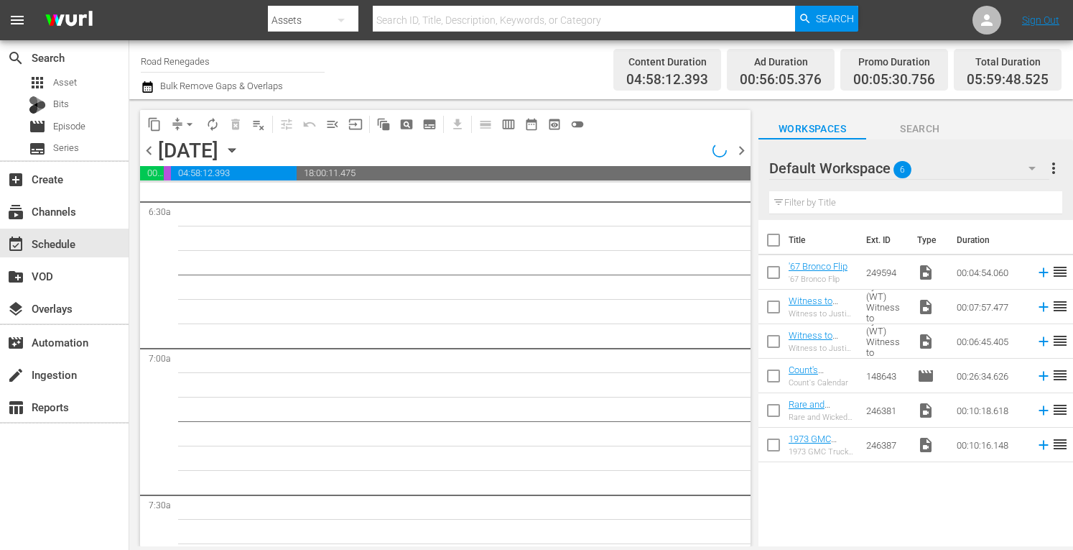
scroll to position [1667, 0]
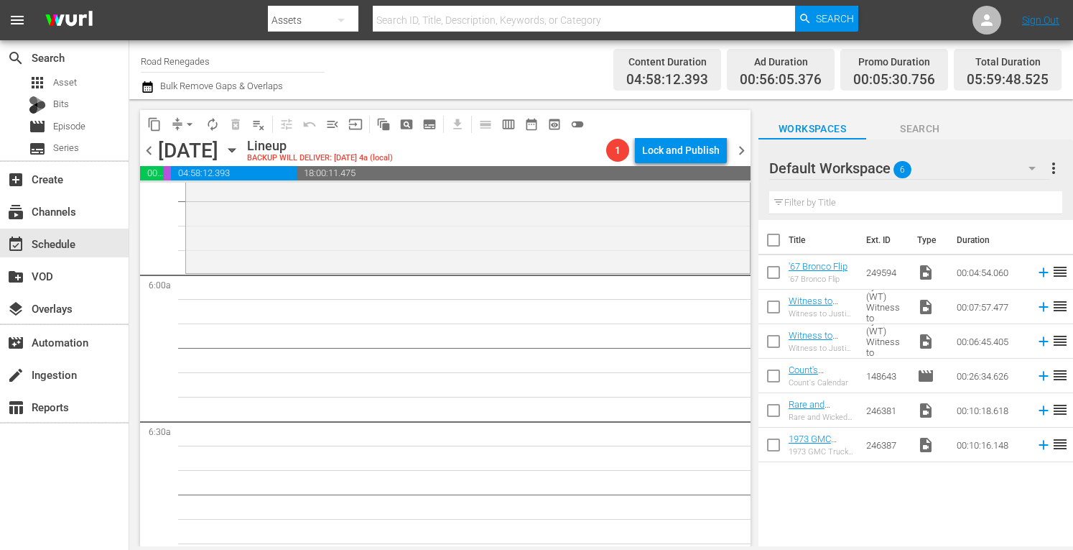
click at [232, 60] on input "Road Renegades" at bounding box center [233, 61] width 184 height 34
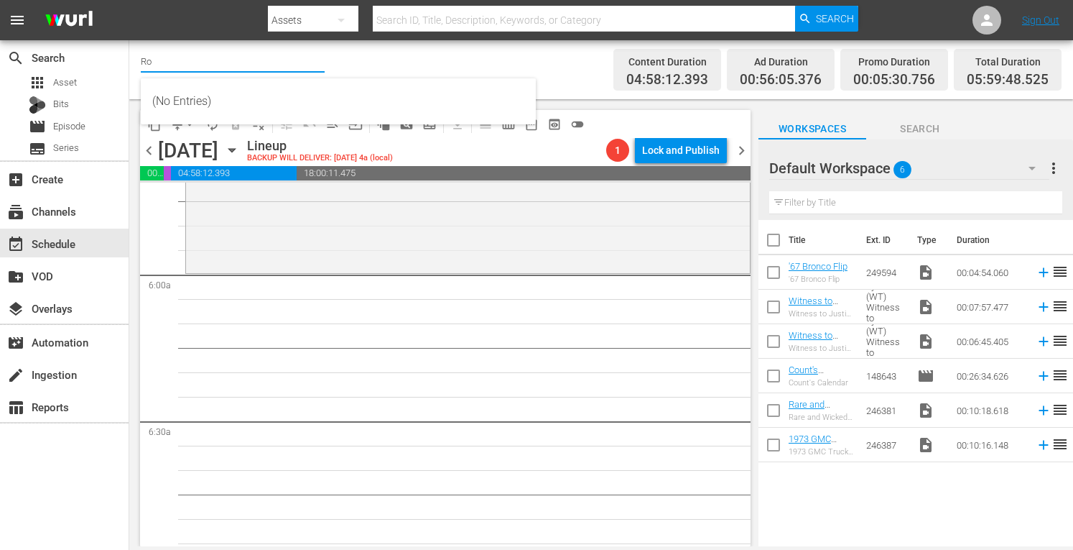
type input "R"
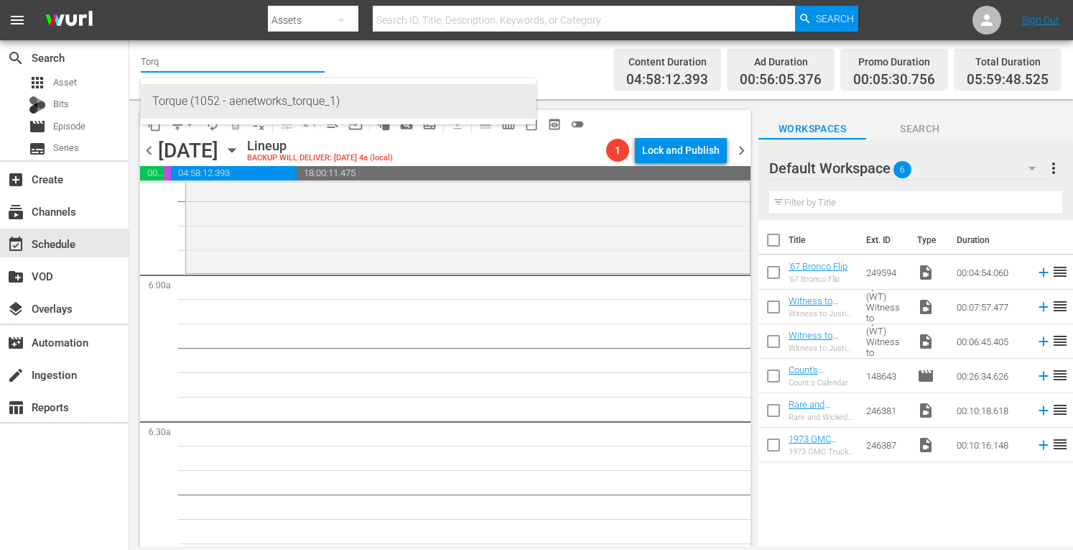
click at [204, 95] on div "Torque (1052 - aenetworks_torque_1)" at bounding box center [338, 101] width 372 height 34
type input "Torque (1052 - aenetworks_torque_1)"
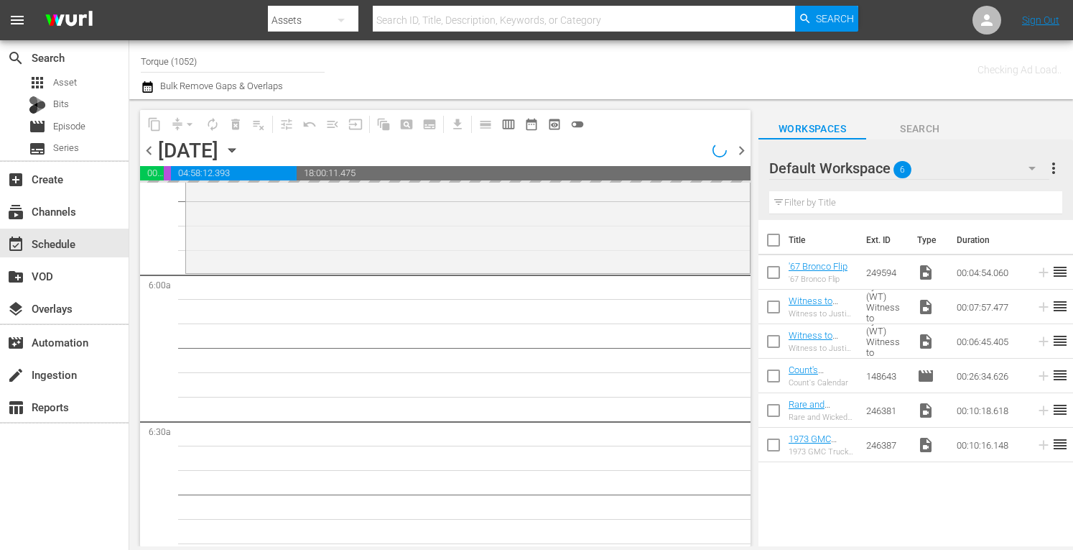
scroll to position [1814, 0]
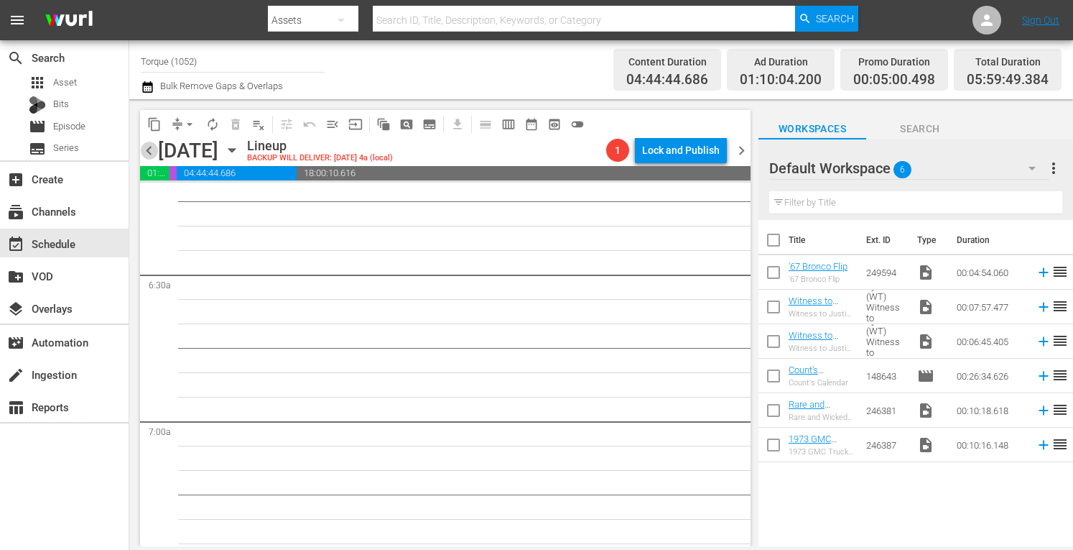
click at [154, 146] on span "chevron_left" at bounding box center [149, 151] width 18 height 18
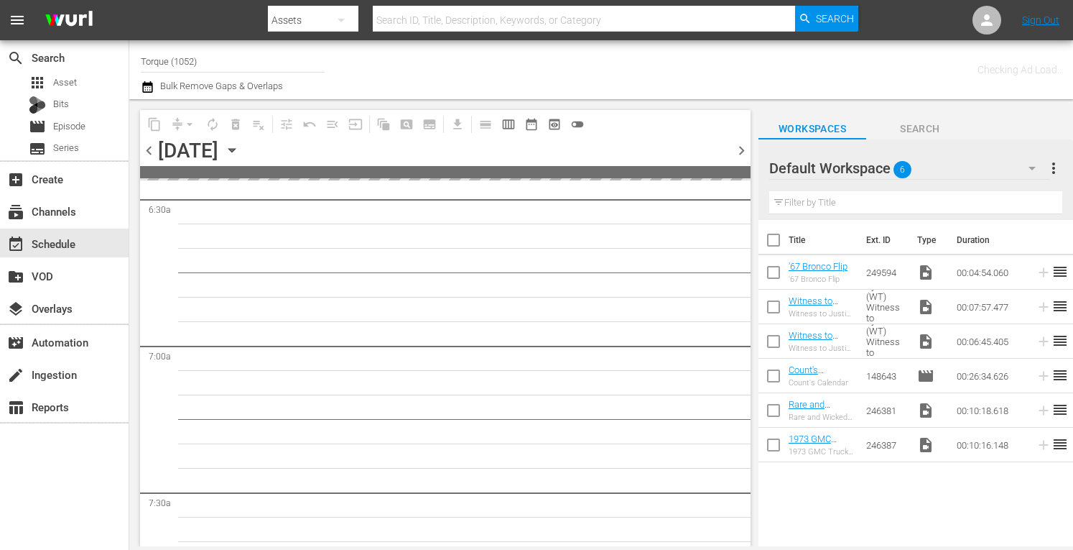
click at [154, 146] on span "chevron_left" at bounding box center [149, 151] width 18 height 18
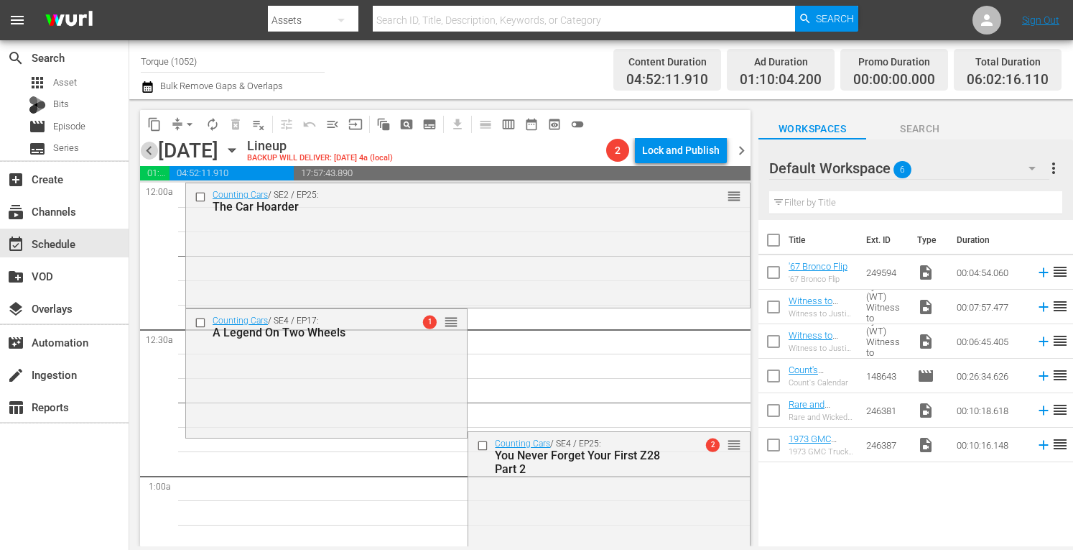
click at [149, 150] on span "chevron_left" at bounding box center [149, 151] width 18 height 18
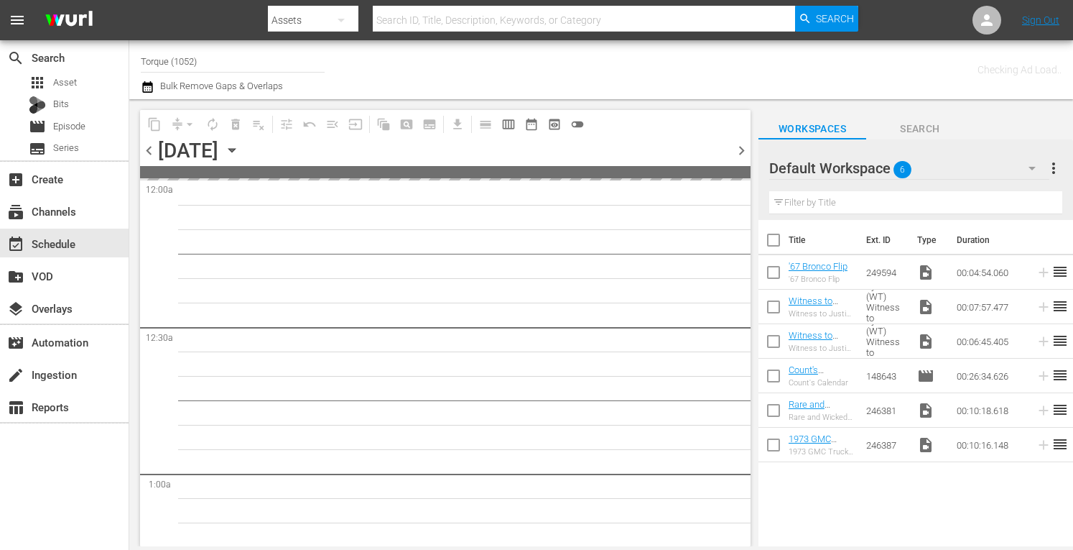
click at [149, 150] on span "chevron_left" at bounding box center [149, 151] width 18 height 18
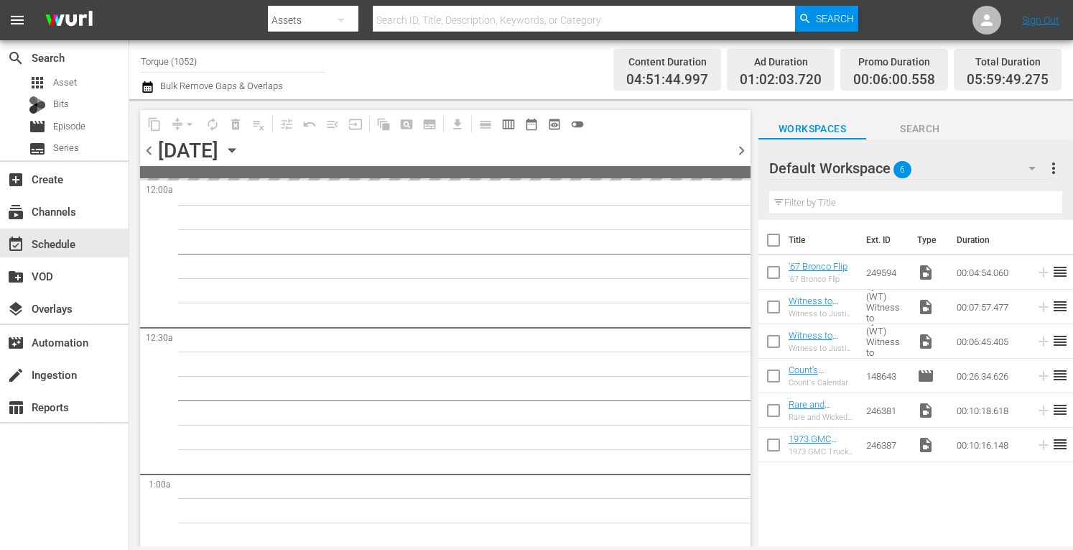
click at [149, 150] on span "chevron_left" at bounding box center [149, 151] width 18 height 18
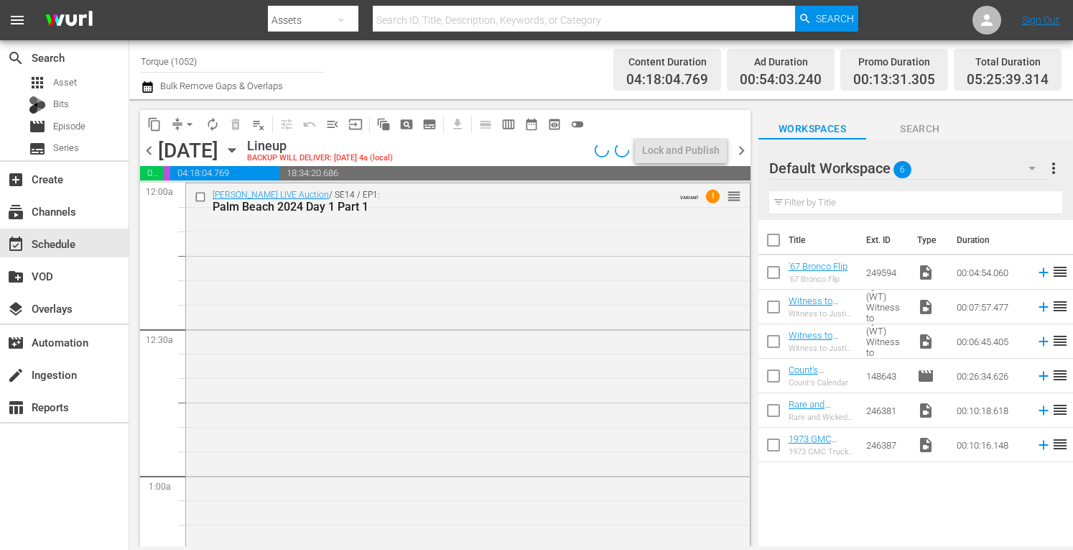
click at [149, 150] on span "chevron_left" at bounding box center [149, 151] width 18 height 18
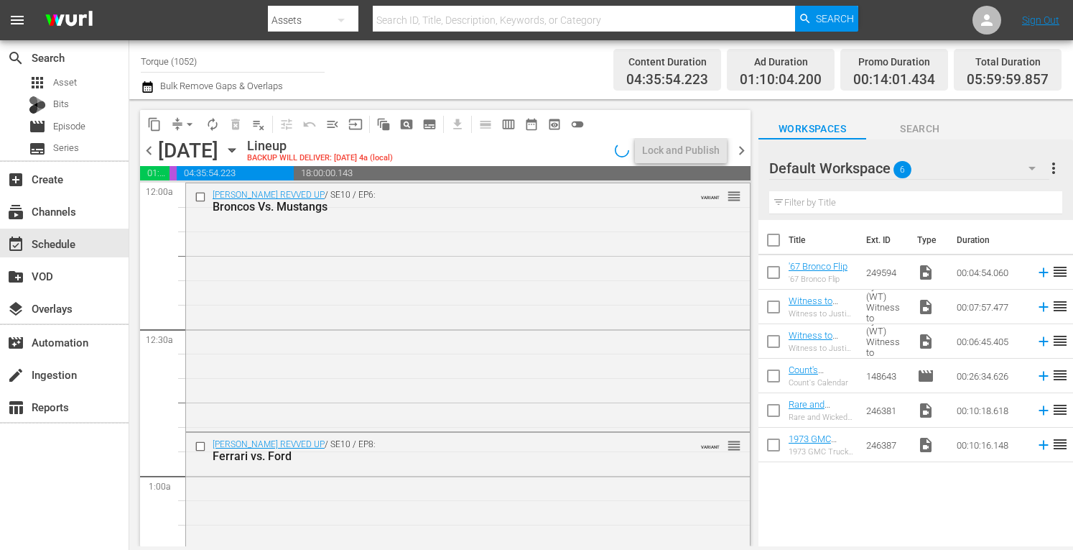
click at [149, 150] on span "chevron_left" at bounding box center [149, 151] width 18 height 18
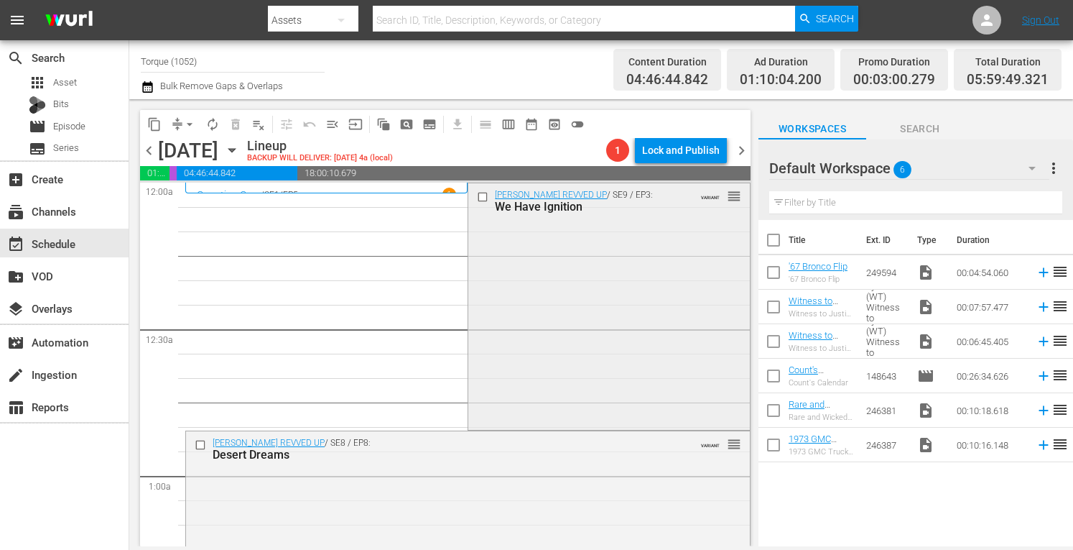
click at [627, 299] on div "Barrett-Jackson REVVED UP / SE9 / EP3: We Have Ignition VARIANT reorder" at bounding box center [608, 304] width 281 height 243
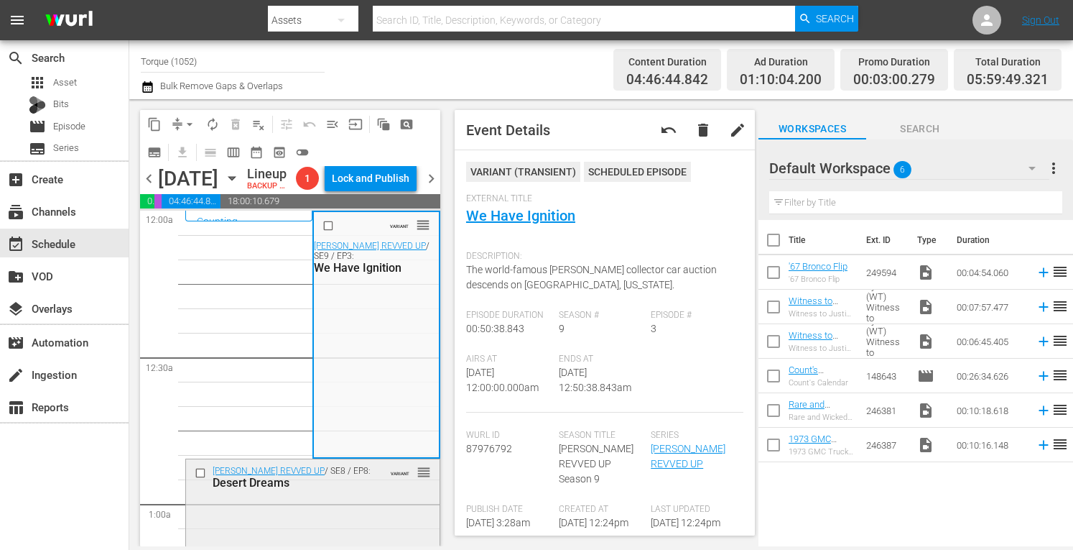
click at [370, 494] on div "Barrett-Jackson REVVED UP / SE8 / EP8: Desert Dreams VARIANT reorder" at bounding box center [313, 476] width 254 height 35
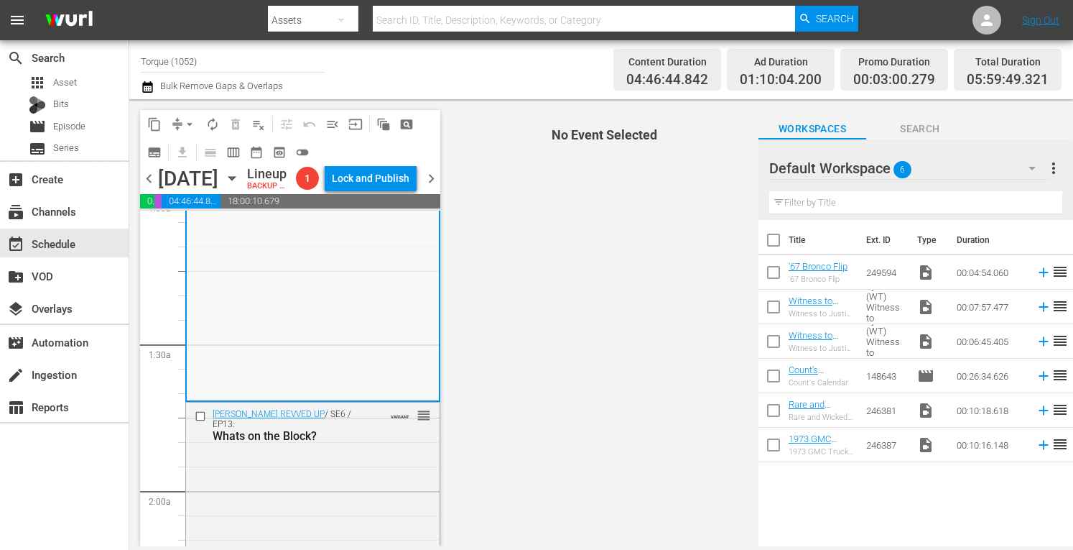
scroll to position [354, 0]
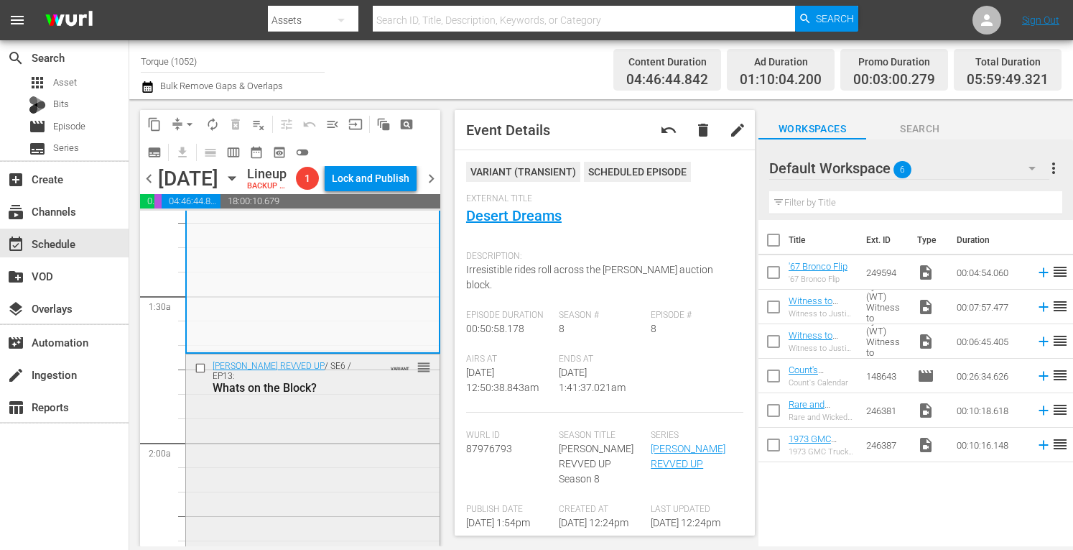
click at [371, 399] on div "Barrett-Jackson REVVED UP / SE6 / EP13: Whats on the Block? VARIANT reorder" at bounding box center [313, 376] width 254 height 45
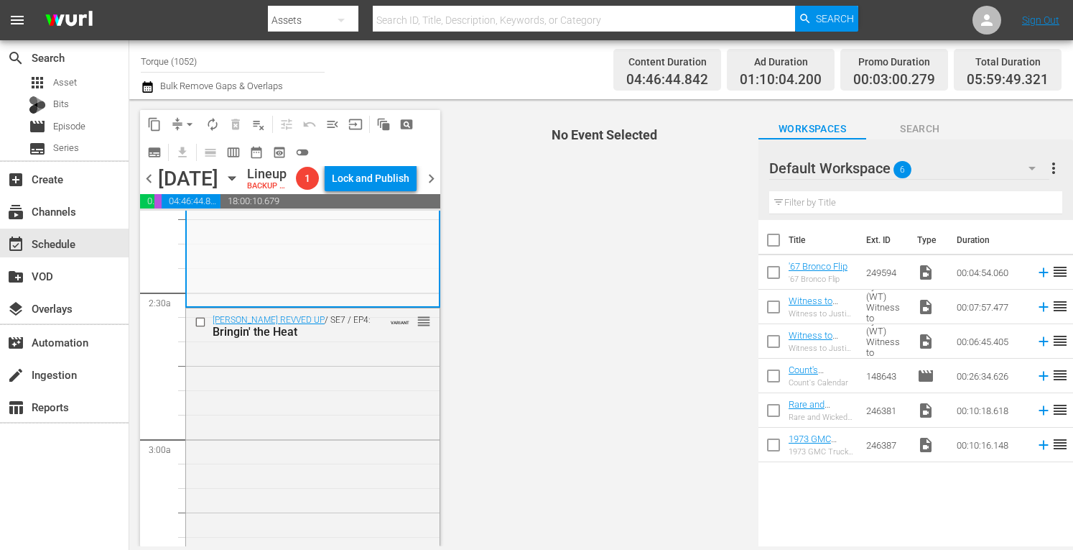
scroll to position [690, 0]
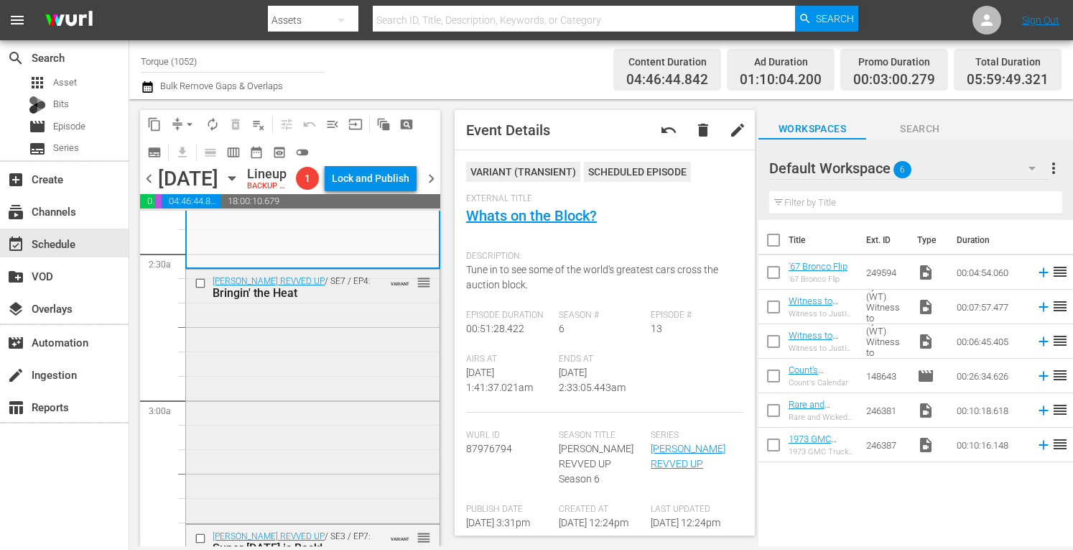
click at [365, 384] on div "Barrett-Jackson REVVED UP / SE7 / EP4: Bringin' the Heat VARIANT reorder" at bounding box center [313, 394] width 254 height 251
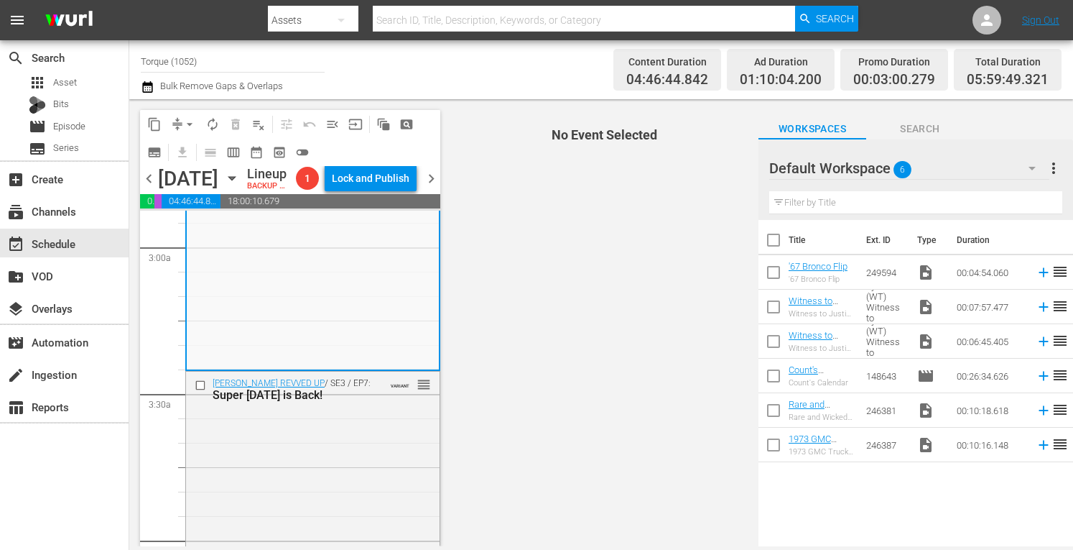
scroll to position [881, 0]
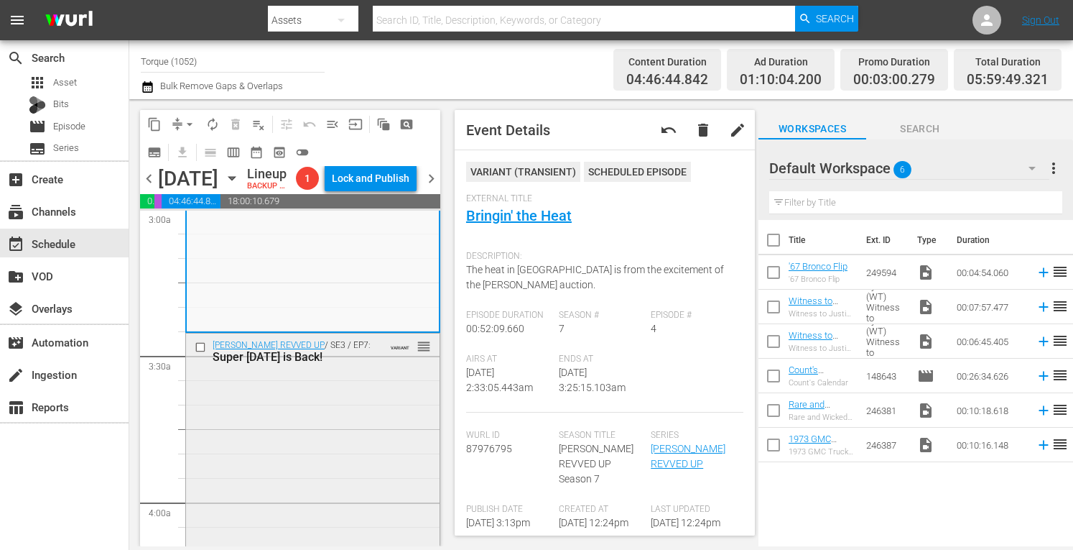
click at [359, 440] on div "Barrett-Jackson REVVED UP / SE3 / EP7: Super Saturday is Back! VARIANT reorder" at bounding box center [313, 458] width 254 height 251
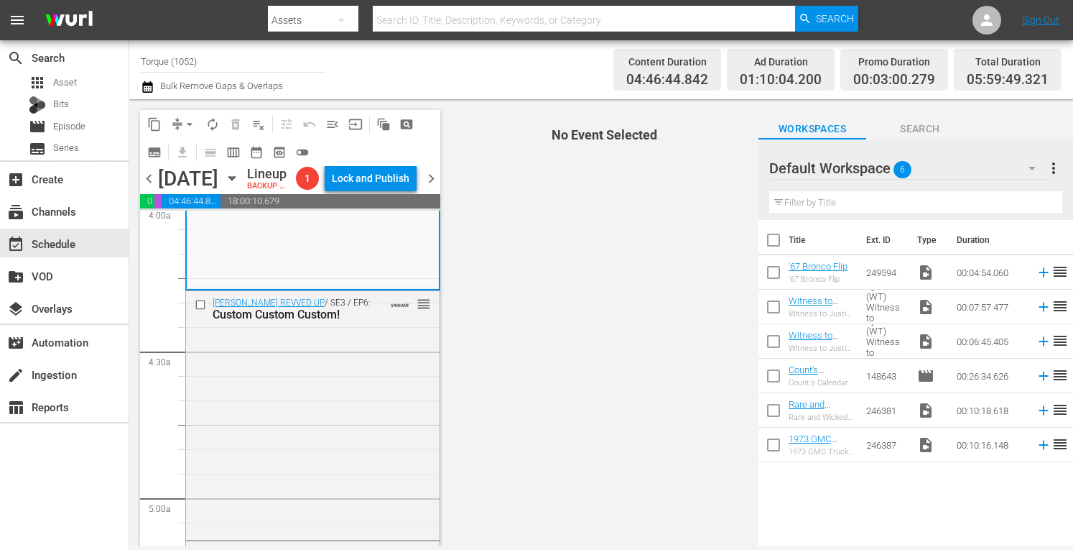
scroll to position [1216, 0]
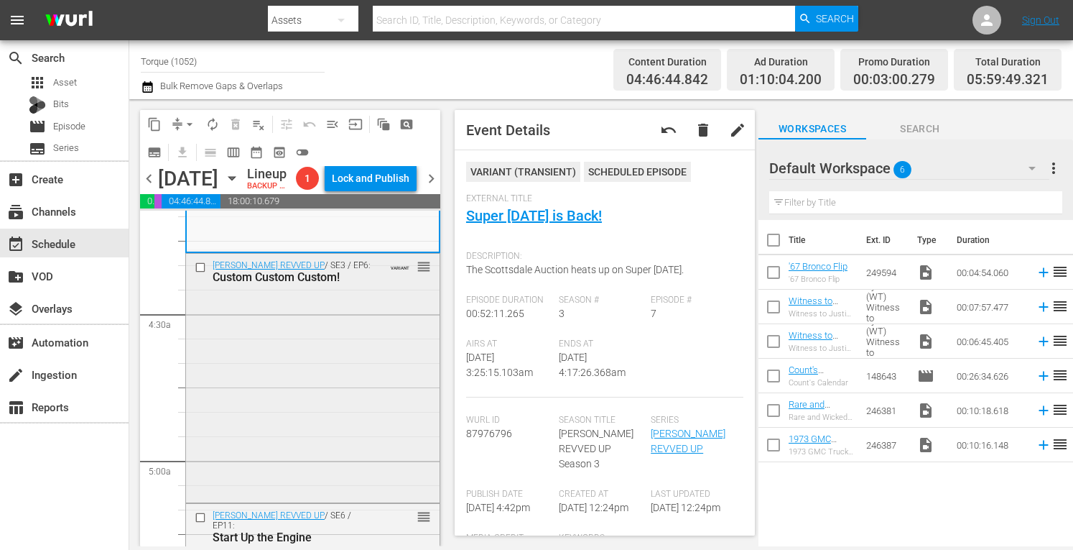
click at [353, 366] on div "Barrett-Jackson REVVED UP / SE3 / EP6: Custom Custom Custom! VARIANT reorder" at bounding box center [313, 377] width 254 height 246
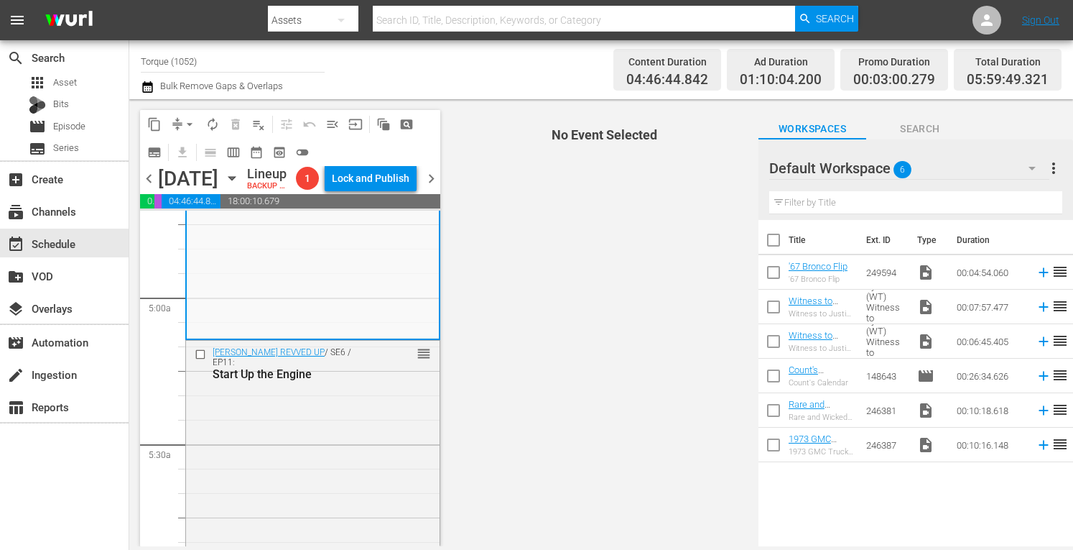
scroll to position [1427, 0]
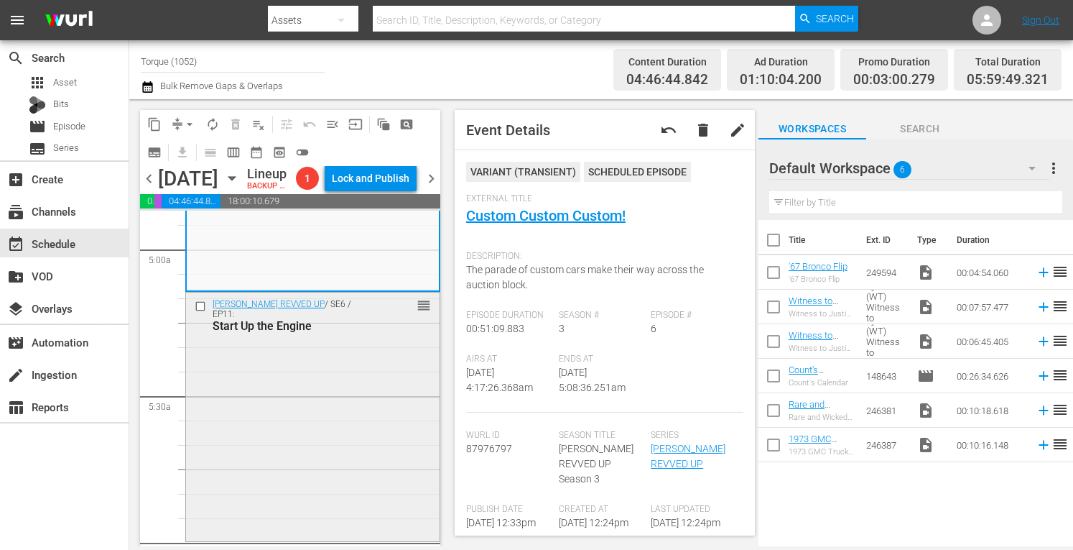
click at [366, 370] on div "Barrett-Jackson REVVED UP / SE6 / EP11: Start Up the Engine reorder" at bounding box center [313, 415] width 254 height 246
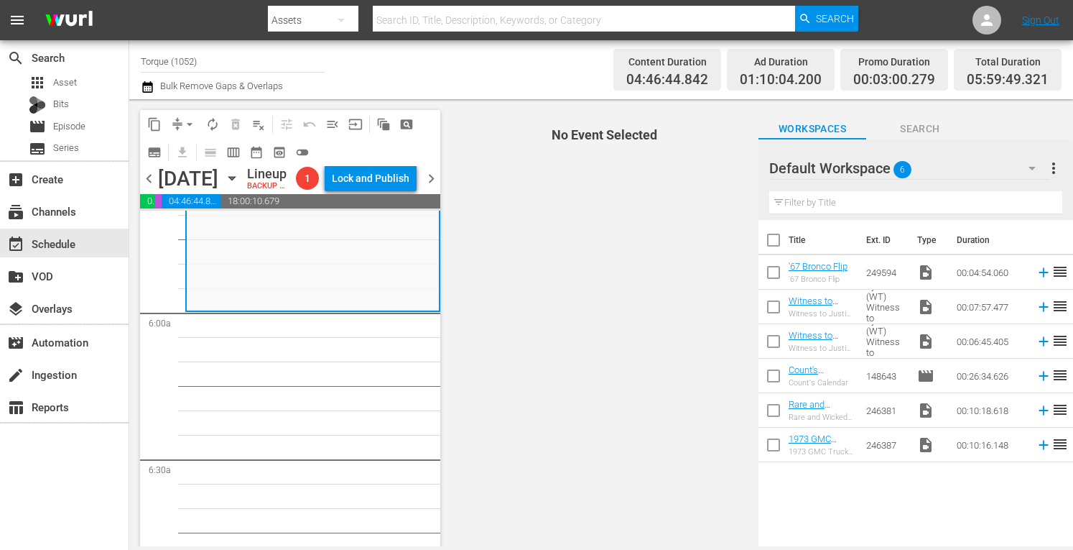
scroll to position [1676, 0]
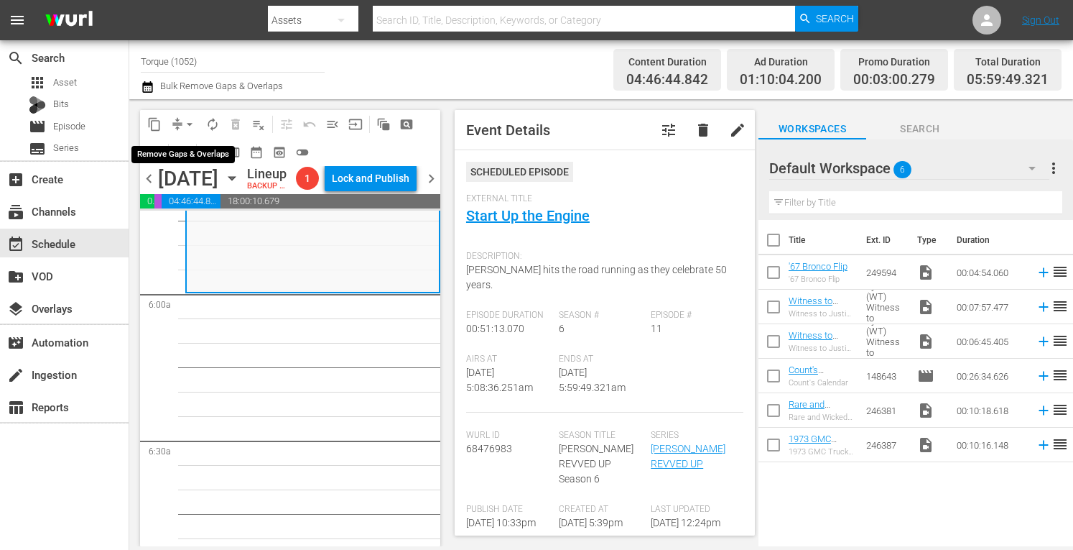
click at [190, 121] on span "arrow_drop_down" at bounding box center [190, 124] width 14 height 14
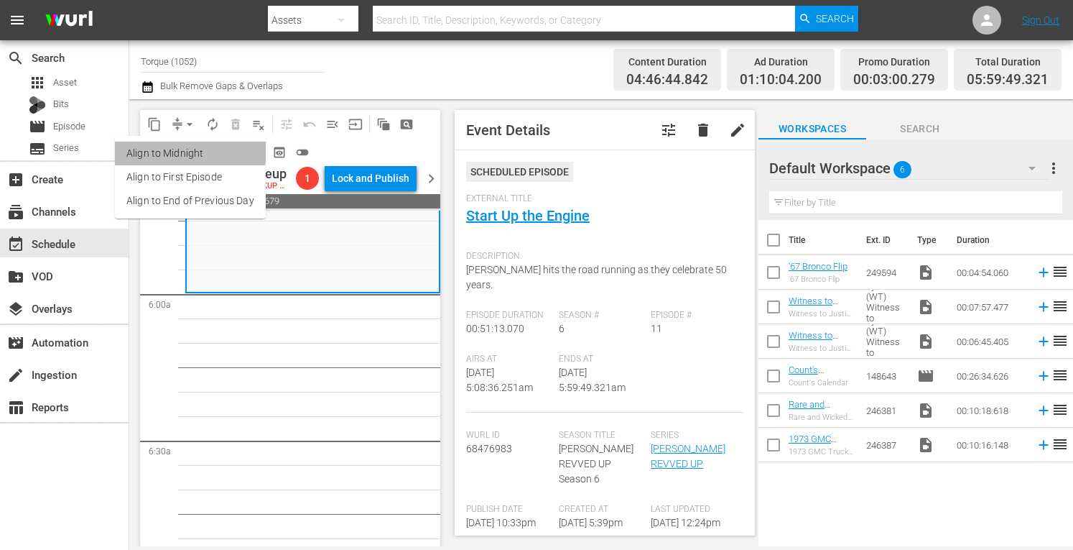
click at [190, 147] on li "Align to Midnight" at bounding box center [190, 154] width 151 height 24
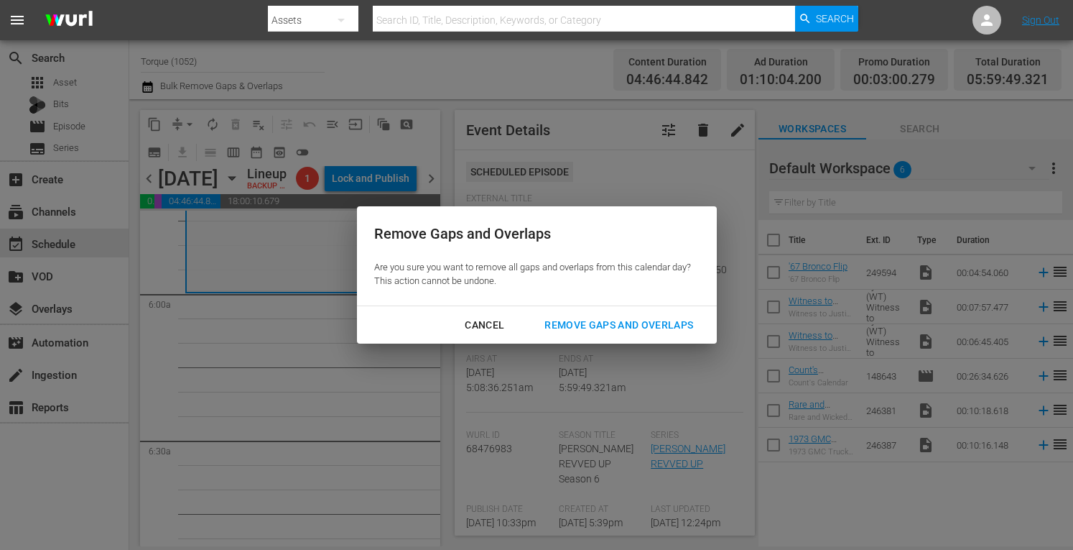
click at [602, 323] on div "Remove Gaps and Overlaps" at bounding box center [619, 325] width 172 height 18
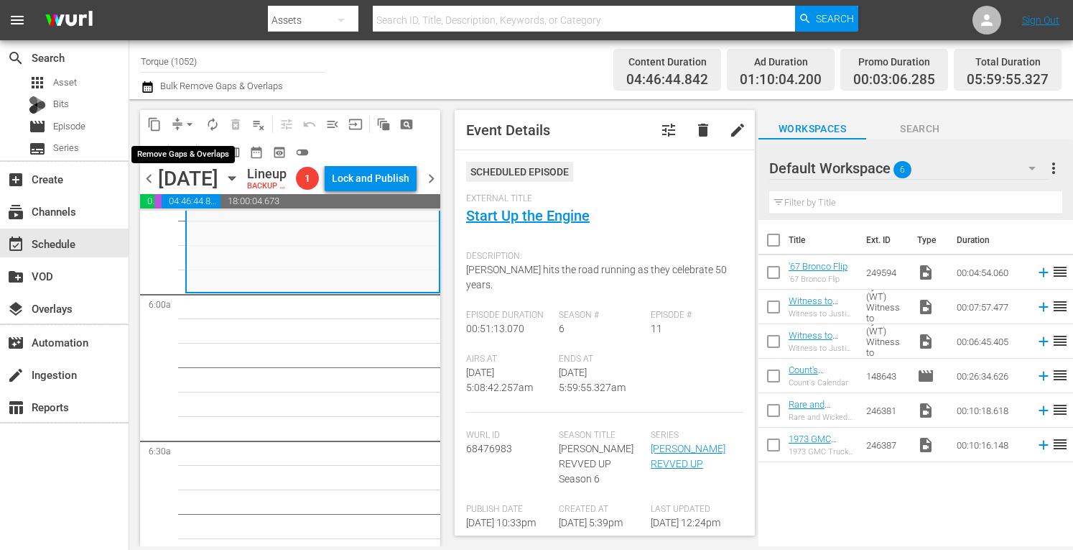
click at [192, 119] on span "arrow_drop_down" at bounding box center [190, 124] width 14 height 14
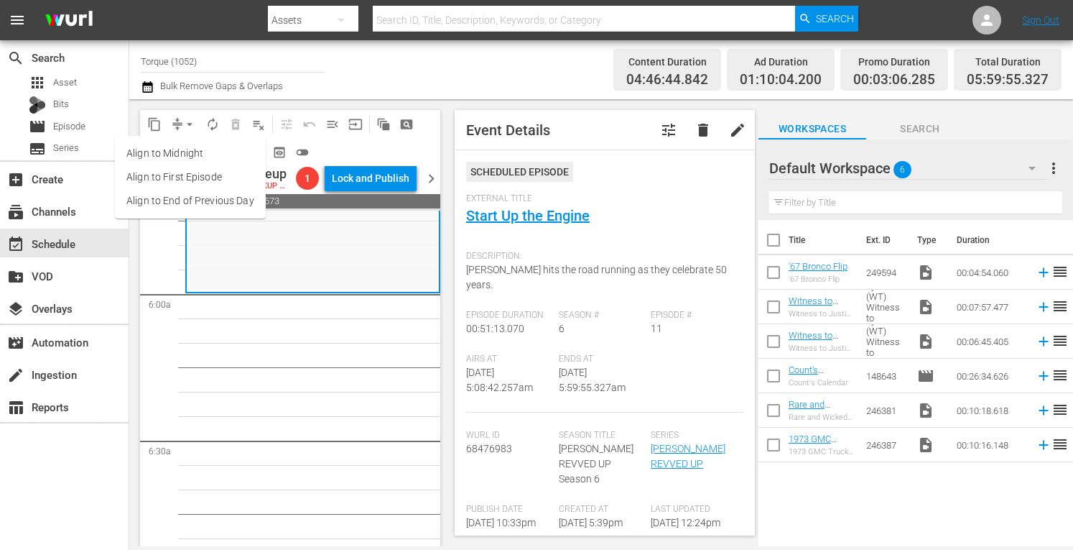
click at [192, 147] on li "Align to Midnight" at bounding box center [190, 154] width 151 height 24
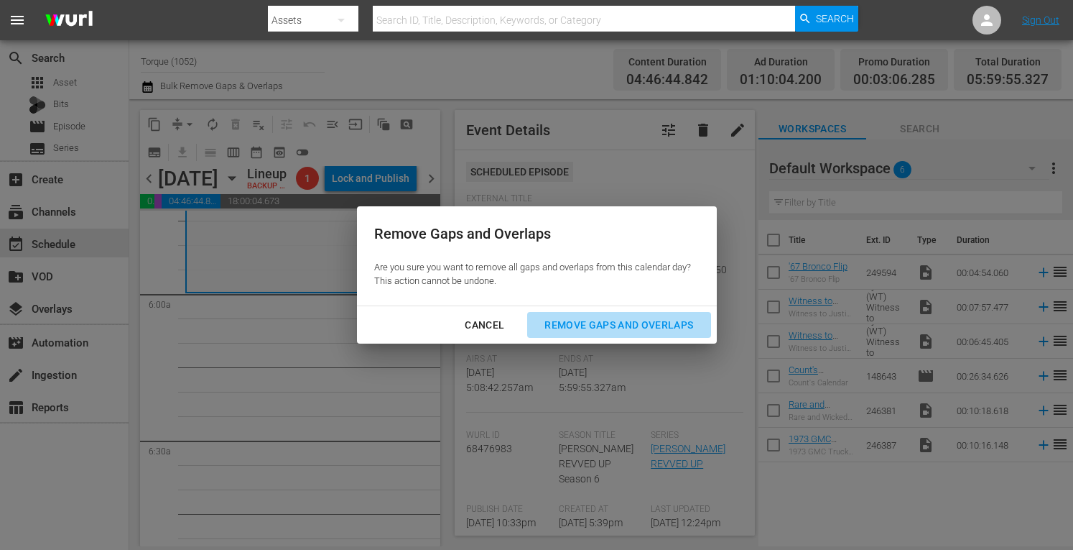
click at [612, 320] on div "Remove Gaps and Overlaps" at bounding box center [619, 325] width 172 height 18
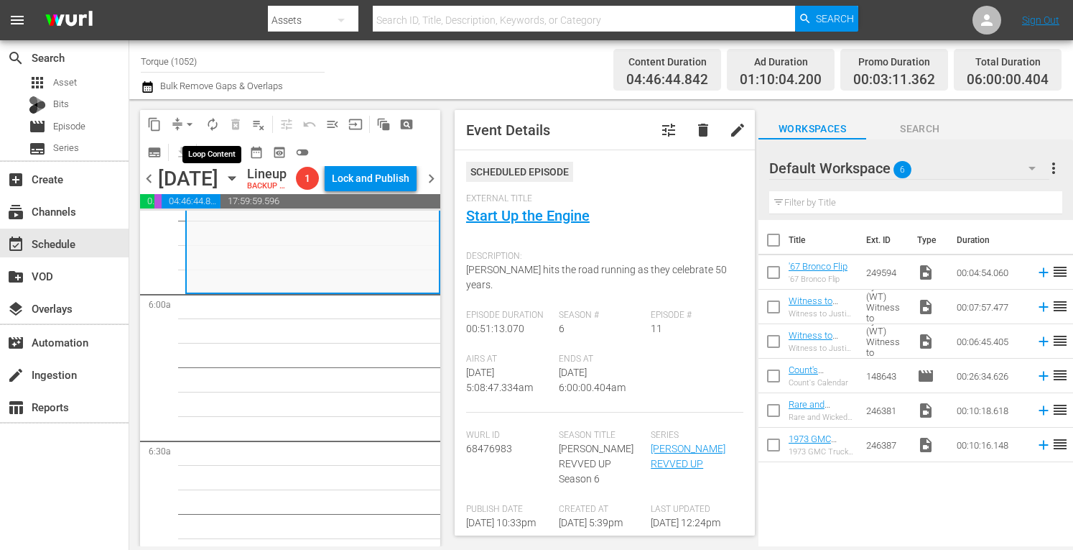
click at [210, 121] on span "autorenew_outlined" at bounding box center [212, 124] width 14 height 14
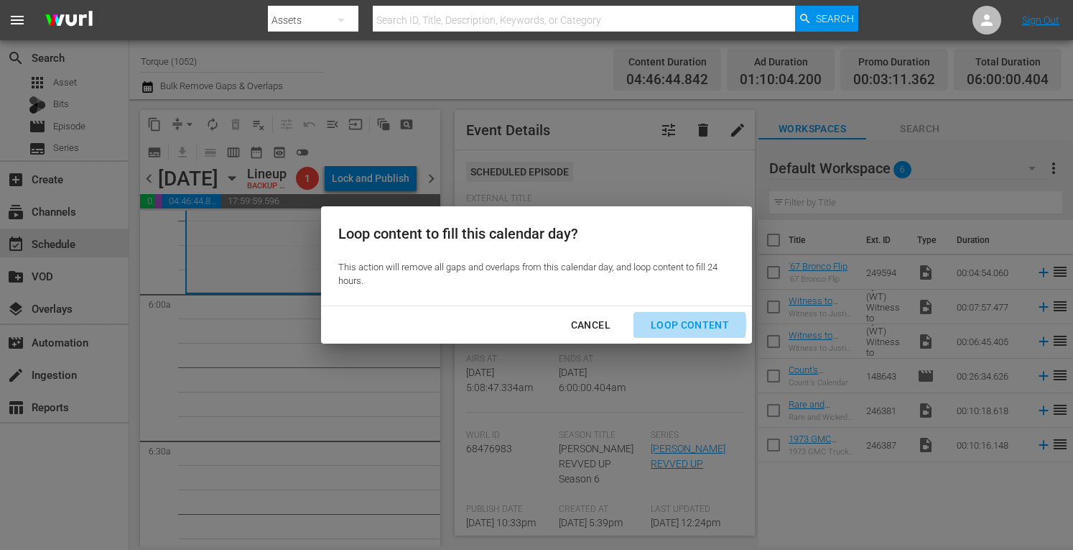
click at [673, 324] on div "Loop Content" at bounding box center [689, 325] width 101 height 18
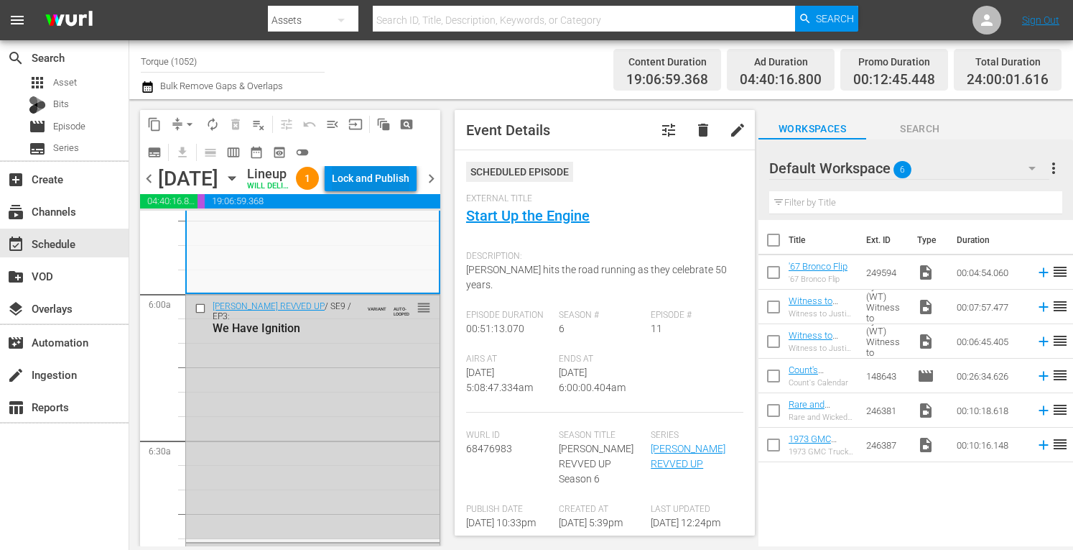
click at [380, 175] on div "Lock and Publish" at bounding box center [371, 178] width 78 height 26
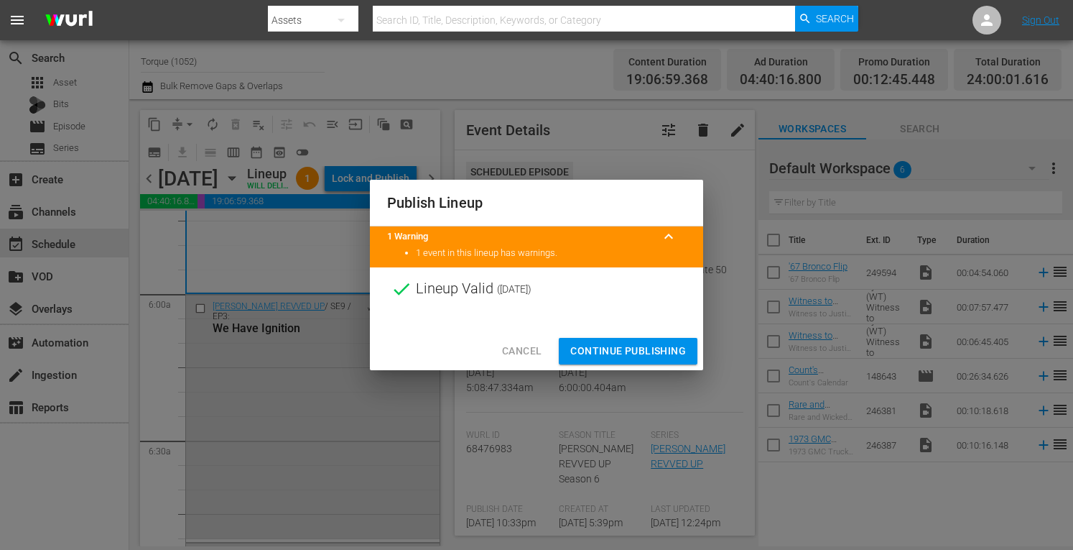
click at [635, 350] on span "Continue Publishing" at bounding box center [628, 351] width 116 height 18
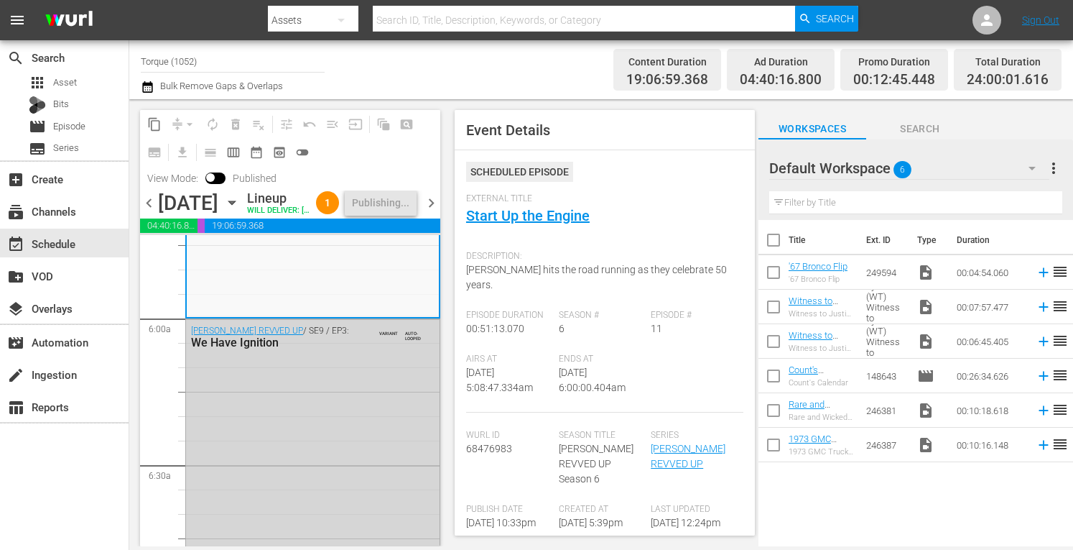
click at [428, 212] on span "chevron_right" at bounding box center [431, 203] width 18 height 18
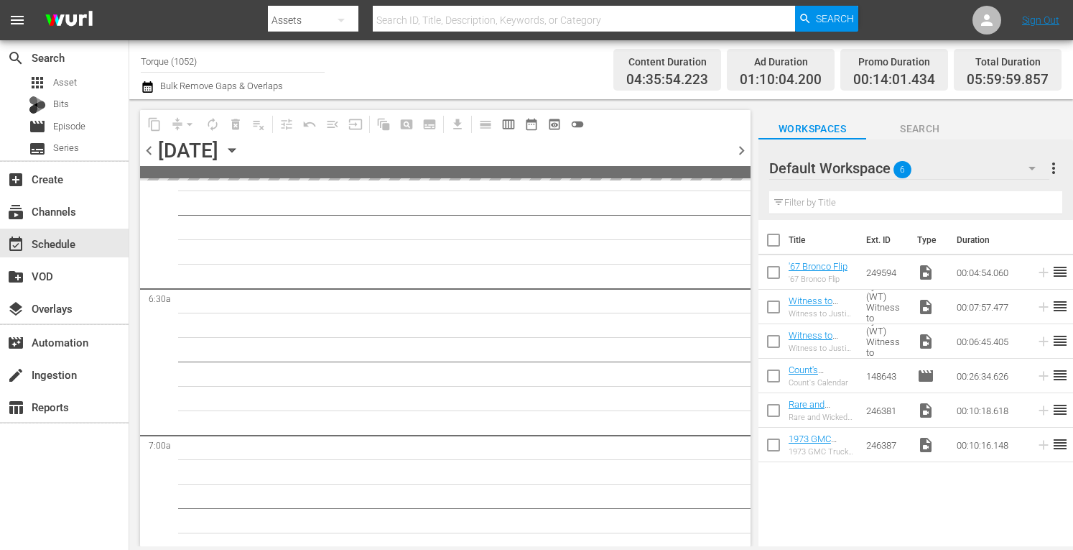
scroll to position [1700, 0]
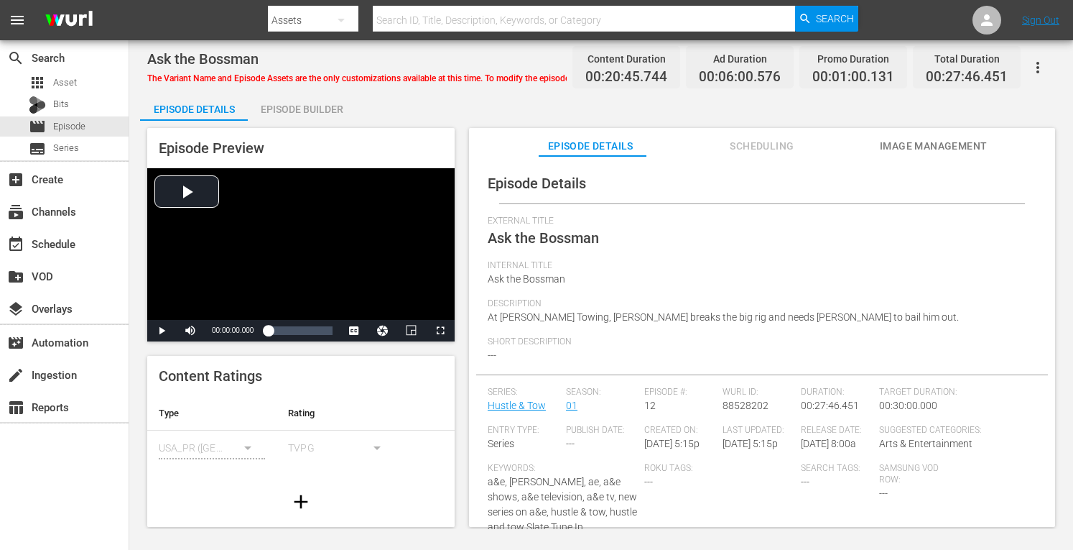
click at [282, 112] on div "Episode Builder" at bounding box center [302, 109] width 108 height 34
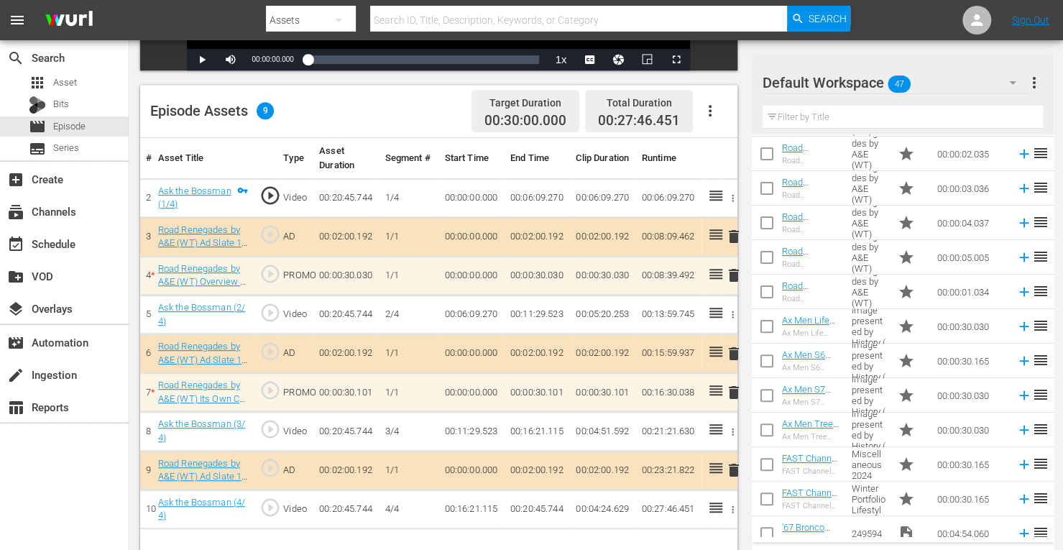
scroll to position [177, 0]
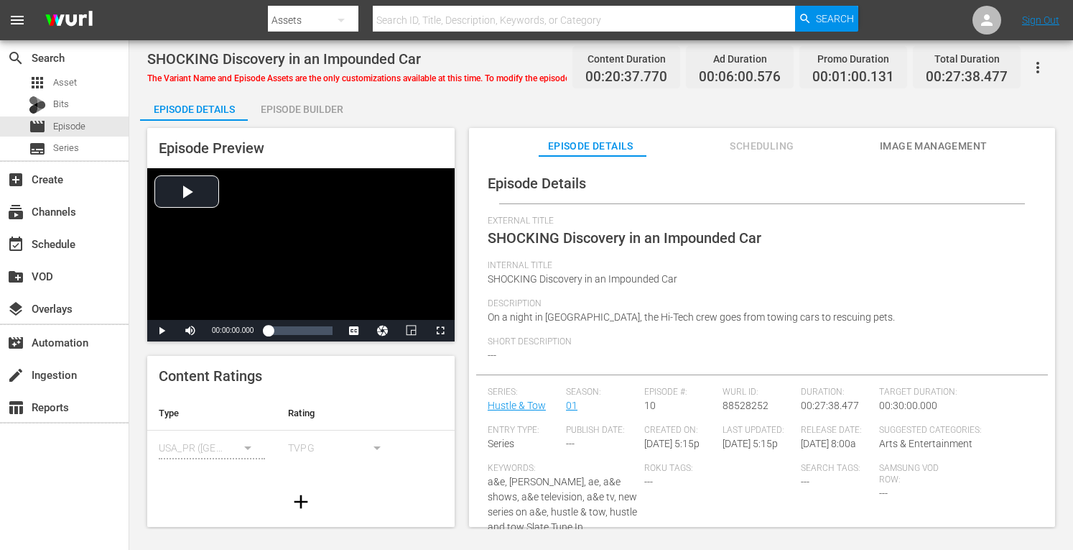
click at [316, 110] on div "Episode Builder" at bounding box center [302, 109] width 108 height 34
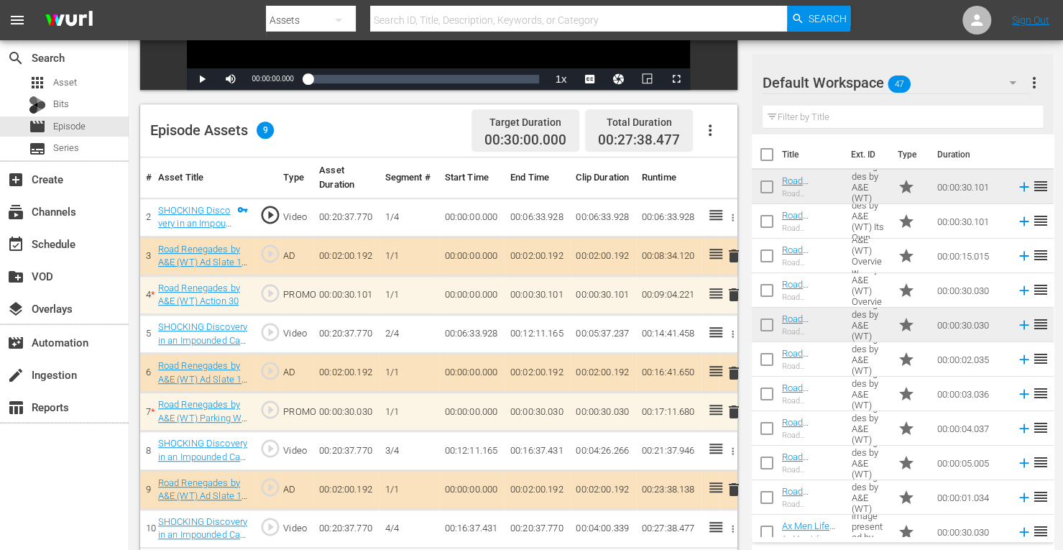
scroll to position [374, 0]
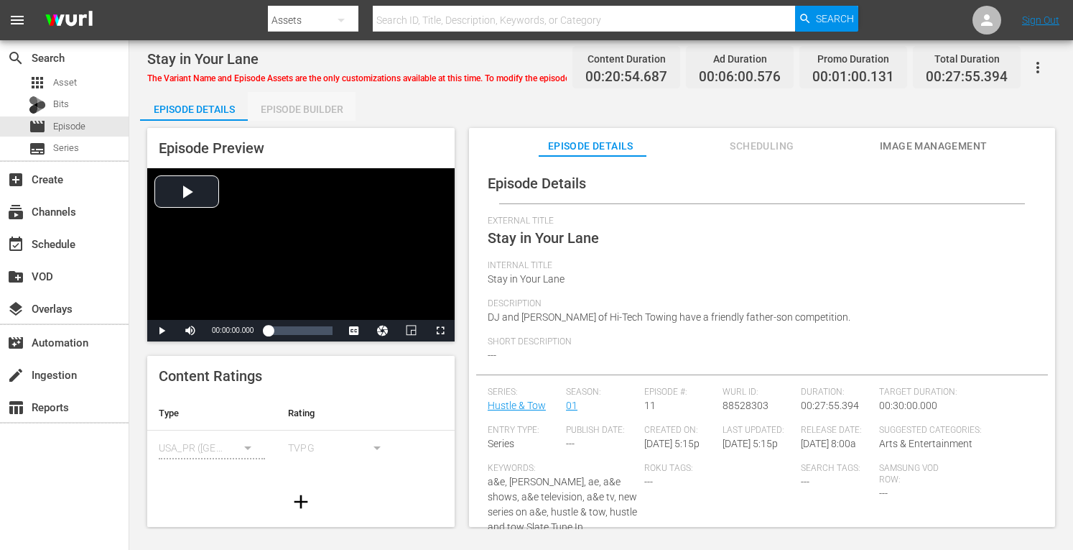
click at [334, 106] on div "Episode Builder" at bounding box center [302, 109] width 108 height 34
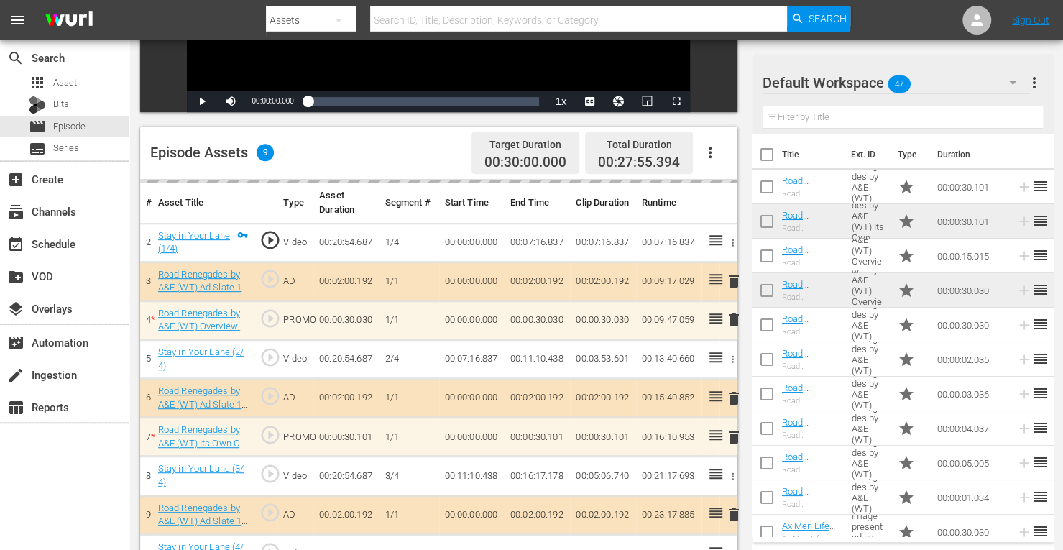
scroll to position [374, 0]
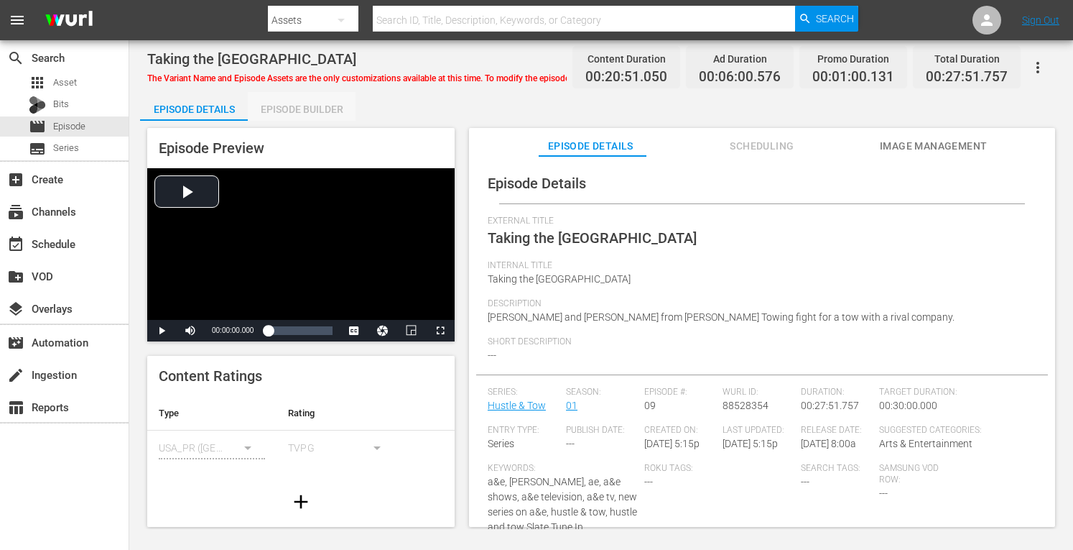
click at [322, 106] on div "Episode Builder" at bounding box center [302, 109] width 108 height 34
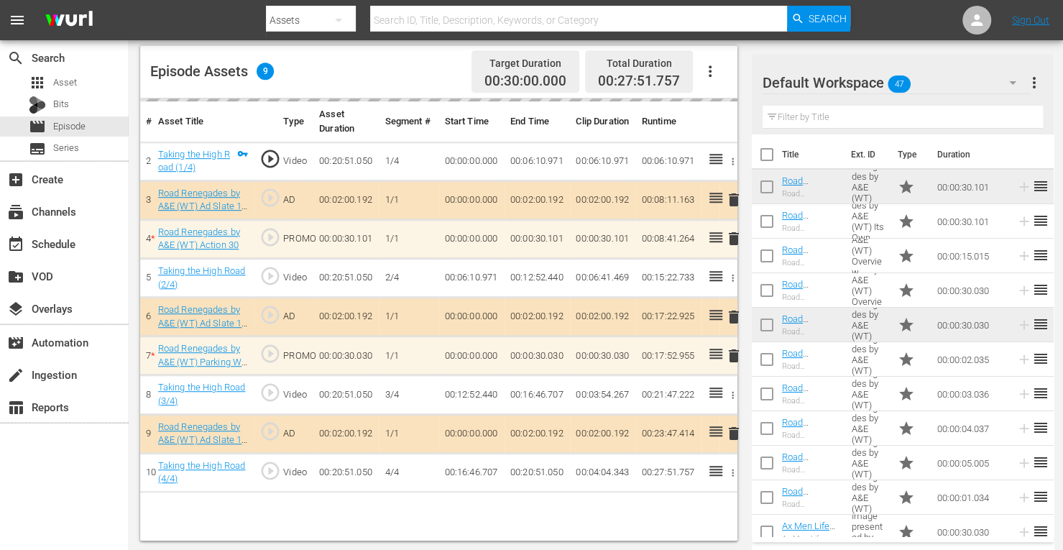
scroll to position [372, 0]
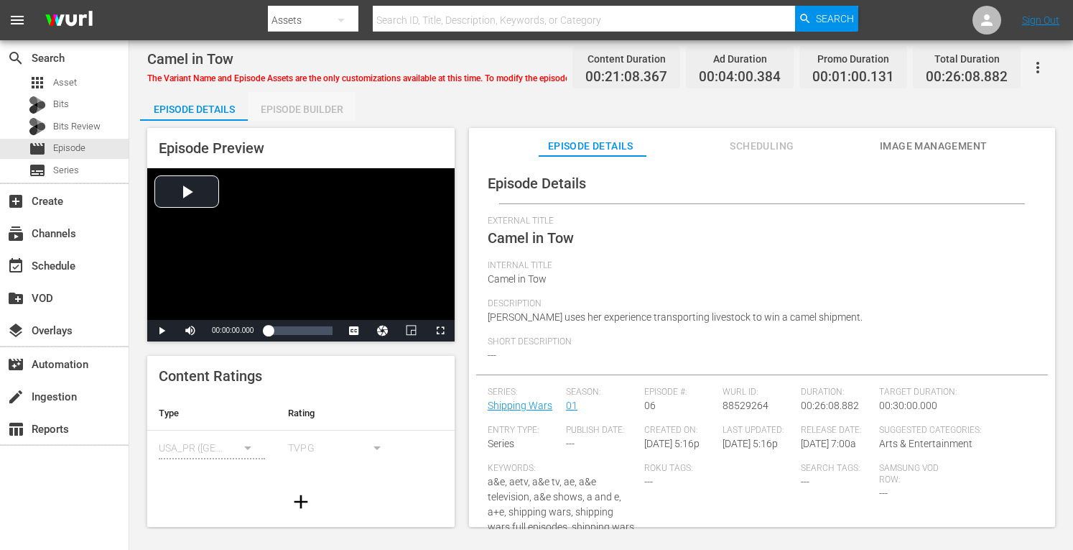
click at [313, 107] on div "Episode Builder" at bounding box center [302, 109] width 108 height 34
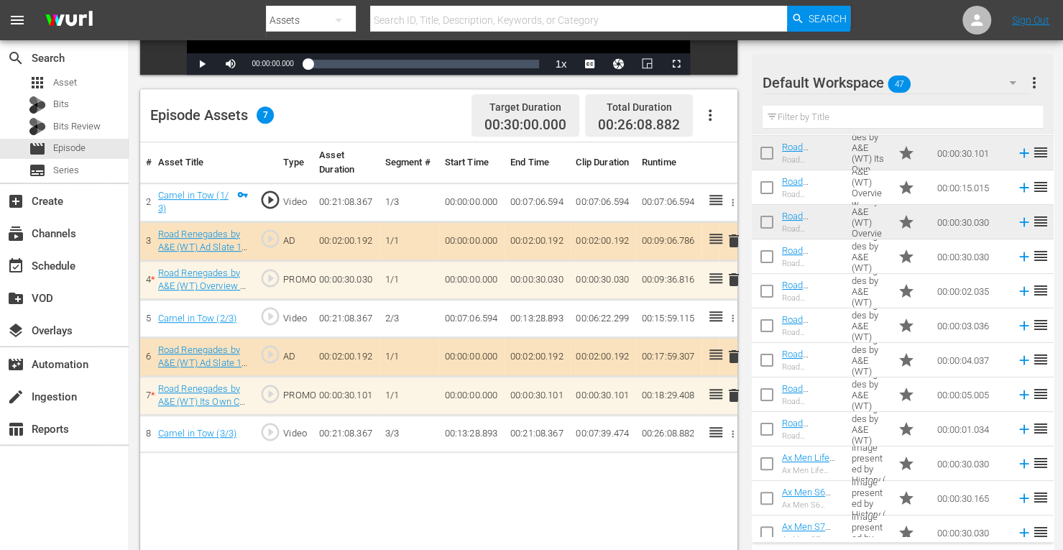
scroll to position [75, 0]
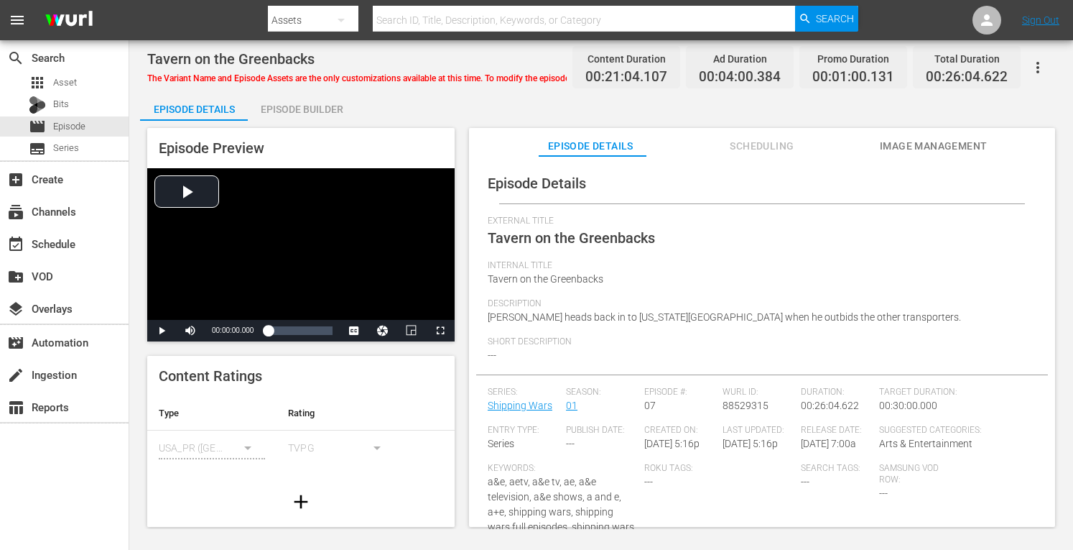
click at [323, 111] on div "Episode Builder" at bounding box center [302, 109] width 108 height 34
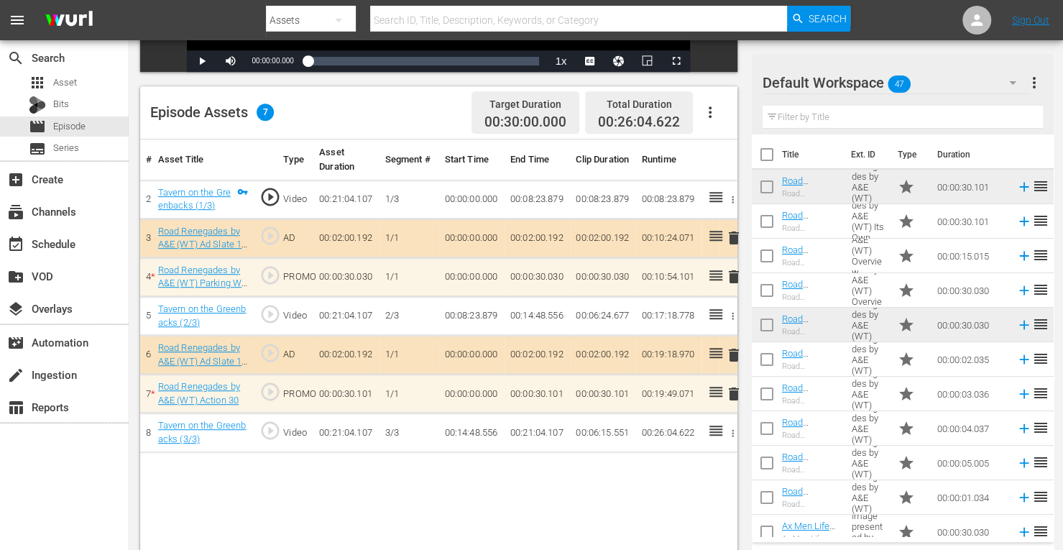
scroll to position [331, 0]
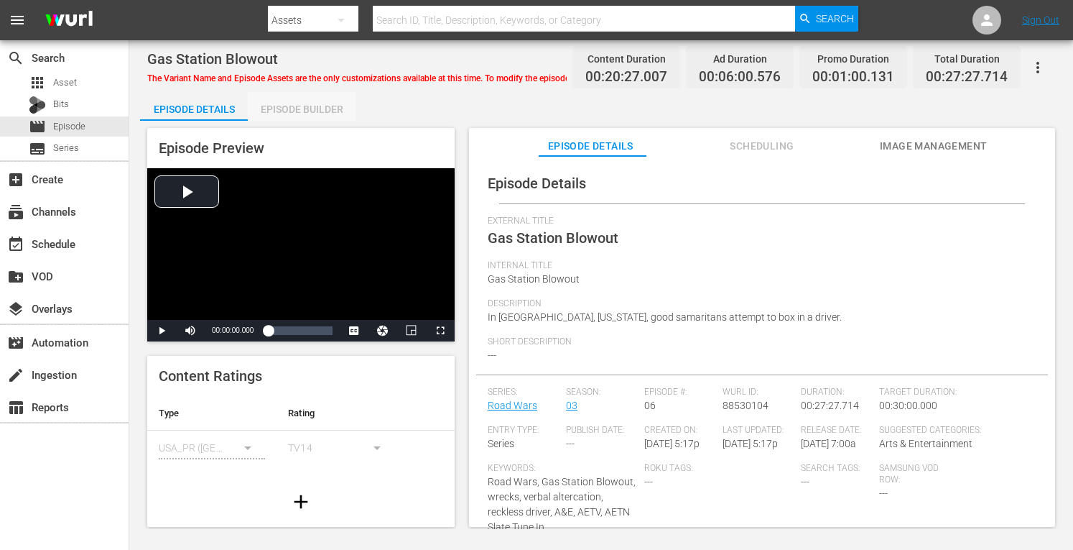
click at [292, 107] on div "Episode Builder" at bounding box center [302, 109] width 108 height 34
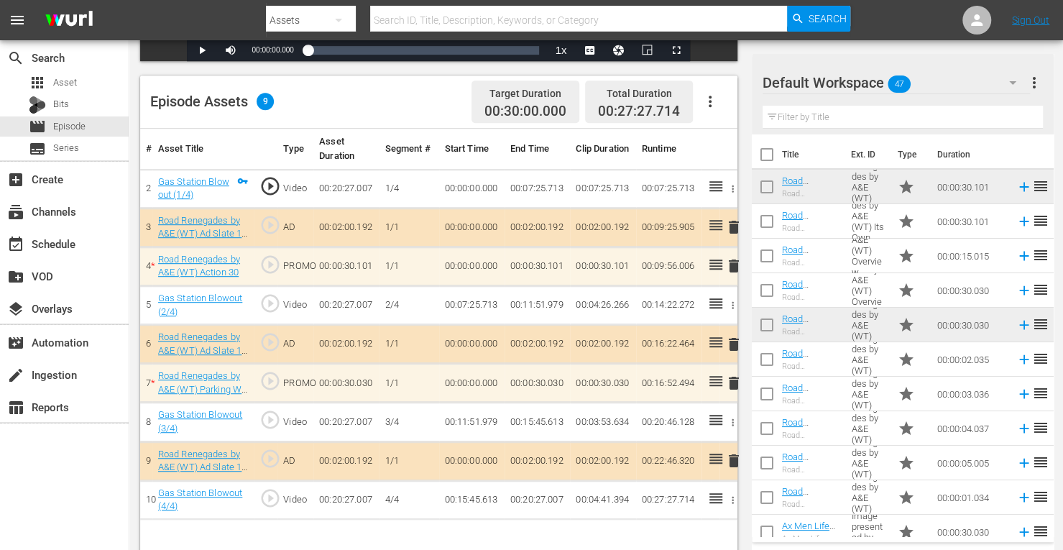
scroll to position [343, 0]
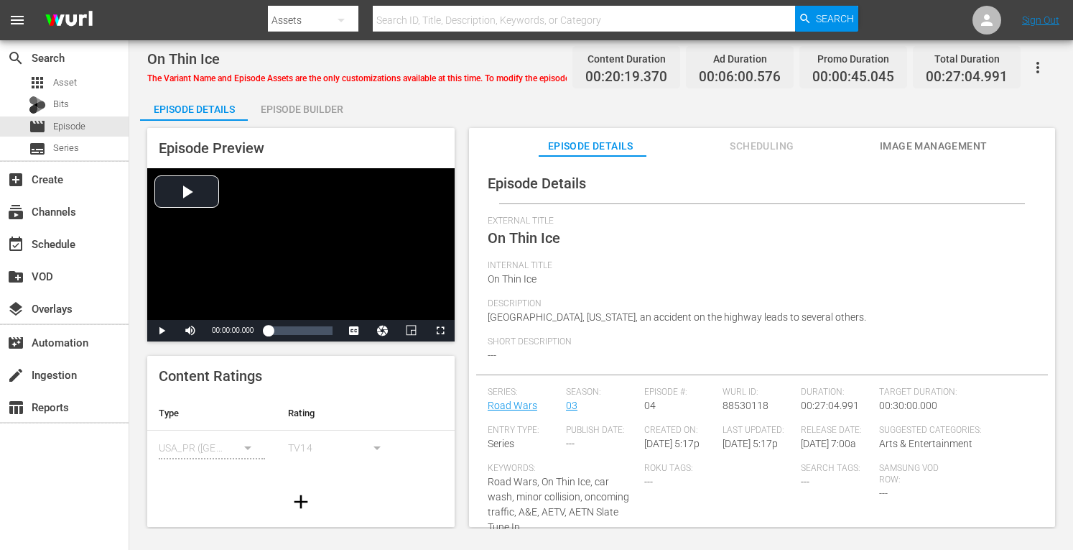
click at [318, 108] on div "Episode Builder" at bounding box center [302, 109] width 108 height 34
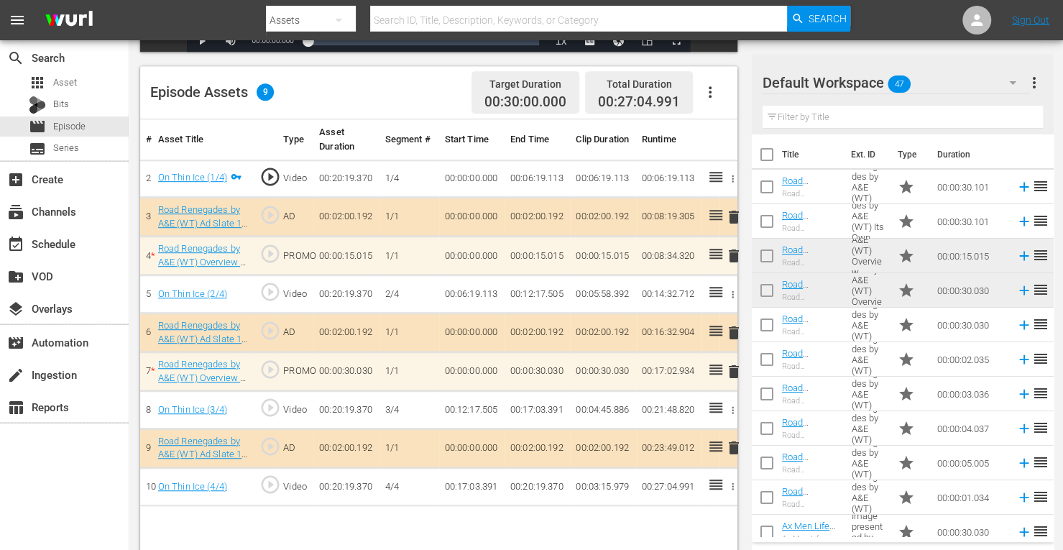
scroll to position [353, 0]
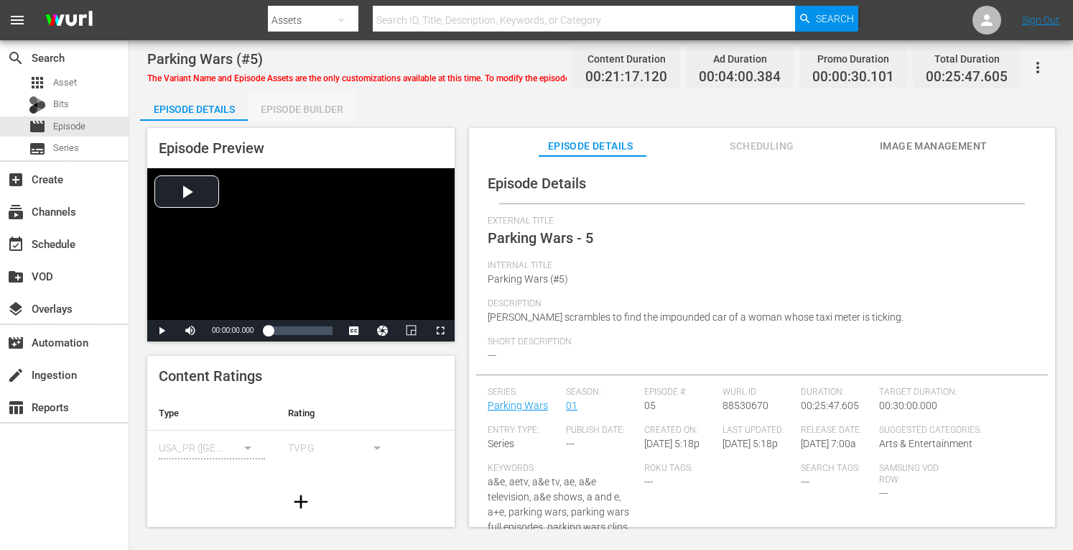
click at [313, 108] on div "Episode Builder" at bounding box center [302, 109] width 108 height 34
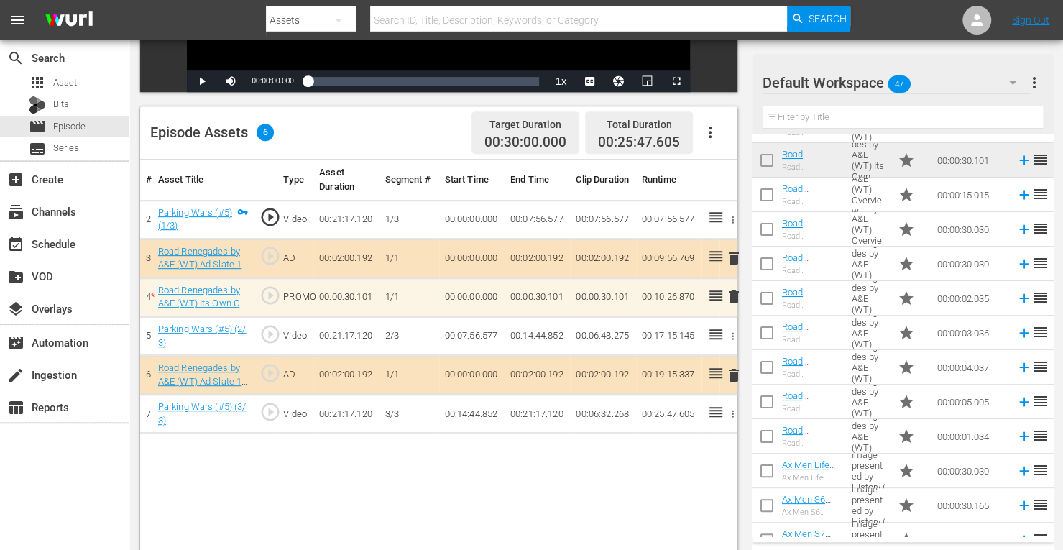
scroll to position [63, 0]
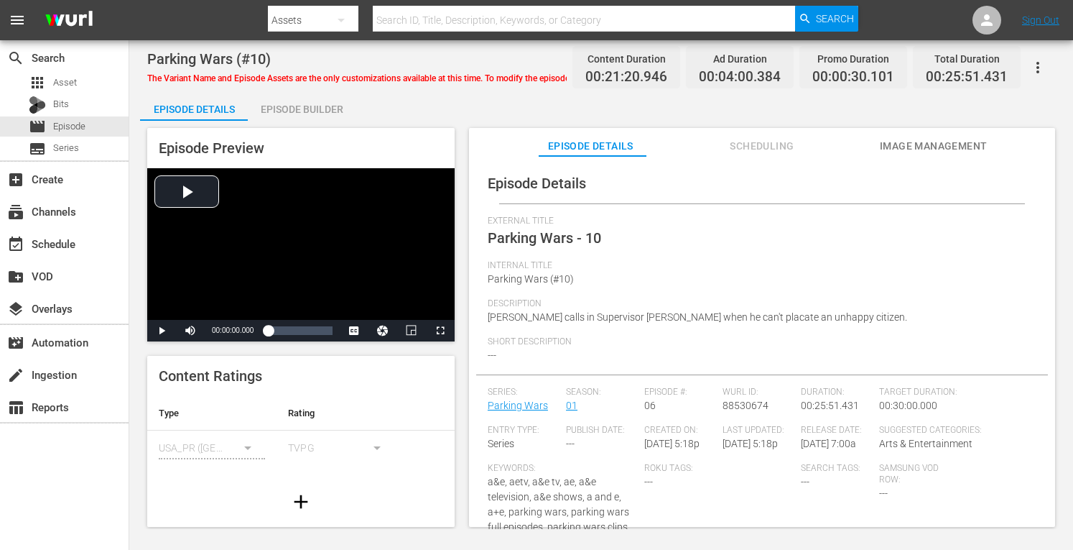
click at [319, 106] on div "Episode Builder" at bounding box center [302, 109] width 108 height 34
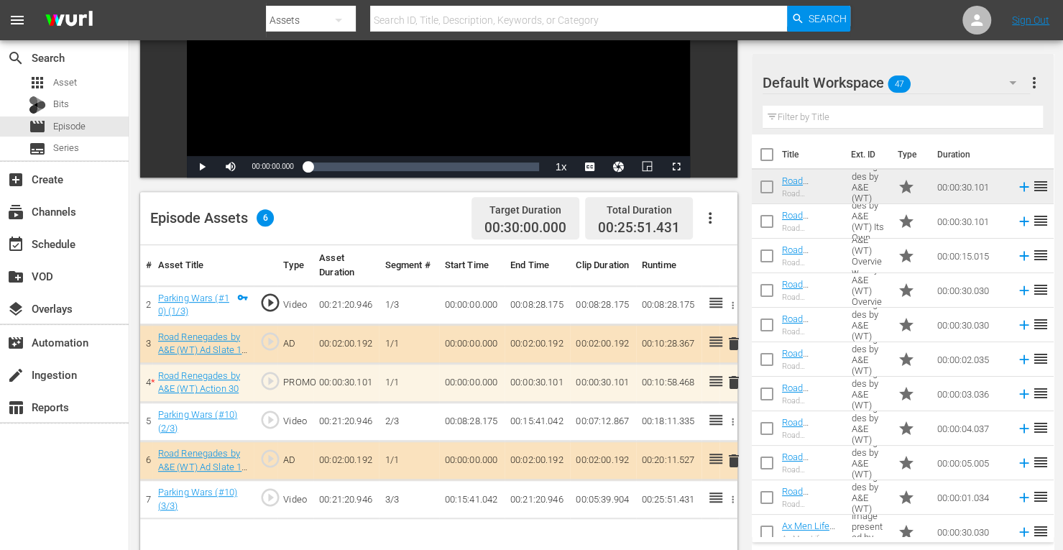
scroll to position [236, 0]
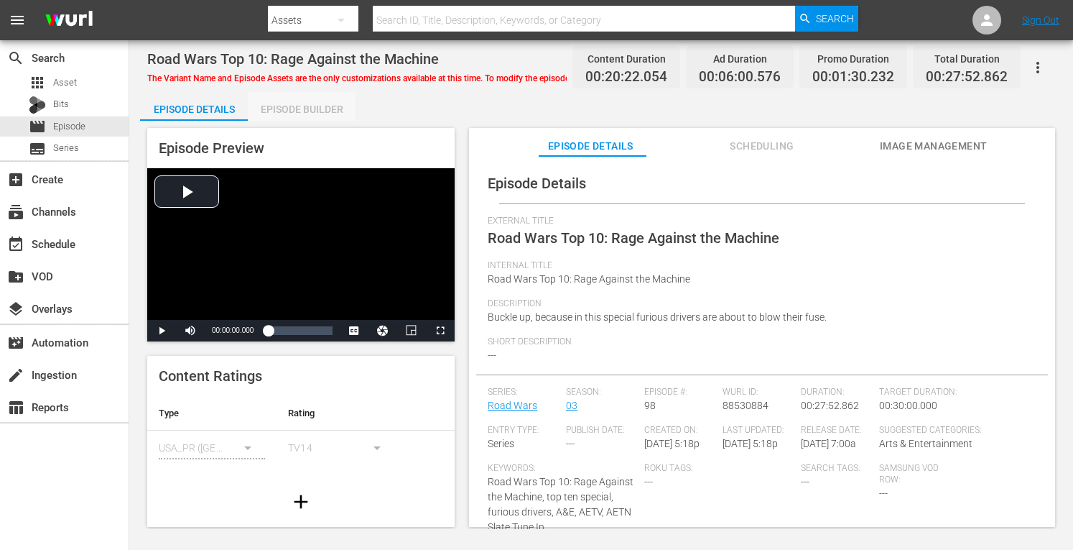
click div "Episode Builder"
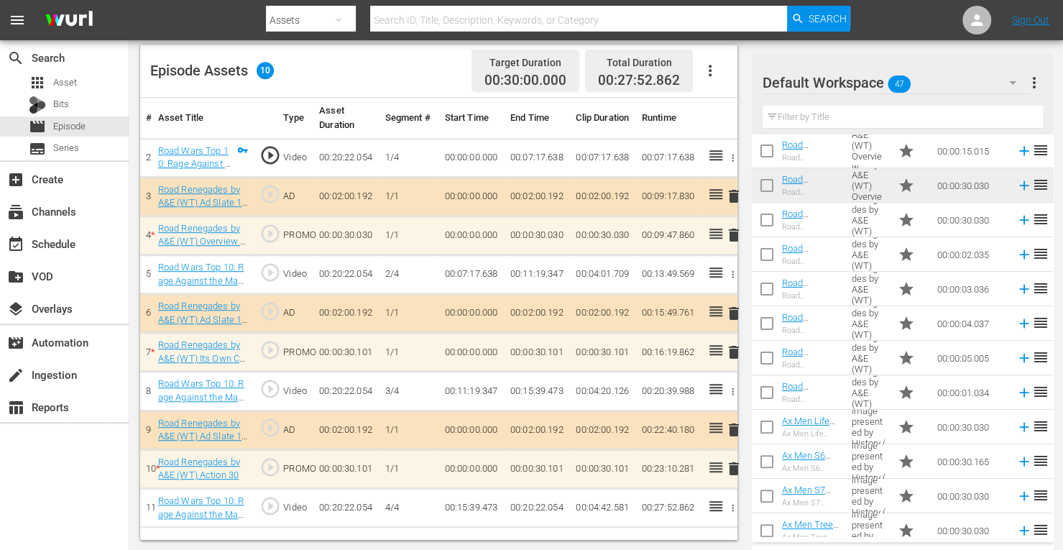
scroll to position [106, 0]
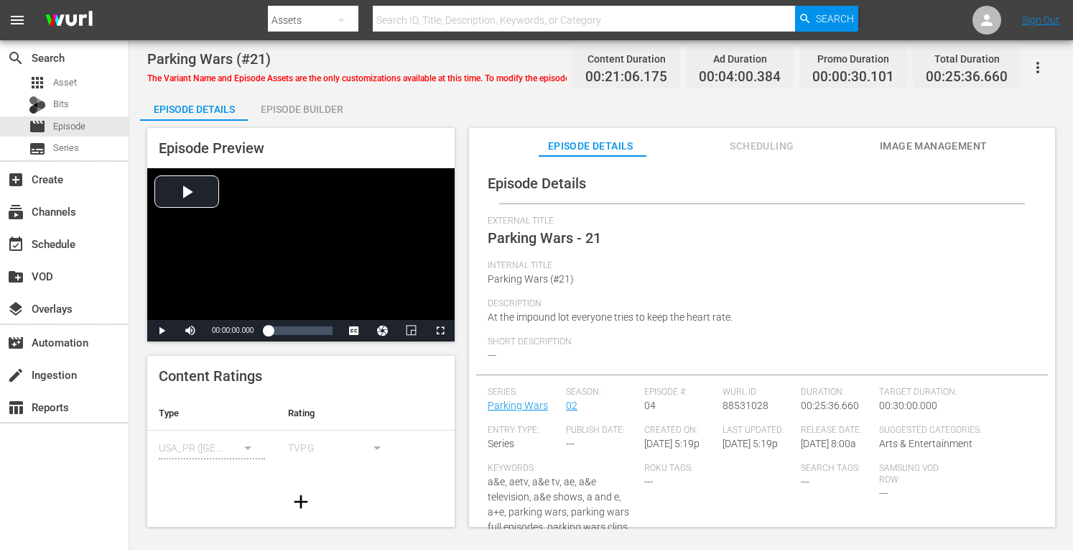
click at [277, 108] on div "Episode Builder" at bounding box center [302, 109] width 108 height 34
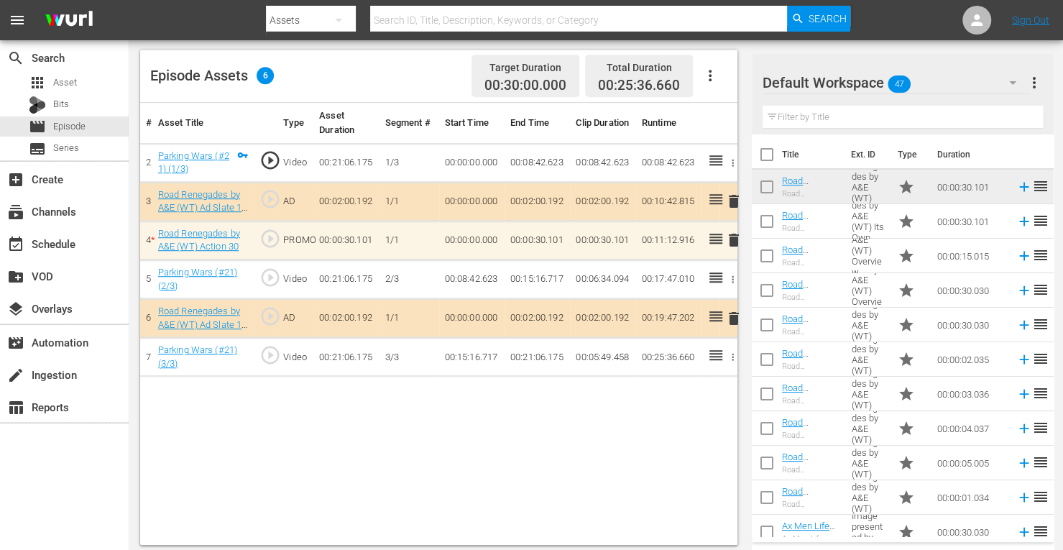
scroll to position [374, 0]
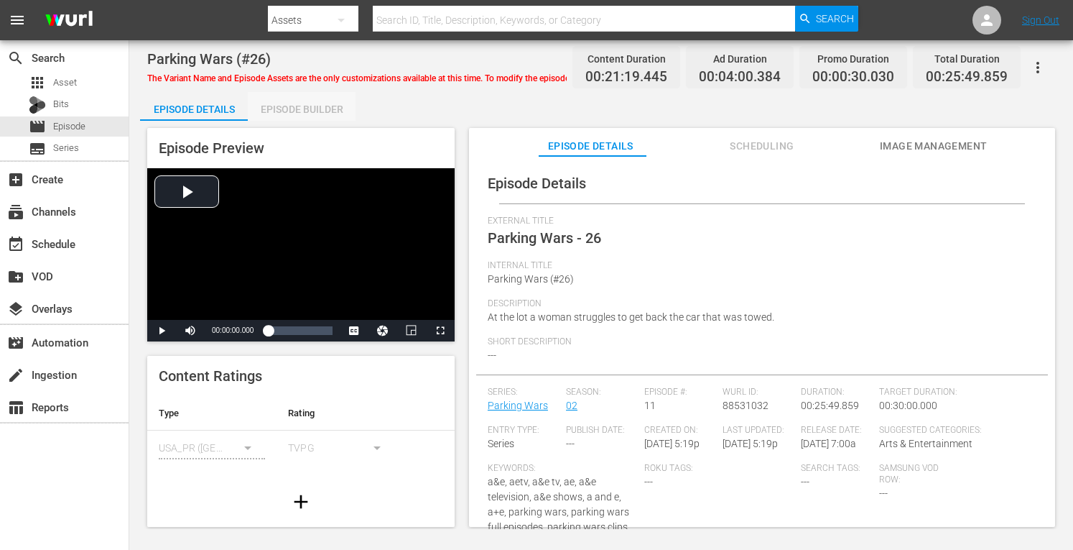
click at [326, 107] on div "Episode Builder" at bounding box center [302, 109] width 108 height 34
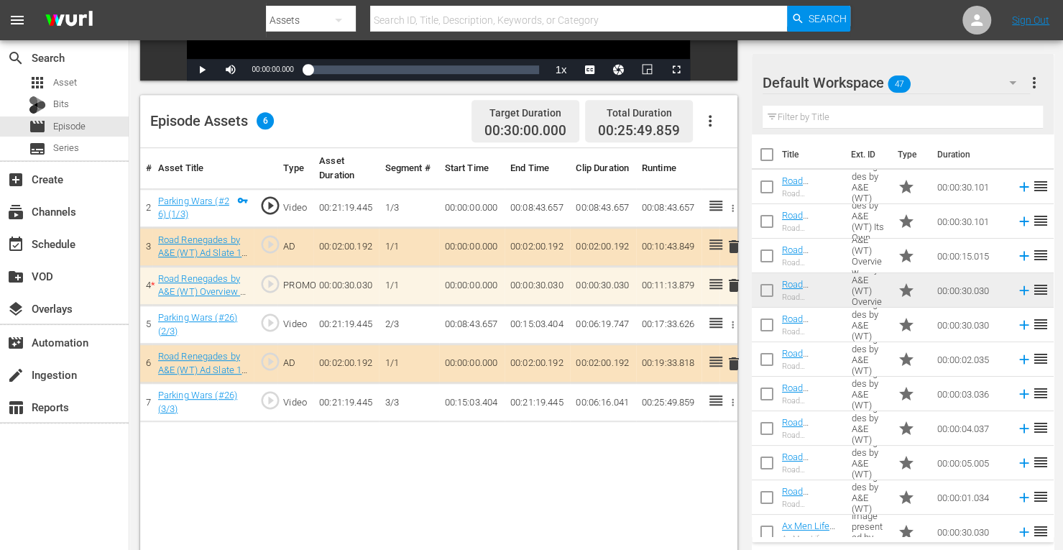
scroll to position [324, 0]
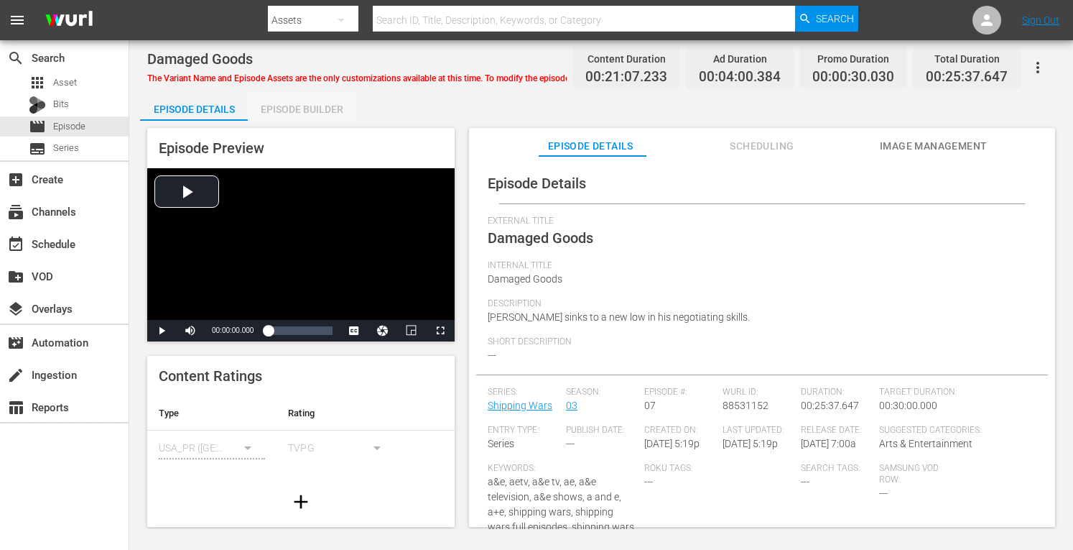
click at [318, 109] on div "Episode Builder" at bounding box center [302, 109] width 108 height 34
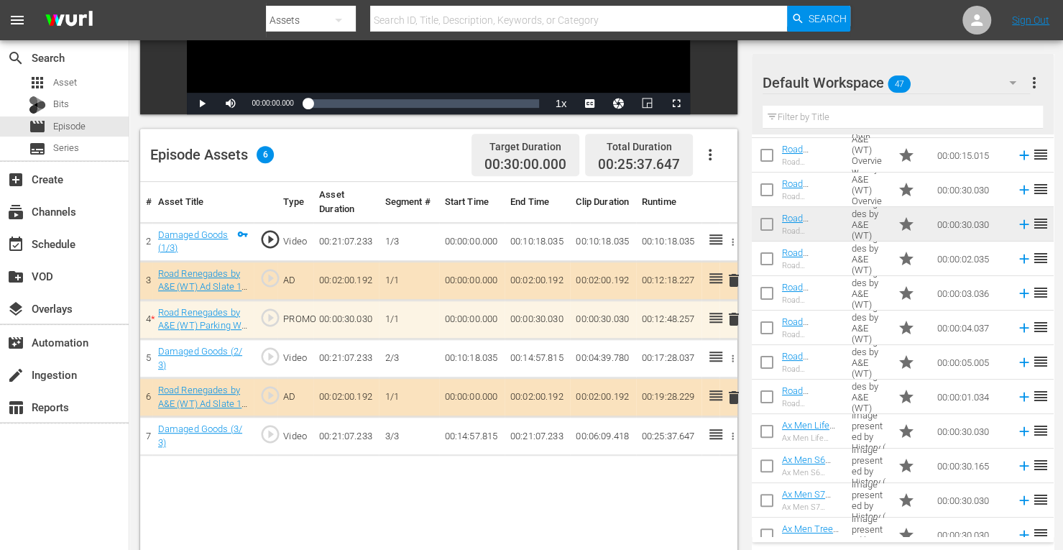
scroll to position [108, 0]
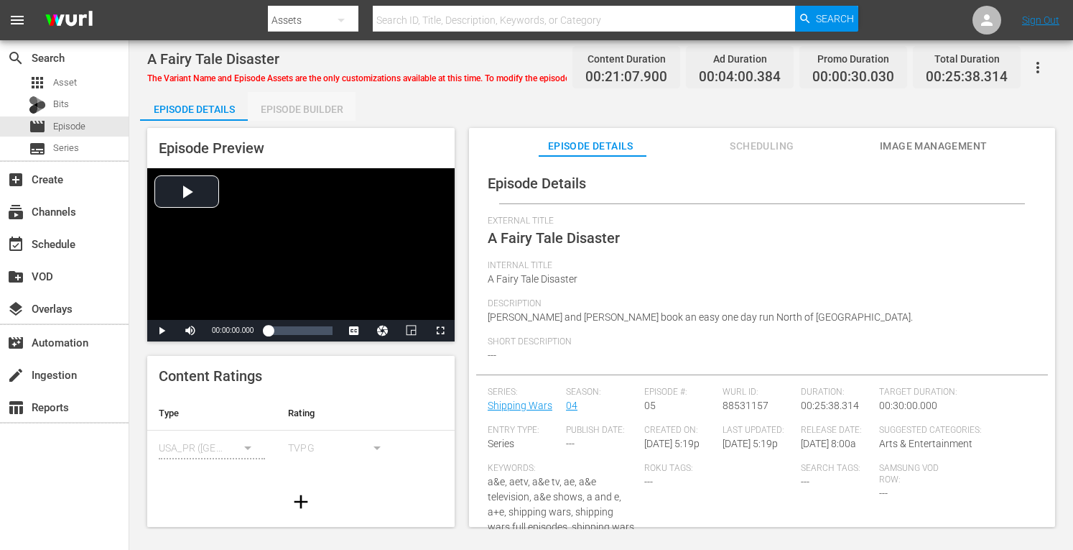
click at [325, 106] on div "Episode Builder" at bounding box center [302, 109] width 108 height 34
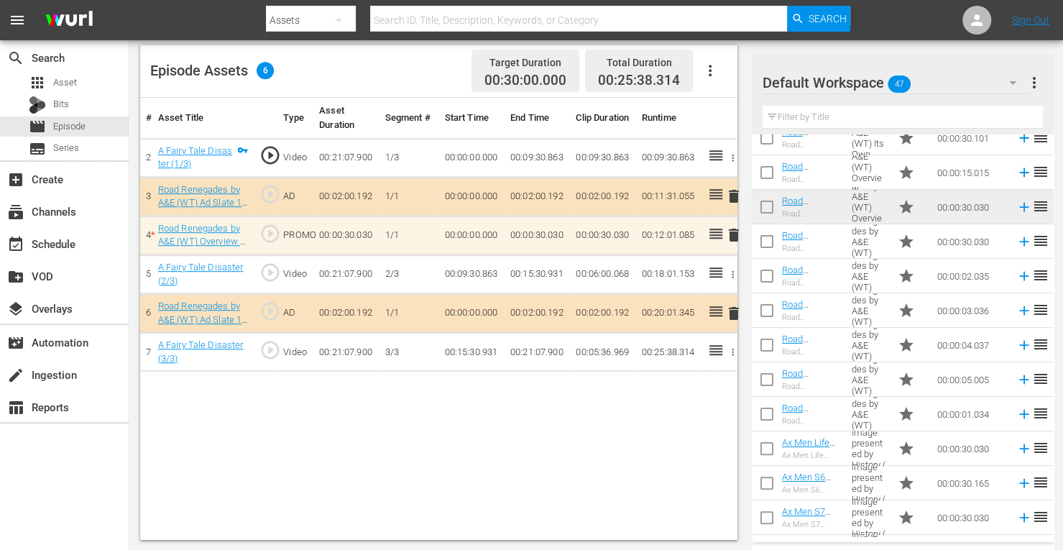
scroll to position [85, 0]
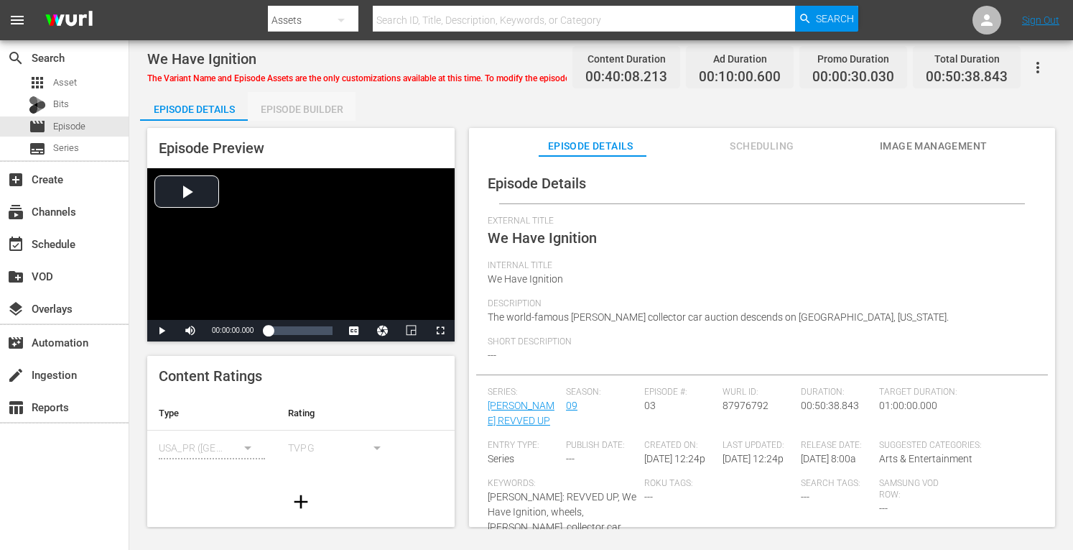
click at [319, 103] on div "Episode Builder" at bounding box center [302, 109] width 108 height 34
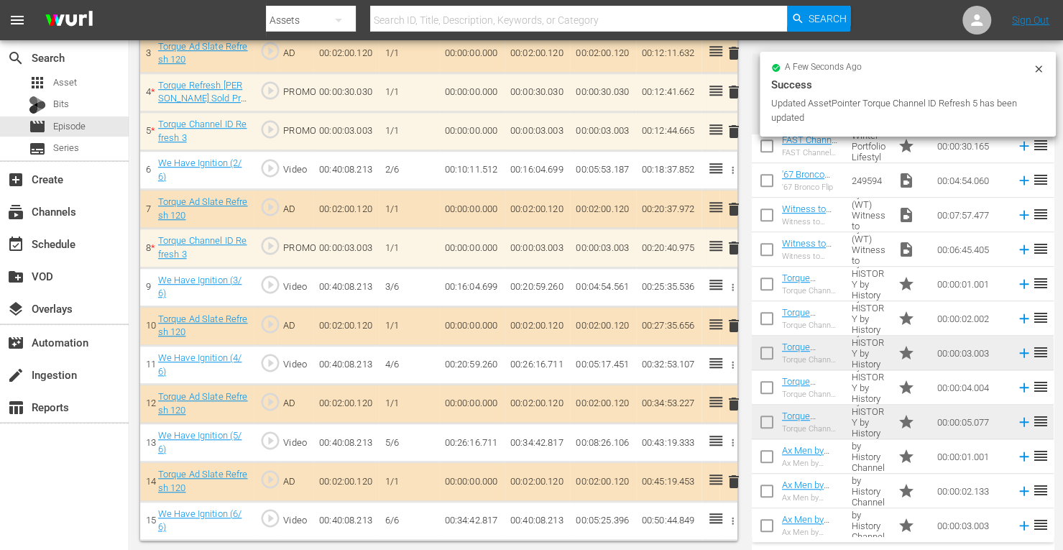
scroll to position [514, 0]
